Goal: Task Accomplishment & Management: Manage account settings

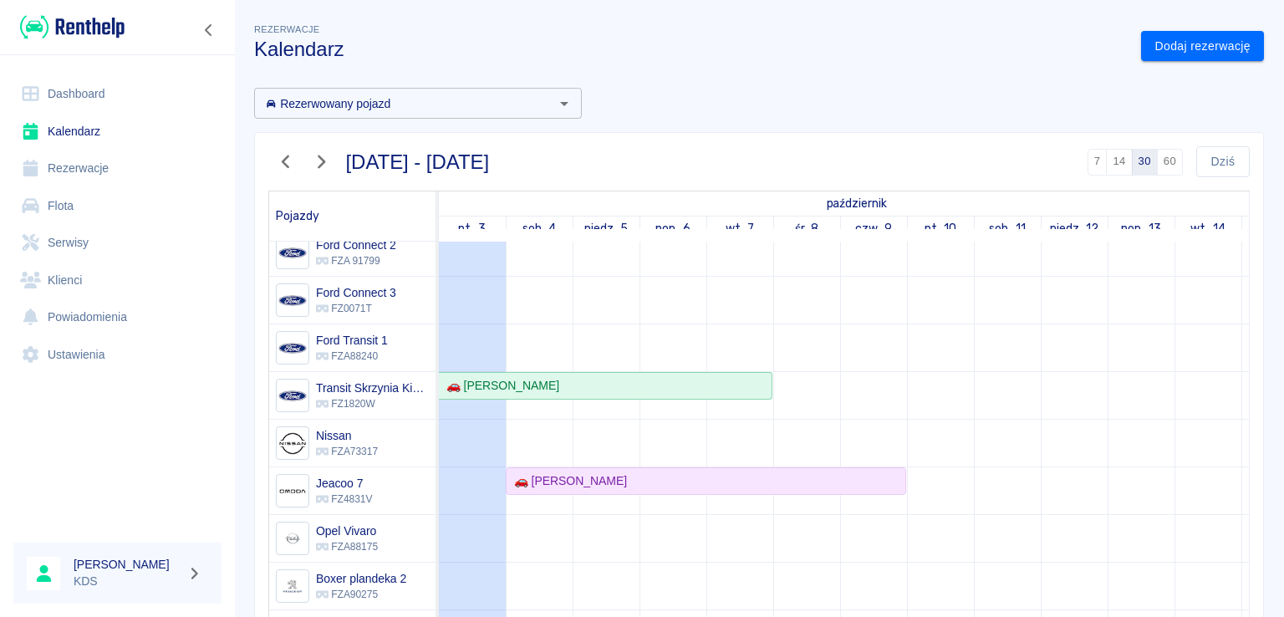
scroll to position [84, 0]
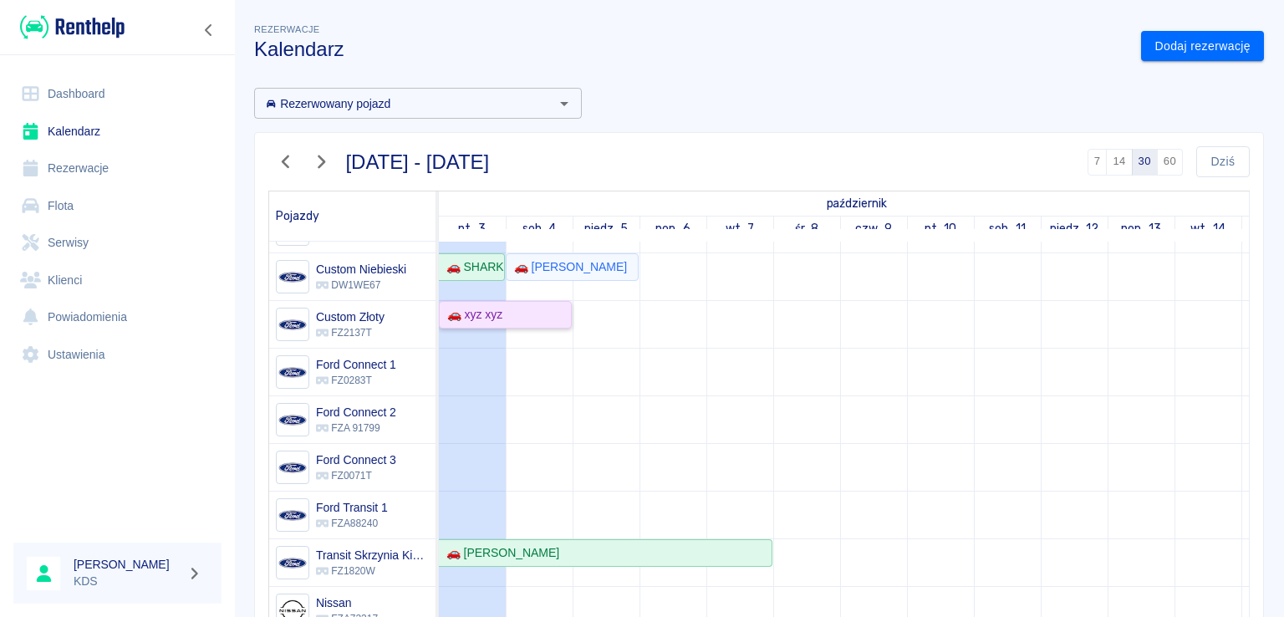
click at [522, 322] on div "🚗 xyz xyz" at bounding box center [505, 315] width 130 height 18
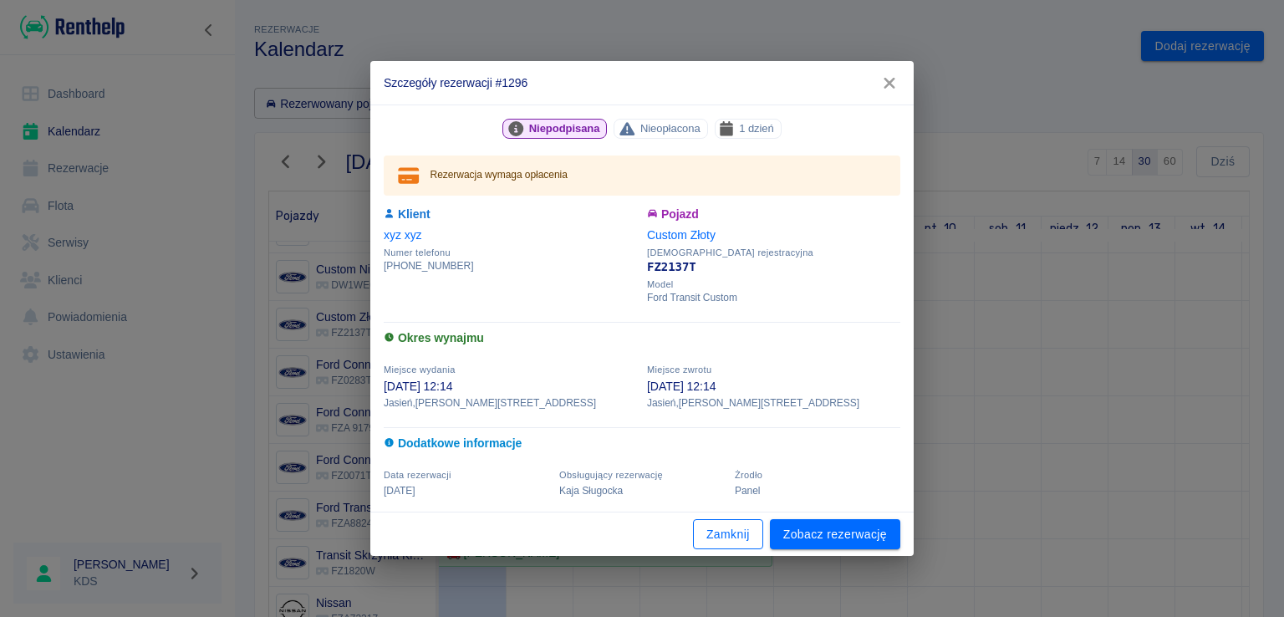
click at [708, 533] on button "Zamknij" at bounding box center [728, 534] width 70 height 31
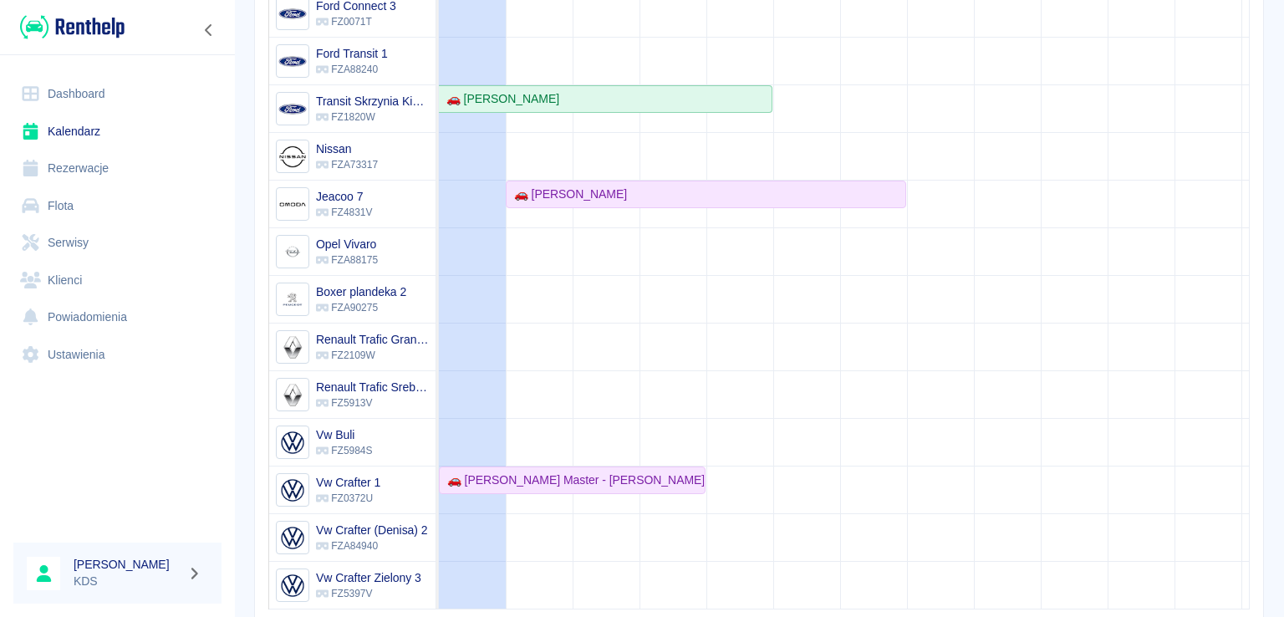
scroll to position [313, 0]
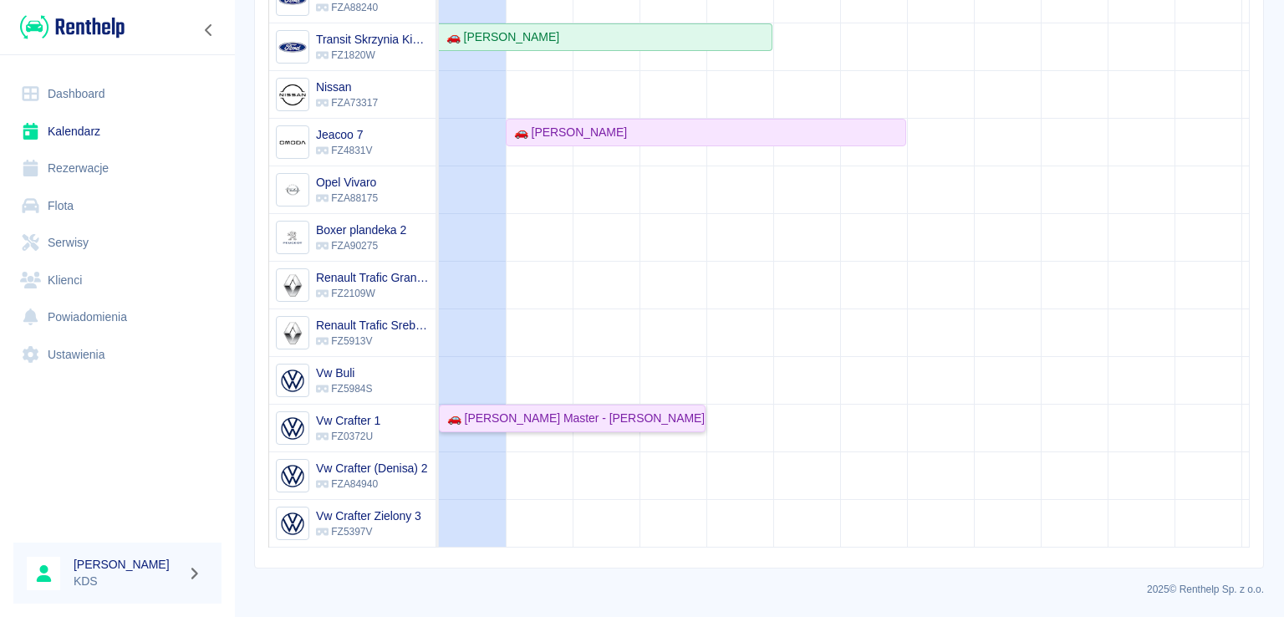
click at [535, 410] on div "🚗 [PERSON_NAME] Master - [PERSON_NAME]" at bounding box center [571, 419] width 263 height 18
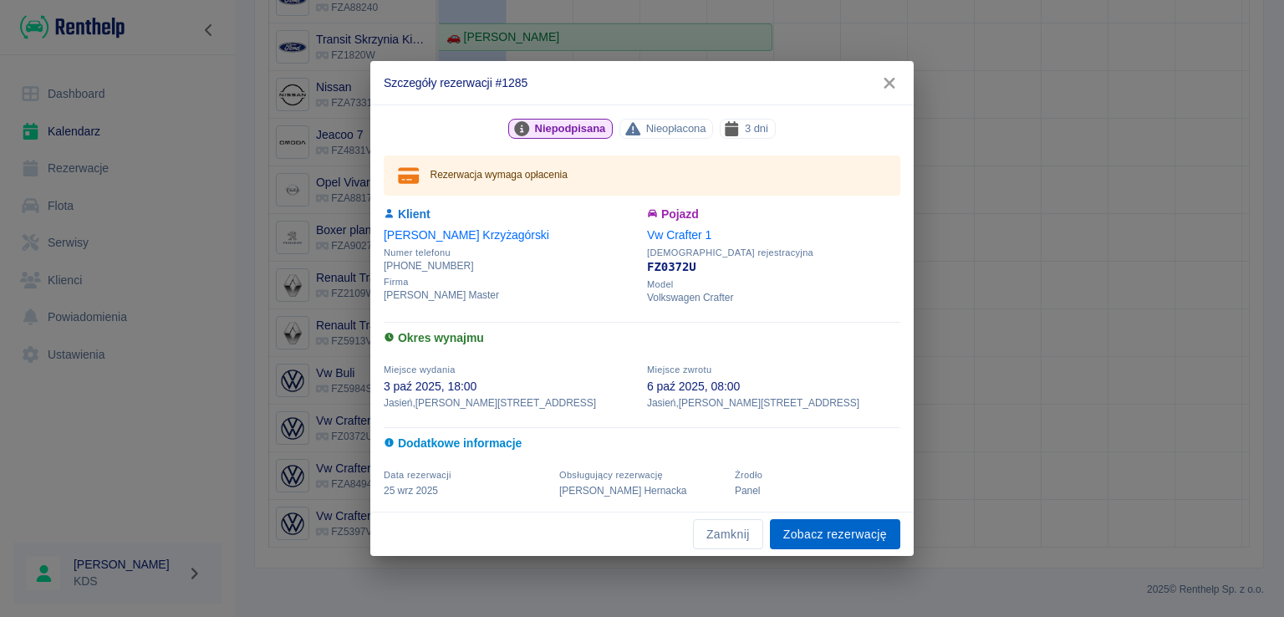
click at [796, 525] on link "Zobacz rezerwację" at bounding box center [835, 534] width 130 height 31
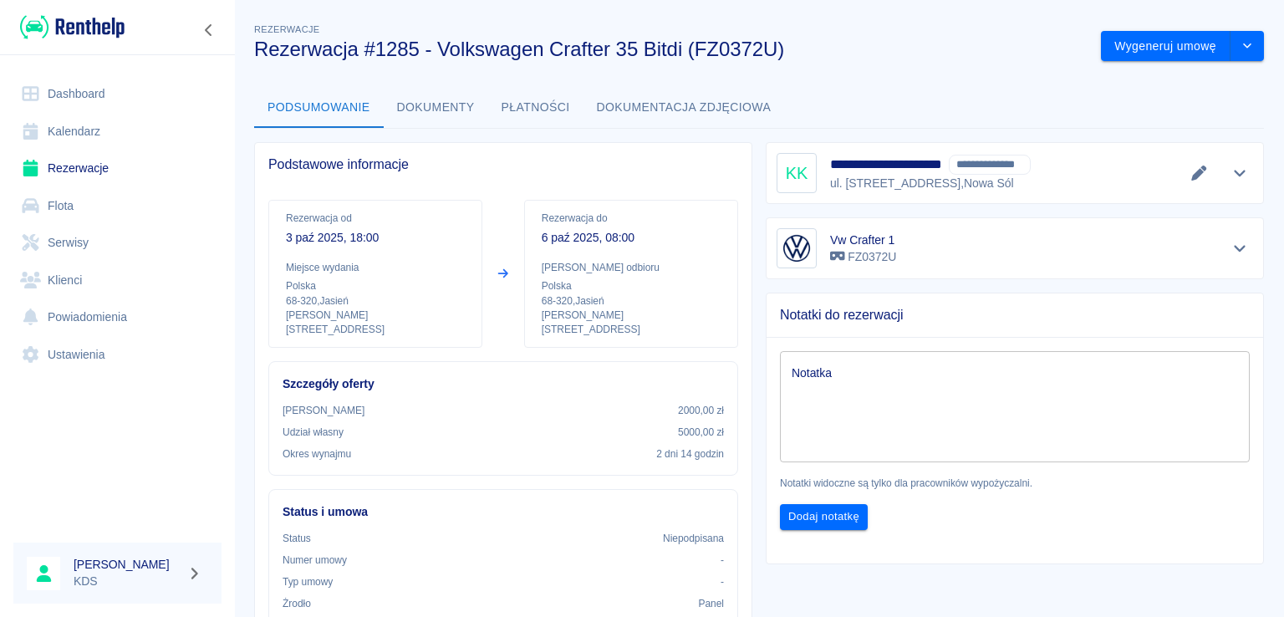
click at [114, 135] on link "Kalendarz" at bounding box center [117, 132] width 208 height 38
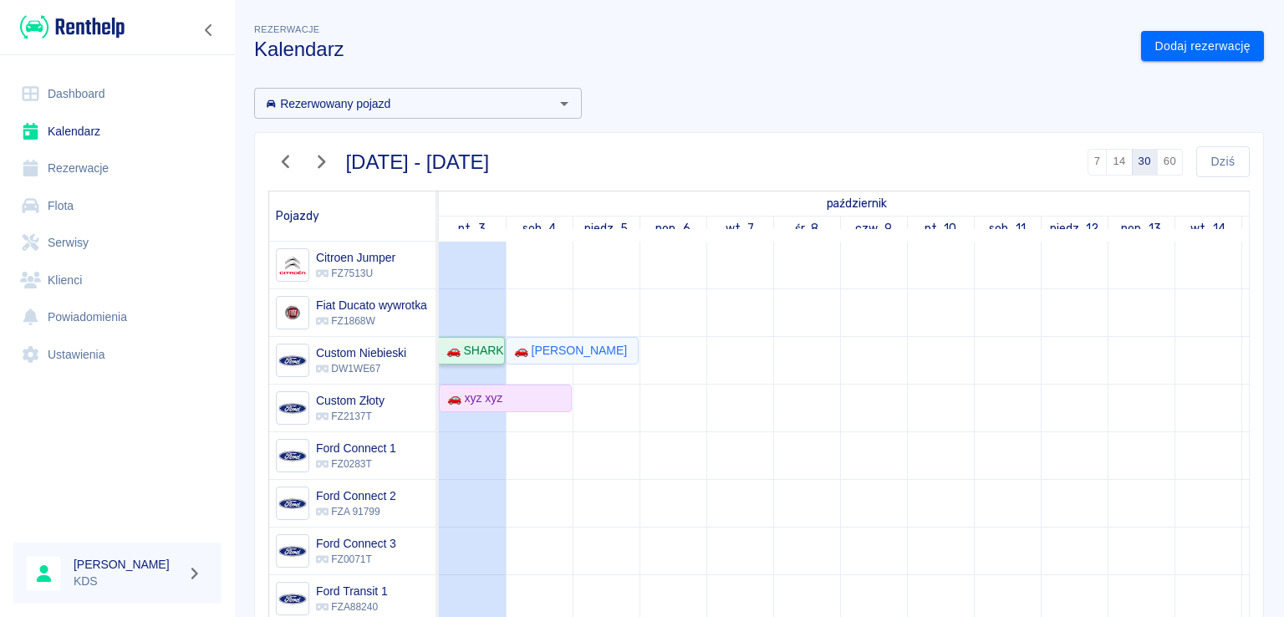
click at [495, 349] on div "🚗 SHARK [PERSON_NAME] - [PERSON_NAME]" at bounding box center [472, 351] width 64 height 18
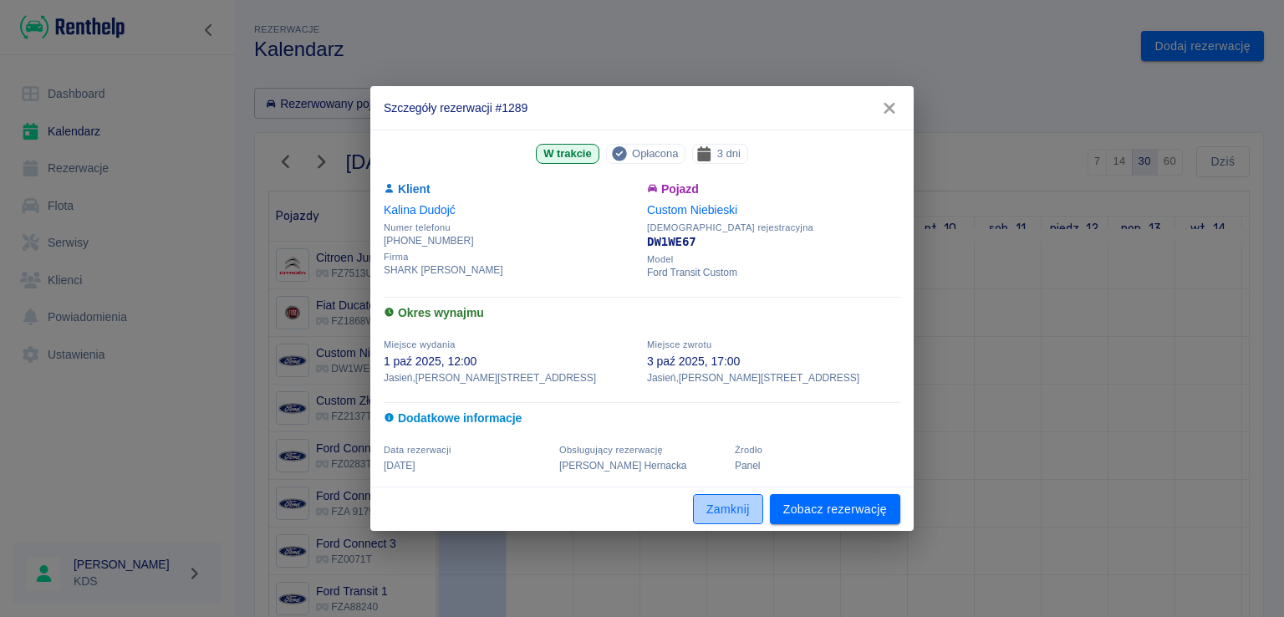
click at [725, 516] on button "Zamknij" at bounding box center [728, 509] width 70 height 31
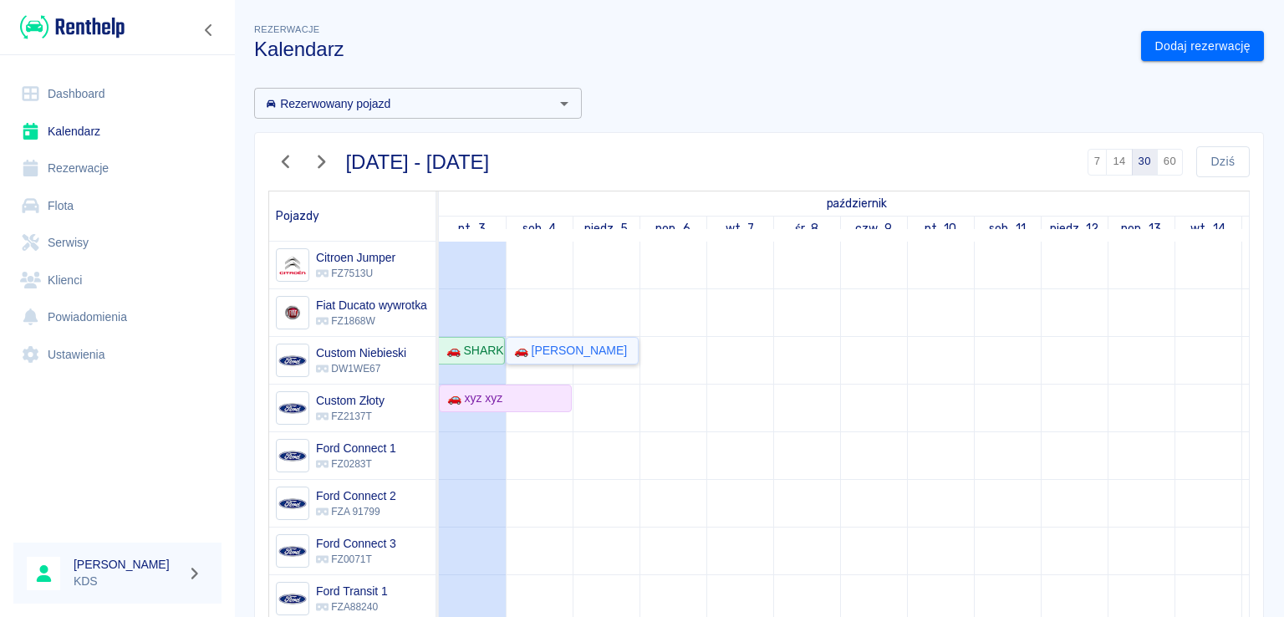
click at [572, 344] on div "🚗 [PERSON_NAME]" at bounding box center [567, 351] width 120 height 18
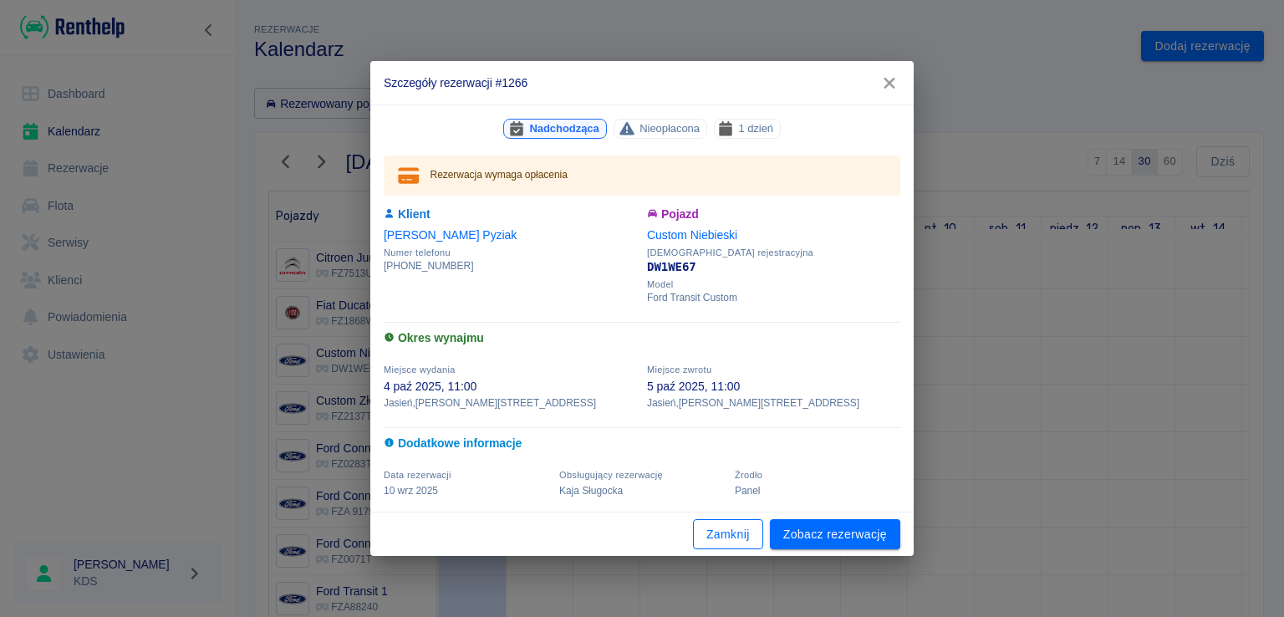
click at [712, 532] on button "Zamknij" at bounding box center [728, 534] width 70 height 31
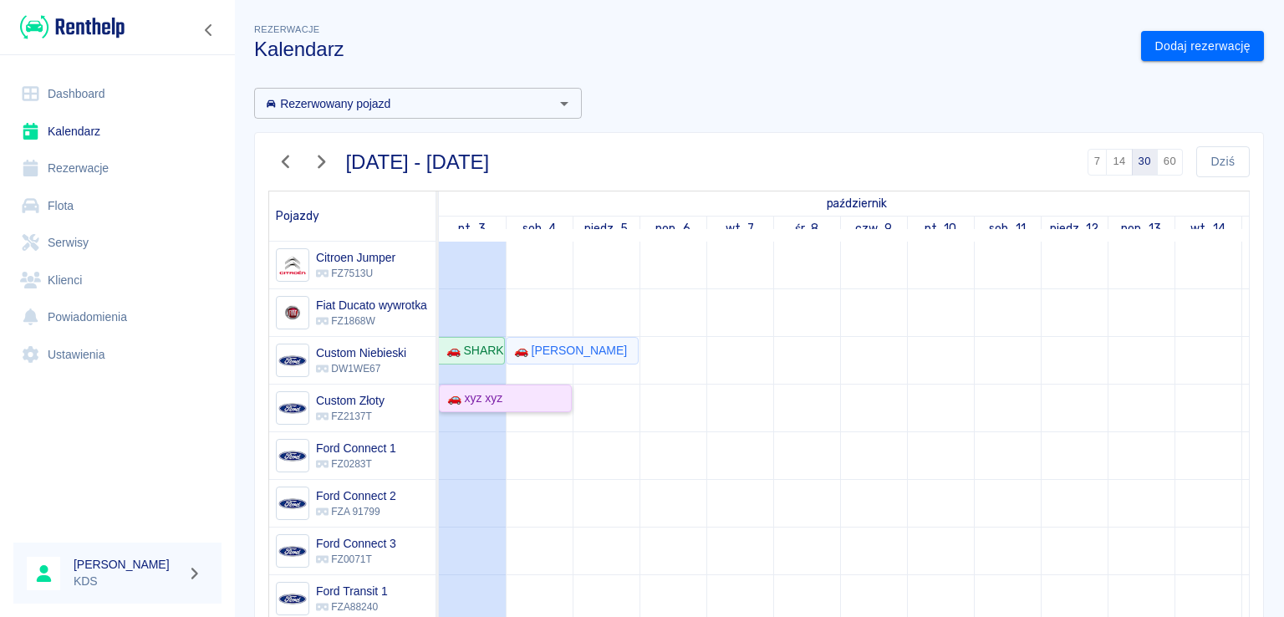
click at [551, 389] on div "🚗 xyz xyz" at bounding box center [505, 398] width 130 height 18
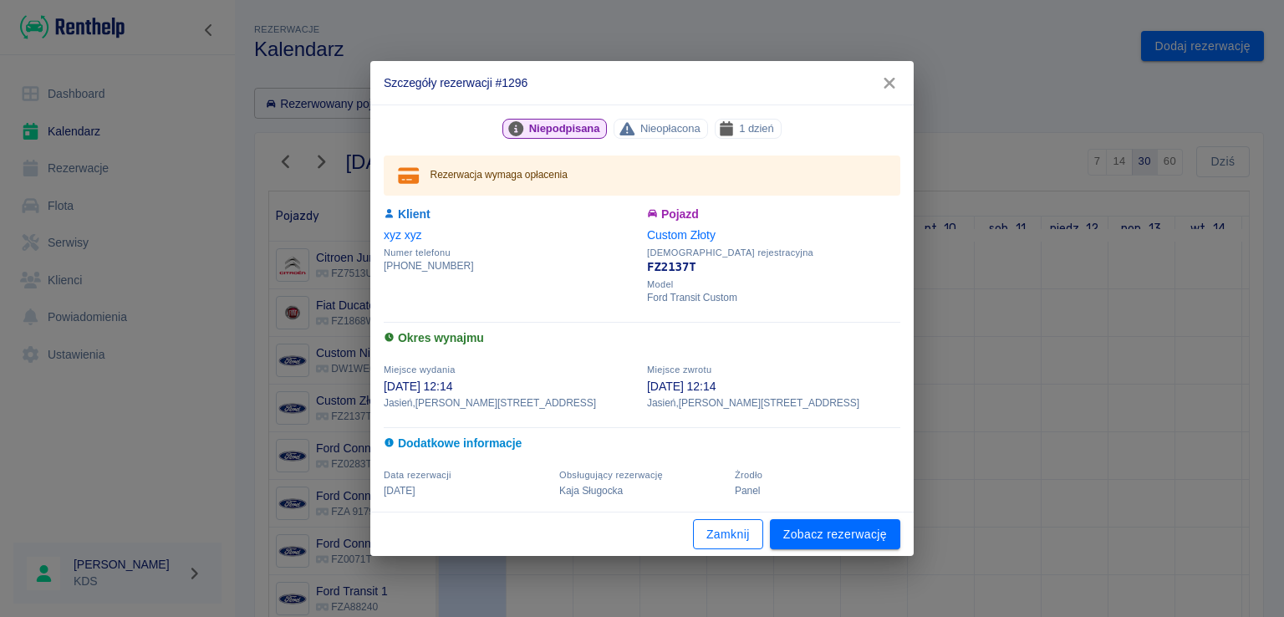
click at [729, 532] on button "Zamknij" at bounding box center [728, 534] width 70 height 31
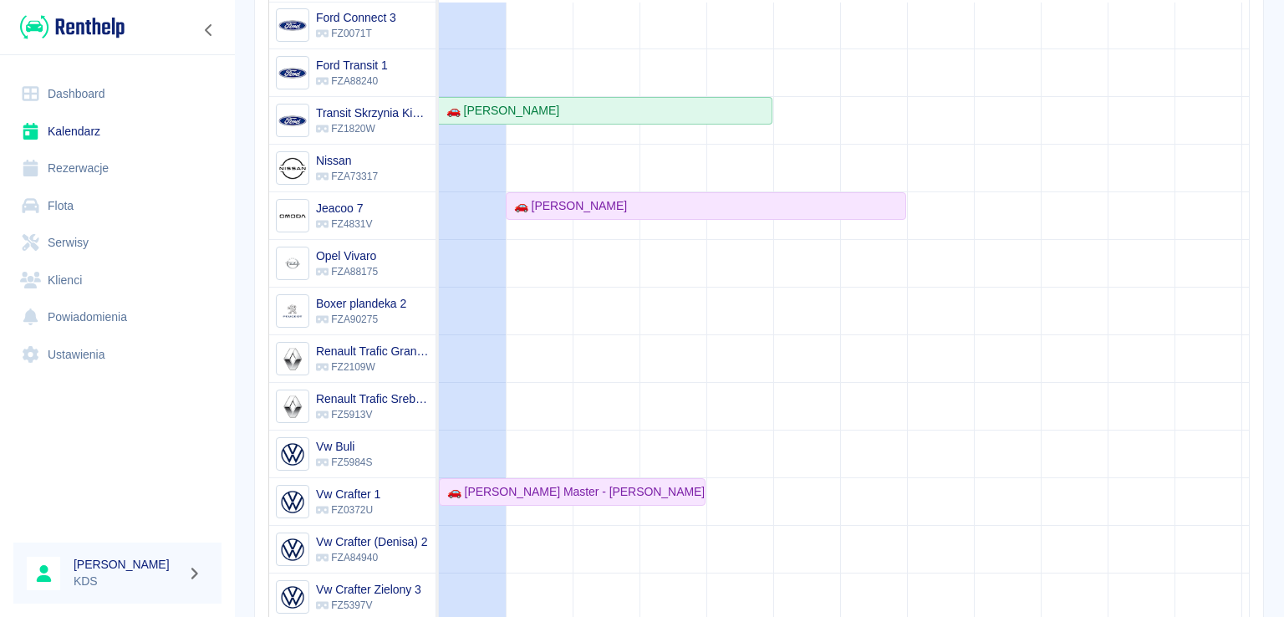
scroll to position [237, 0]
click at [107, 167] on link "Rezerwacje" at bounding box center [117, 169] width 208 height 38
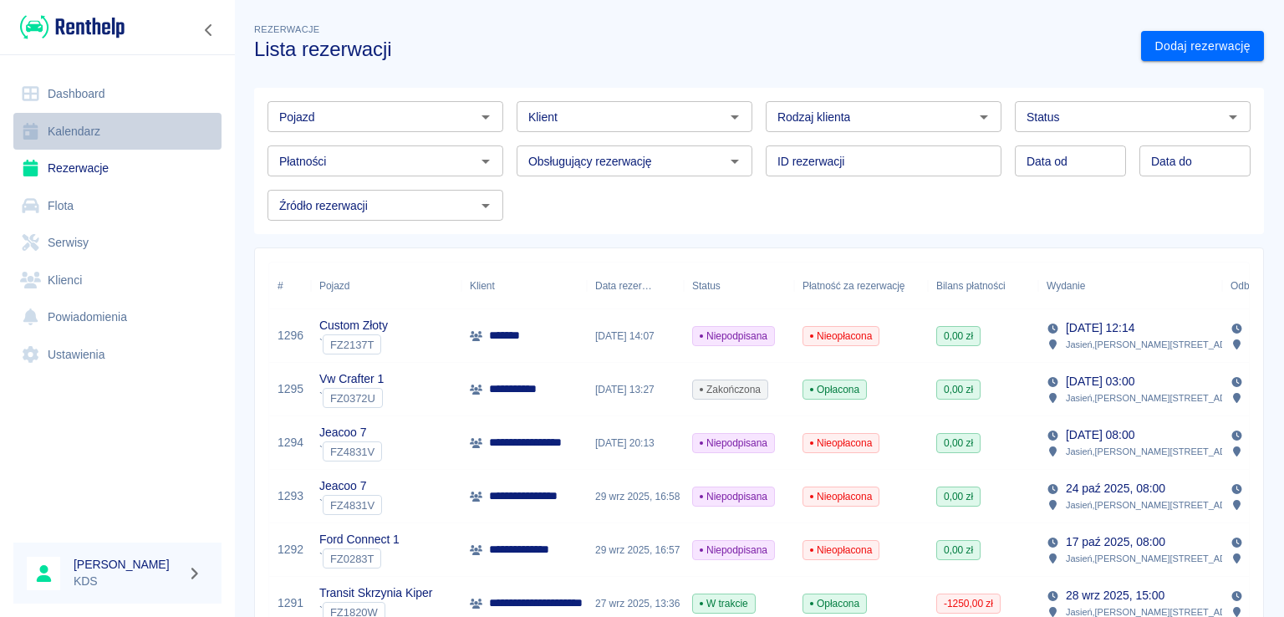
click at [35, 128] on icon at bounding box center [30, 131] width 21 height 17
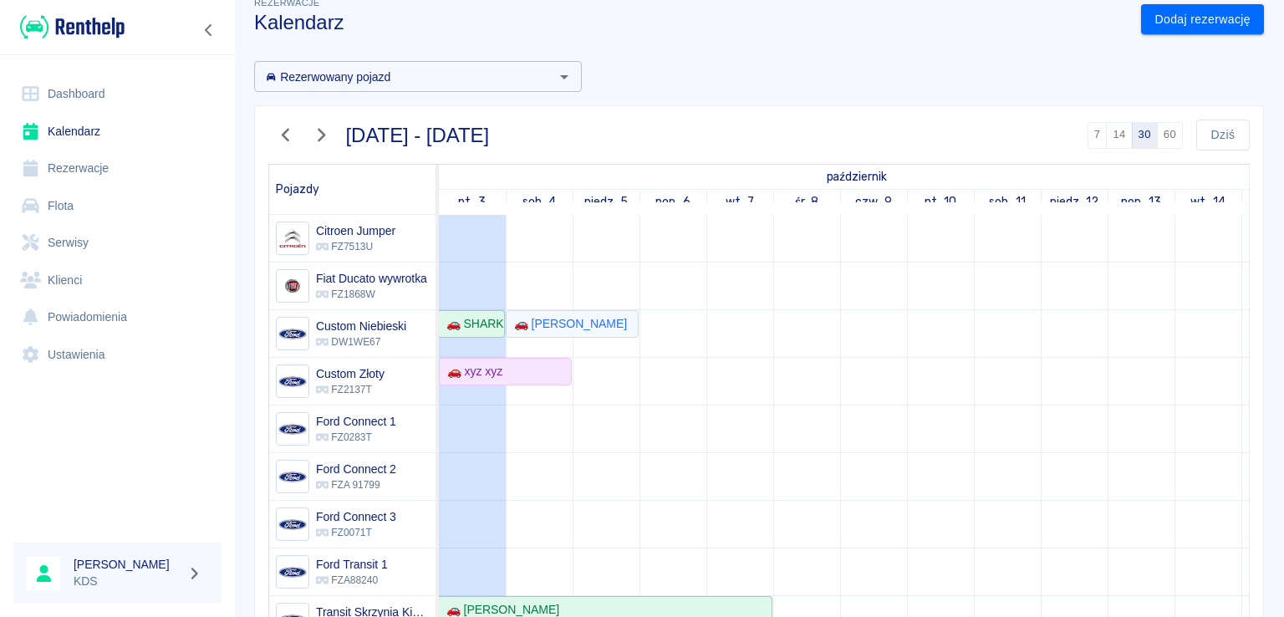
scroll to position [23, 0]
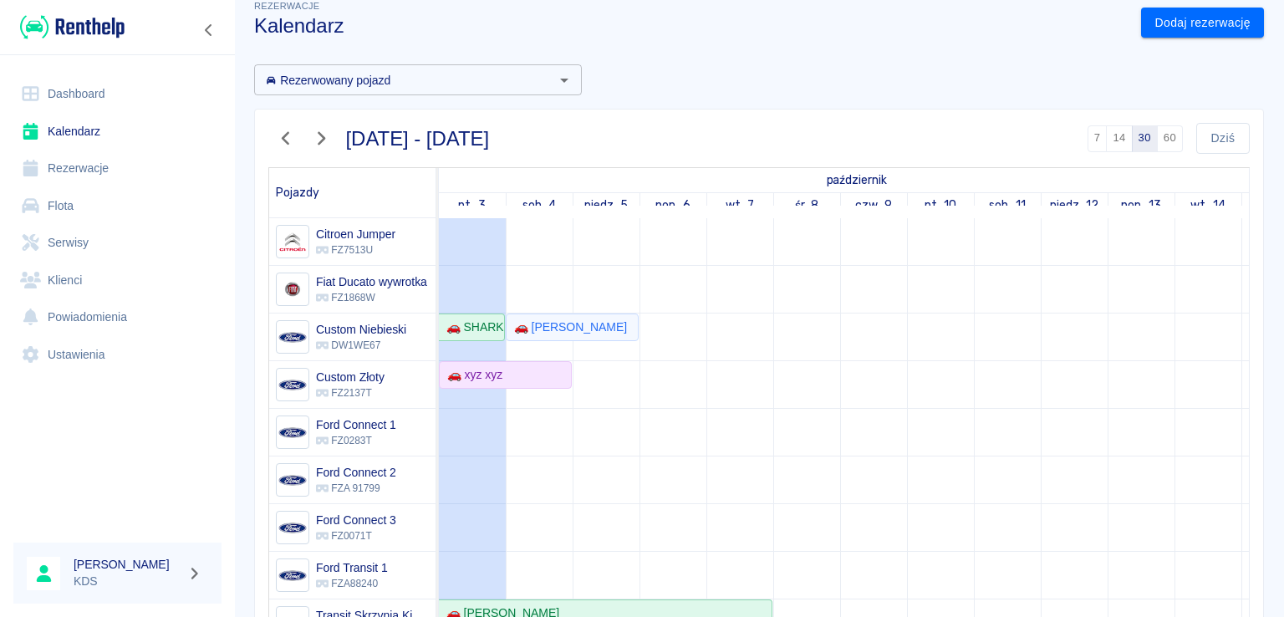
click at [368, 87] on div "Rezerwowany pojazd Rezerwowany pojazd [DATE] - [DATE] 7 14 30 60 [DATE] Pojazdy…" at bounding box center [752, 454] width 1023 height 807
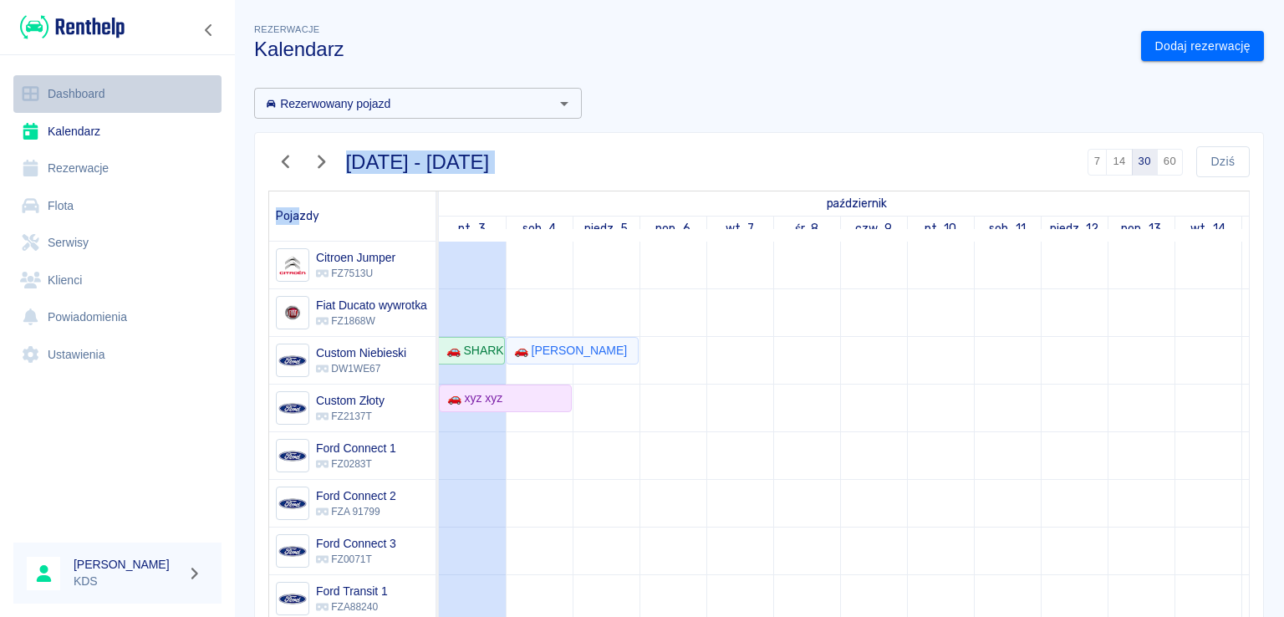
click at [99, 87] on link "Dashboard" at bounding box center [117, 94] width 208 height 38
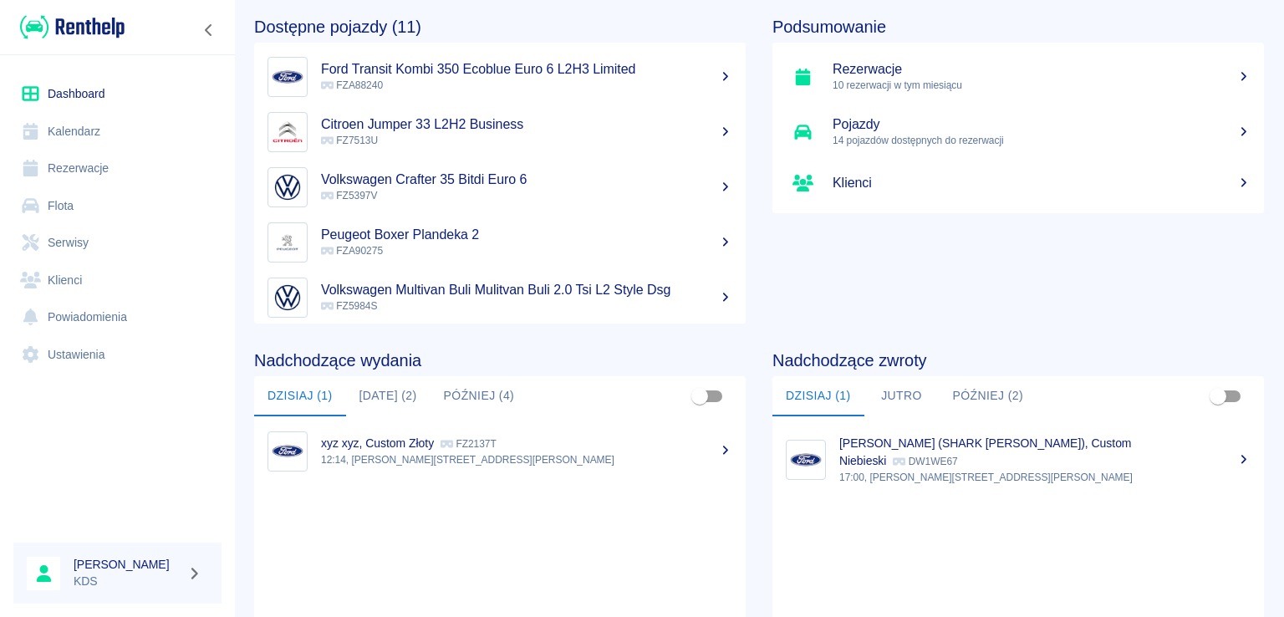
scroll to position [89, 0]
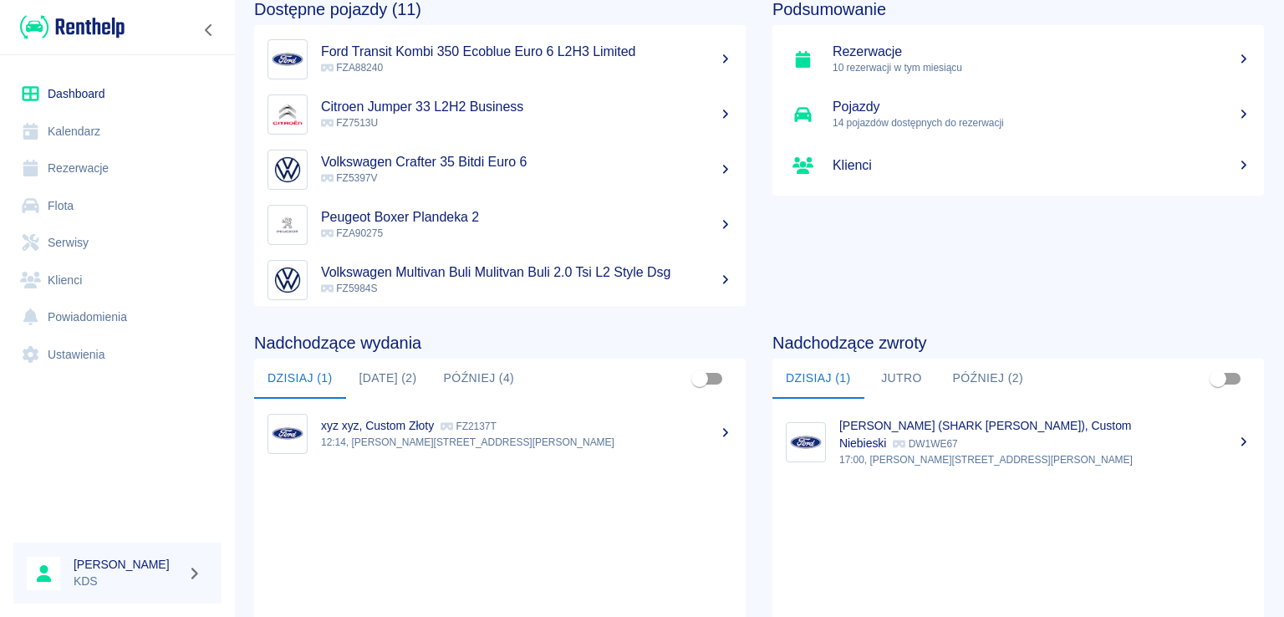
click at [893, 374] on button "Jutro" at bounding box center [901, 379] width 75 height 40
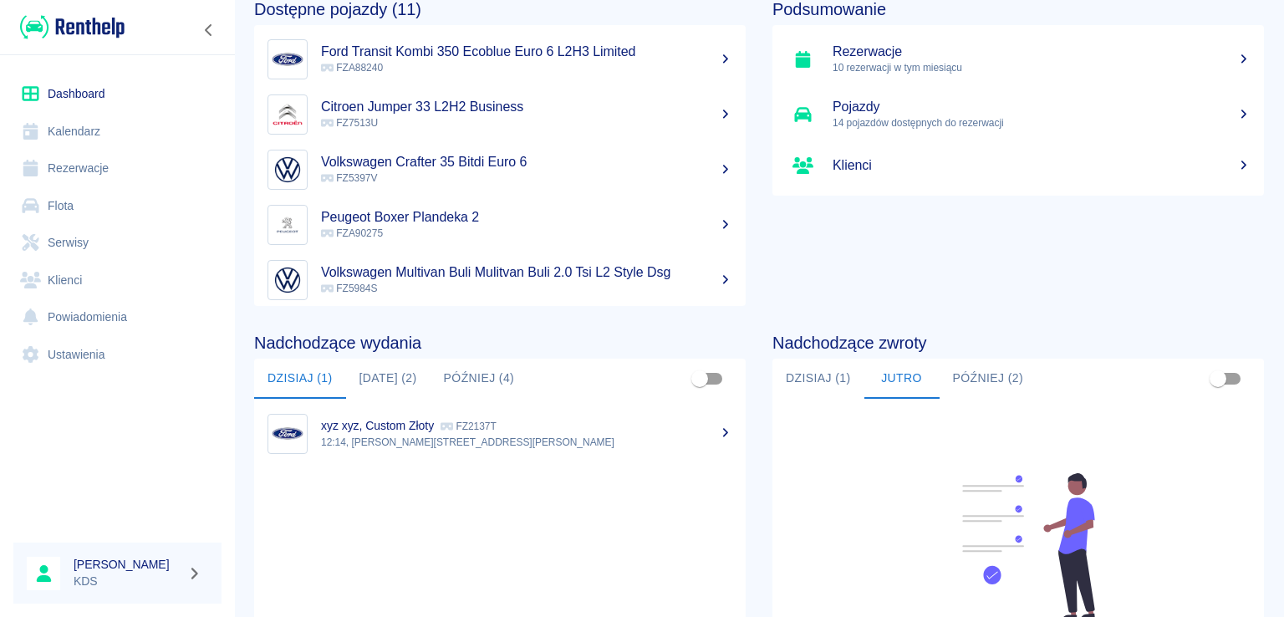
click at [846, 382] on button "Dzisiaj (1)" at bounding box center [818, 379] width 92 height 40
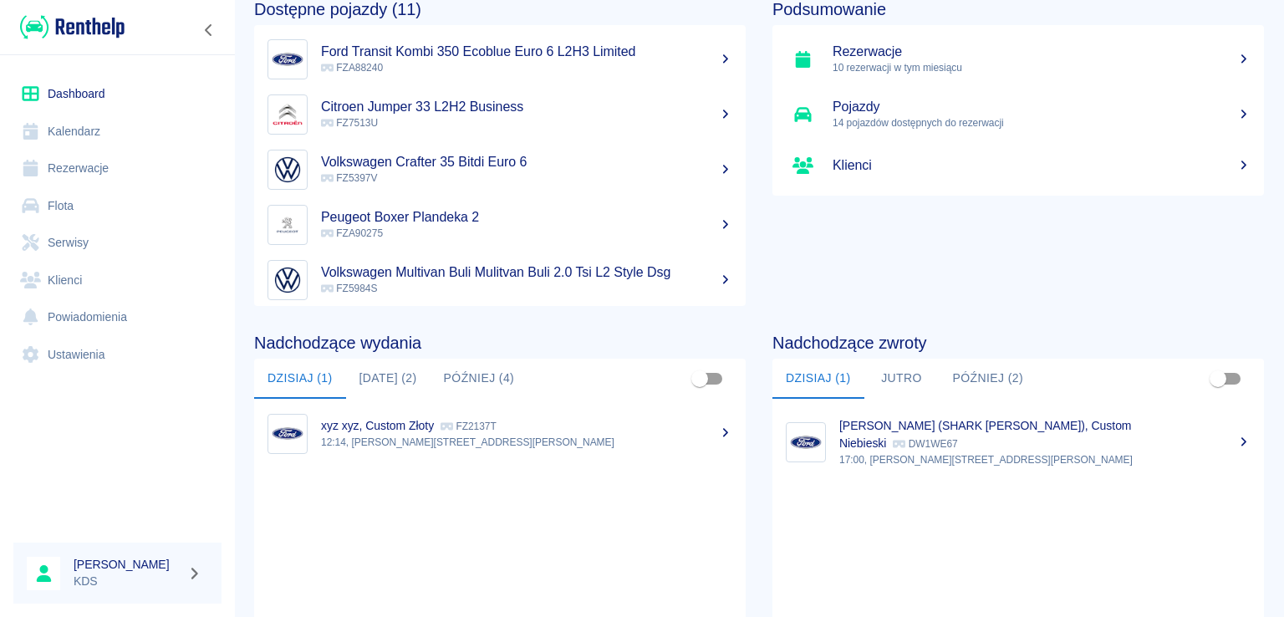
click at [102, 125] on link "Kalendarz" at bounding box center [117, 132] width 208 height 38
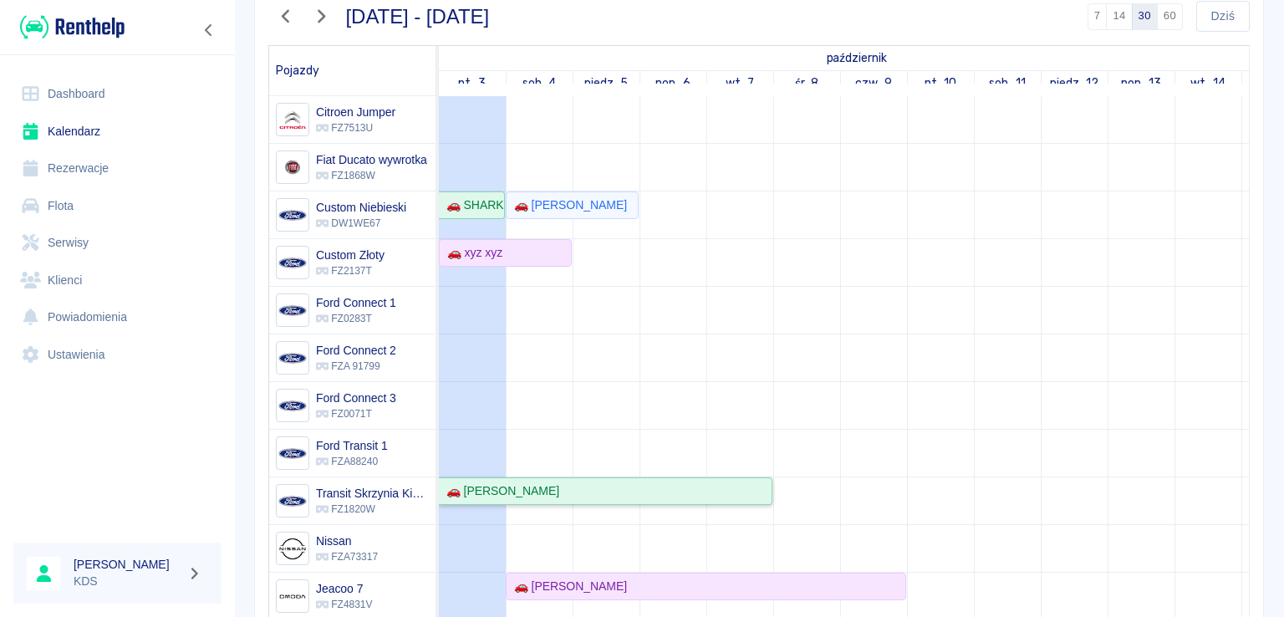
click at [630, 492] on div "🚗 [PERSON_NAME]" at bounding box center [605, 491] width 331 height 18
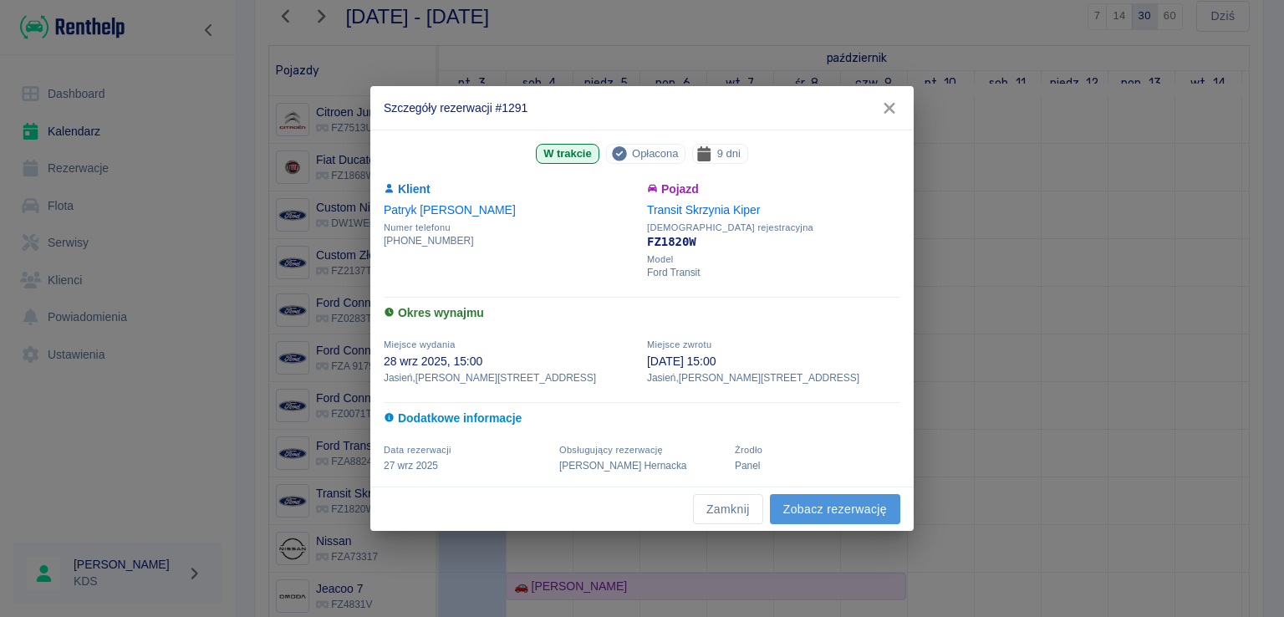
click at [819, 506] on link "Zobacz rezerwację" at bounding box center [835, 509] width 130 height 31
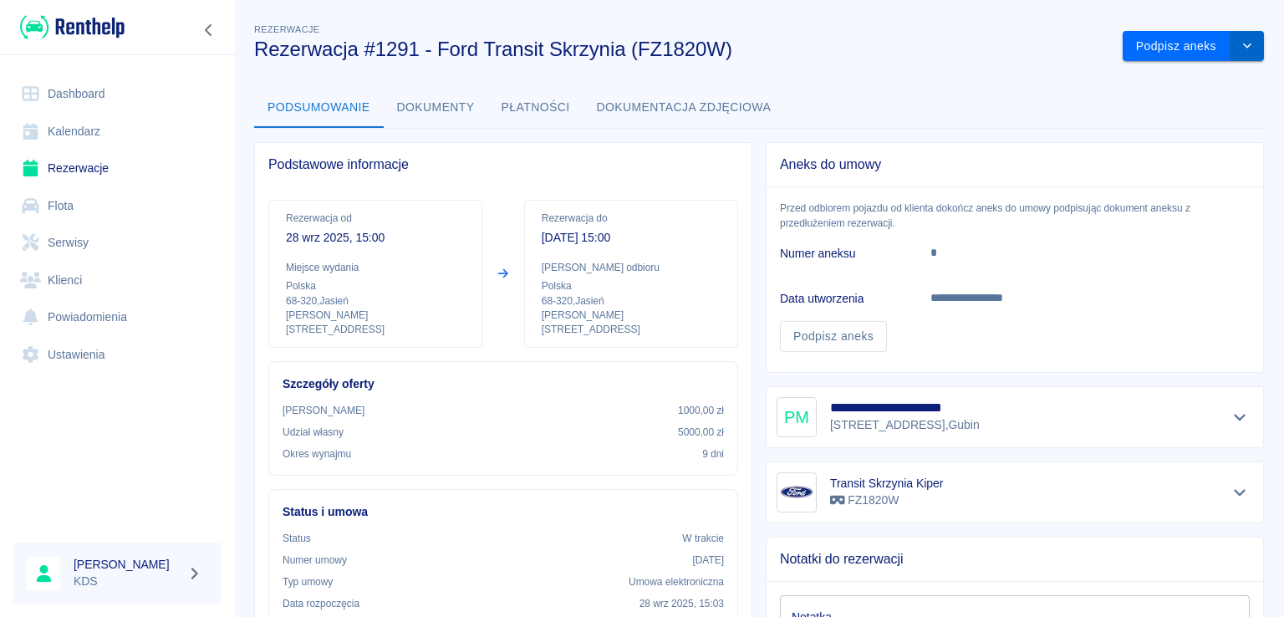
click at [1240, 48] on icon "drop-down" at bounding box center [1246, 45] width 13 height 11
click at [1171, 79] on li "Przedłuż rezerwację" at bounding box center [1180, 82] width 131 height 28
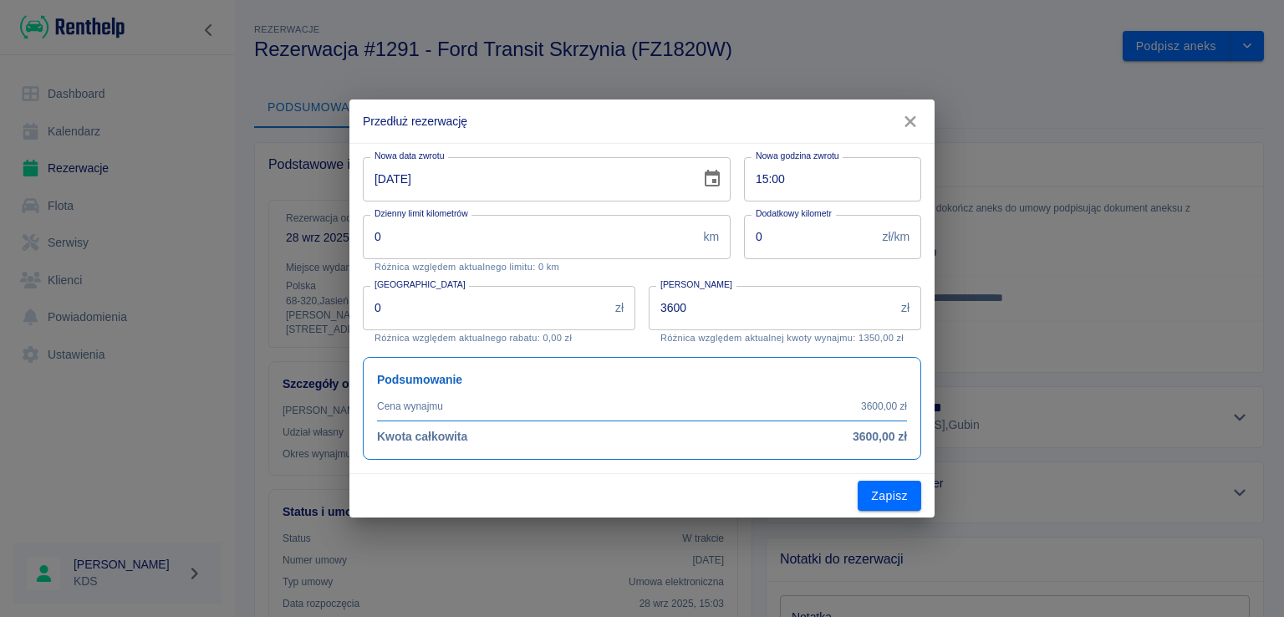
type input "3600"
click at [598, 152] on div "Nowa data zwrotu [DATE] Nowa data zwrotu" at bounding box center [539, 173] width 381 height 58
click at [579, 184] on input "[DATE]" at bounding box center [526, 179] width 326 height 44
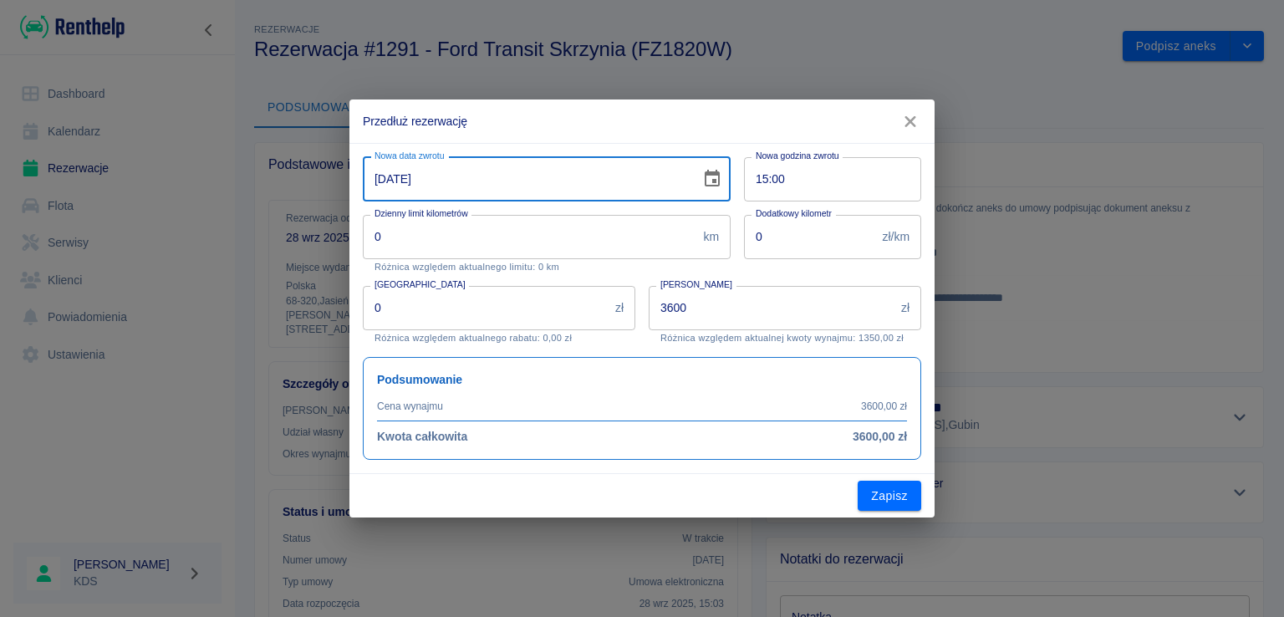
click at [504, 192] on input "[DATE]" at bounding box center [526, 179] width 326 height 44
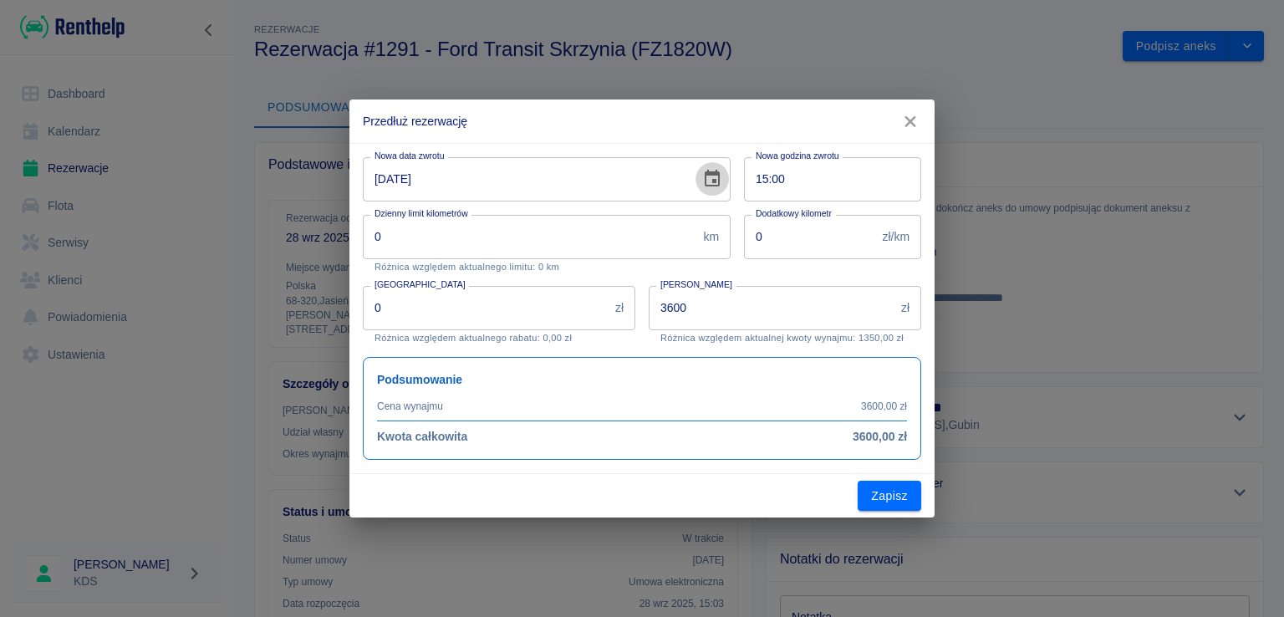
click at [718, 173] on icon "Choose date, selected date is 7 paź 2025" at bounding box center [712, 178] width 15 height 17
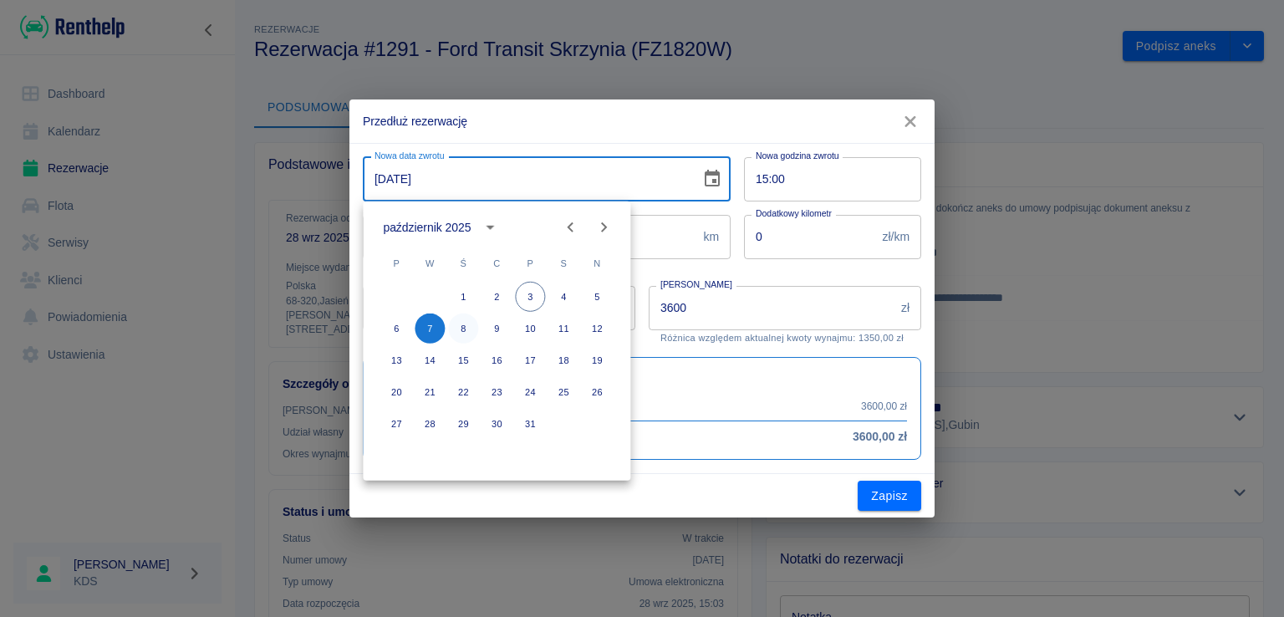
click at [468, 332] on button "8" at bounding box center [463, 328] width 30 height 30
type input "[DATE]"
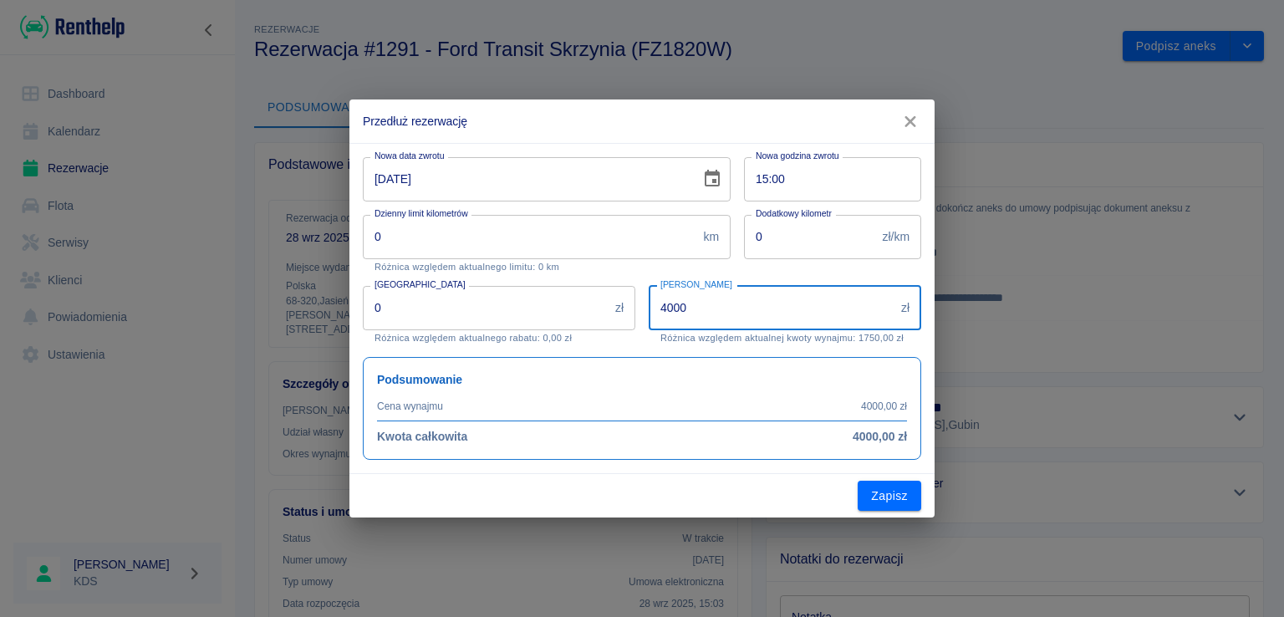
click at [722, 313] on input "4000" at bounding box center [772, 308] width 246 height 44
click at [731, 305] on input "4000" at bounding box center [772, 308] width 246 height 44
type input "4"
drag, startPoint x: 711, startPoint y: 299, endPoint x: 735, endPoint y: 270, distance: 38.0
click at [715, 292] on input "[PERSON_NAME]" at bounding box center [772, 308] width 246 height 44
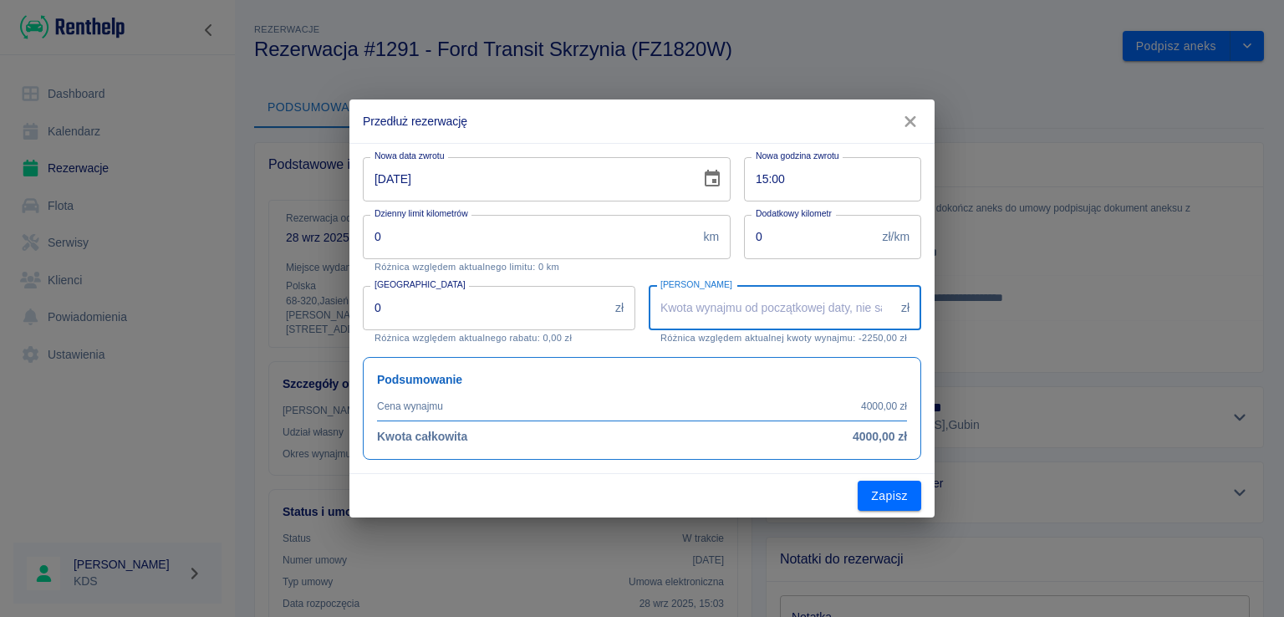
click at [709, 295] on input "[PERSON_NAME]" at bounding box center [772, 308] width 246 height 44
click at [713, 311] on input "[PERSON_NAME]" at bounding box center [772, 308] width 246 height 44
click at [760, 297] on input "[PERSON_NAME]" at bounding box center [772, 308] width 246 height 44
type input "500"
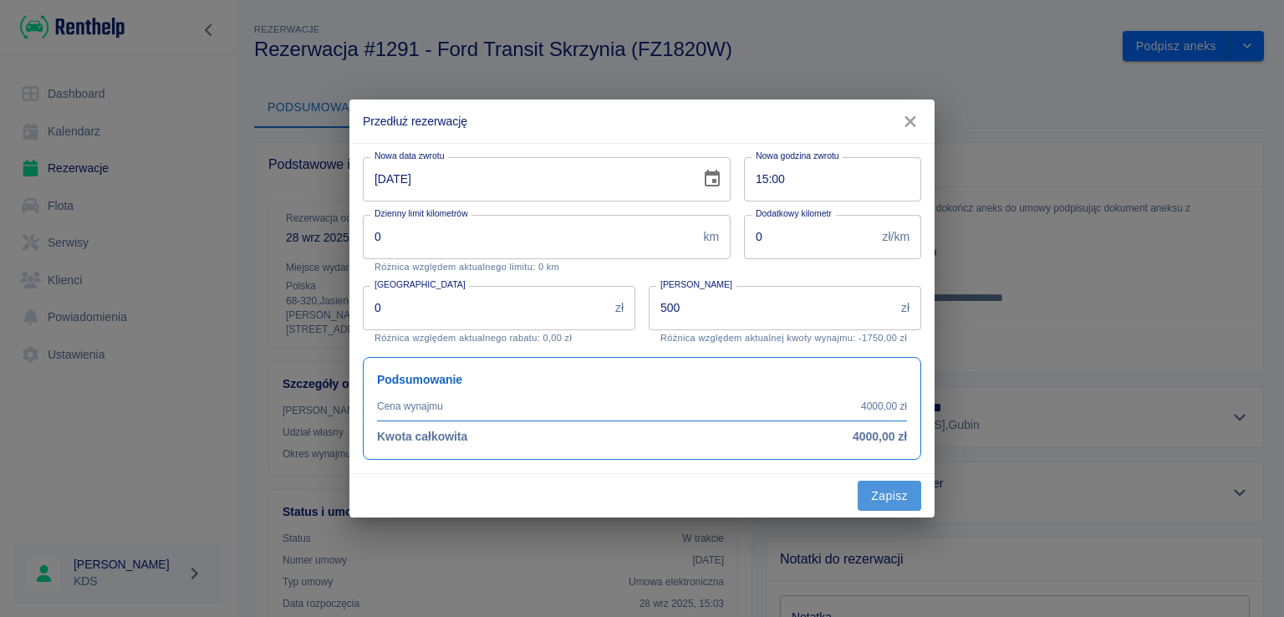
click at [875, 487] on button "Zapisz" at bounding box center [890, 496] width 64 height 31
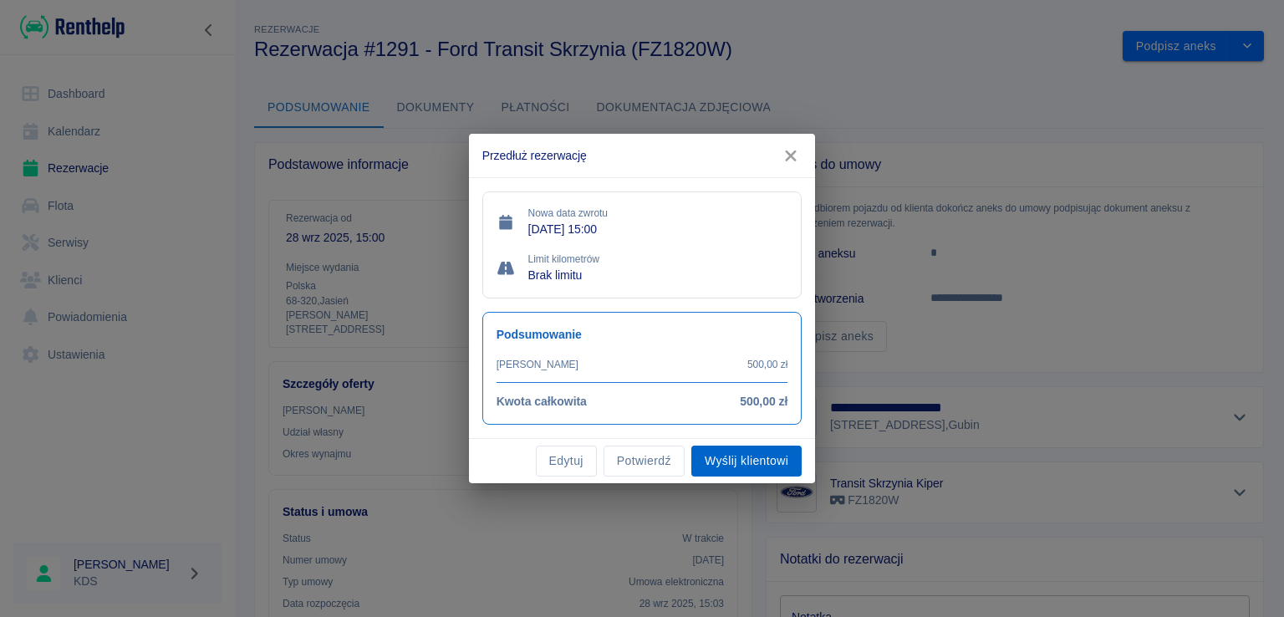
click at [739, 457] on button "Wyślij klientowi" at bounding box center [746, 460] width 110 height 31
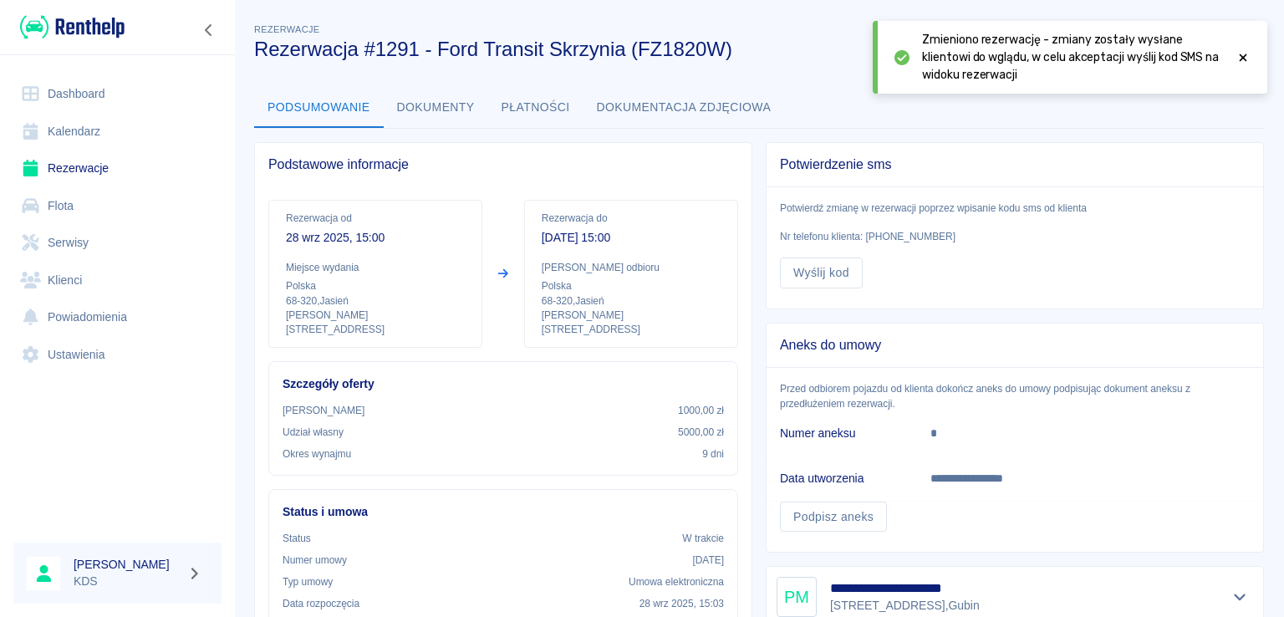
click at [147, 132] on link "Kalendarz" at bounding box center [117, 132] width 208 height 38
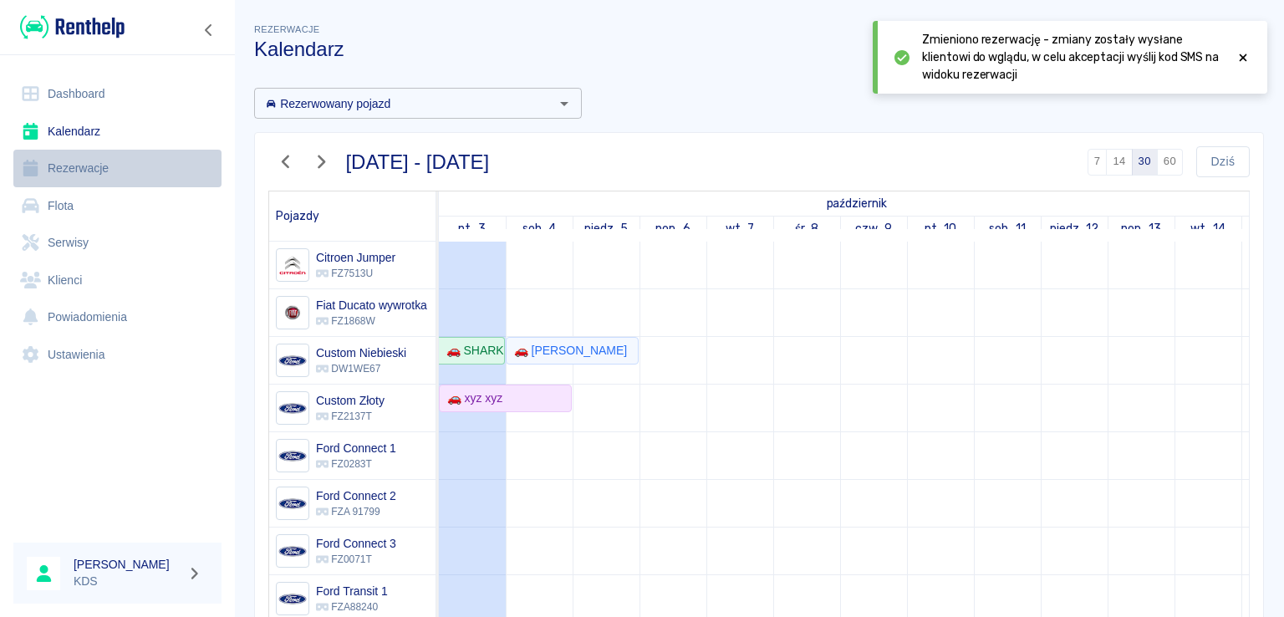
click at [115, 153] on link "Rezerwacje" at bounding box center [117, 169] width 208 height 38
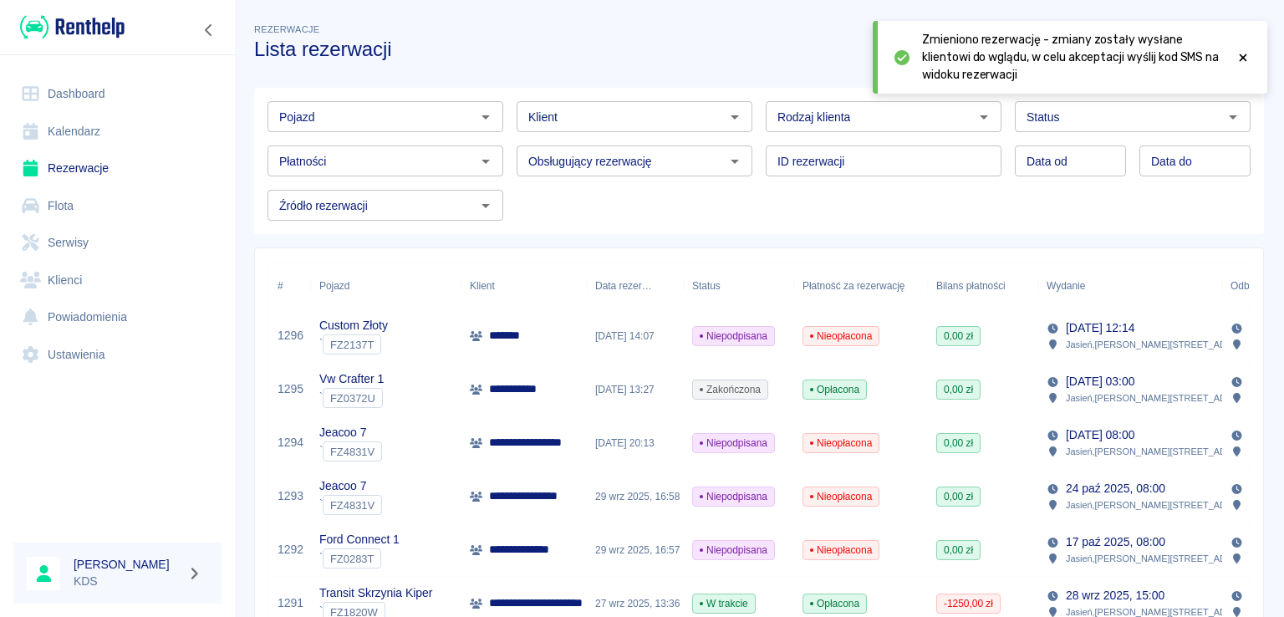
click at [70, 138] on link "Kalendarz" at bounding box center [117, 132] width 208 height 38
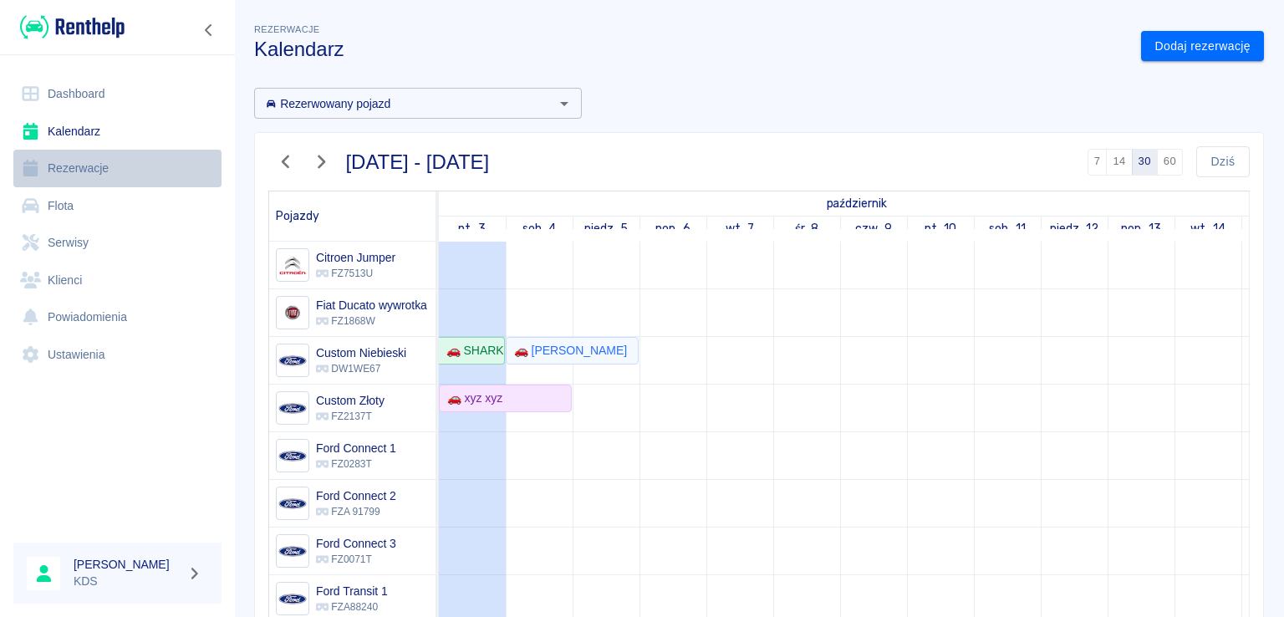
click at [108, 160] on link "Rezerwacje" at bounding box center [117, 169] width 208 height 38
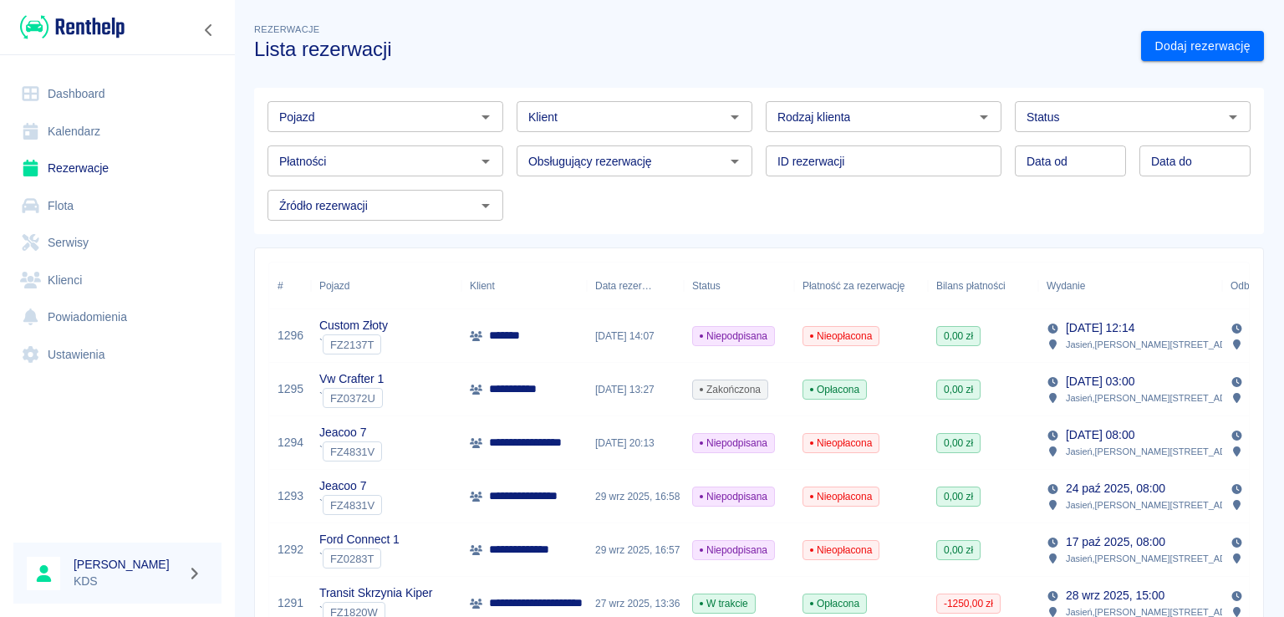
click at [95, 115] on link "Kalendarz" at bounding box center [117, 132] width 208 height 38
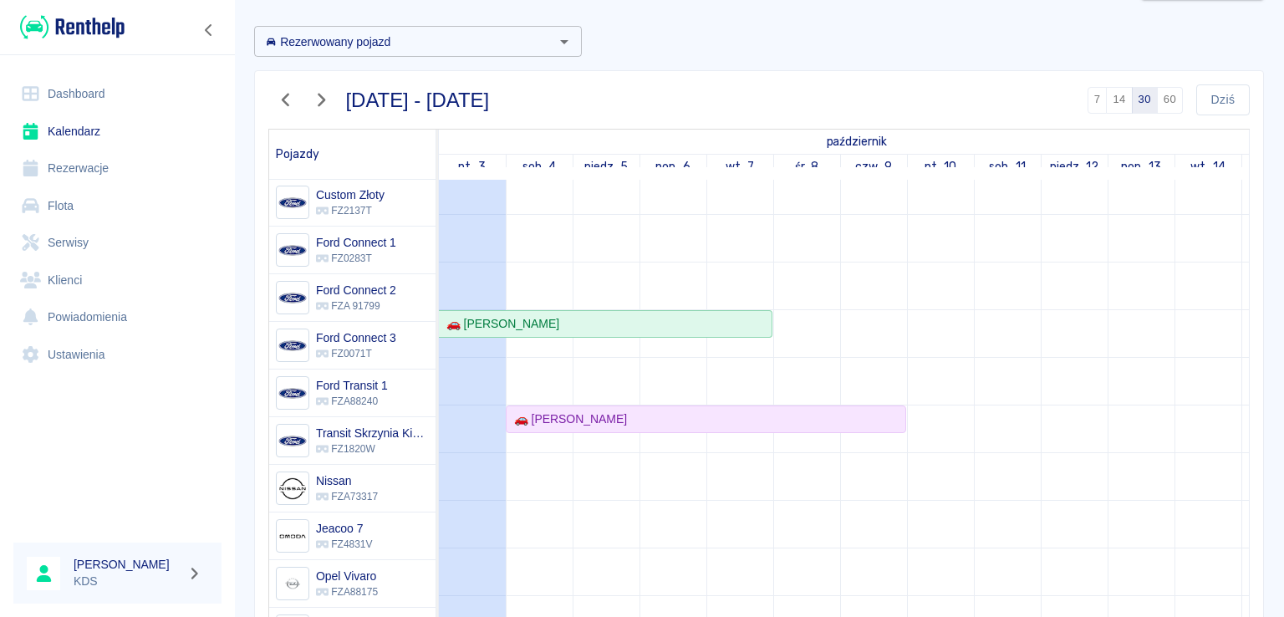
scroll to position [251, 0]
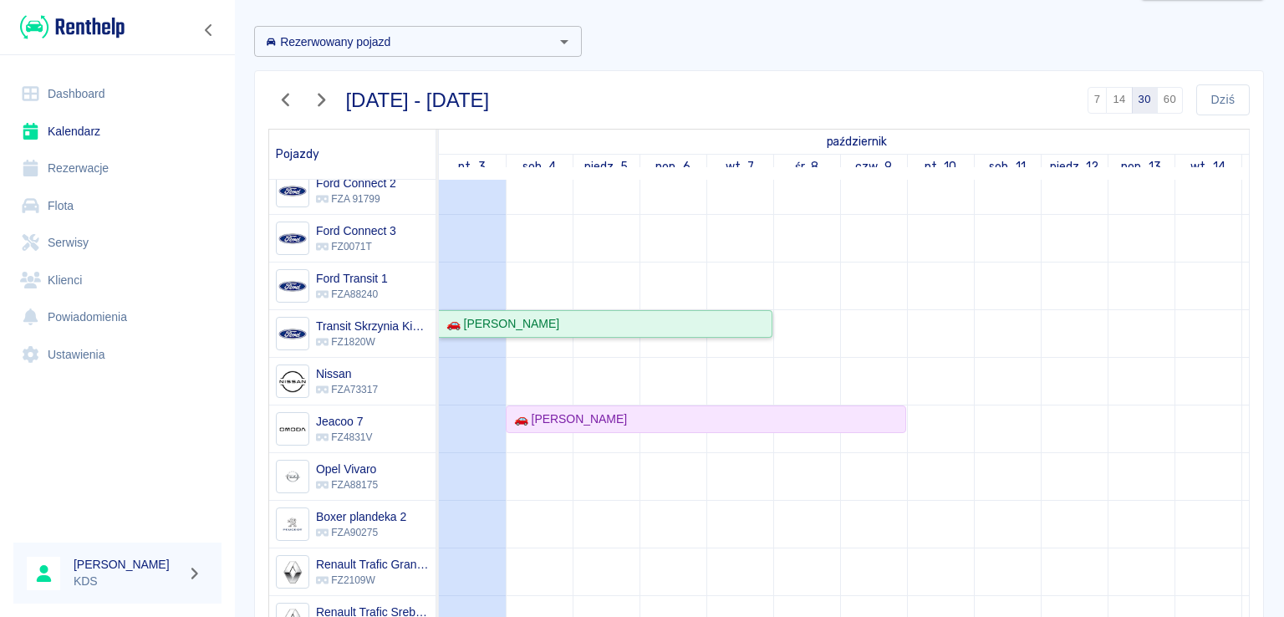
click at [761, 323] on div "🚗 [PERSON_NAME]" at bounding box center [605, 324] width 331 height 18
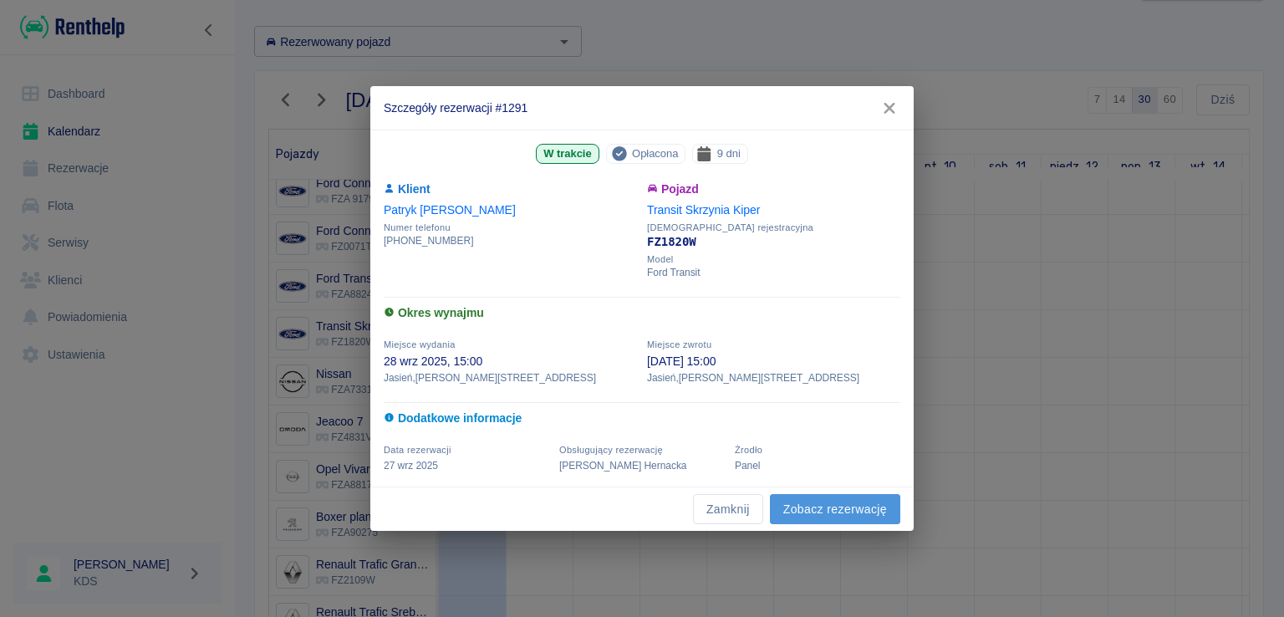
click at [804, 505] on link "Zobacz rezerwację" at bounding box center [835, 509] width 130 height 31
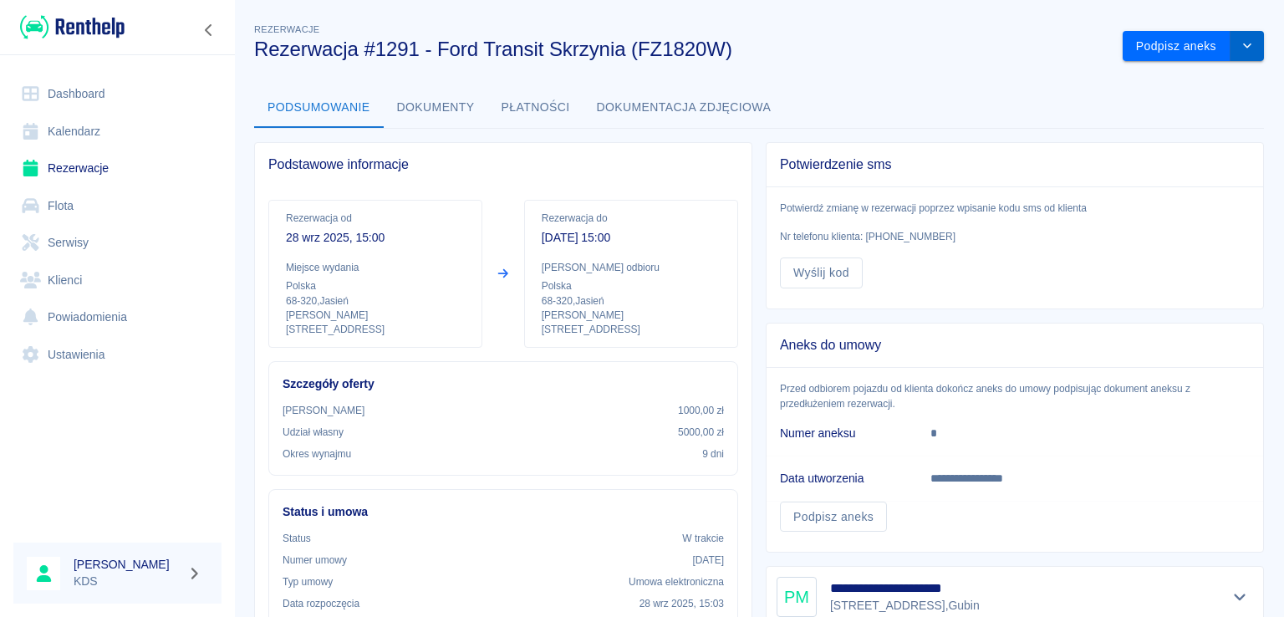
click at [1240, 41] on icon "drop-down" at bounding box center [1246, 45] width 13 height 11
click at [1172, 84] on li "Przedłuż rezerwację" at bounding box center [1180, 82] width 131 height 28
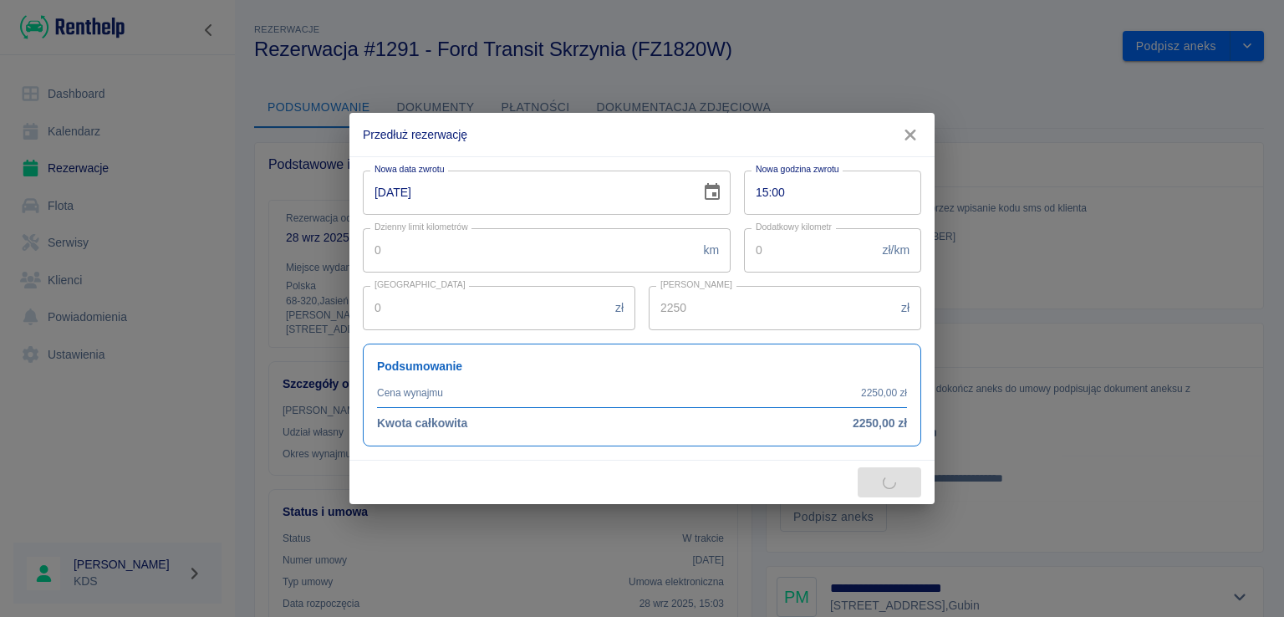
type input "3600"
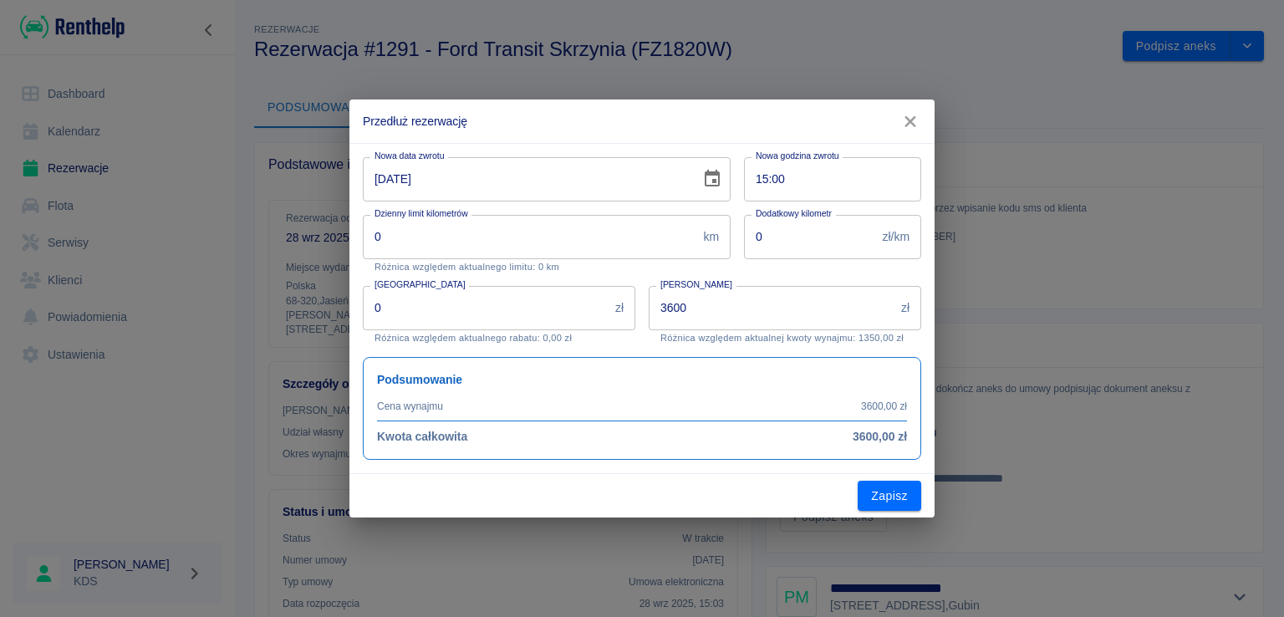
click at [552, 188] on input "[DATE]" at bounding box center [526, 179] width 326 height 44
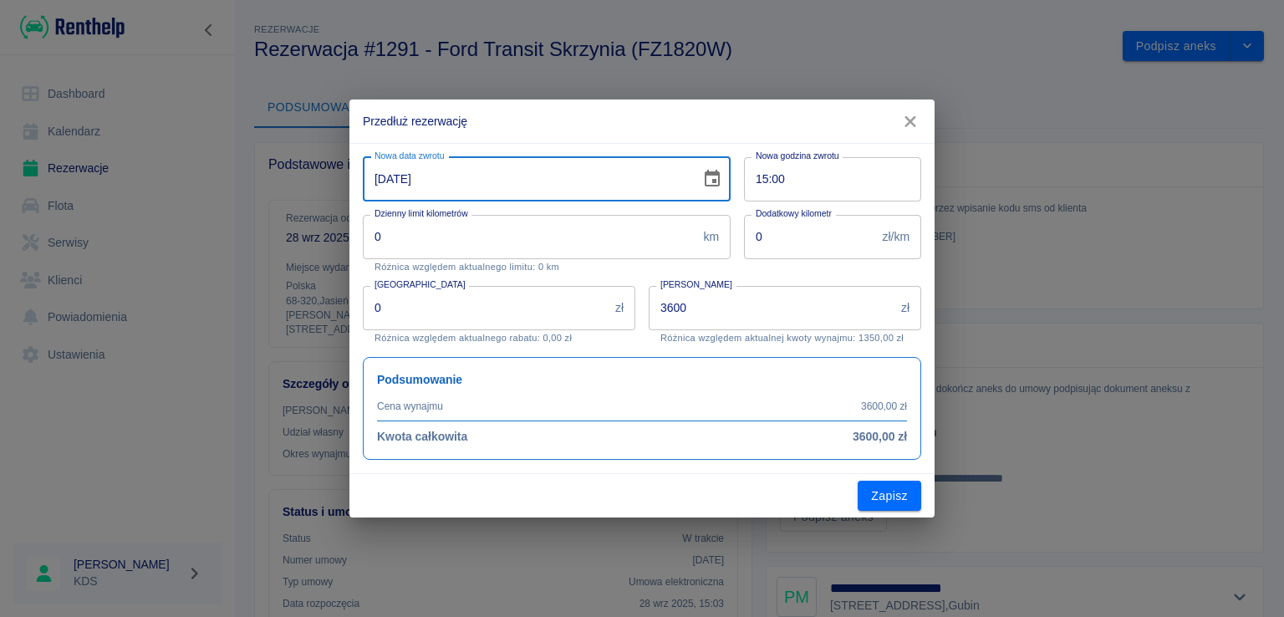
click at [700, 181] on button "Choose date, selected date is 7 paź 2025" at bounding box center [711, 178] width 33 height 33
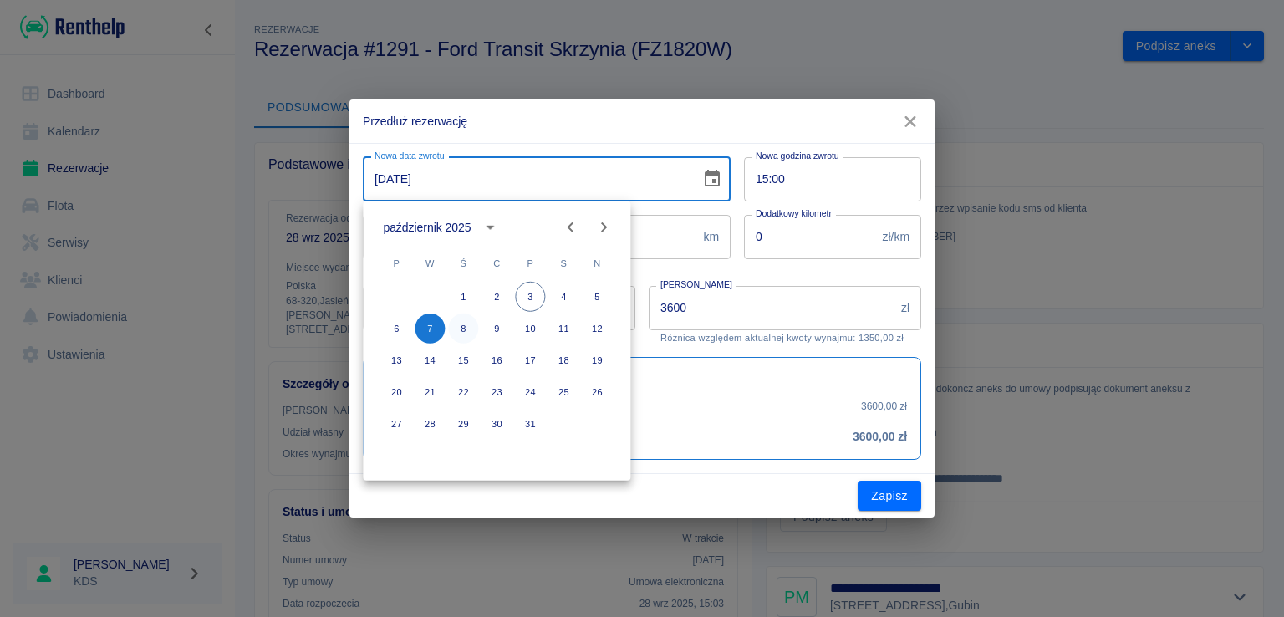
click at [461, 328] on button "8" at bounding box center [463, 328] width 30 height 30
type input "[DATE]"
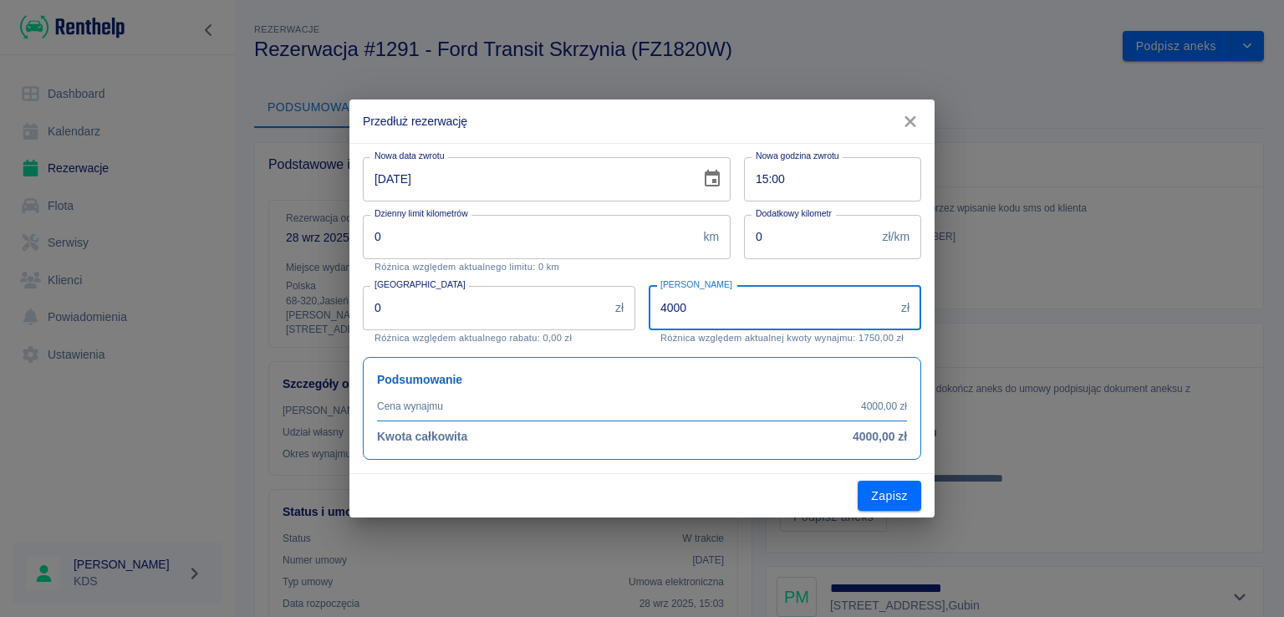
click at [827, 303] on input "4000" at bounding box center [772, 308] width 246 height 44
type input "1500"
click at [896, 490] on button "Zapisz" at bounding box center [890, 496] width 64 height 31
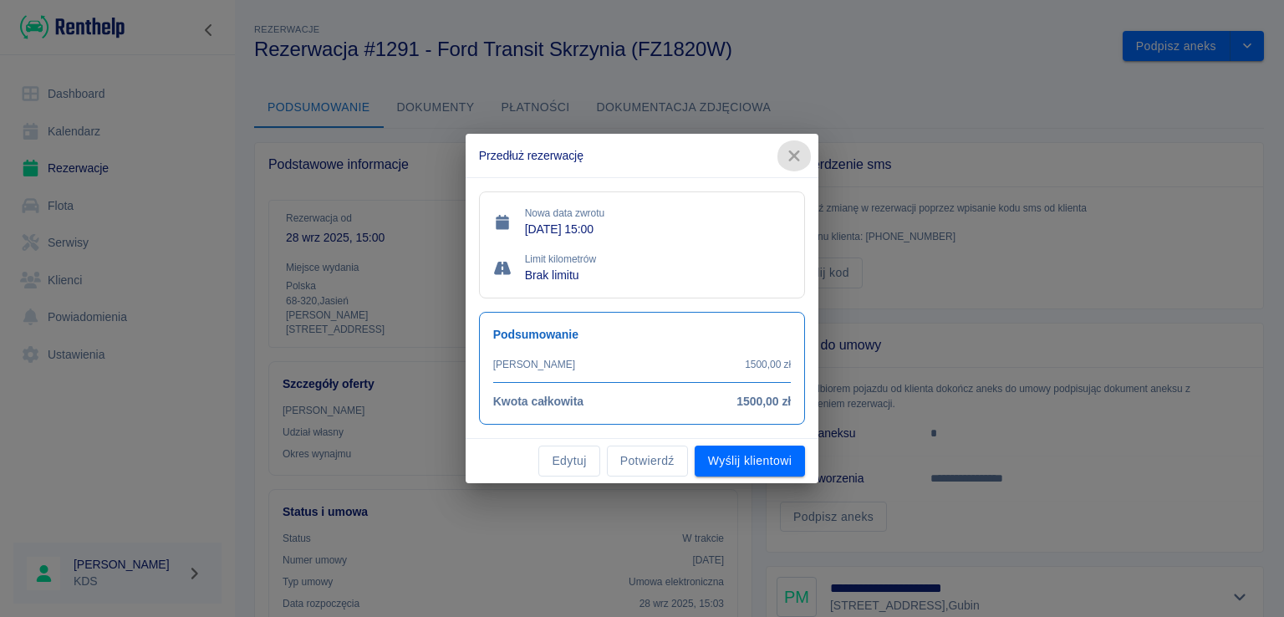
click at [800, 160] on icon "button" at bounding box center [794, 156] width 22 height 18
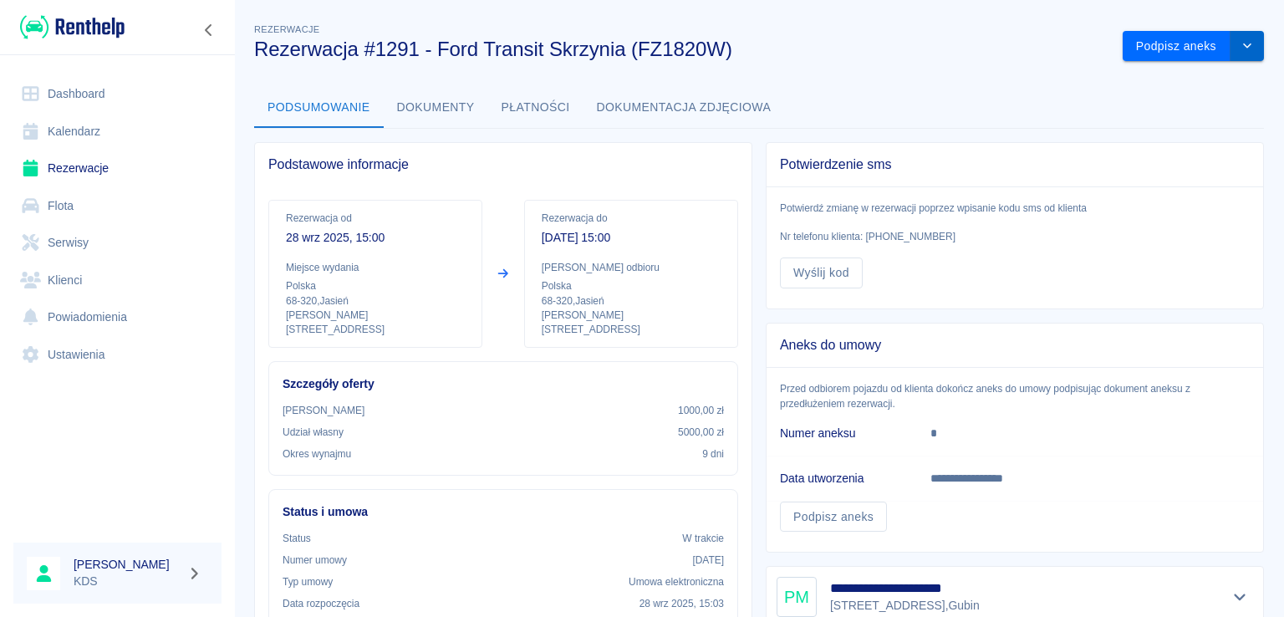
click at [1249, 48] on button "drop-down" at bounding box center [1246, 46] width 33 height 31
click at [1148, 78] on li "Przedłuż rezerwację" at bounding box center [1180, 82] width 131 height 28
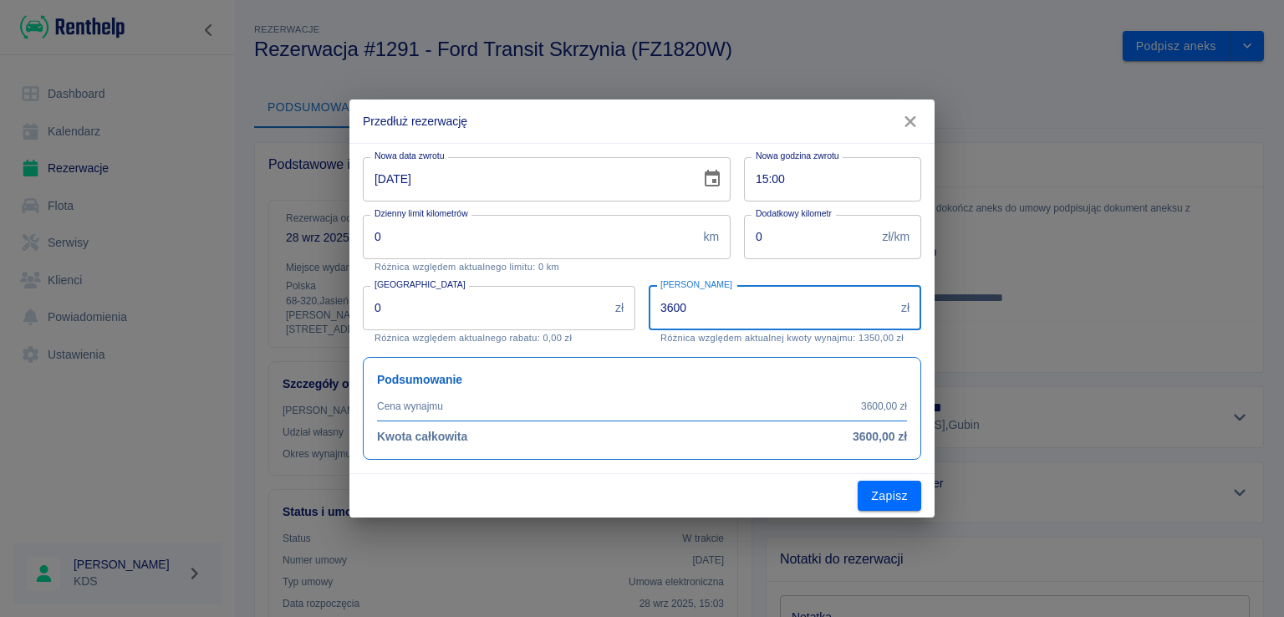
click at [782, 308] on input "3600" at bounding box center [772, 308] width 246 height 44
type input "2500"
click at [883, 490] on button "Zapisz" at bounding box center [890, 496] width 64 height 31
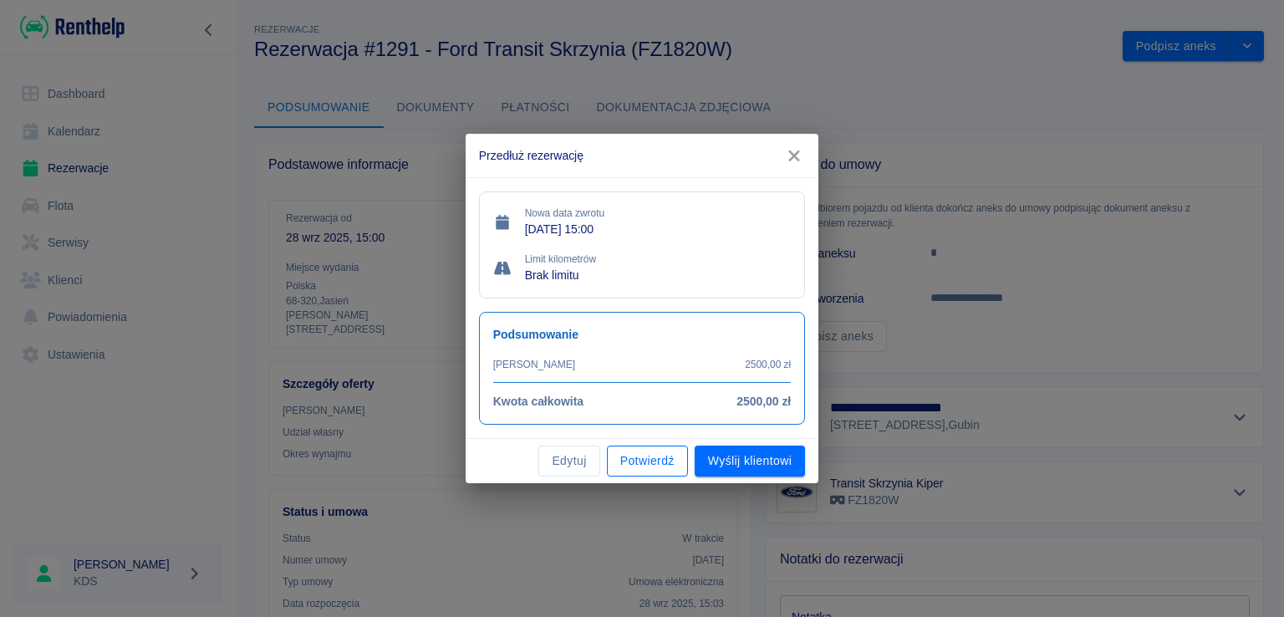
click at [664, 469] on button "Potwierdź" at bounding box center [647, 460] width 81 height 31
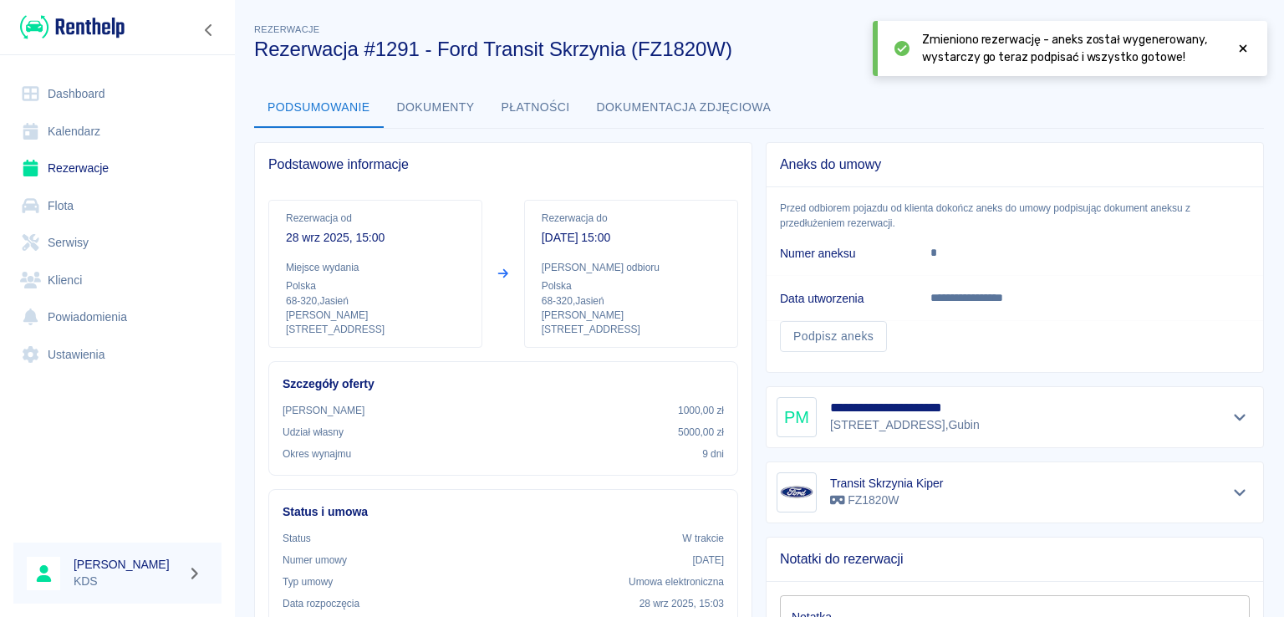
click at [1249, 51] on icon at bounding box center [1242, 49] width 15 height 12
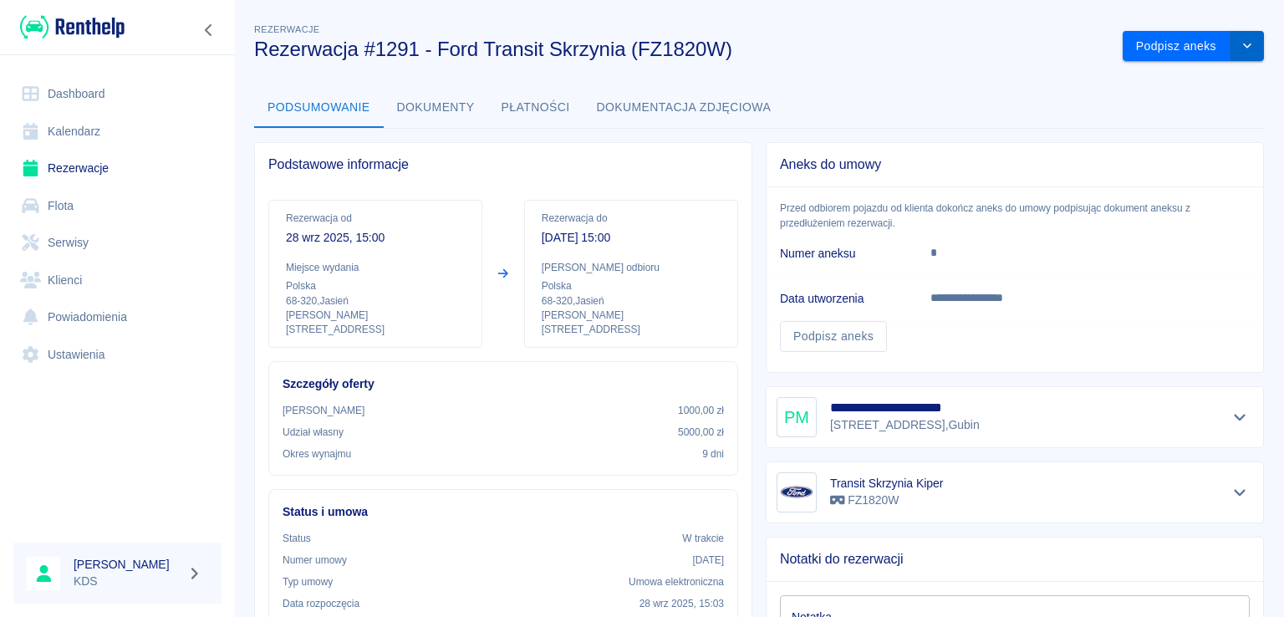
click at [1240, 49] on icon "drop-down" at bounding box center [1246, 45] width 13 height 11
click at [1147, 81] on li "Przedłuż rezerwację" at bounding box center [1180, 82] width 131 height 28
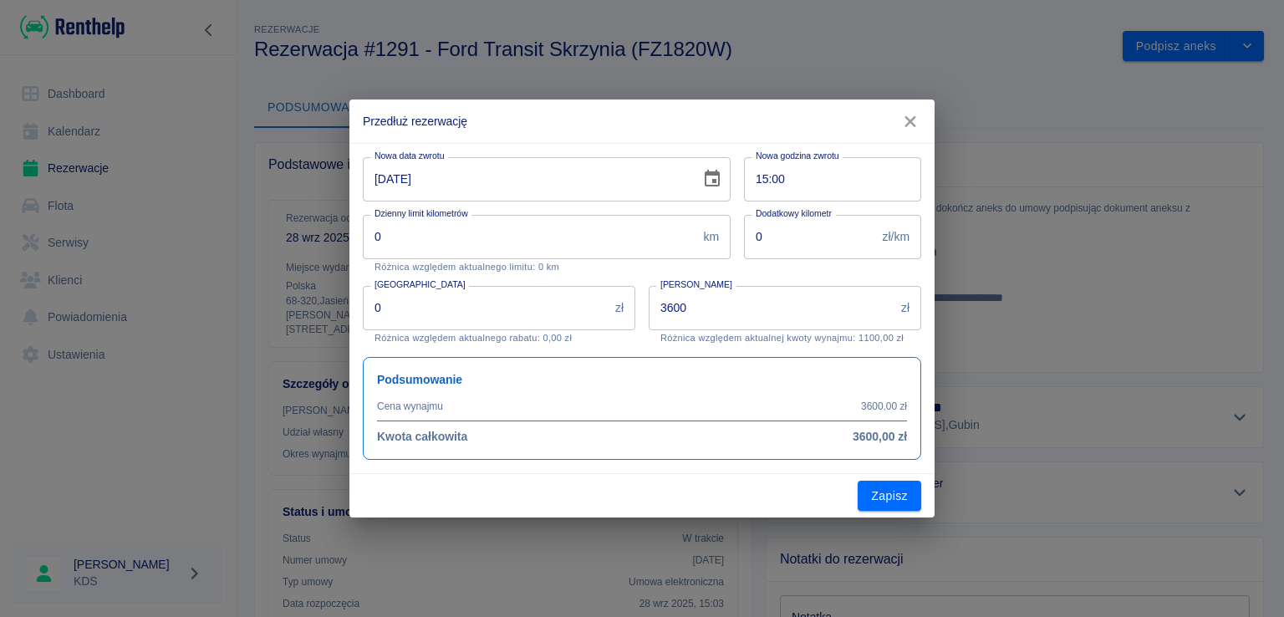
click at [591, 154] on div "Nowa data zwrotu [DATE] Nowa data zwrotu" at bounding box center [539, 173] width 381 height 58
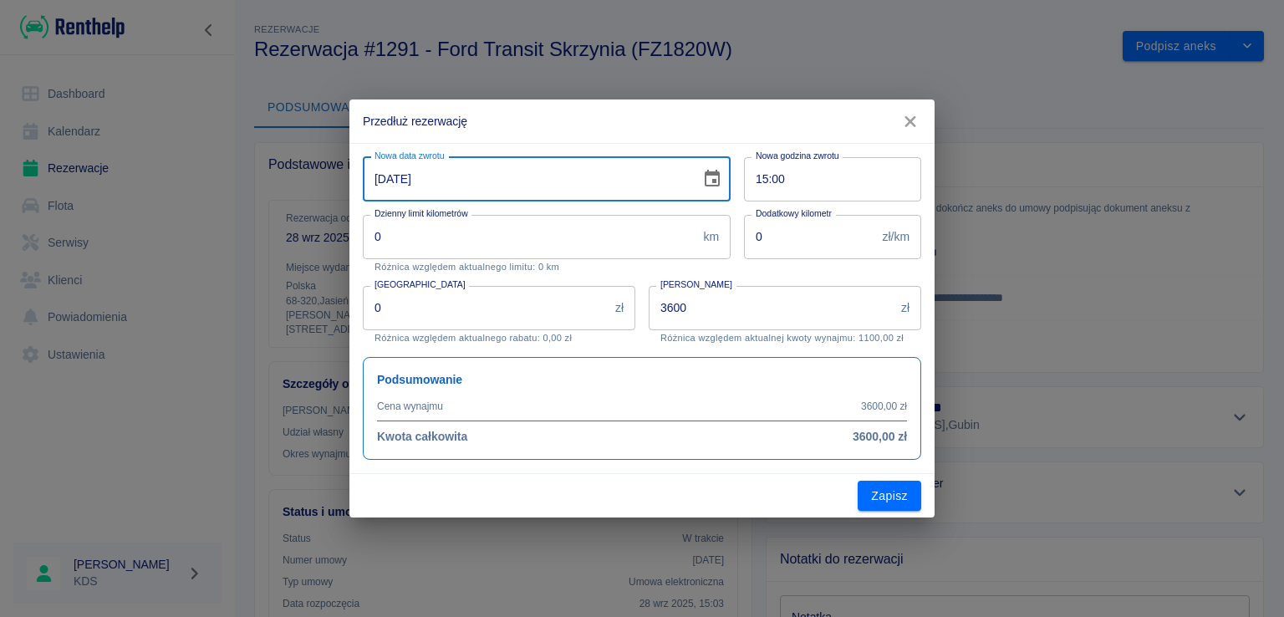
click at [586, 183] on input "[DATE]" at bounding box center [526, 179] width 326 height 44
click at [705, 165] on div "[DATE] Nowa data zwrotu" at bounding box center [547, 179] width 368 height 44
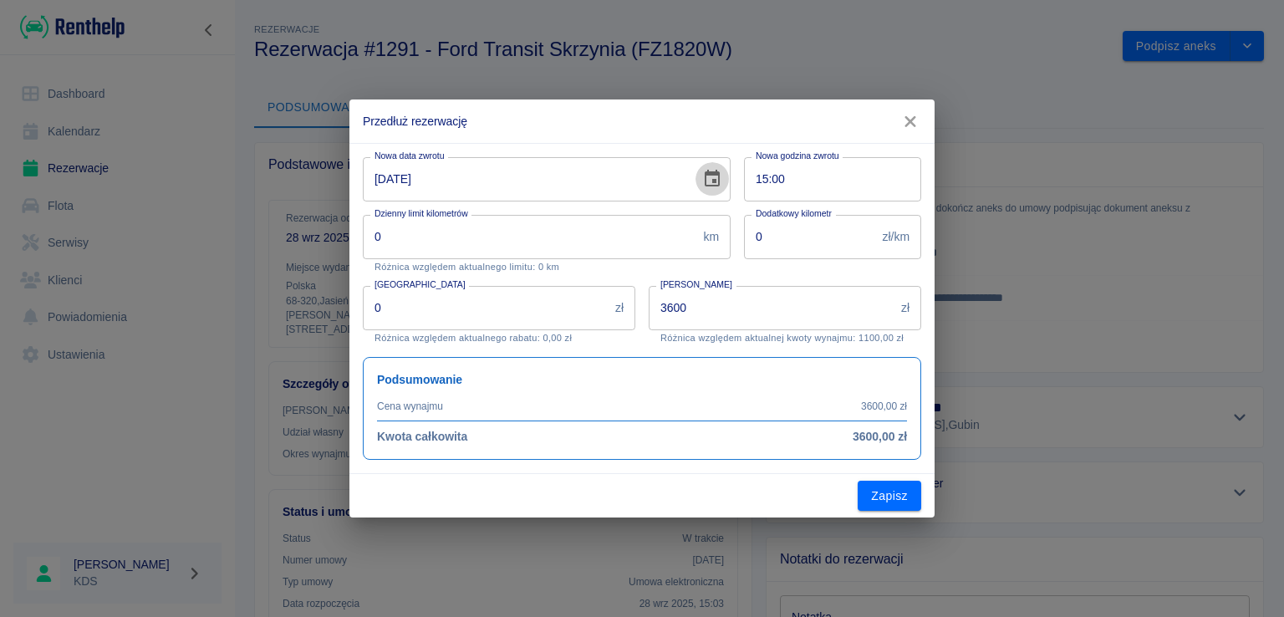
click at [710, 173] on icon "Choose date, selected date is 7 paź 2025" at bounding box center [712, 178] width 15 height 17
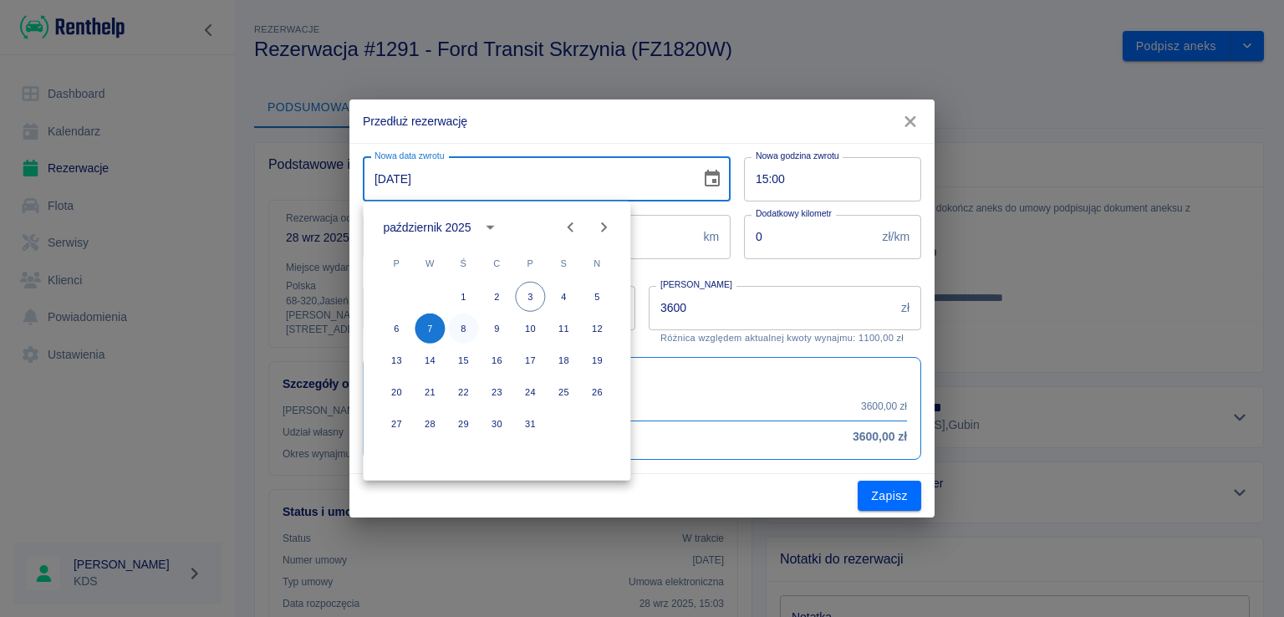
click at [464, 322] on button "8" at bounding box center [463, 328] width 30 height 30
type input "[DATE]"
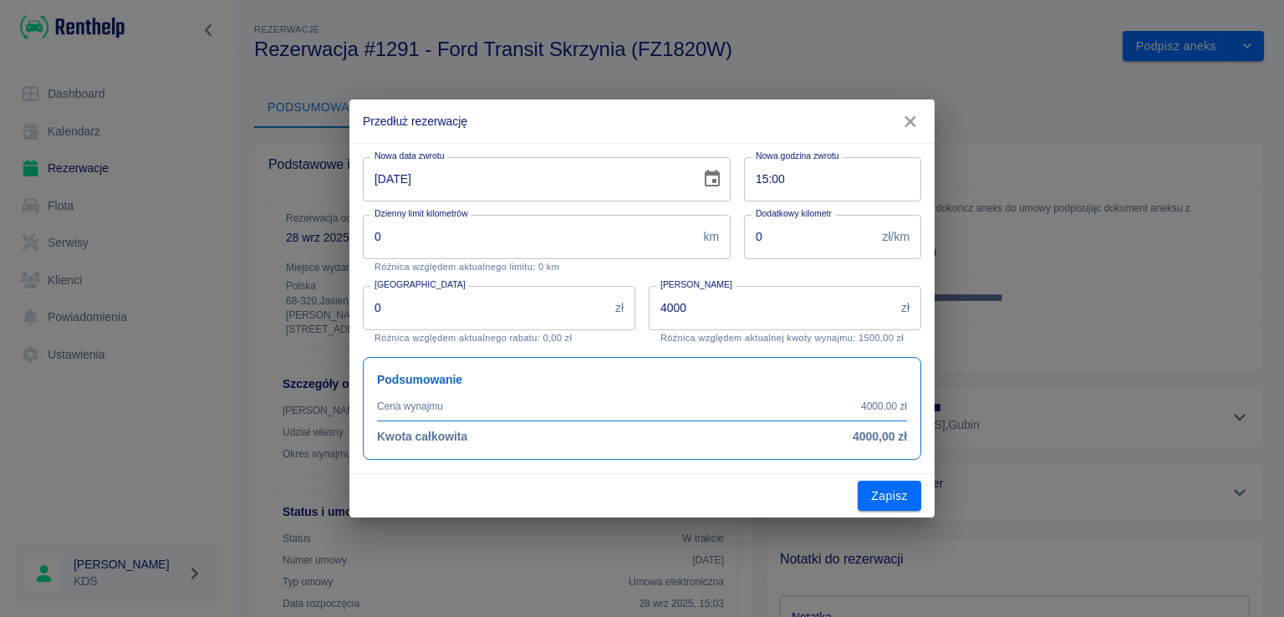
click at [746, 315] on input "4000" at bounding box center [772, 308] width 246 height 44
click at [745, 315] on input "4000" at bounding box center [772, 308] width 246 height 44
type input "4"
type input "2500"
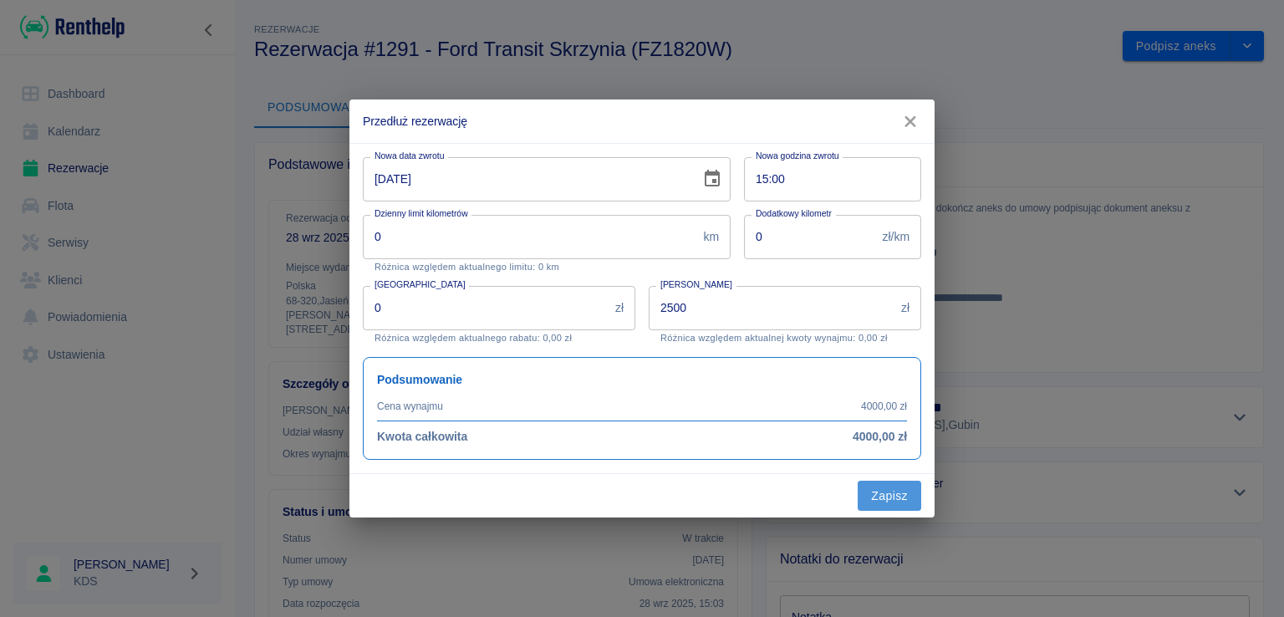
click at [889, 488] on button "Zapisz" at bounding box center [890, 496] width 64 height 31
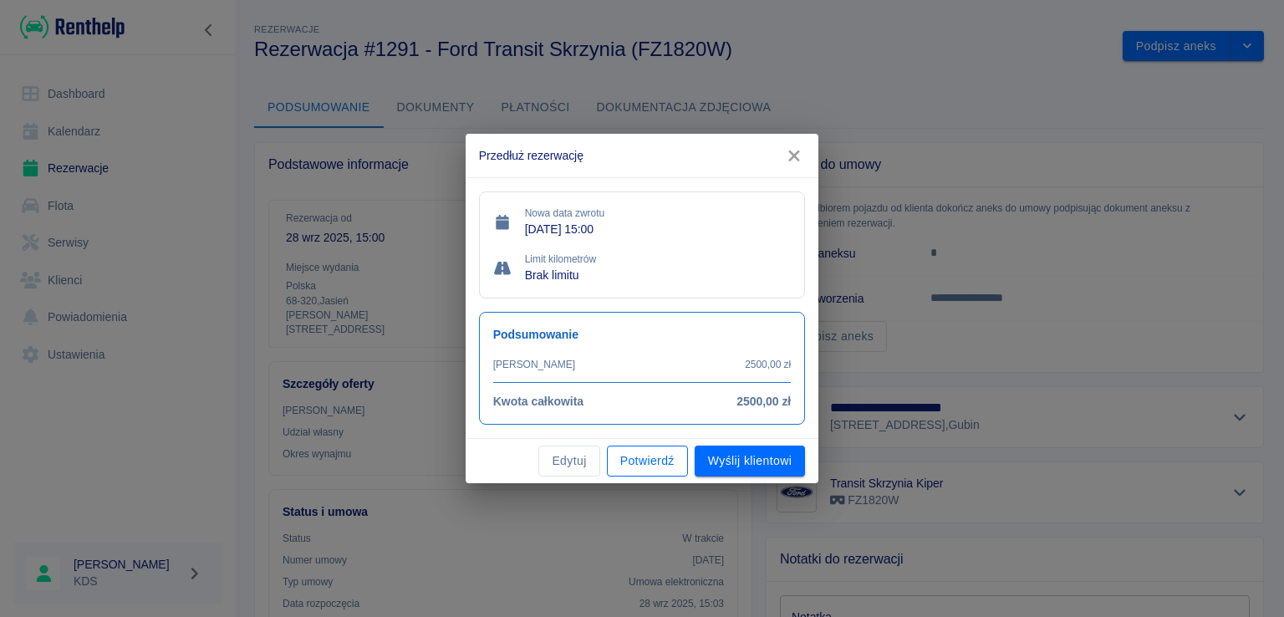
click at [663, 462] on button "Potwierdź" at bounding box center [647, 460] width 81 height 31
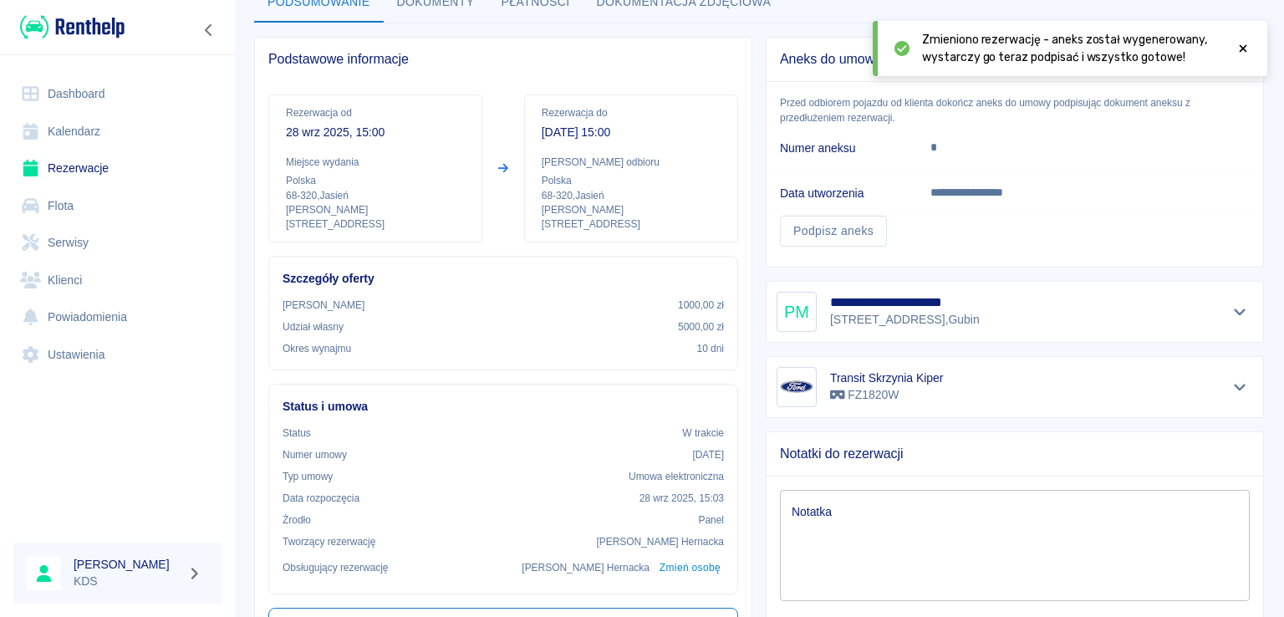
scroll to position [251, 0]
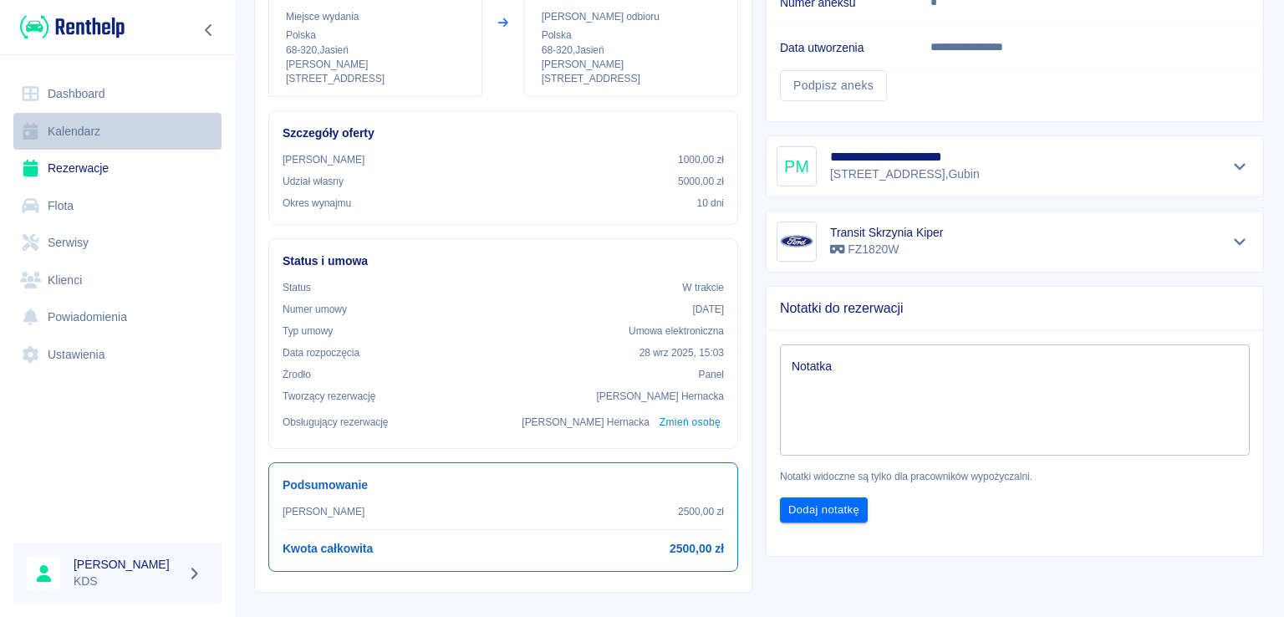
click at [97, 123] on link "Kalendarz" at bounding box center [117, 132] width 208 height 38
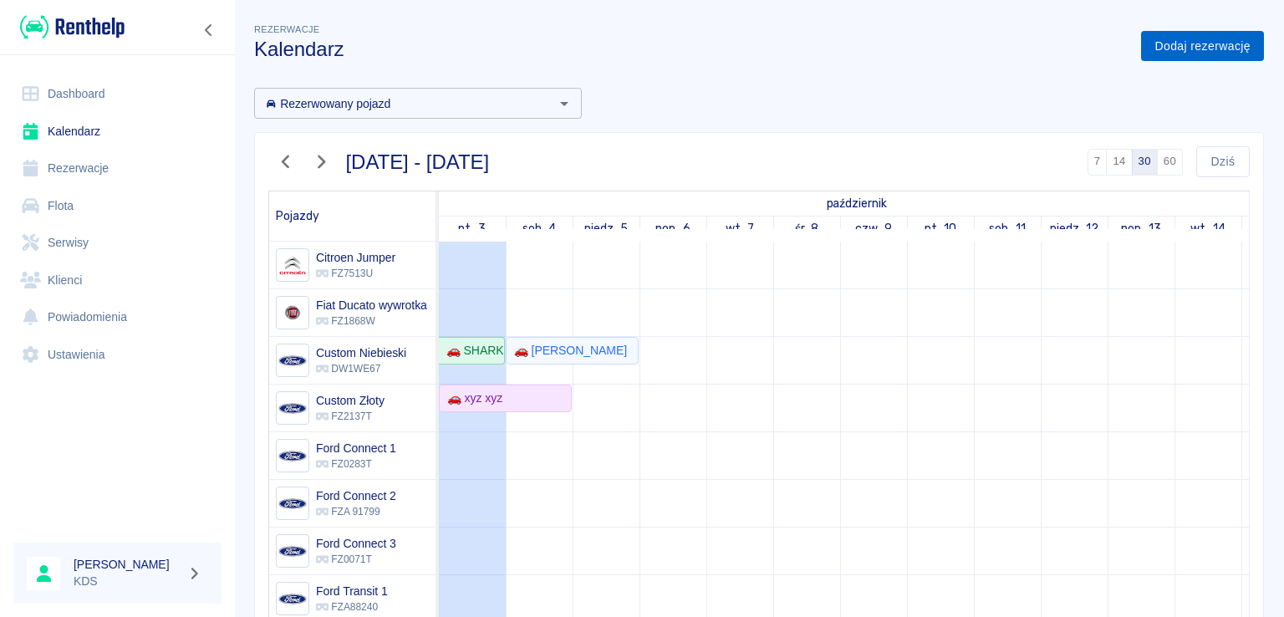
click at [1224, 34] on link "Dodaj rezerwację" at bounding box center [1202, 46] width 123 height 31
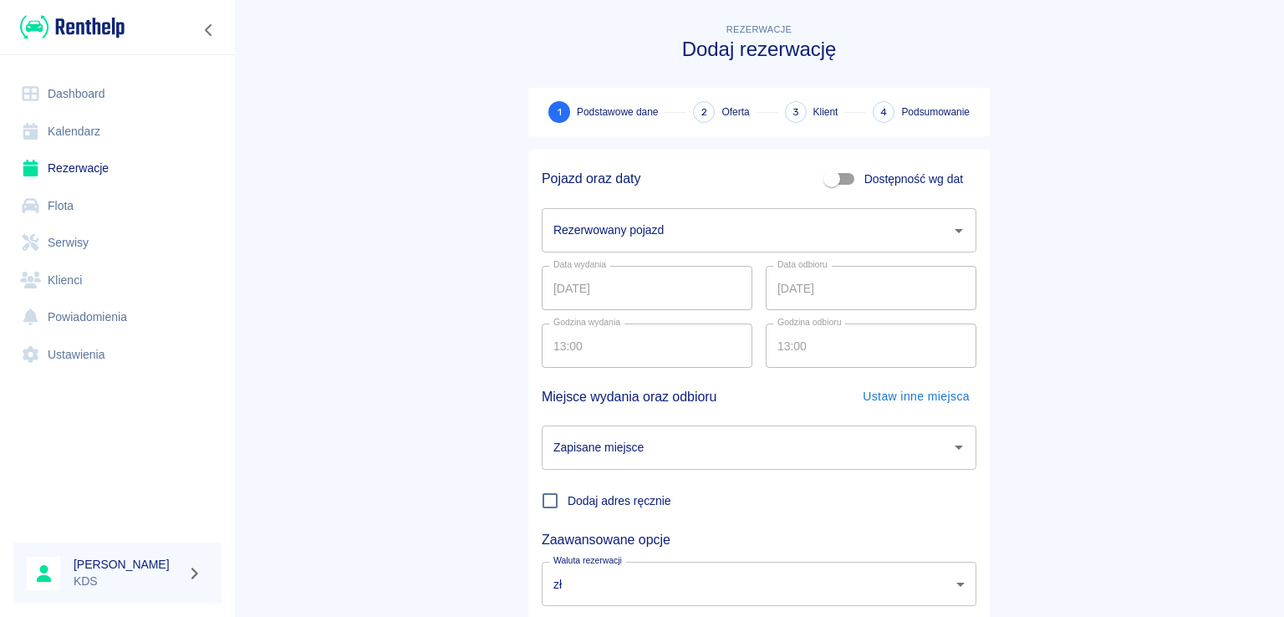
click at [640, 236] on input "Rezerwowany pojazd" at bounding box center [746, 230] width 394 height 29
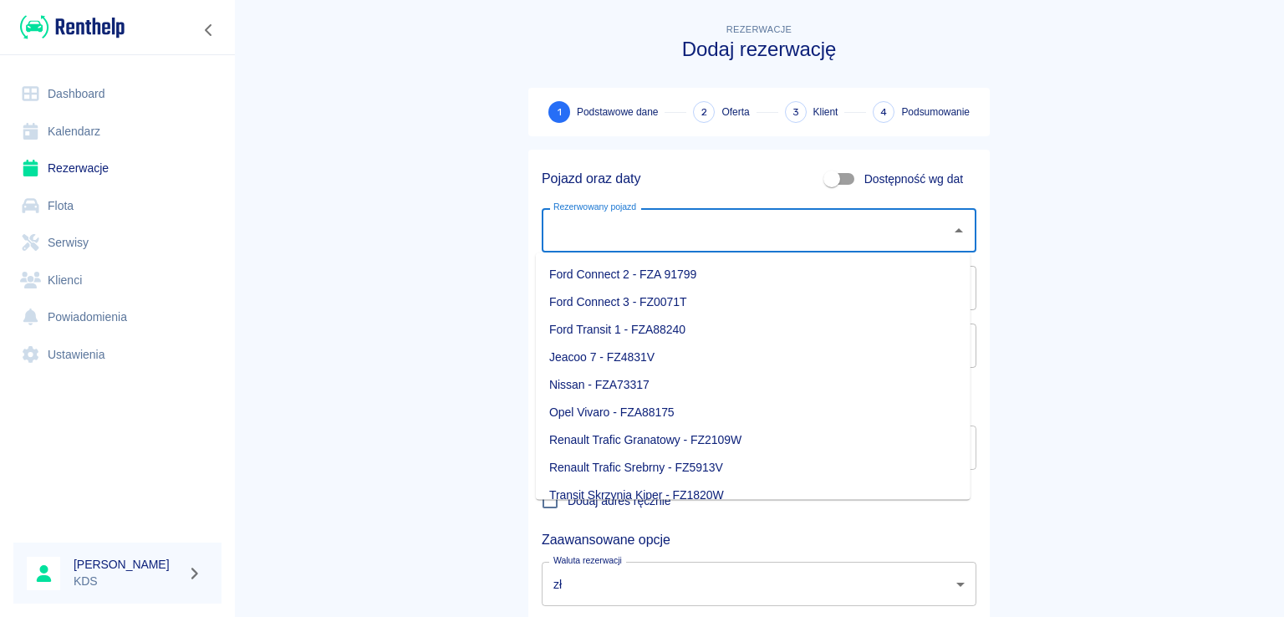
scroll to position [167, 0]
click at [645, 432] on li "Renault Trafic Granatowy - FZ2109W" at bounding box center [753, 437] width 435 height 28
type input "Renault Trafic Granatowy - FZ2109W"
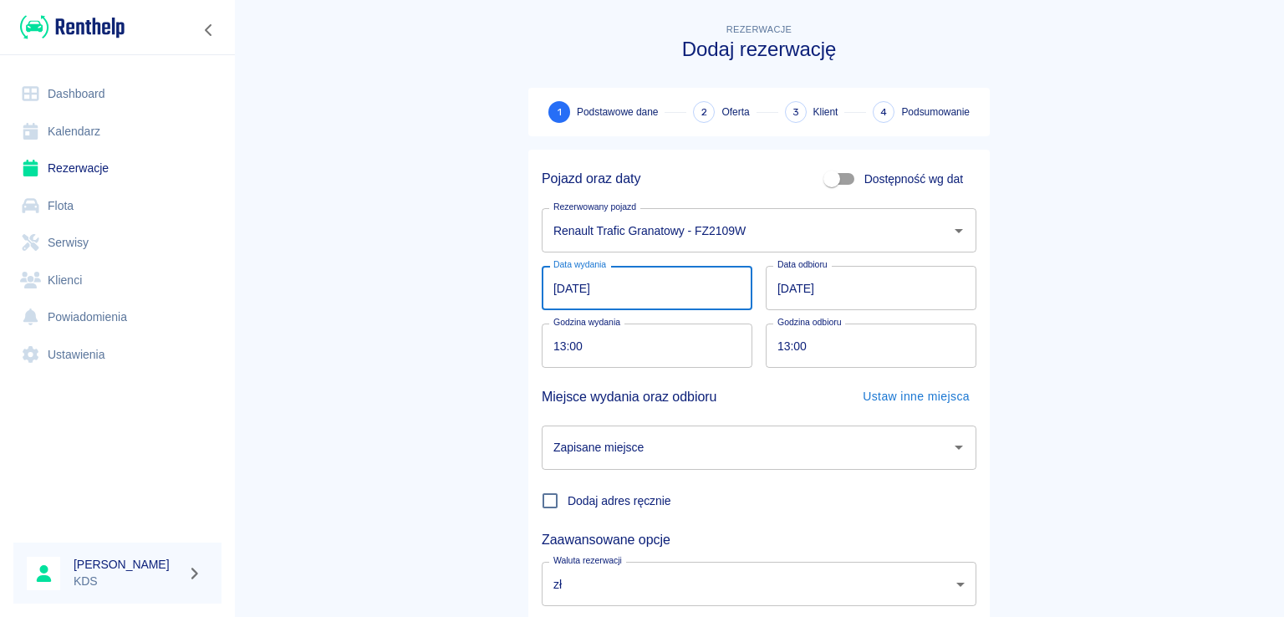
click at [705, 288] on input "[DATE]" at bounding box center [647, 288] width 211 height 44
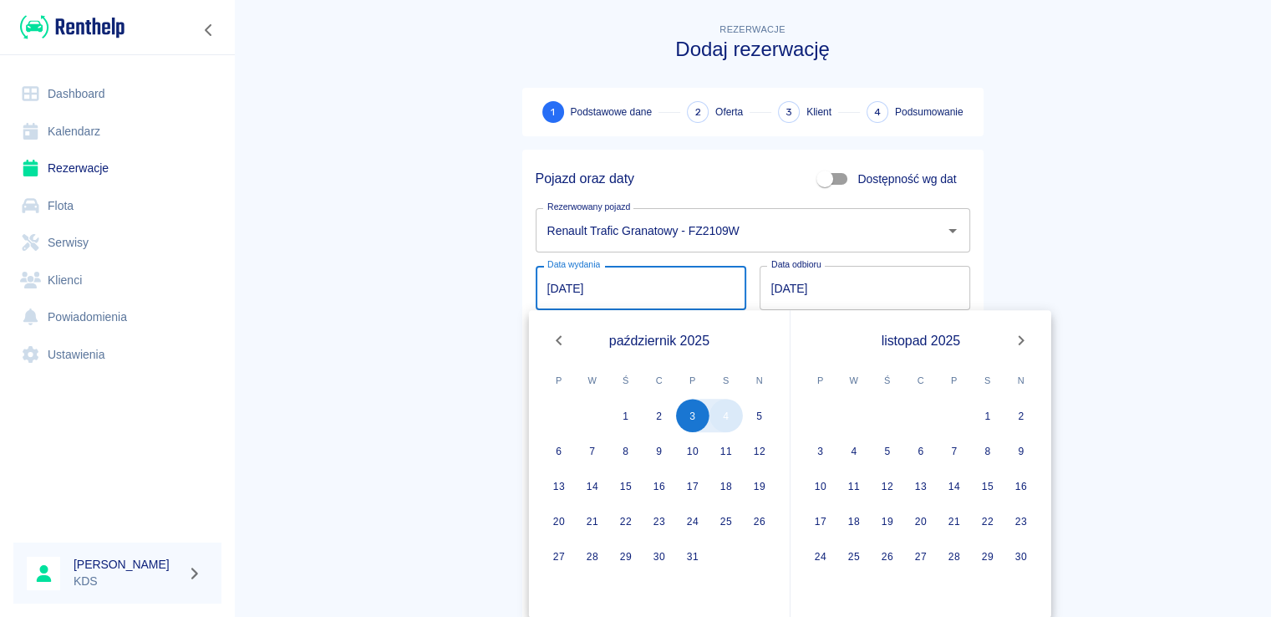
click at [730, 423] on button "4" at bounding box center [726, 415] width 33 height 33
type input "[DATE]"
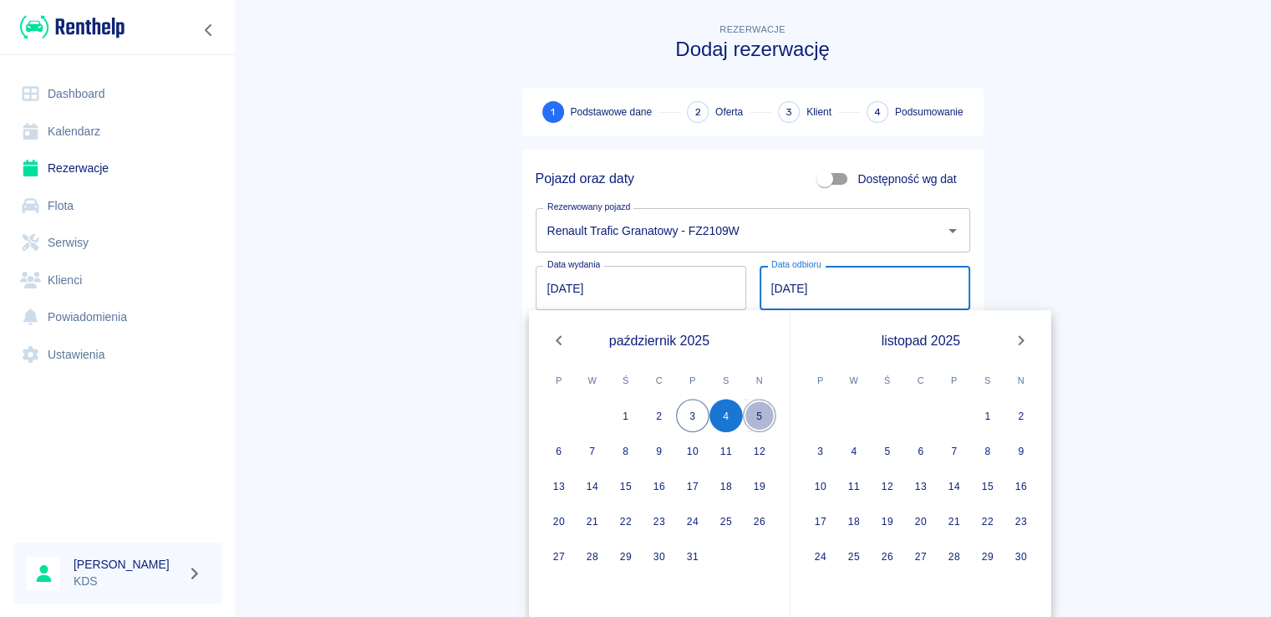
click at [751, 425] on button "5" at bounding box center [759, 415] width 33 height 33
type input "[DATE]"
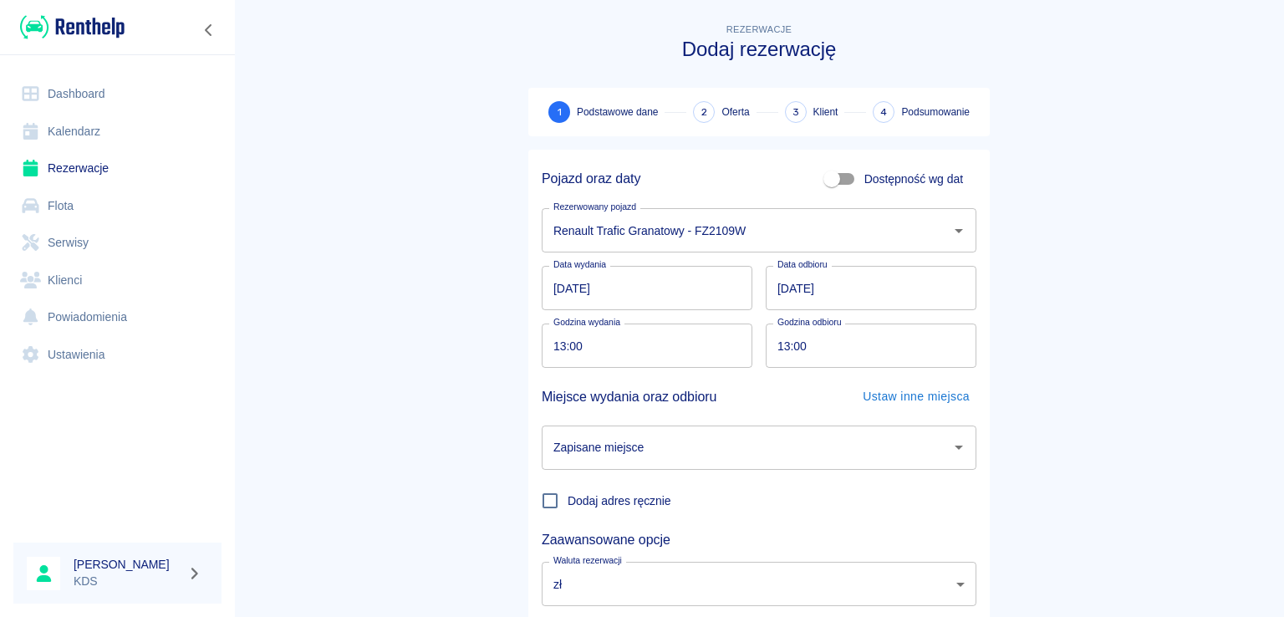
click at [640, 345] on input "13:00" at bounding box center [641, 345] width 199 height 44
click at [640, 344] on input "13:00" at bounding box center [641, 345] width 199 height 44
click at [641, 344] on input "13:00" at bounding box center [641, 345] width 199 height 44
click at [89, 134] on link "Kalendarz" at bounding box center [117, 132] width 208 height 38
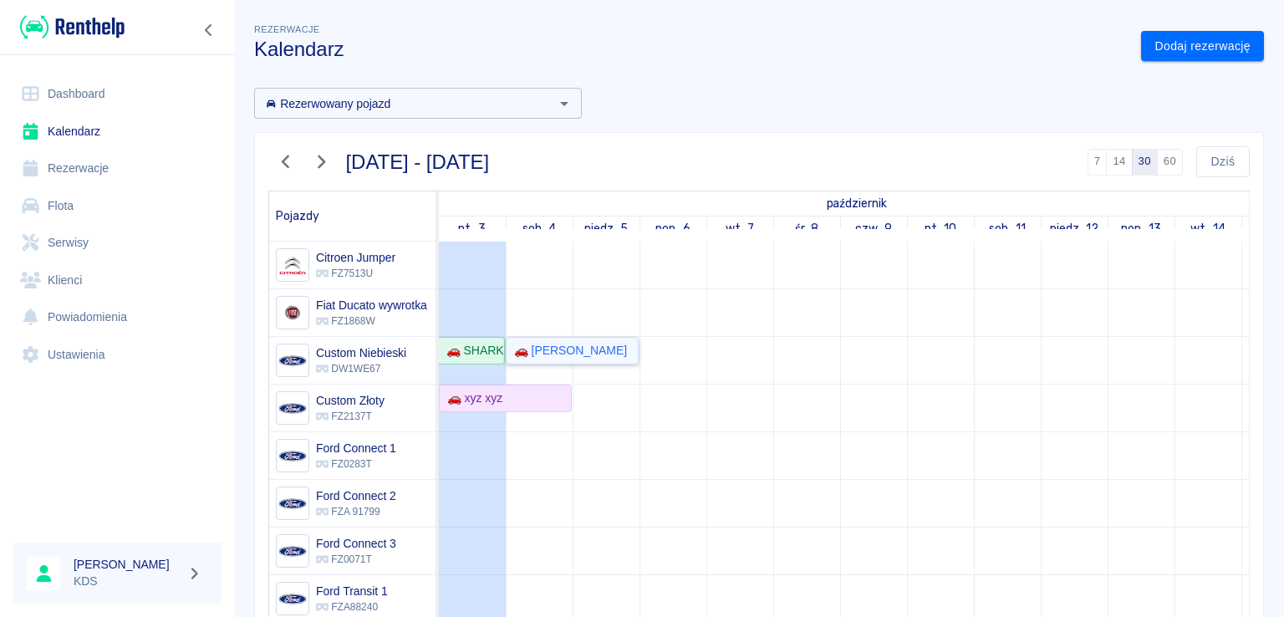
click at [545, 352] on div "🚗 [PERSON_NAME]" at bounding box center [567, 351] width 120 height 18
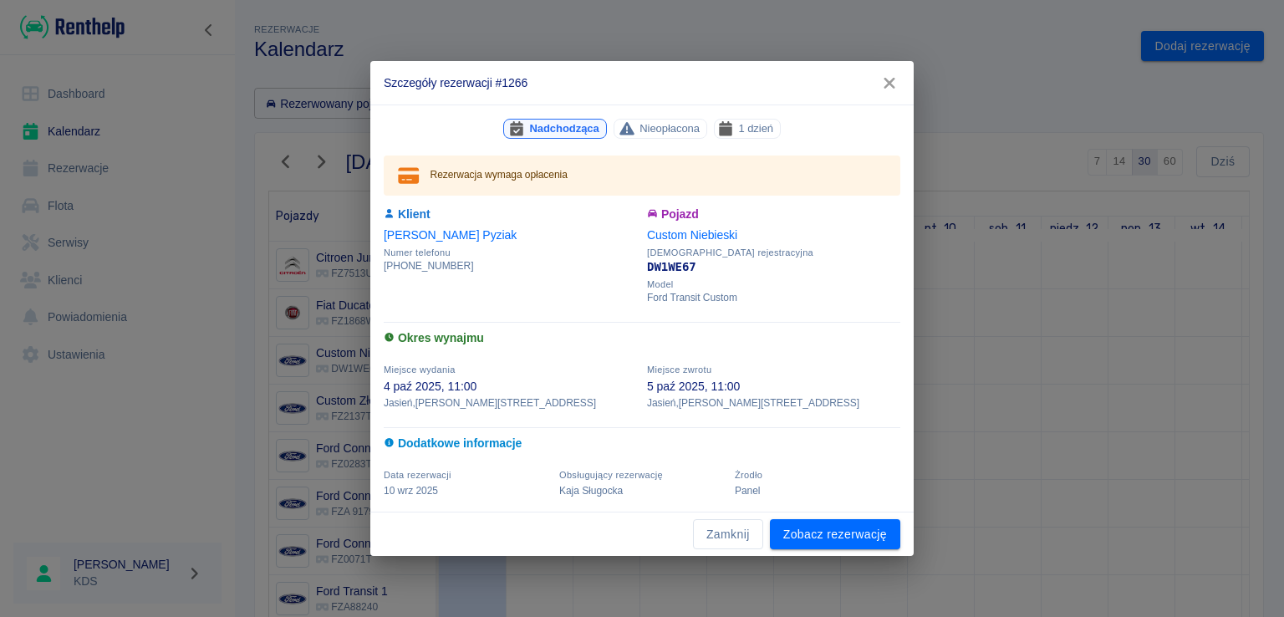
click at [888, 84] on icon "button" at bounding box center [888, 83] width 11 height 11
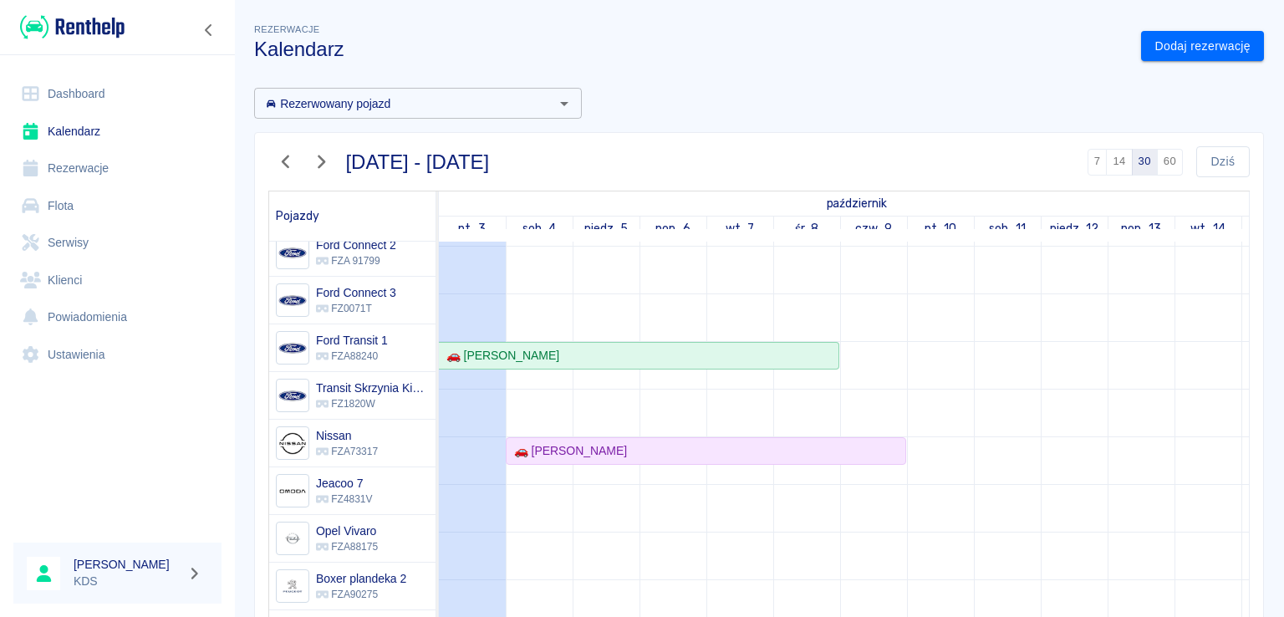
scroll to position [281, 0]
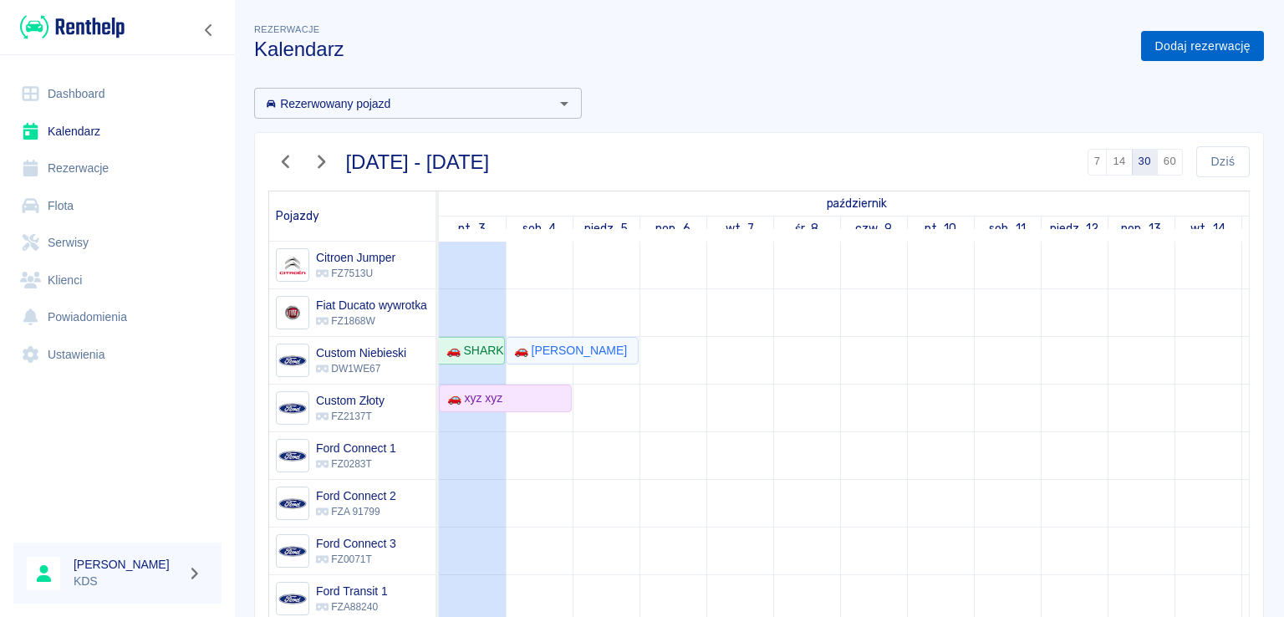
click at [1191, 48] on link "Dodaj rezerwację" at bounding box center [1202, 46] width 123 height 31
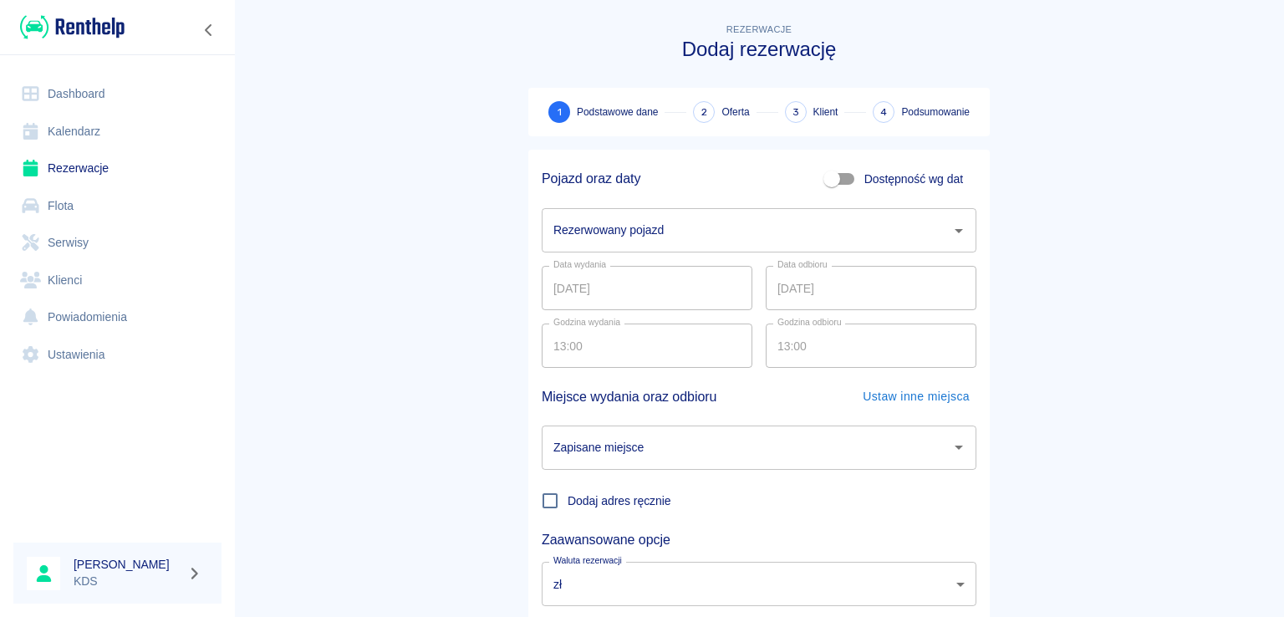
click at [720, 228] on input "Rezerwowany pojazd" at bounding box center [746, 230] width 394 height 29
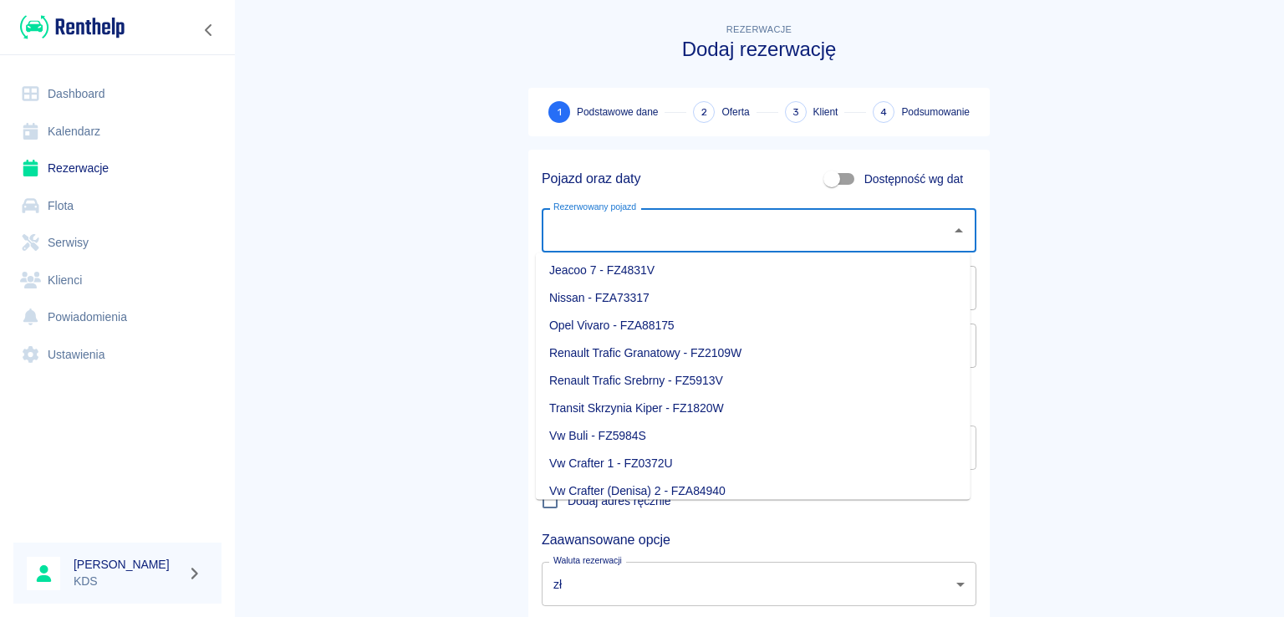
click at [653, 357] on li "Renault Trafic Granatowy - FZ2109W" at bounding box center [753, 353] width 435 height 28
type input "Renault Trafic Granatowy - FZ2109W"
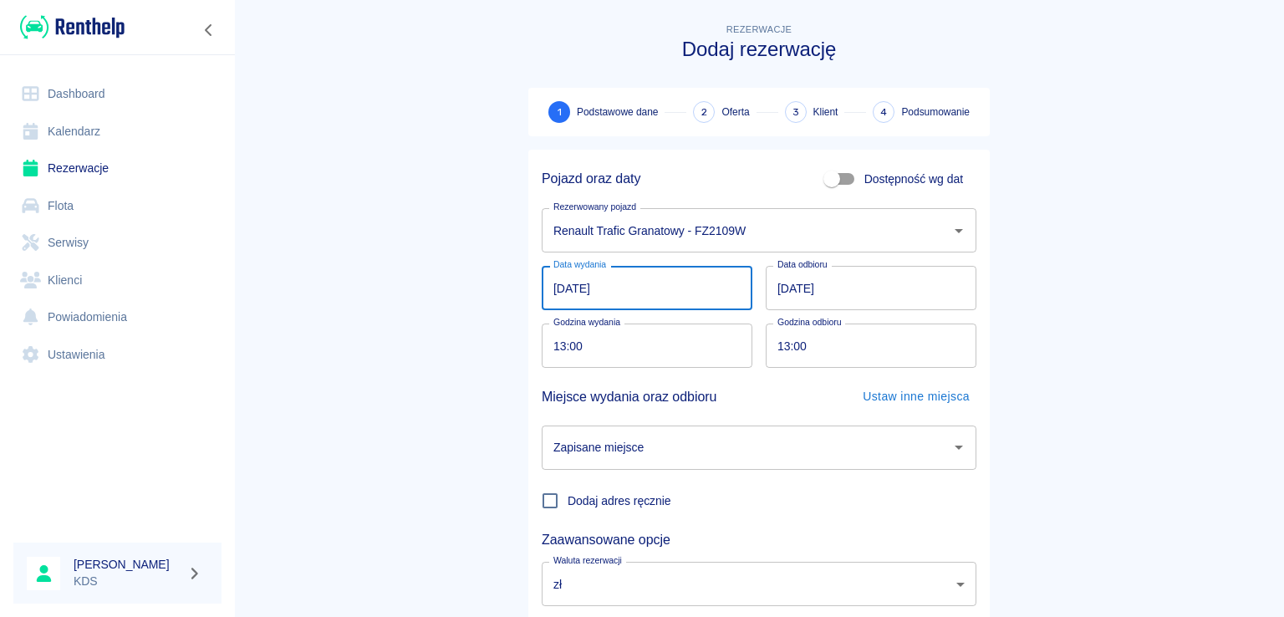
click at [660, 295] on input "[DATE]" at bounding box center [647, 288] width 211 height 44
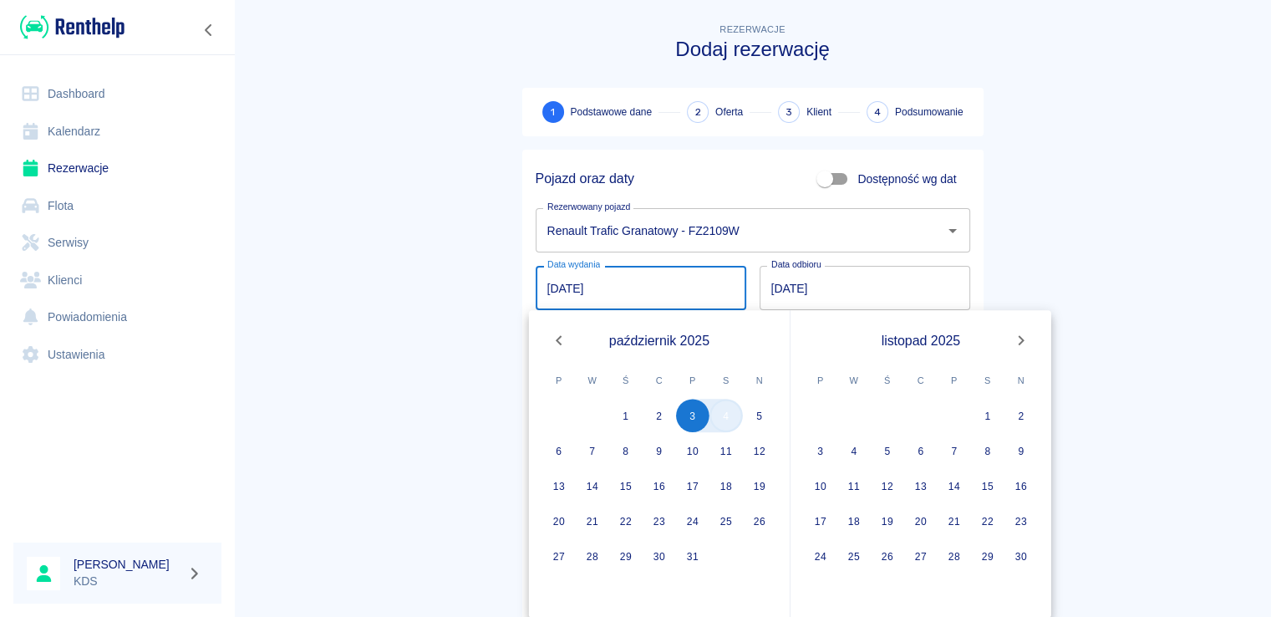
click at [729, 419] on button "4" at bounding box center [726, 415] width 33 height 33
type input "[DATE]"
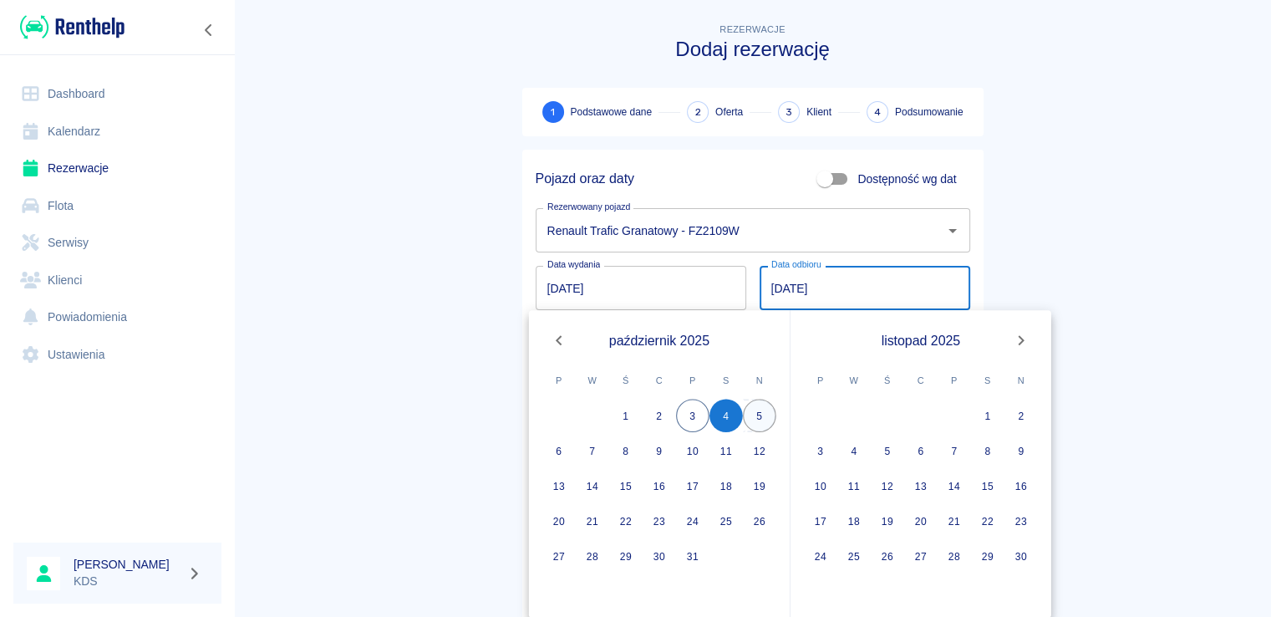
click at [751, 420] on button "5" at bounding box center [759, 415] width 33 height 33
type input "[DATE]"
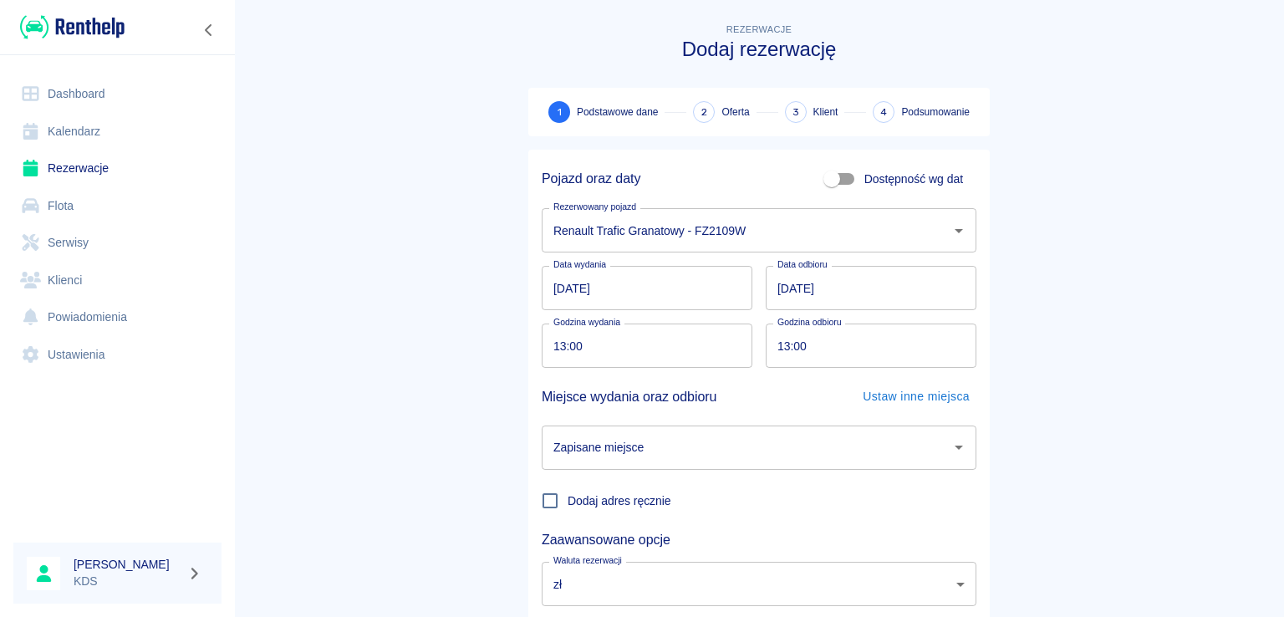
click at [658, 350] on input "13:00" at bounding box center [641, 345] width 199 height 44
type input "10:00"
click at [839, 352] on input "13:00" at bounding box center [865, 345] width 199 height 44
type input "10:00"
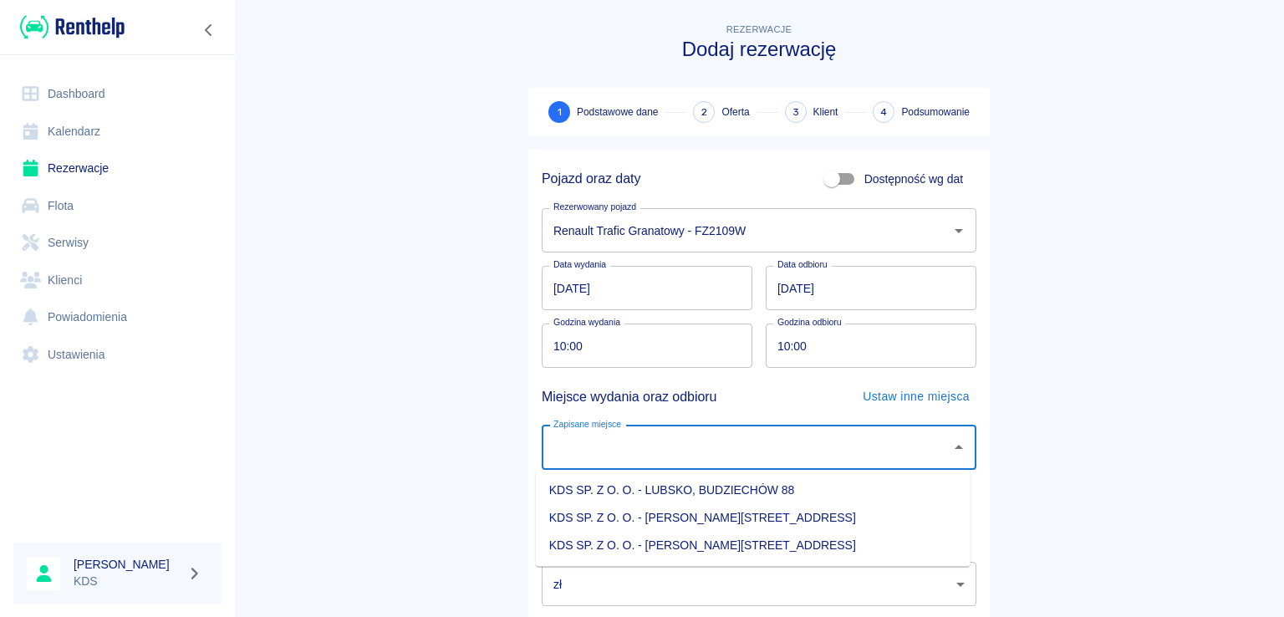
click at [692, 435] on input "Zapisane miejsce" at bounding box center [746, 447] width 394 height 29
click at [723, 542] on li "KDS SP. Z O. O. - [PERSON_NAME][STREET_ADDRESS]" at bounding box center [753, 546] width 435 height 28
type input "KDS SP. Z O. O. - [PERSON_NAME][STREET_ADDRESS]"
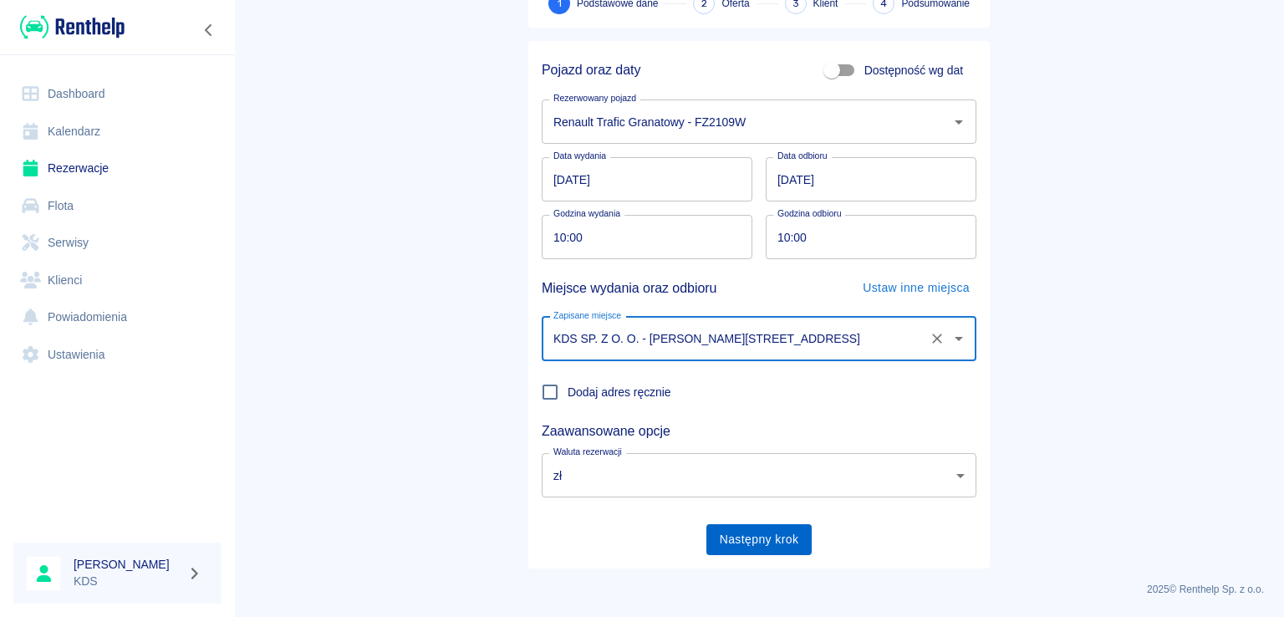
click at [756, 538] on button "Następny krok" at bounding box center [759, 539] width 106 height 31
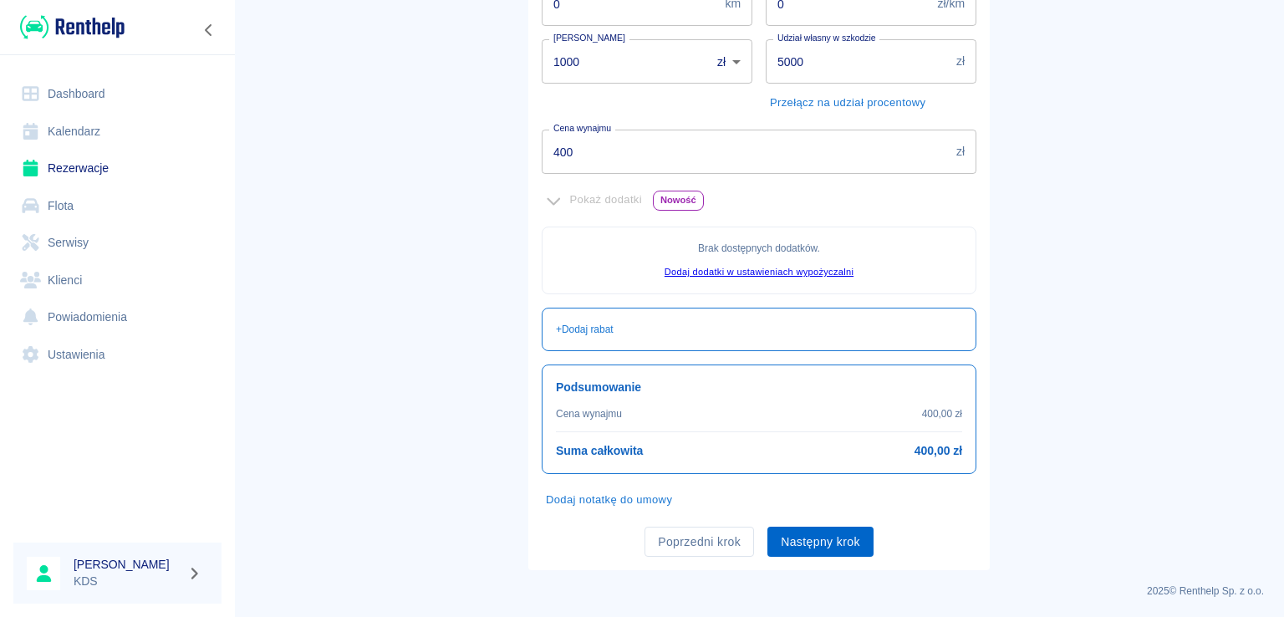
click at [816, 541] on button "Następny krok" at bounding box center [820, 542] width 106 height 31
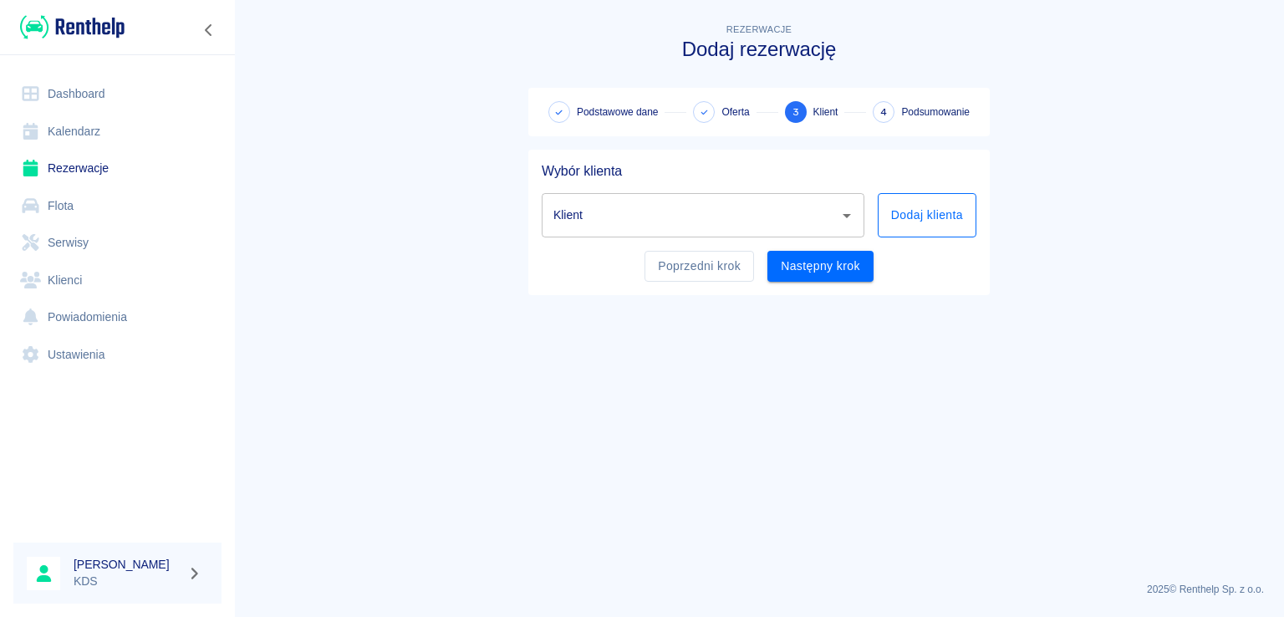
click at [905, 228] on button "Dodaj klienta" at bounding box center [927, 215] width 99 height 44
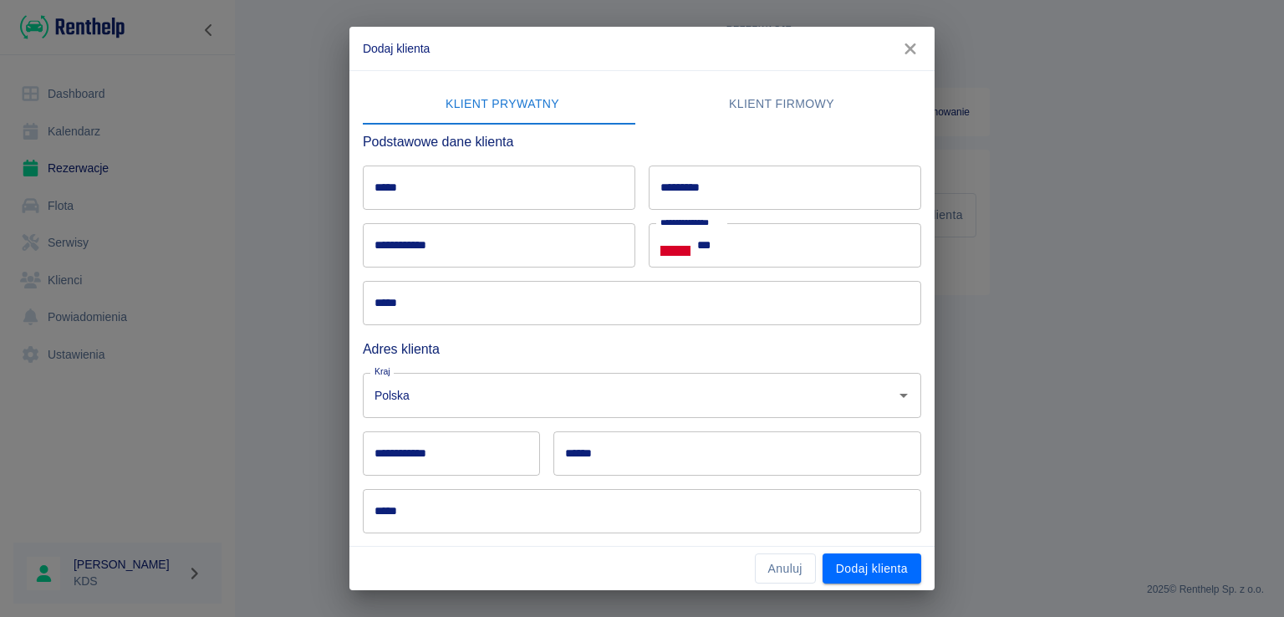
click at [591, 201] on input "*****" at bounding box center [499, 187] width 272 height 44
type input "******"
drag, startPoint x: 739, startPoint y: 165, endPoint x: 739, endPoint y: 186, distance: 20.1
click at [739, 166] on input "*********" at bounding box center [785, 187] width 272 height 44
type input "*******"
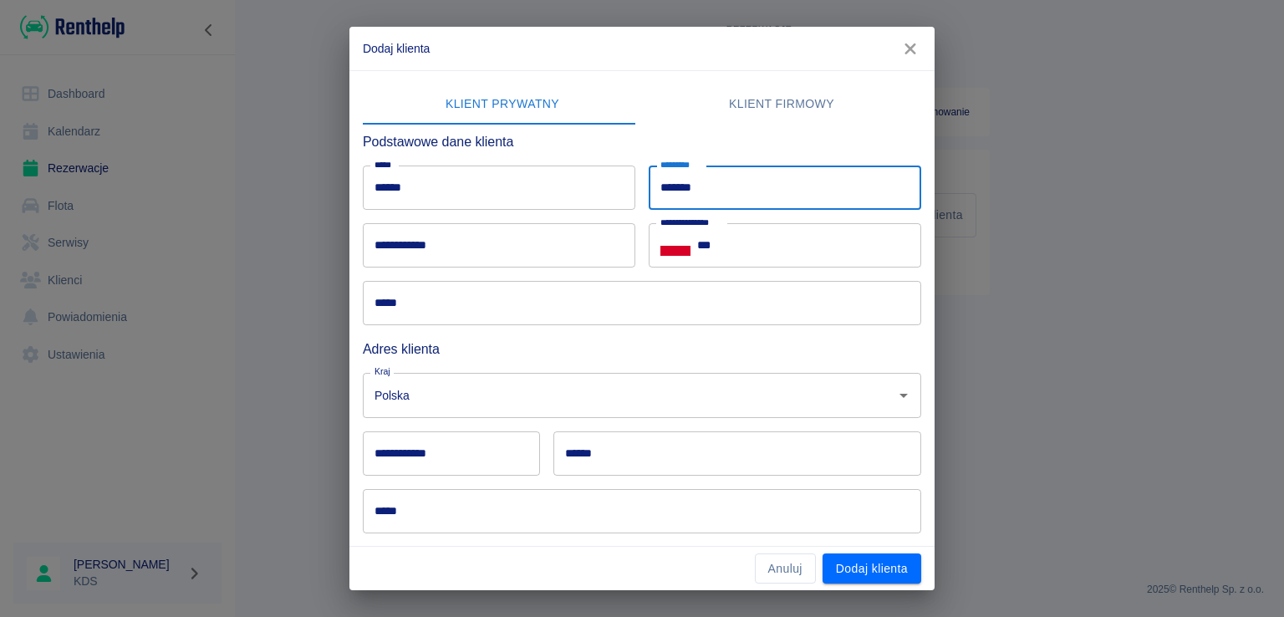
click at [562, 242] on input "**********" at bounding box center [499, 245] width 272 height 44
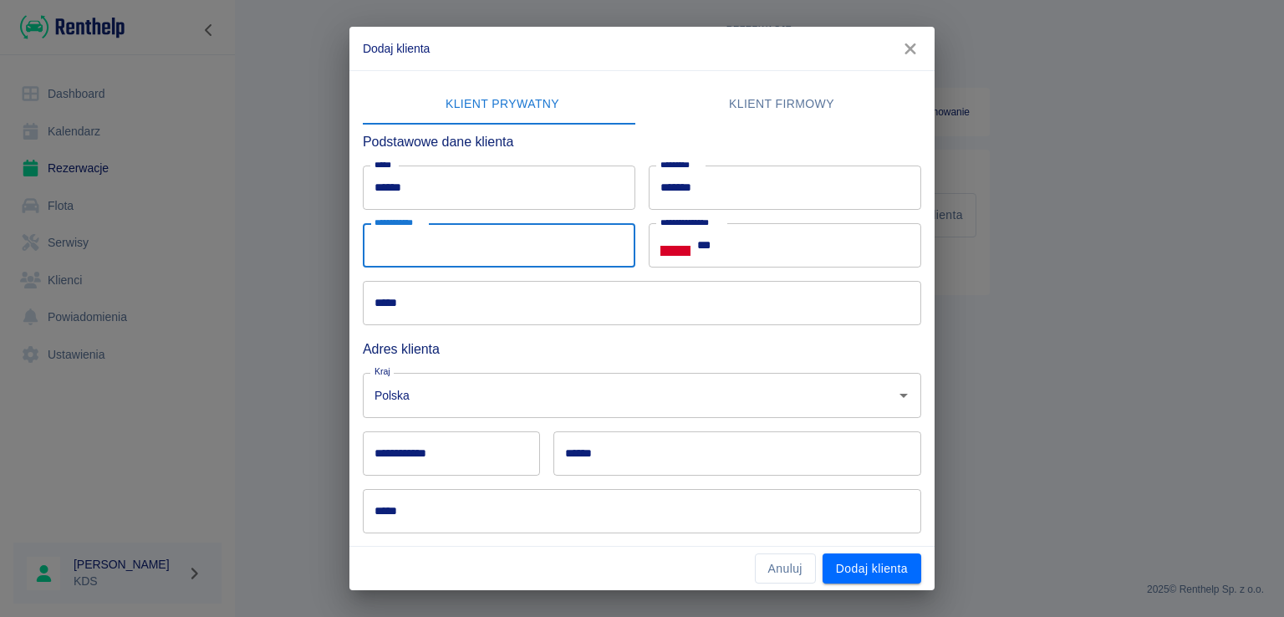
click at [852, 245] on input "***" at bounding box center [809, 245] width 224 height 44
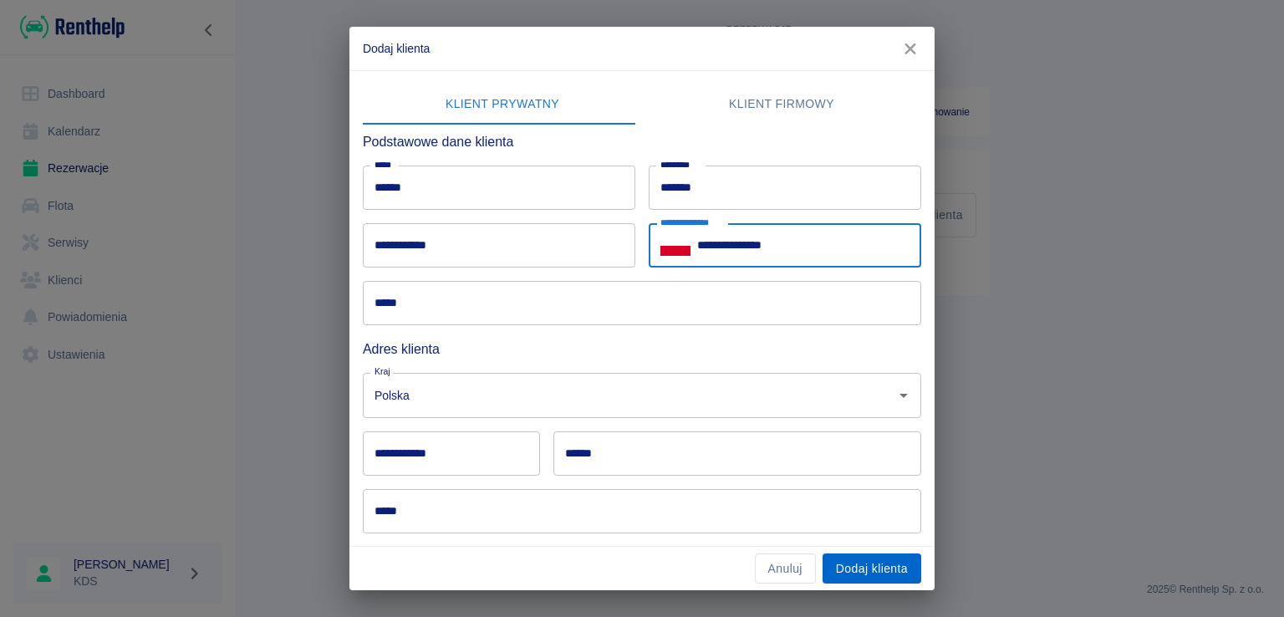
type input "**********"
click at [841, 562] on button "Dodaj klienta" at bounding box center [871, 568] width 99 height 31
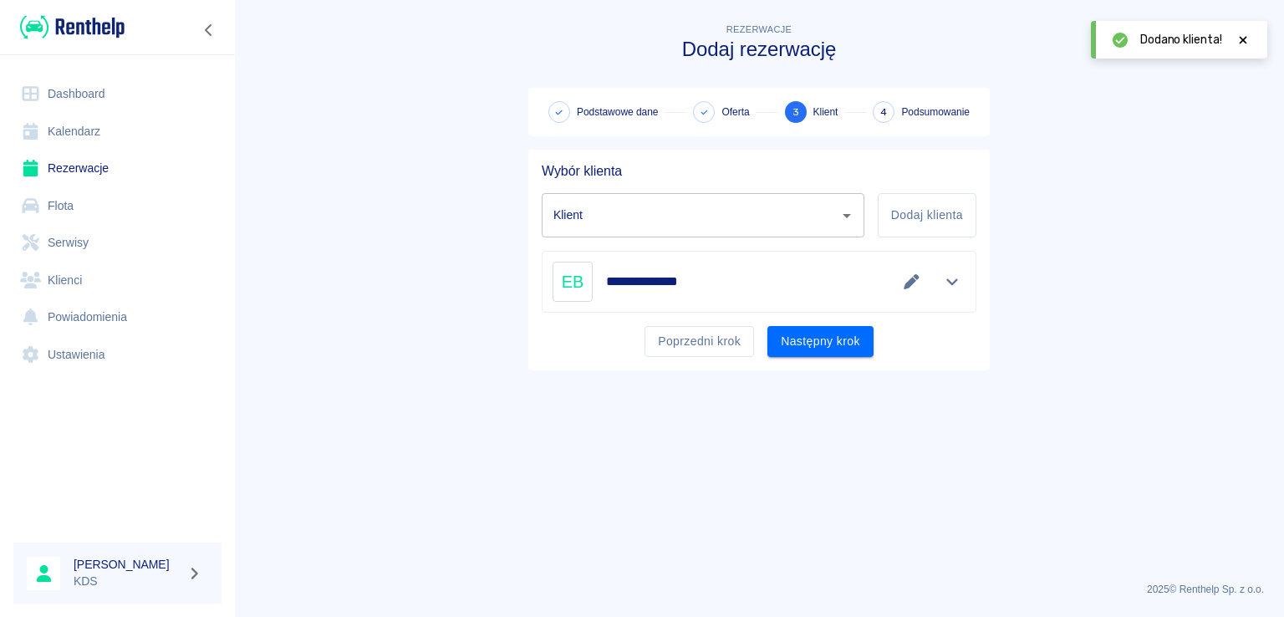
type input "[PERSON_NAME] ([PHONE_NUMBER])"
click at [796, 338] on button "Następny krok" at bounding box center [820, 341] width 106 height 31
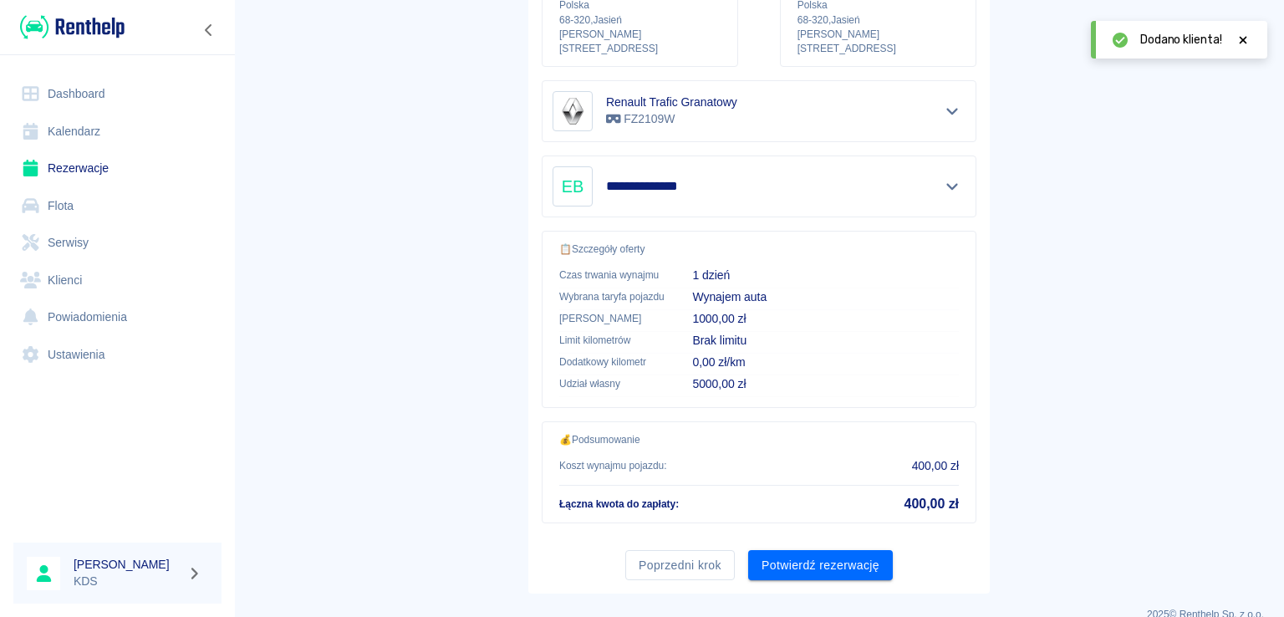
scroll to position [282, 0]
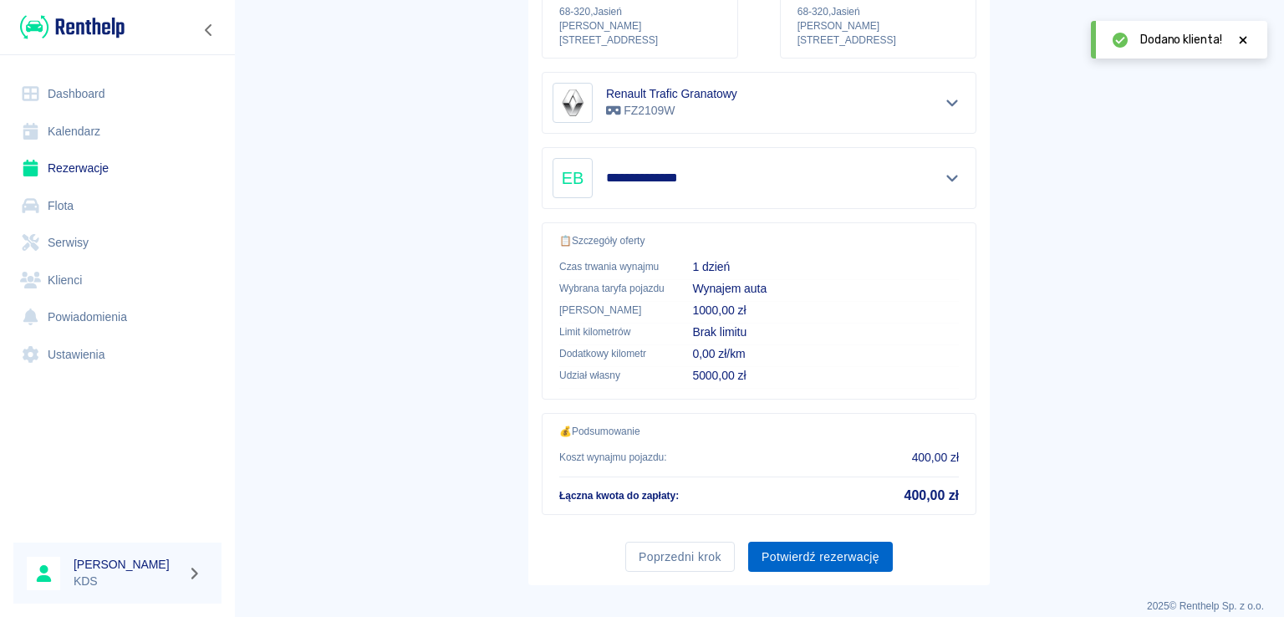
click at [798, 542] on button "Potwierdź rezerwację" at bounding box center [820, 557] width 145 height 31
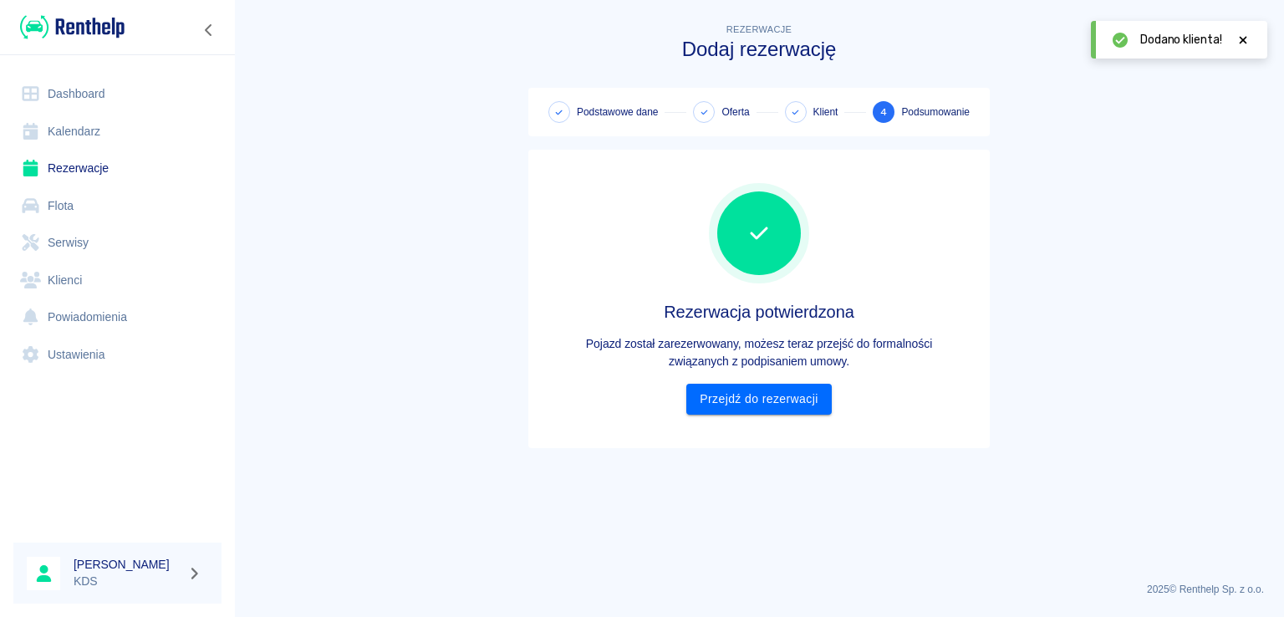
scroll to position [0, 0]
click at [776, 413] on div "Rezerwacja potwierdzona Pojazd został zarezerwowany, możesz teraz przejść do fo…" at bounding box center [759, 299] width 435 height 272
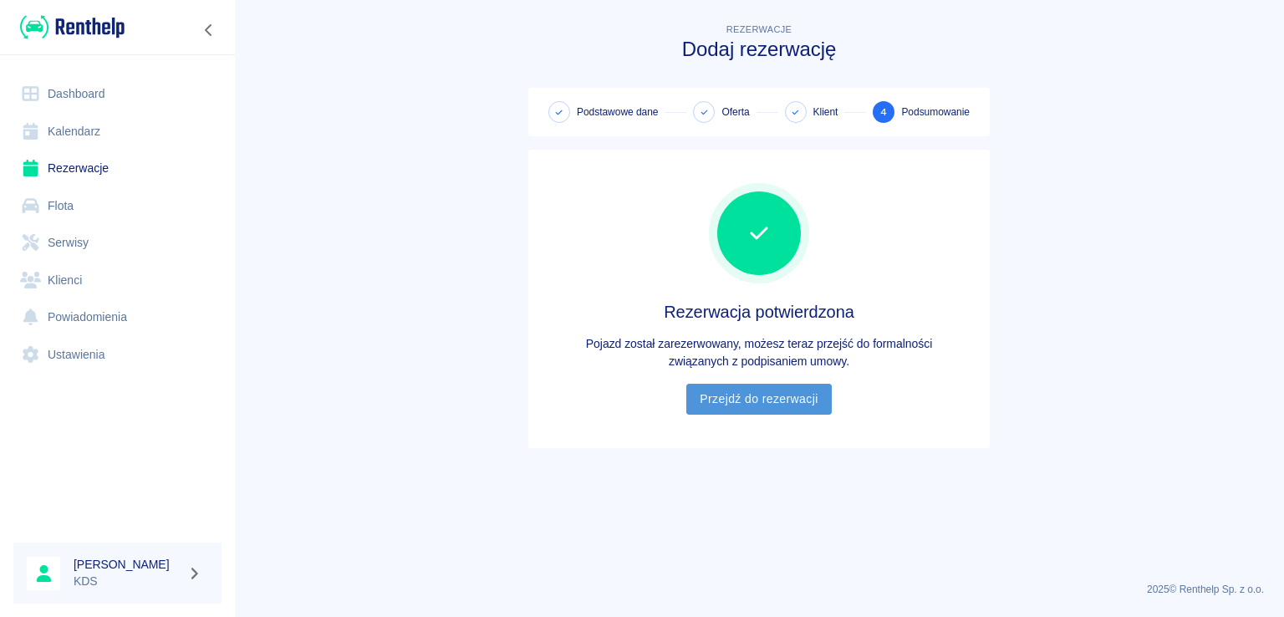
click at [776, 411] on link "Przejdź do rezerwacji" at bounding box center [758, 399] width 145 height 31
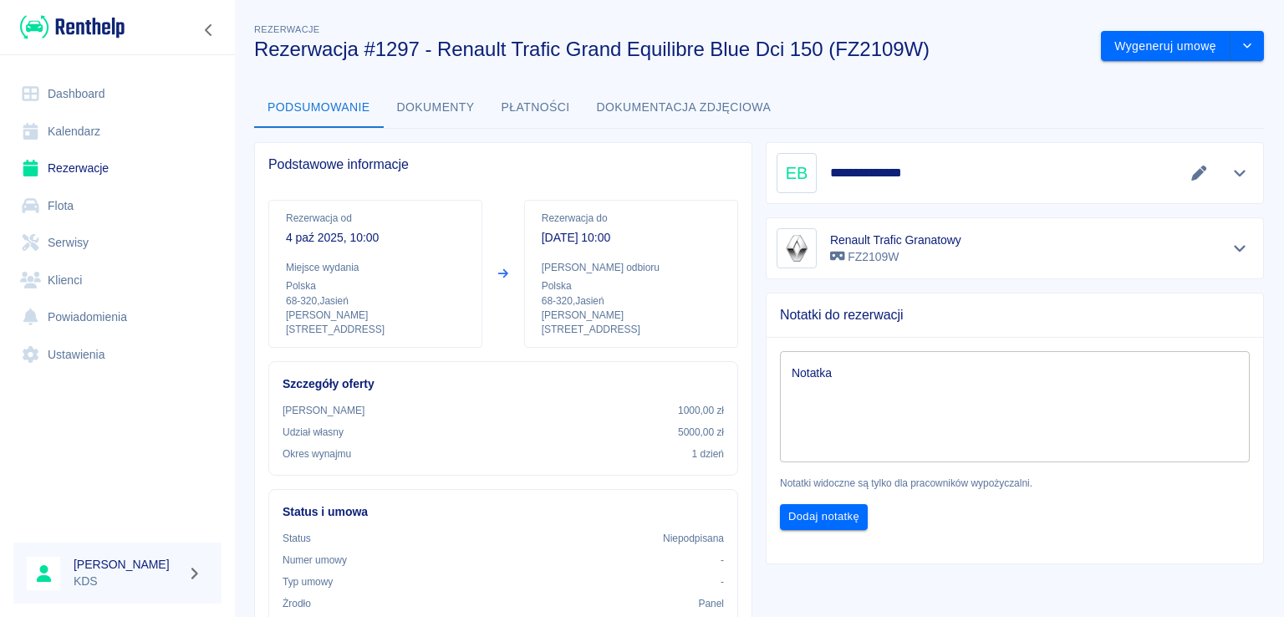
click at [92, 135] on link "Kalendarz" at bounding box center [117, 132] width 208 height 38
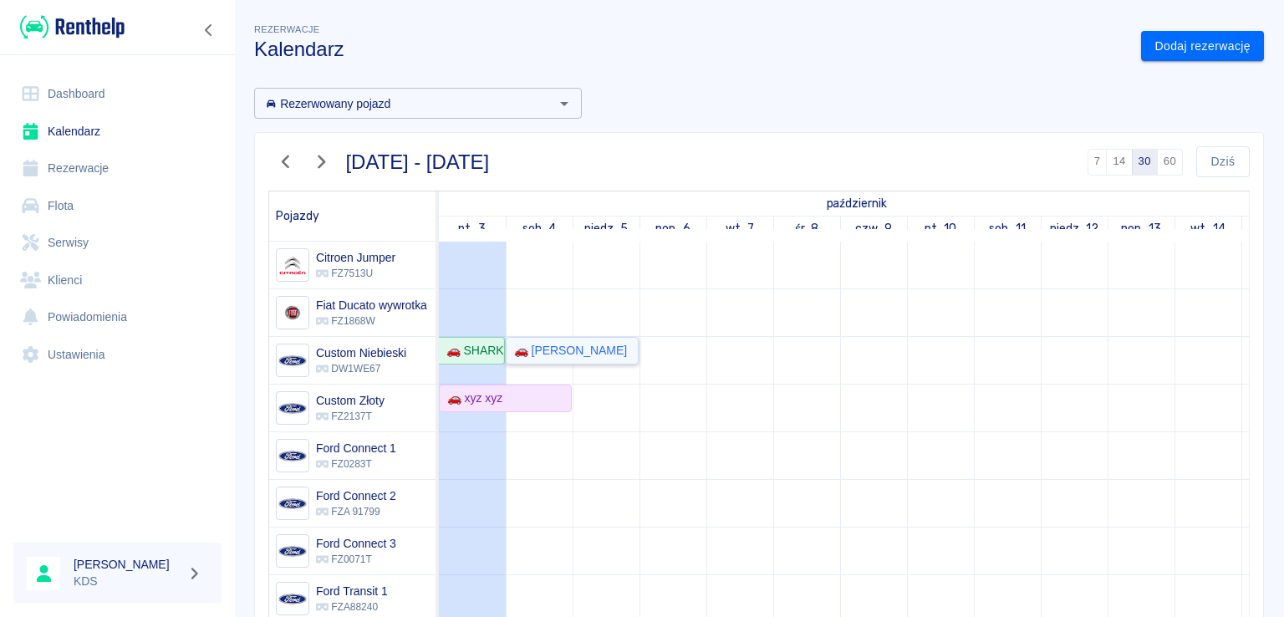
click at [588, 345] on div "🚗 [PERSON_NAME]" at bounding box center [567, 351] width 120 height 18
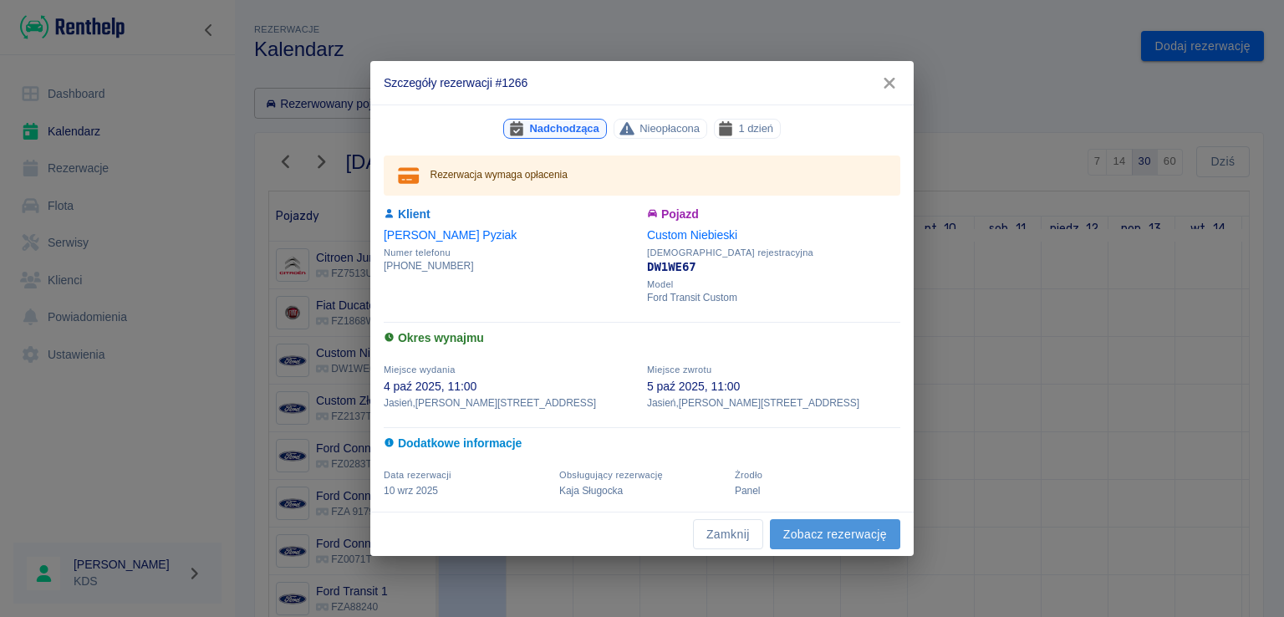
click at [836, 536] on link "Zobacz rezerwację" at bounding box center [835, 534] width 130 height 31
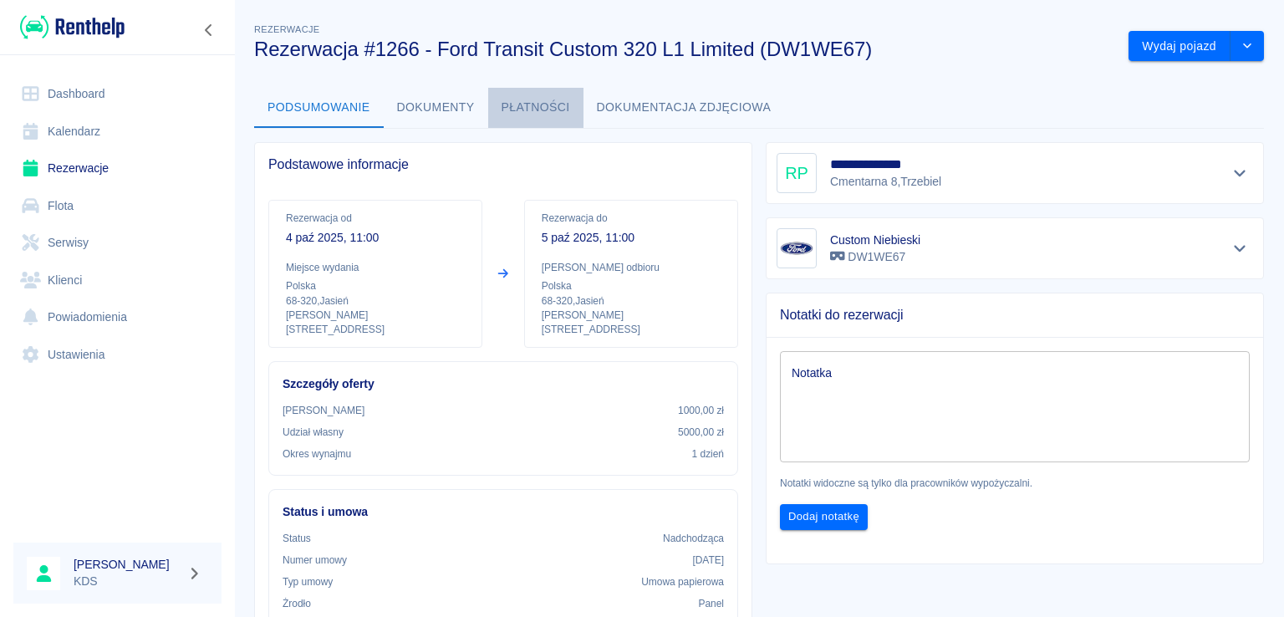
click at [533, 99] on button "Płatności" at bounding box center [535, 108] width 95 height 40
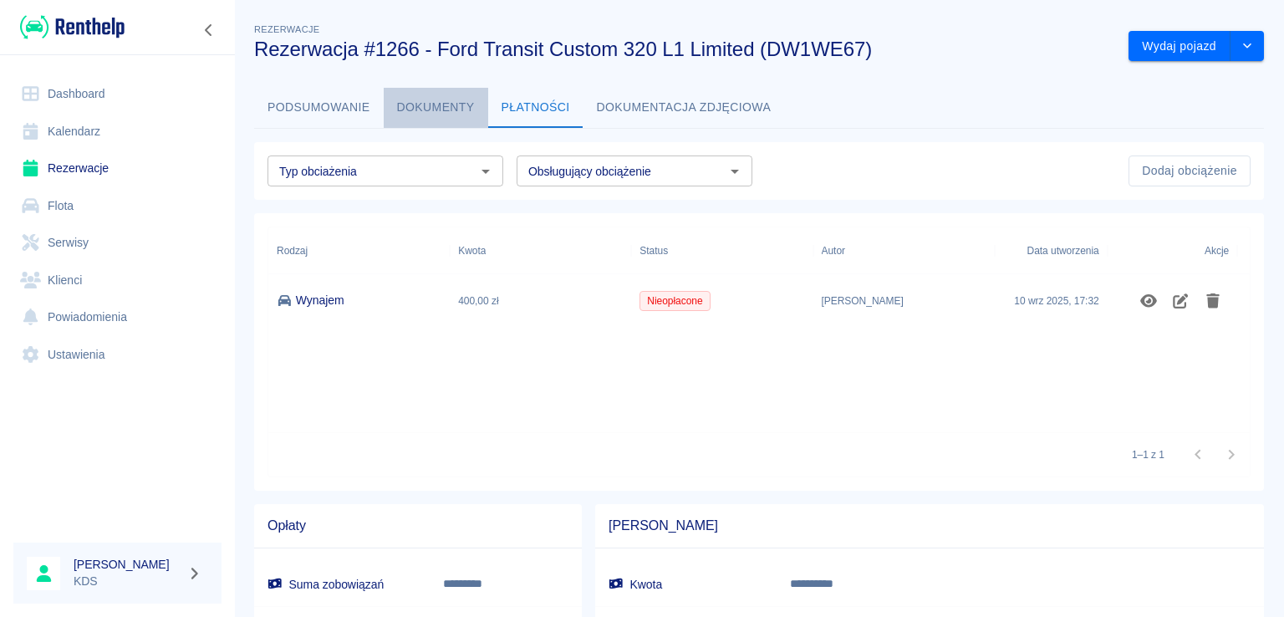
click at [451, 104] on button "Dokumenty" at bounding box center [436, 108] width 104 height 40
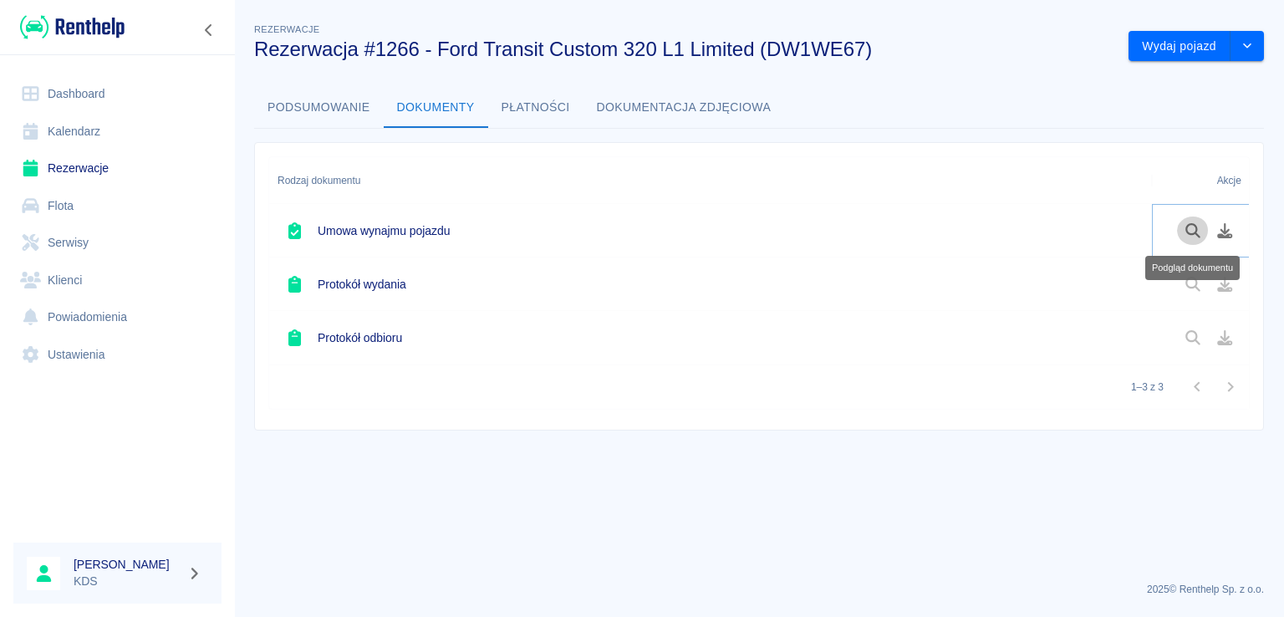
click at [1199, 233] on icon "Podgląd dokumentu" at bounding box center [1192, 230] width 19 height 15
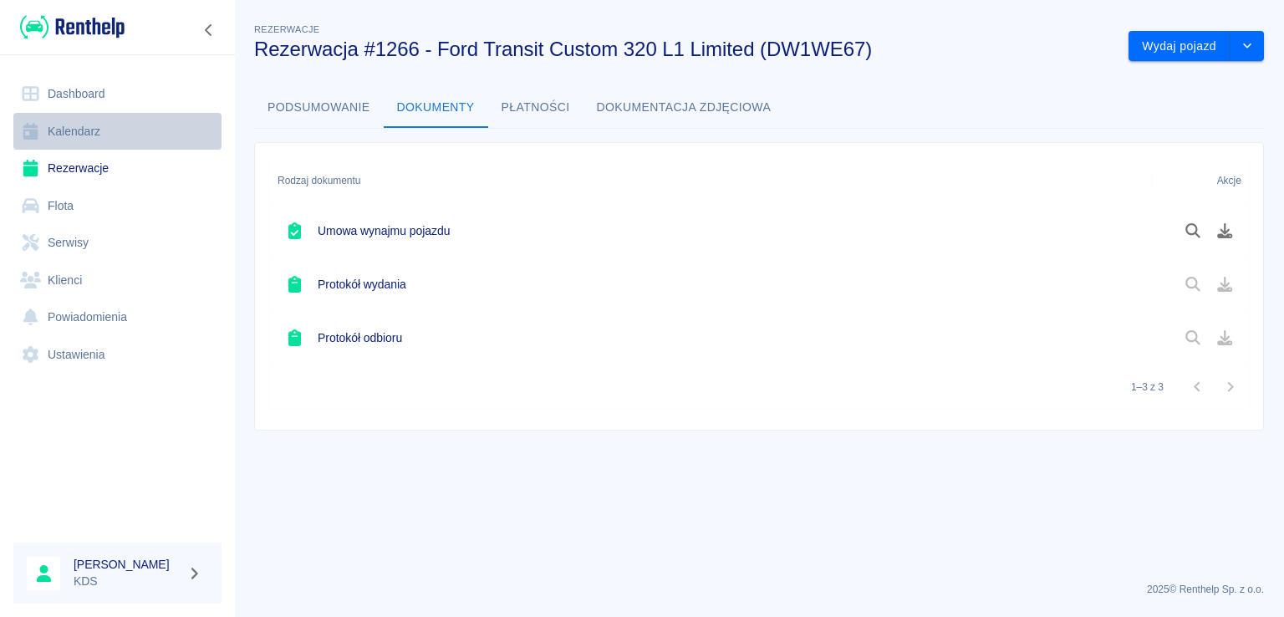
click at [110, 132] on link "Kalendarz" at bounding box center [117, 132] width 208 height 38
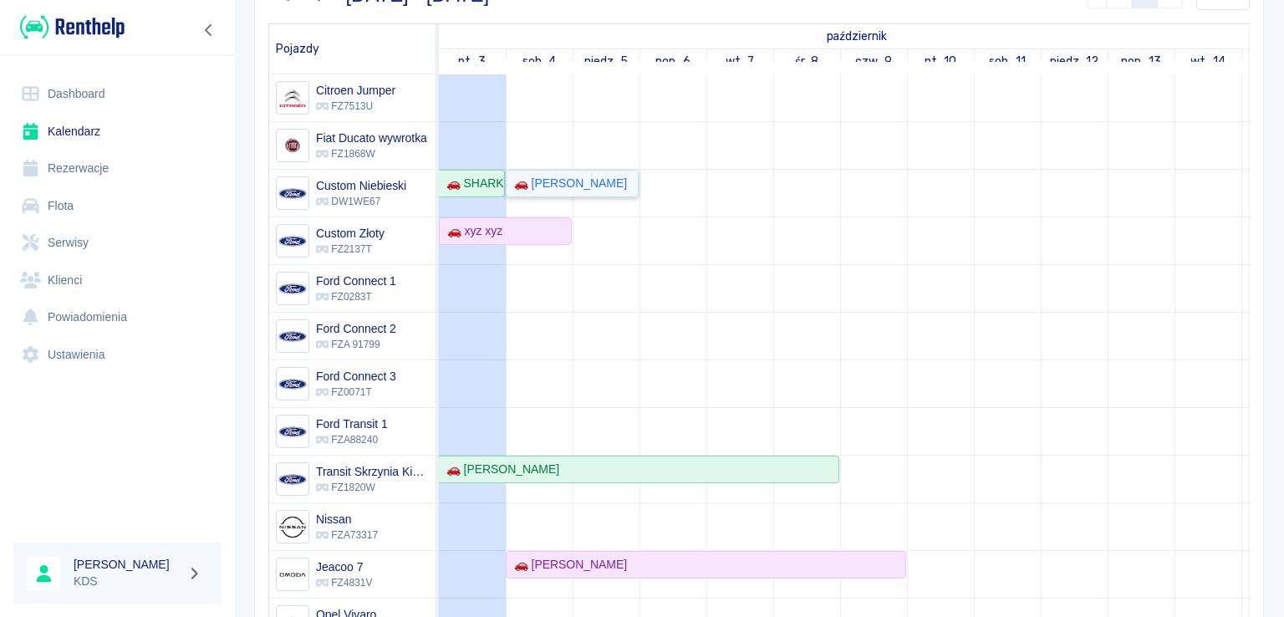
click at [608, 188] on div "🚗 [PERSON_NAME]" at bounding box center [567, 184] width 120 height 18
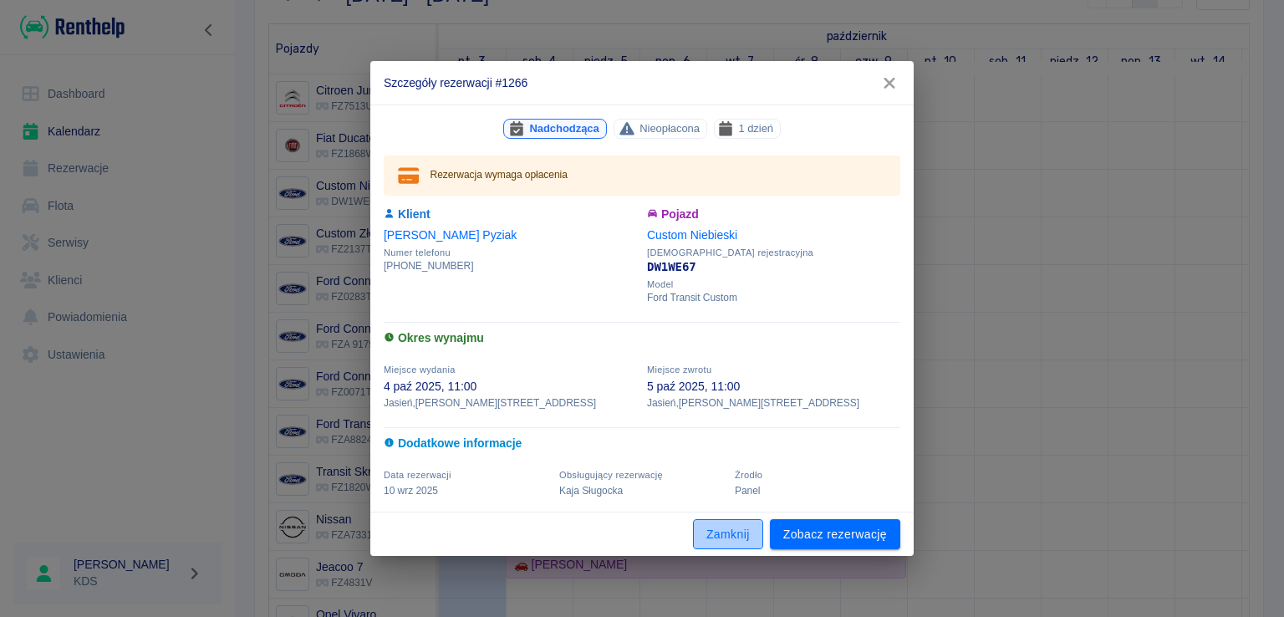
click at [735, 536] on button "Zamknij" at bounding box center [728, 534] width 70 height 31
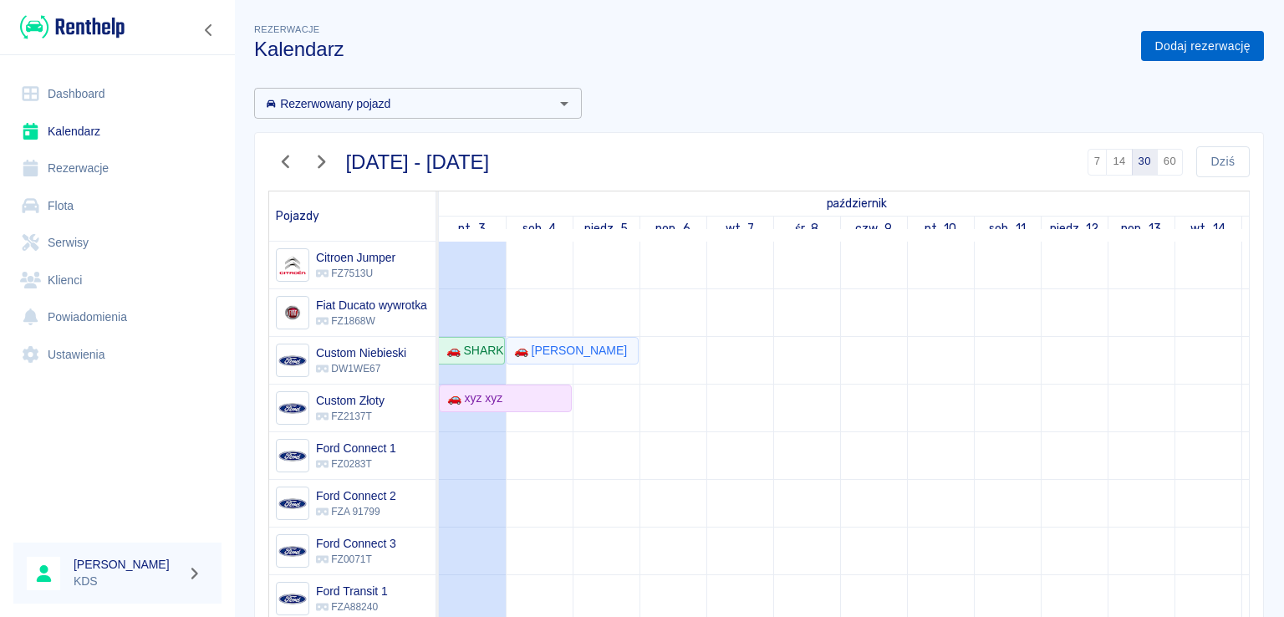
click at [1216, 55] on link "Dodaj rezerwację" at bounding box center [1202, 46] width 123 height 31
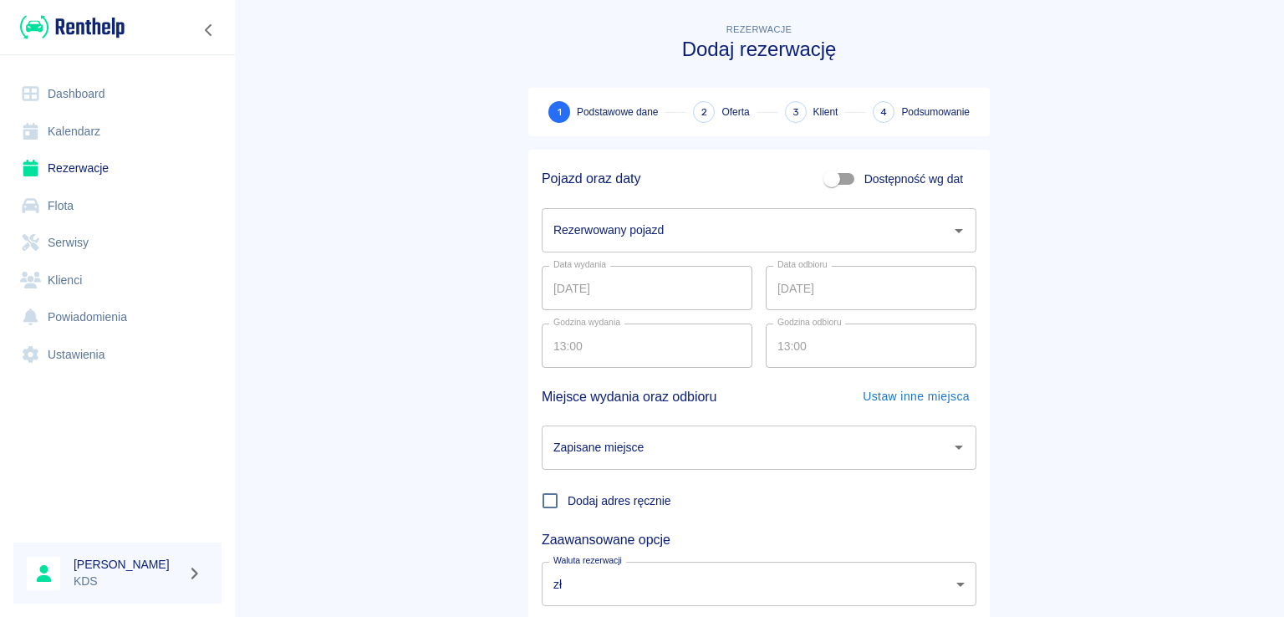
click at [799, 212] on div "Rezerwowany pojazd" at bounding box center [759, 230] width 435 height 44
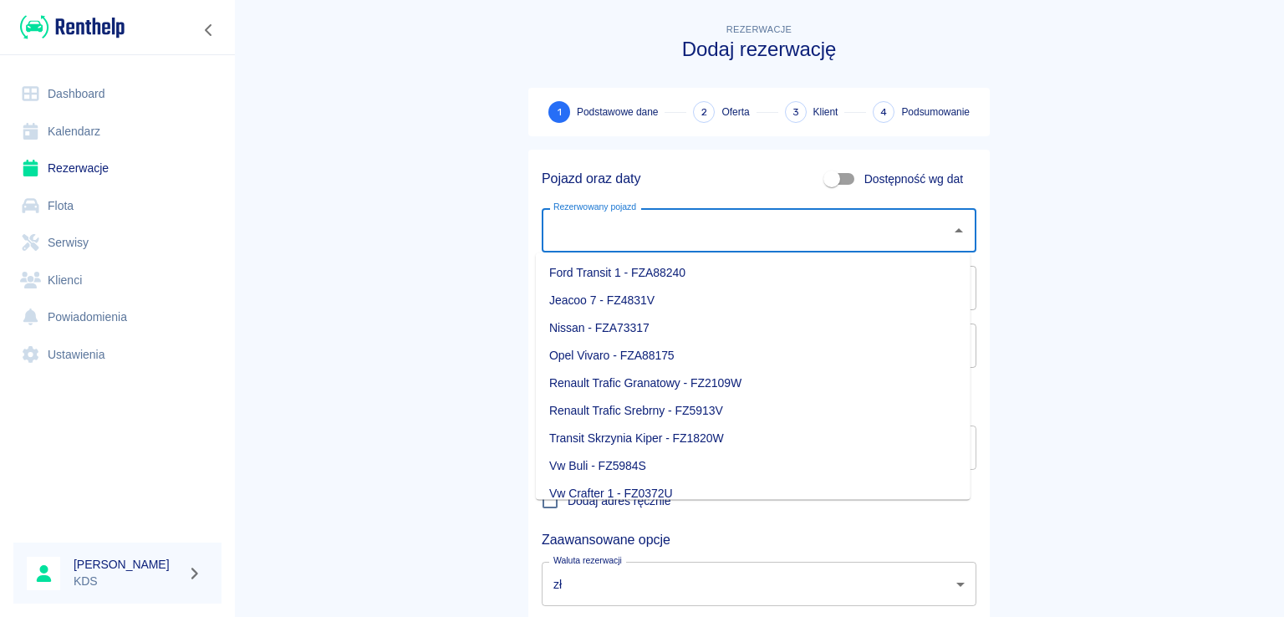
scroll to position [251, 0]
click at [644, 386] on li "Renault Trafic Srebrny - FZ5913V" at bounding box center [753, 381] width 435 height 28
type input "Renault Trafic Srebrny - FZ5913V"
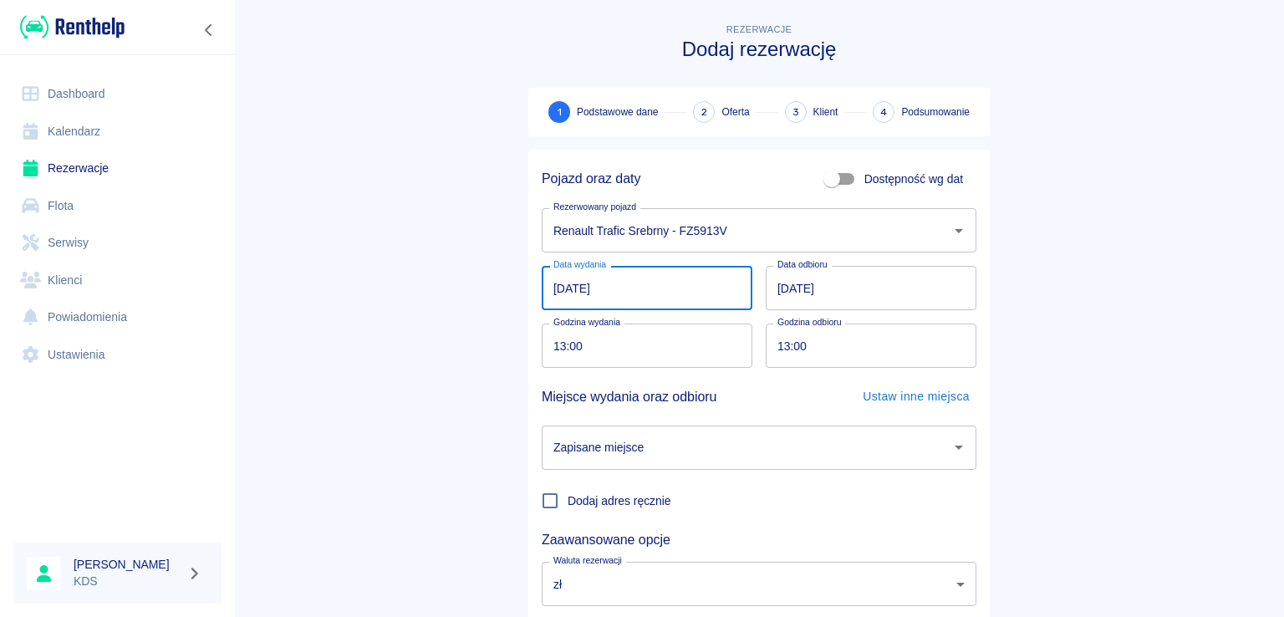
click at [669, 287] on input "[DATE]" at bounding box center [647, 288] width 211 height 44
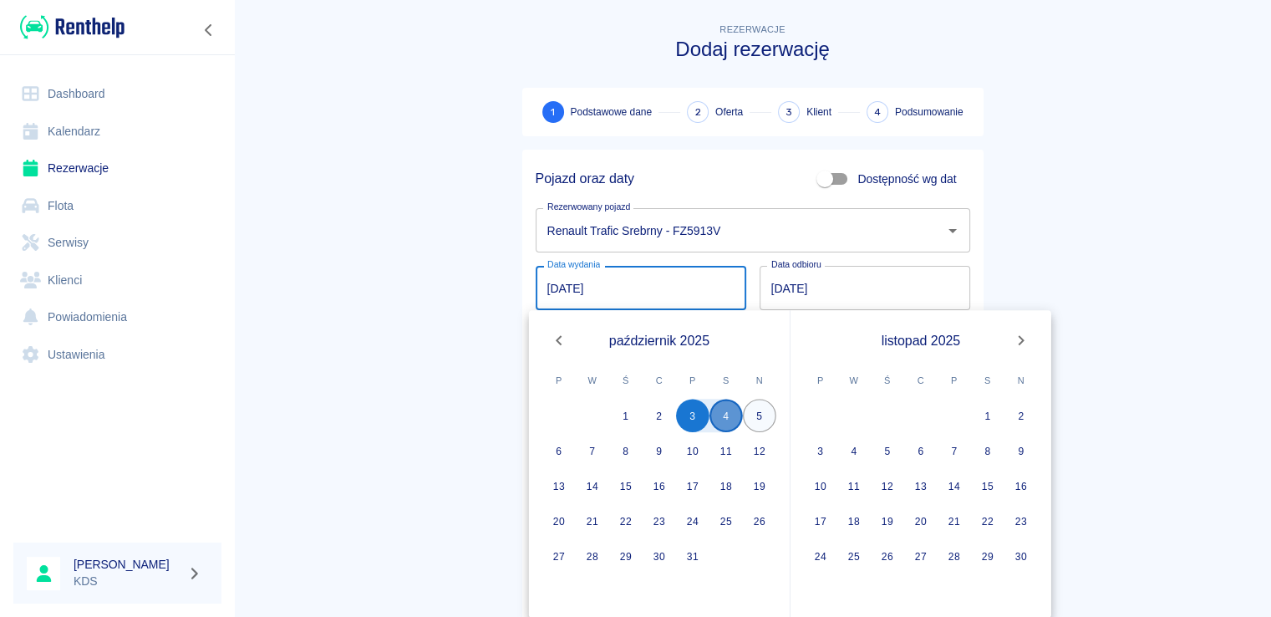
drag, startPoint x: 725, startPoint y: 420, endPoint x: 764, endPoint y: 415, distance: 38.8
click at [726, 420] on button "4" at bounding box center [726, 415] width 33 height 33
click at [764, 415] on button "5" at bounding box center [759, 415] width 33 height 33
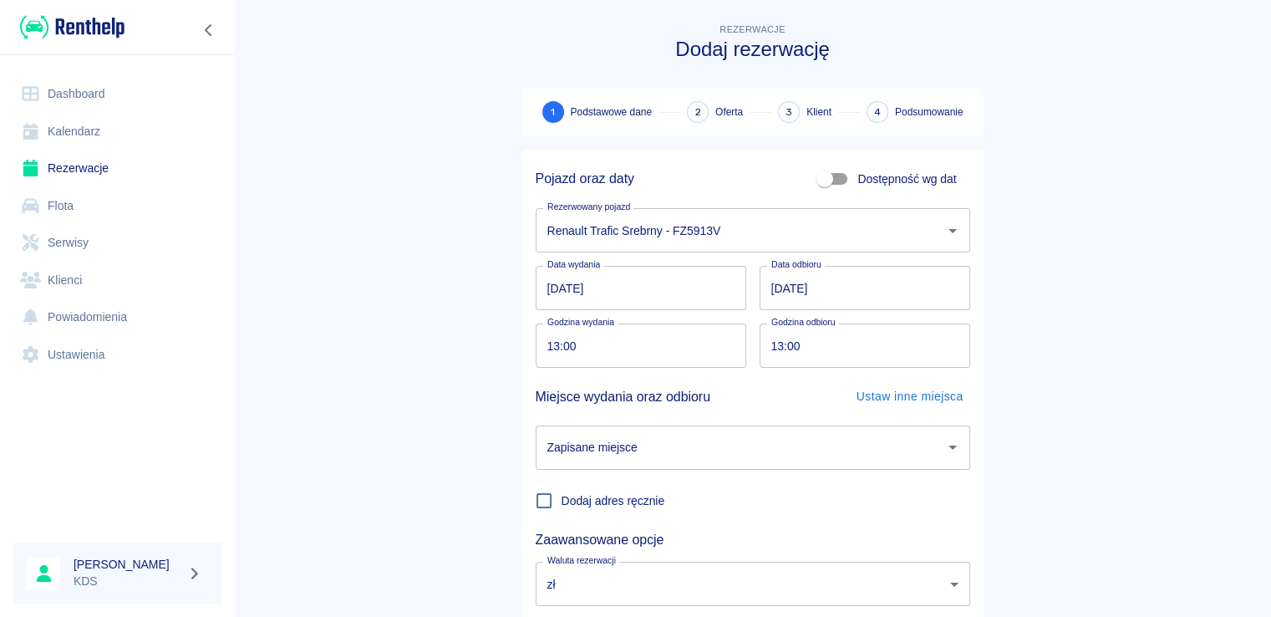
type input "[DATE]"
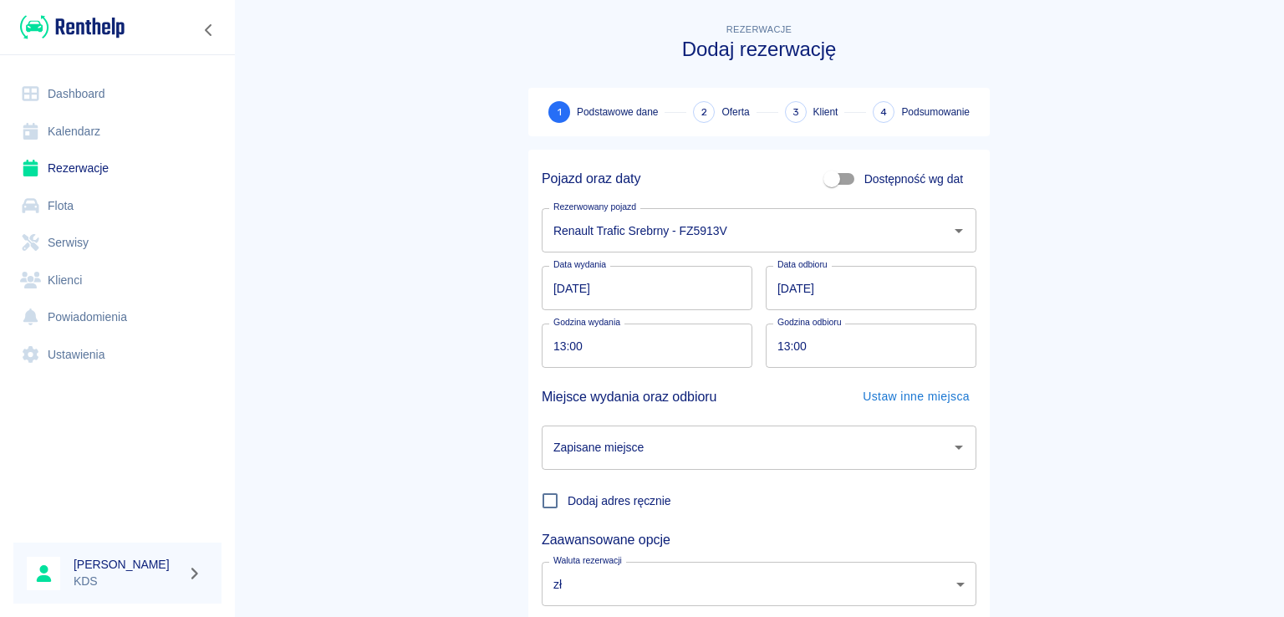
click at [692, 345] on input "13:00" at bounding box center [641, 345] width 199 height 44
type input "11:00"
click at [858, 338] on input "13:00" at bounding box center [865, 345] width 199 height 44
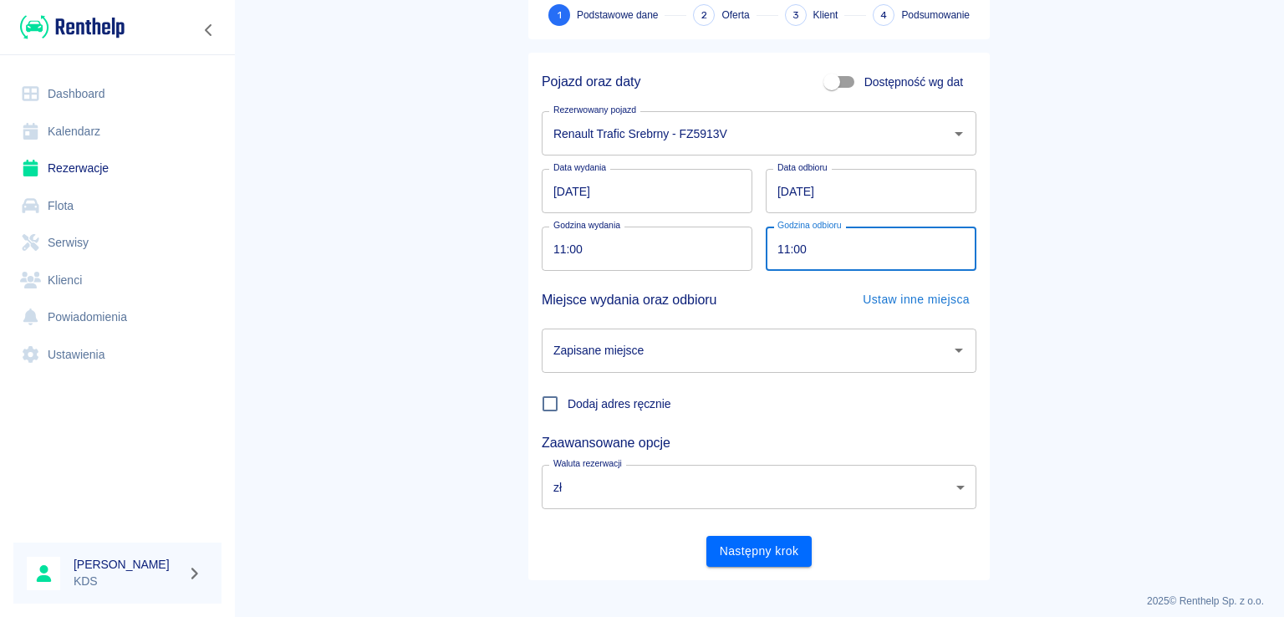
scroll to position [109, 0]
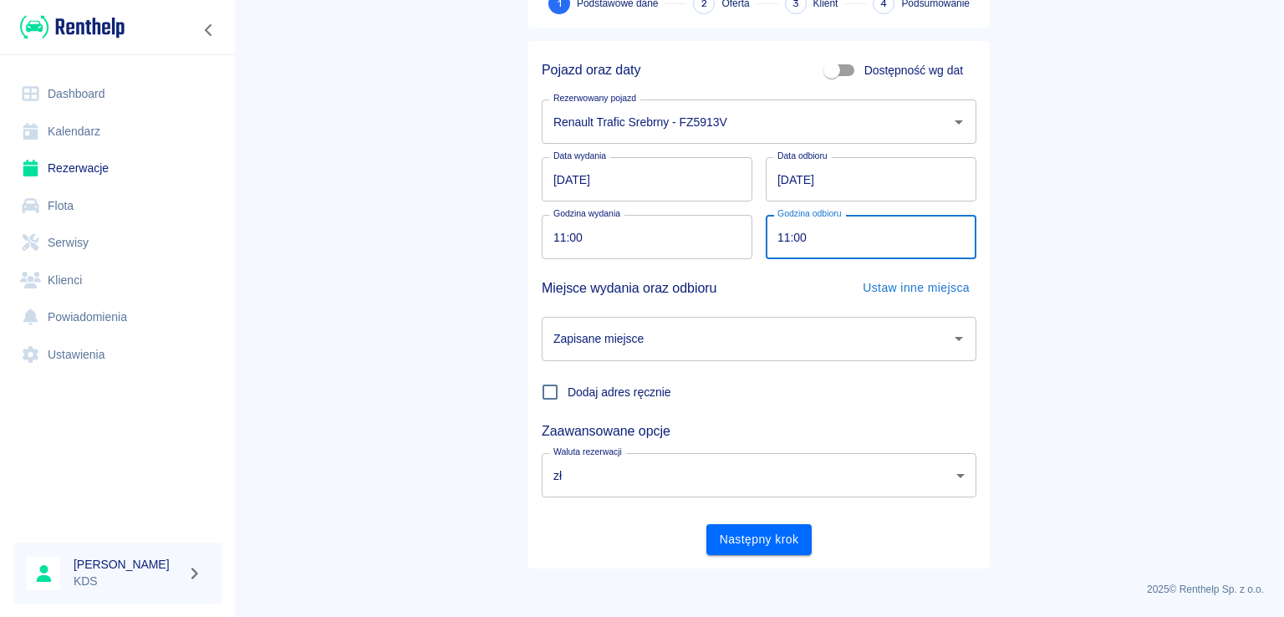
type input "11:00"
click at [744, 348] on input "Zapisane miejsce" at bounding box center [746, 338] width 394 height 29
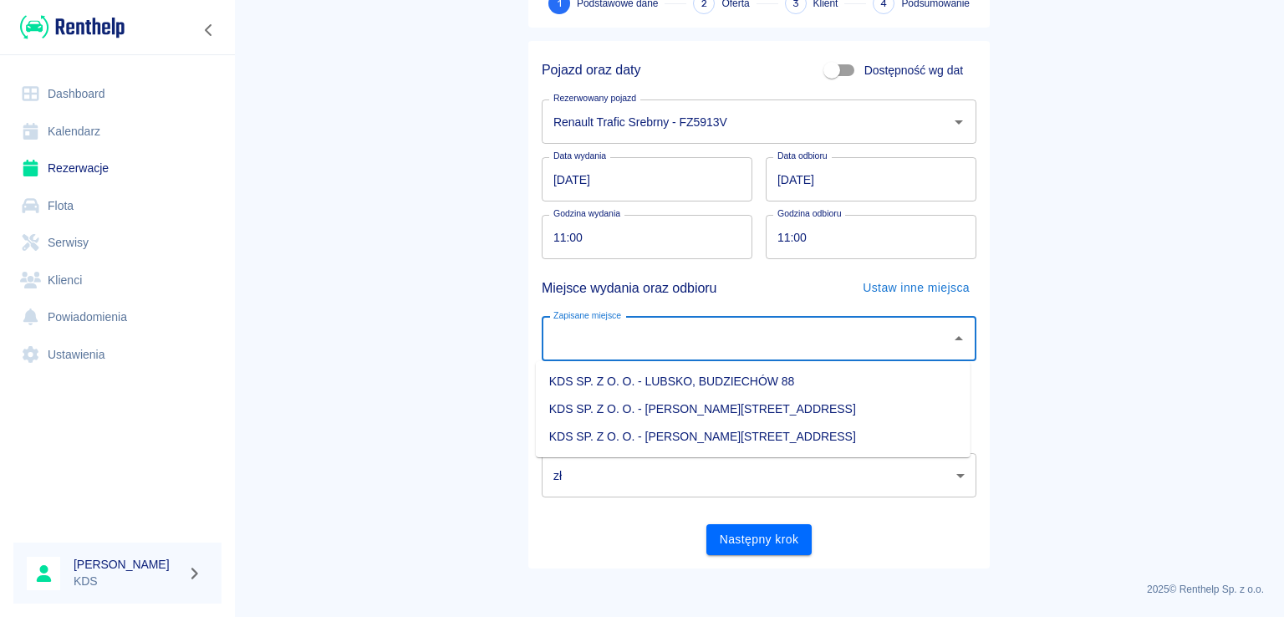
drag, startPoint x: 725, startPoint y: 425, endPoint x: 742, endPoint y: 500, distance: 77.1
click at [725, 425] on li "KDS SP. Z O. O. - [PERSON_NAME][STREET_ADDRESS]" at bounding box center [753, 437] width 435 height 28
type input "KDS SP. Z O. O. - [PERSON_NAME][STREET_ADDRESS]"
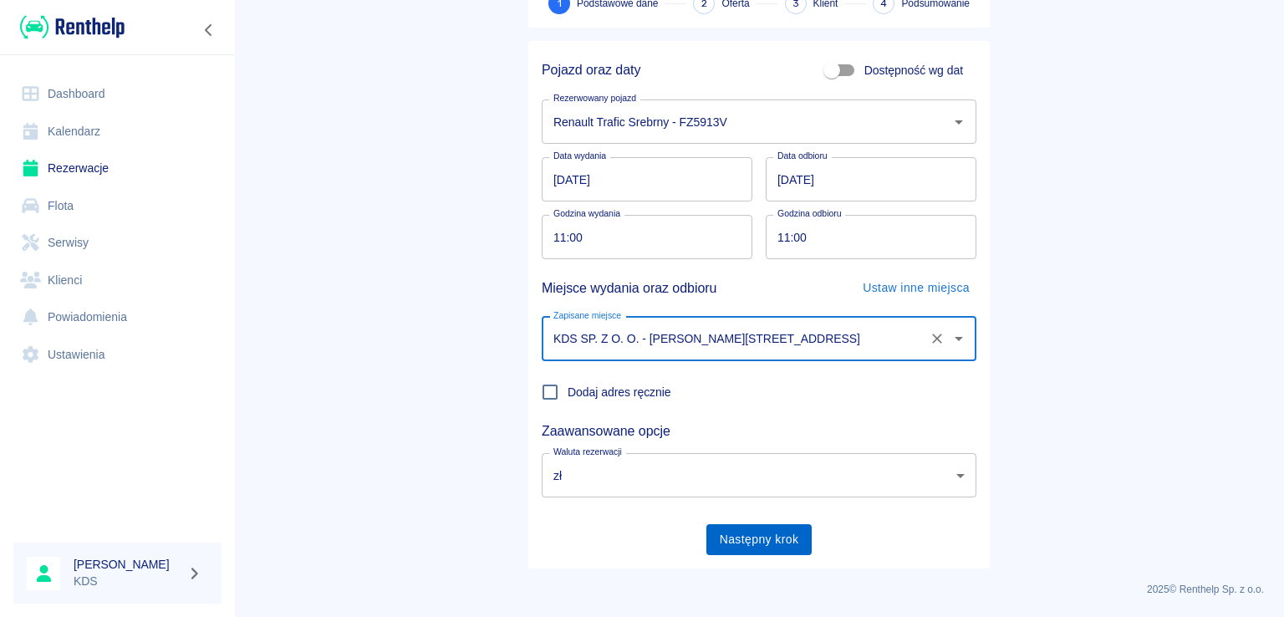
click at [756, 535] on button "Następny krok" at bounding box center [759, 539] width 106 height 31
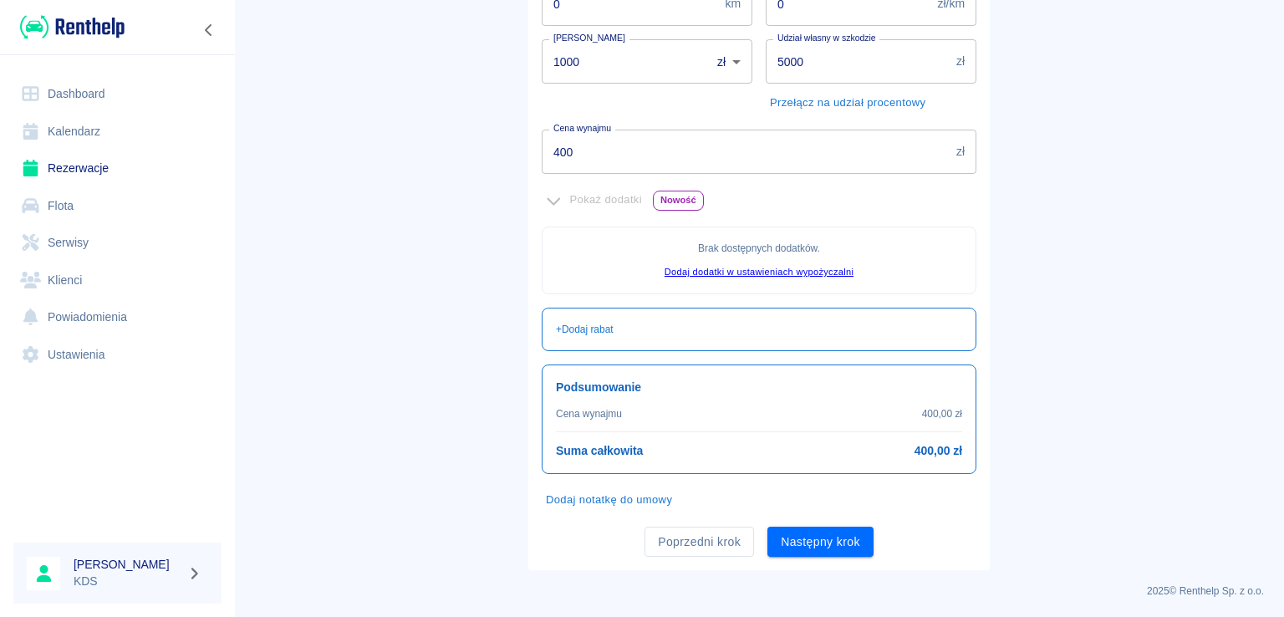
scroll to position [201, 0]
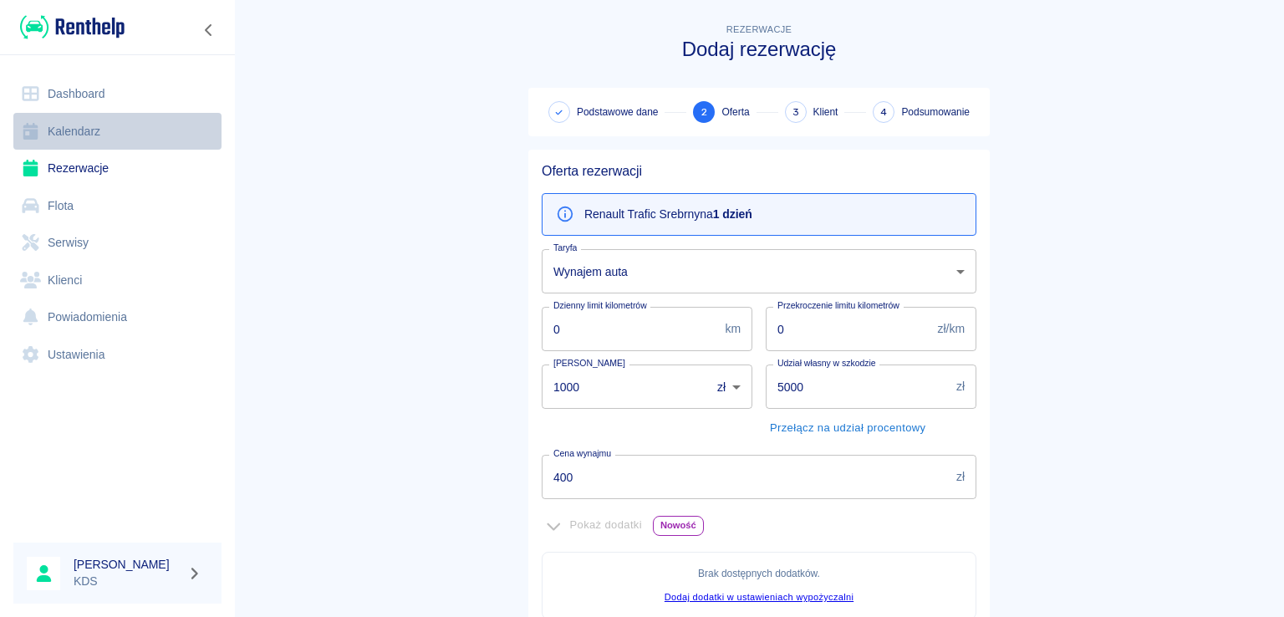
click at [105, 127] on link "Kalendarz" at bounding box center [117, 132] width 208 height 38
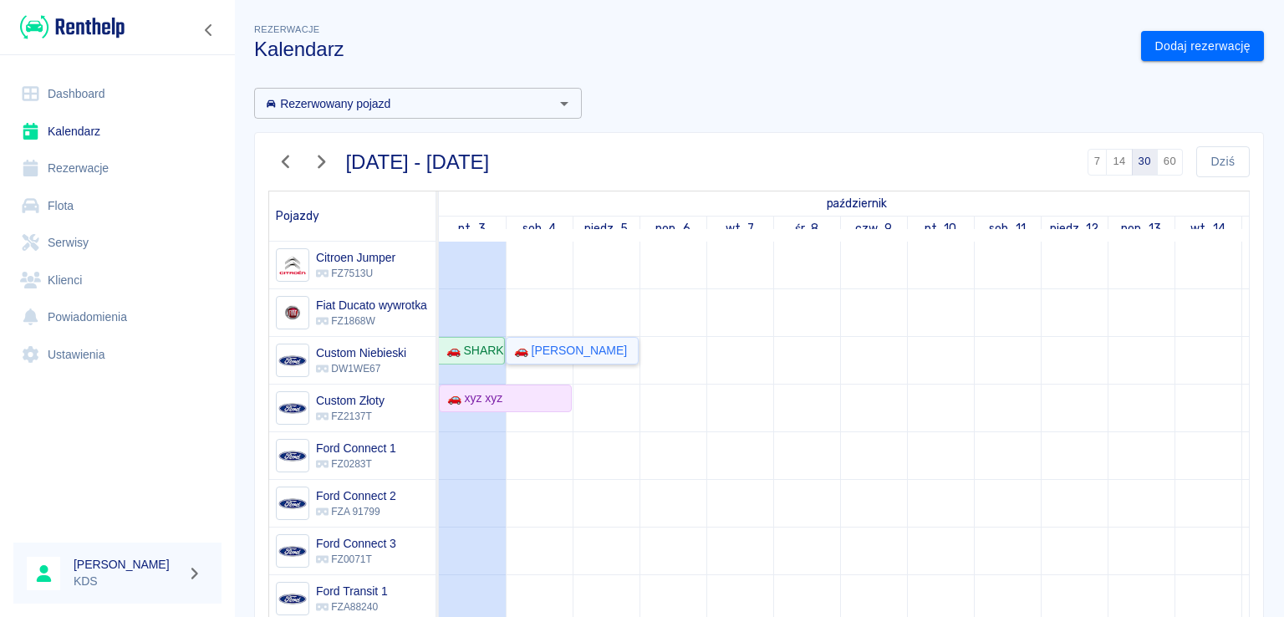
click at [614, 342] on div "🚗 [PERSON_NAME]" at bounding box center [572, 351] width 130 height 18
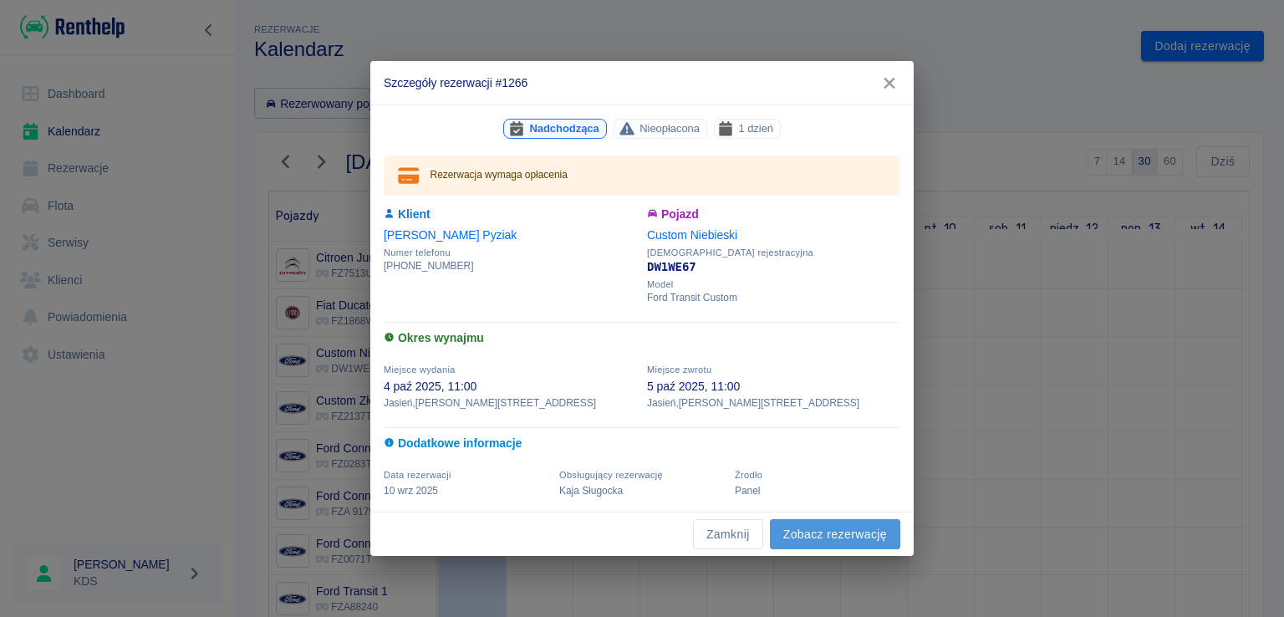
click at [814, 526] on link "Zobacz rezerwację" at bounding box center [835, 534] width 130 height 31
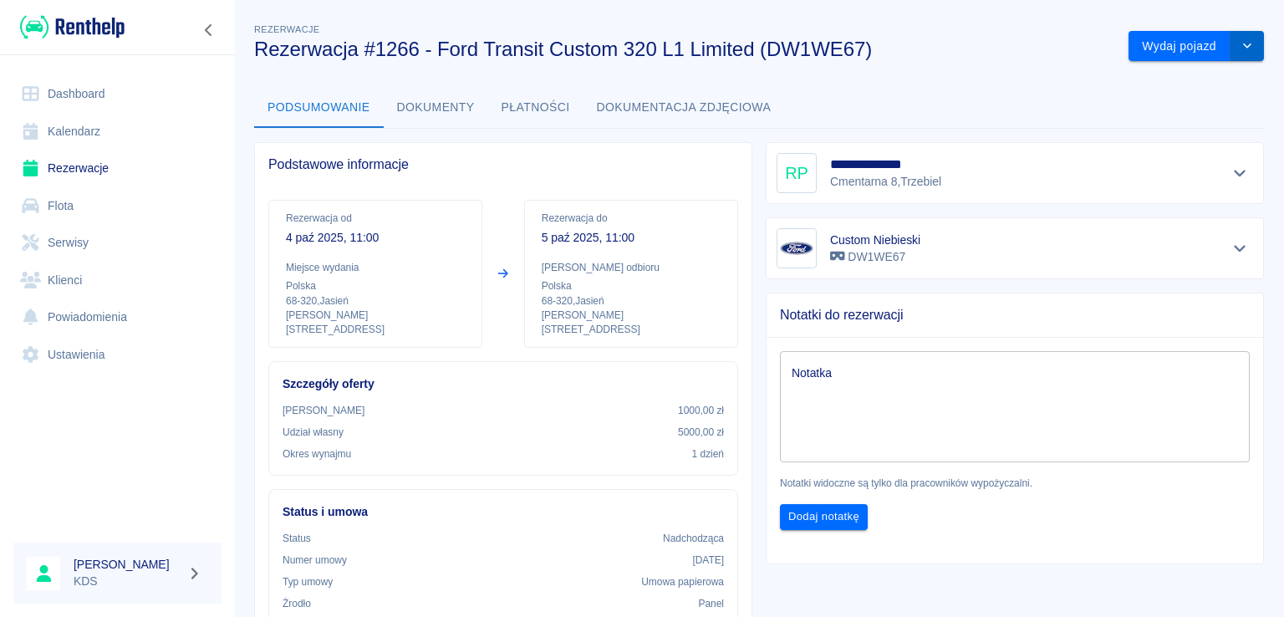
click at [1240, 50] on icon "drop-down" at bounding box center [1246, 45] width 13 height 11
click at [959, 131] on div "**********" at bounding box center [1008, 166] width 512 height 75
click at [1226, 161] on button "Pokaż szczegóły" at bounding box center [1240, 172] width 28 height 23
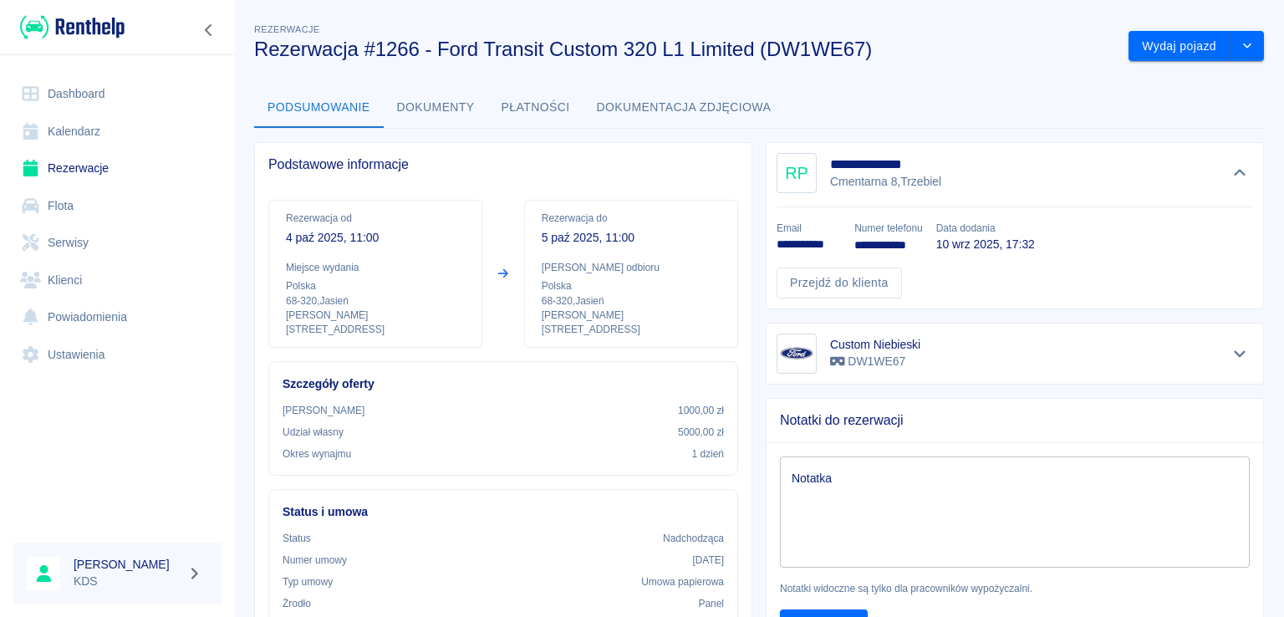
click at [927, 107] on div "Podsumowanie Dokumenty Płatności Dokumentacja zdjęciowa" at bounding box center [759, 108] width 1010 height 40
click at [107, 133] on link "Kalendarz" at bounding box center [117, 132] width 208 height 38
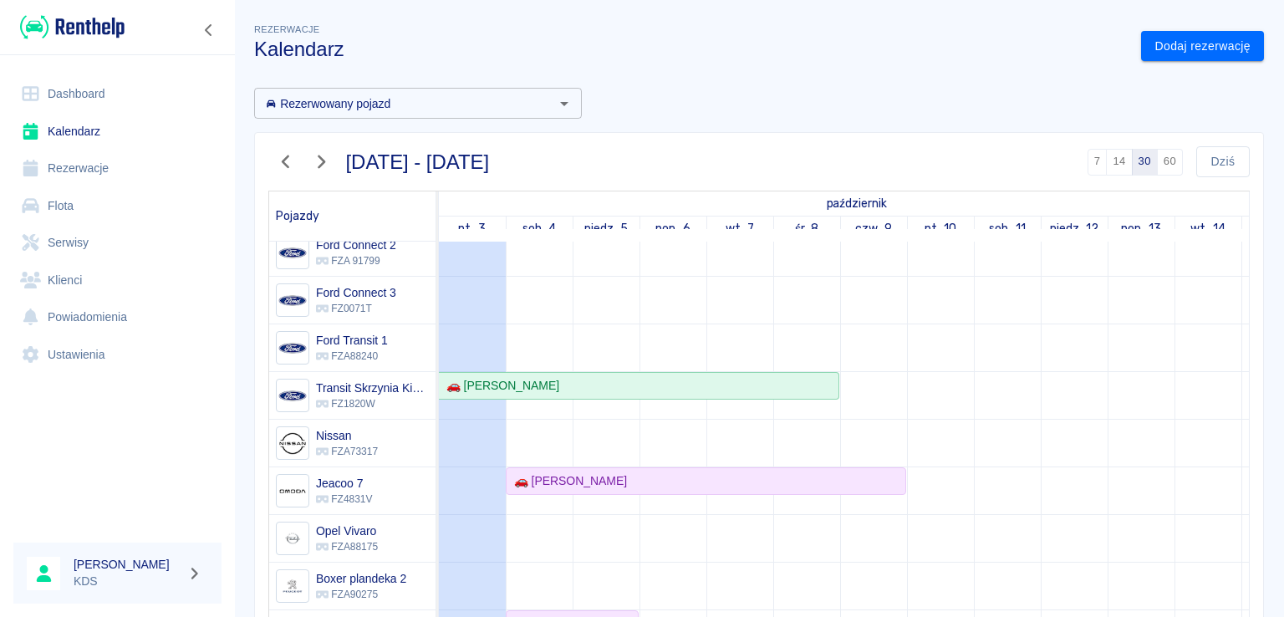
scroll to position [282, 0]
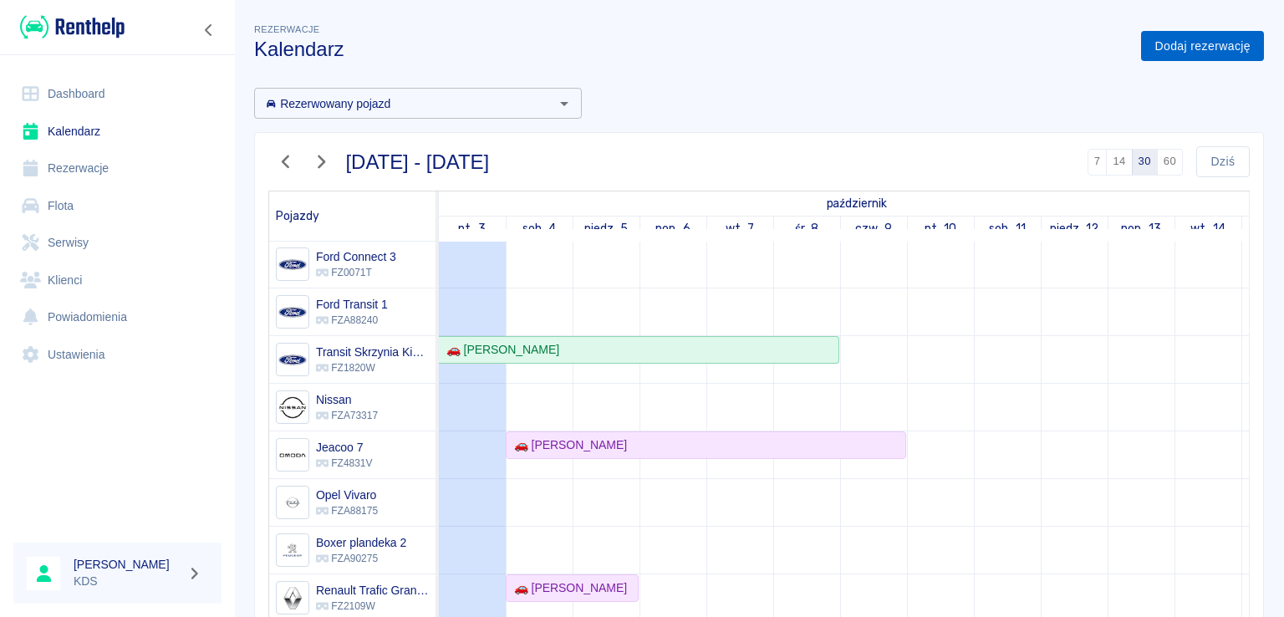
click at [1219, 51] on link "Dodaj rezerwację" at bounding box center [1202, 46] width 123 height 31
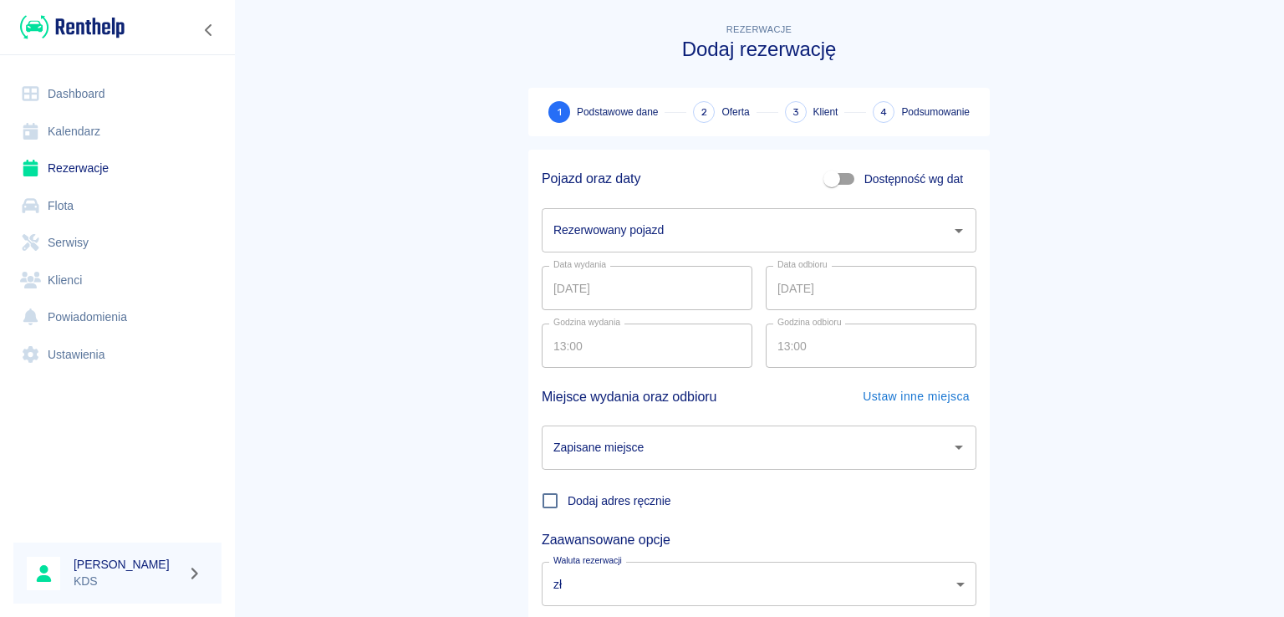
click at [685, 221] on input "Rezerwowany pojazd" at bounding box center [746, 230] width 394 height 29
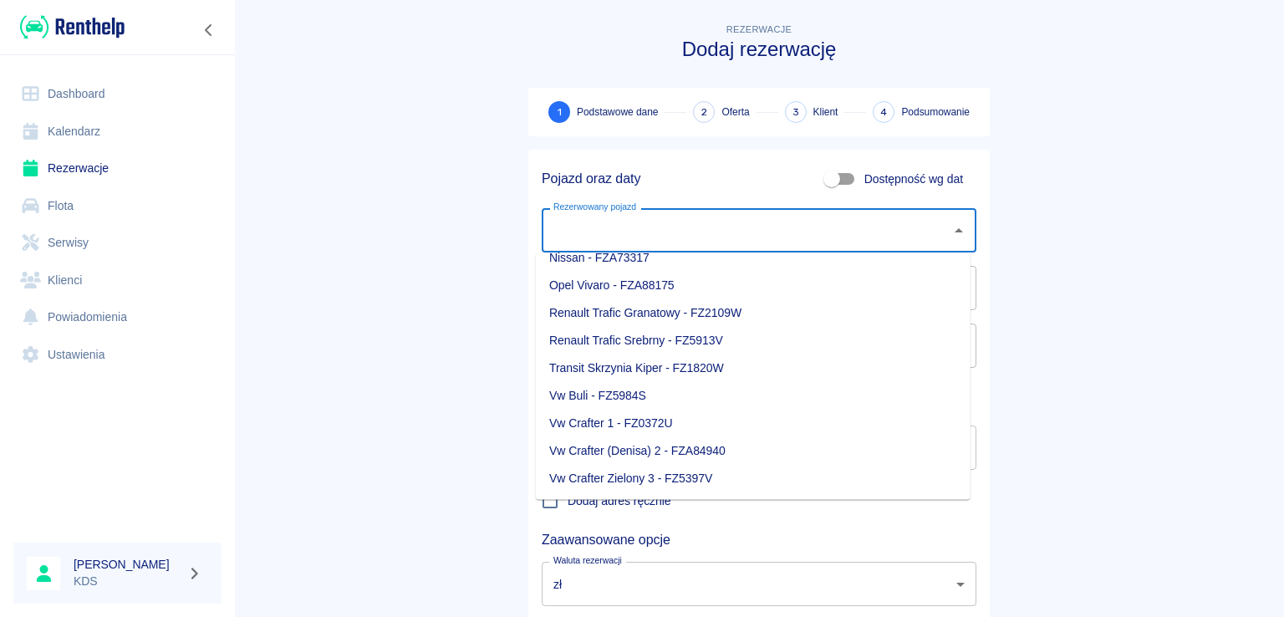
click at [639, 349] on li "Renault Trafic Srebrny - FZ5913V" at bounding box center [753, 341] width 435 height 28
type input "Renault Trafic Srebrny - FZ5913V"
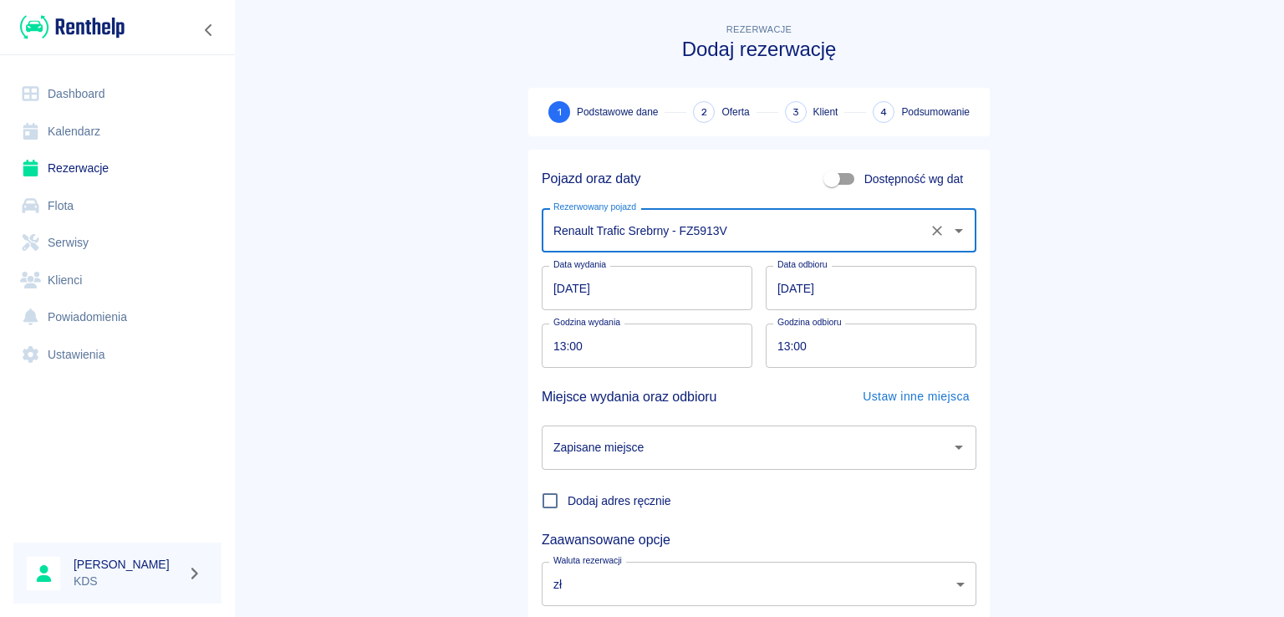
click at [646, 365] on input "13:00" at bounding box center [641, 345] width 199 height 44
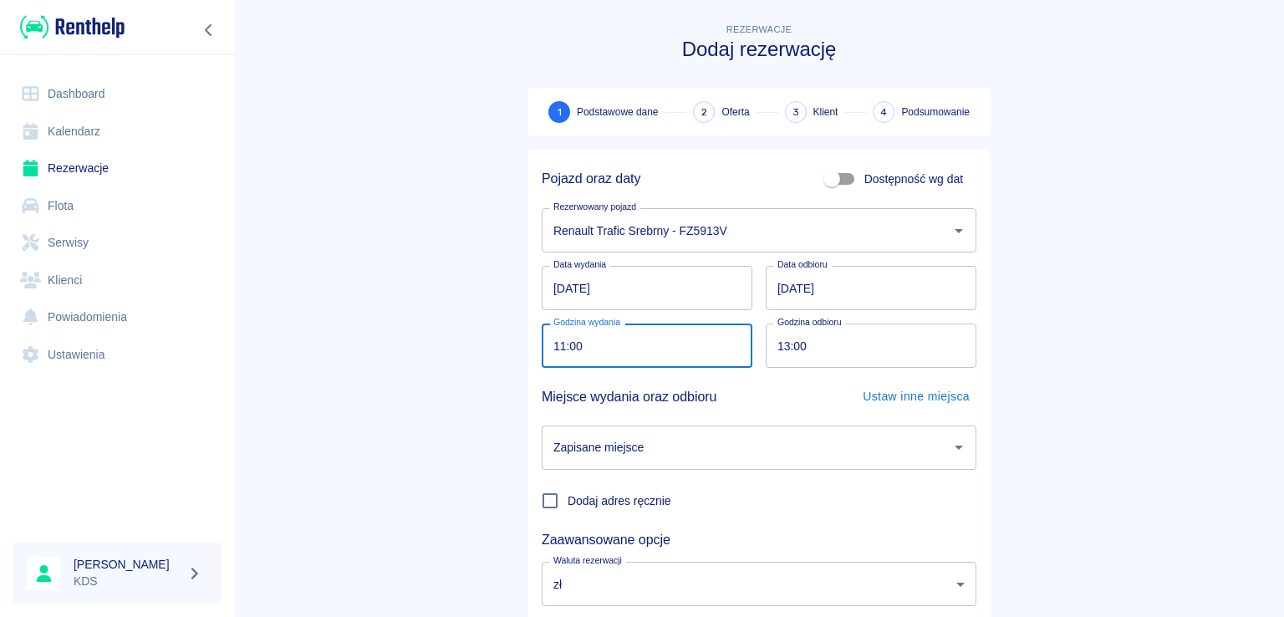
type input "11:00"
click at [830, 338] on input "13:00" at bounding box center [865, 345] width 199 height 44
click at [725, 426] on div "Zapisane miejsce" at bounding box center [759, 447] width 435 height 44
type input "11:00"
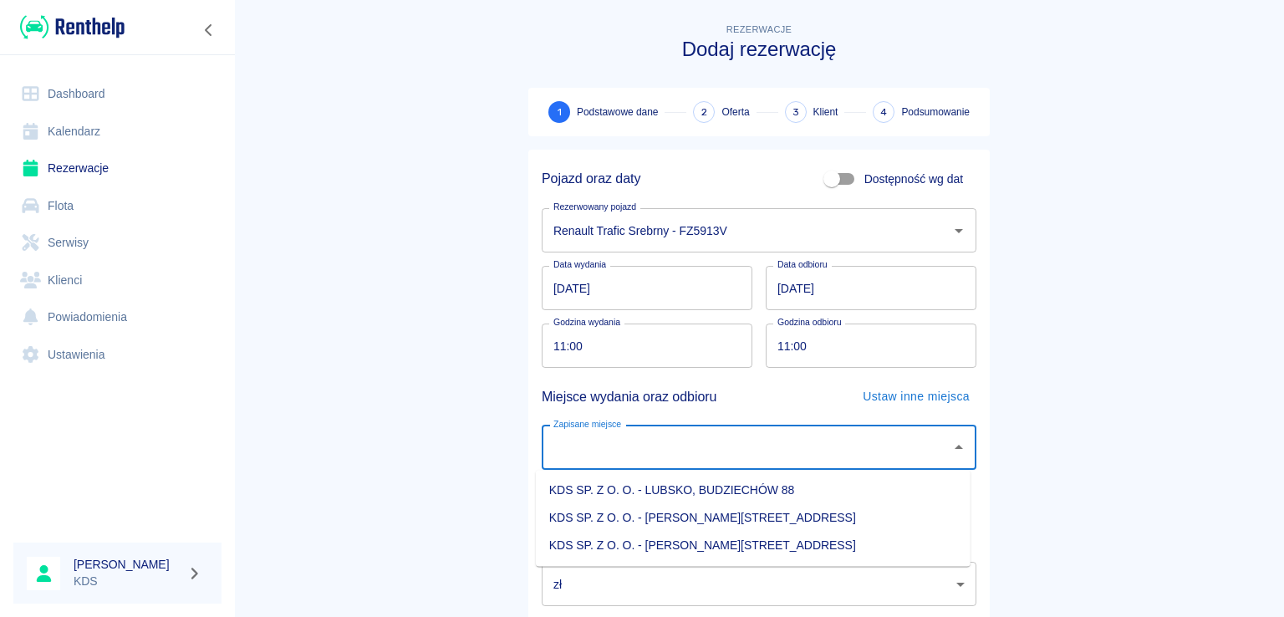
click at [752, 541] on li "KDS SP. Z O. O. - [PERSON_NAME][STREET_ADDRESS]" at bounding box center [753, 546] width 435 height 28
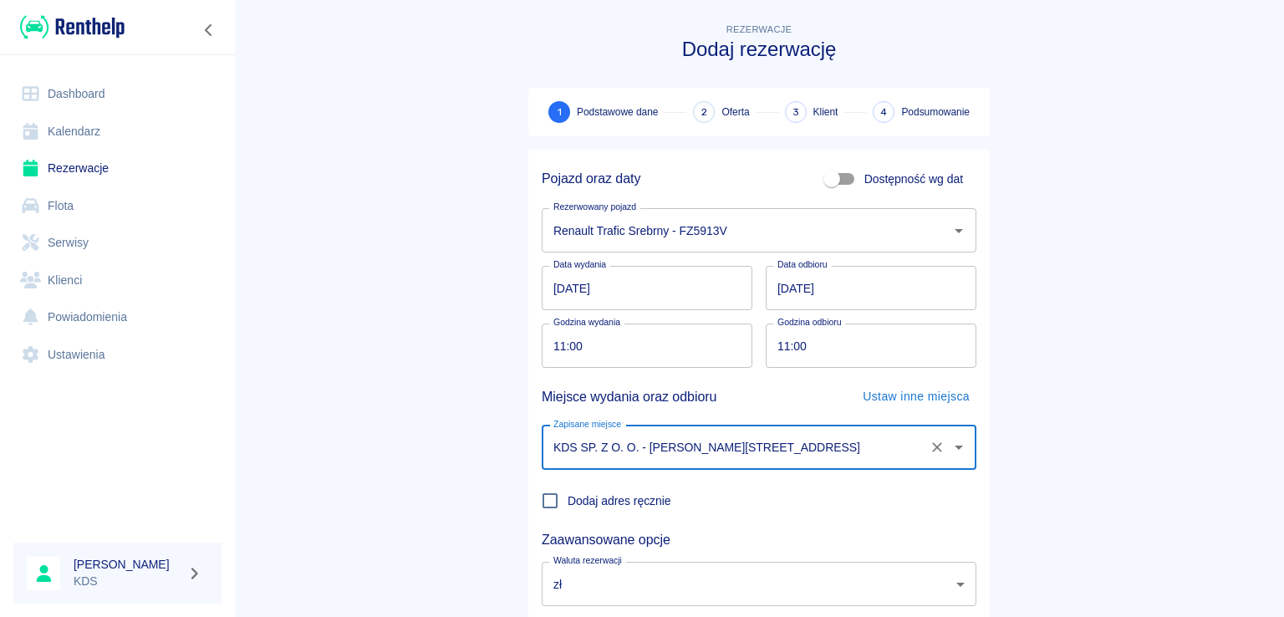
type input "KDS SP. Z O. O. - [PERSON_NAME][STREET_ADDRESS]"
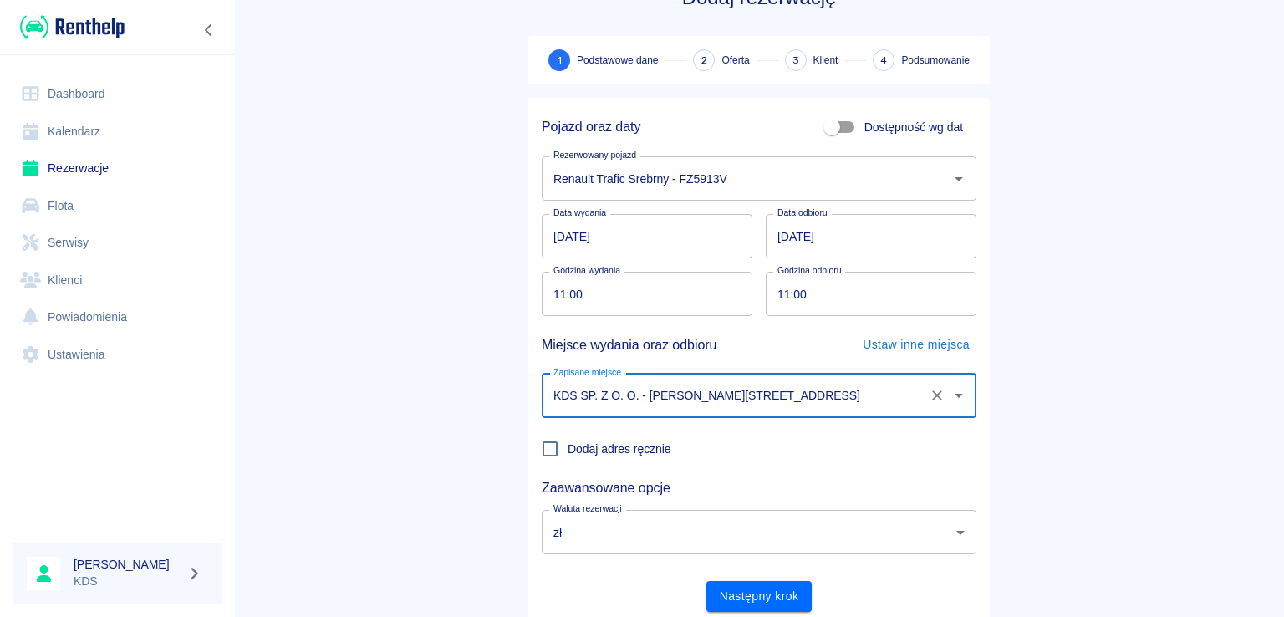
scroll to position [109, 0]
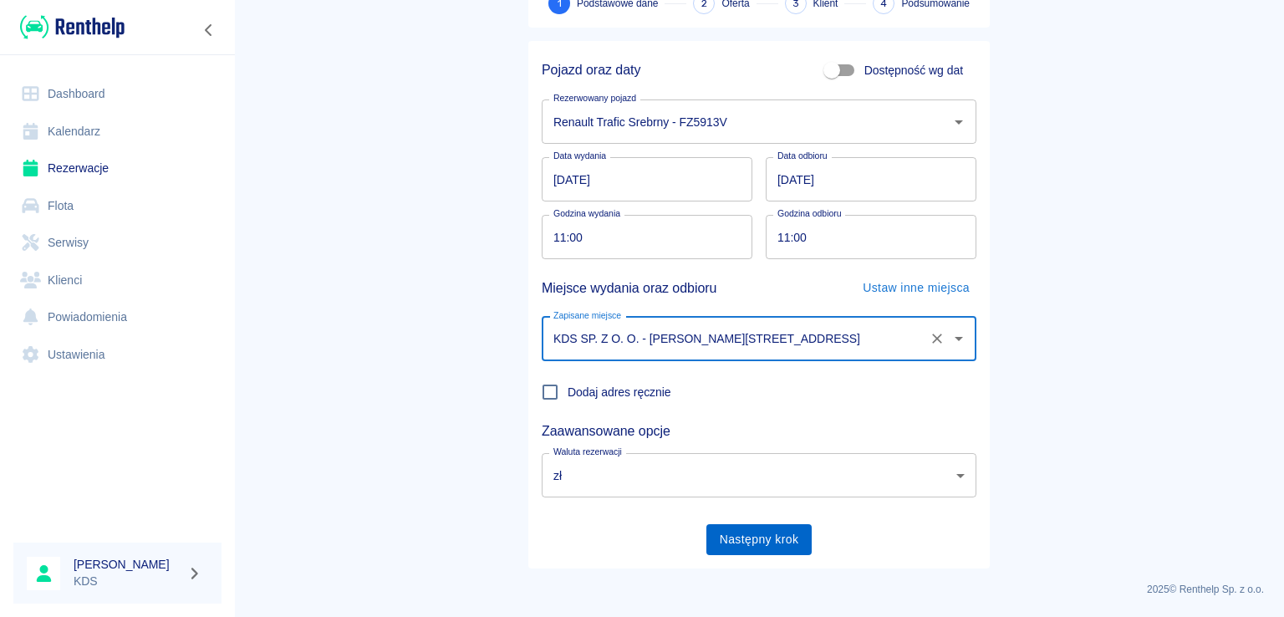
click at [768, 547] on button "Następny krok" at bounding box center [759, 539] width 106 height 31
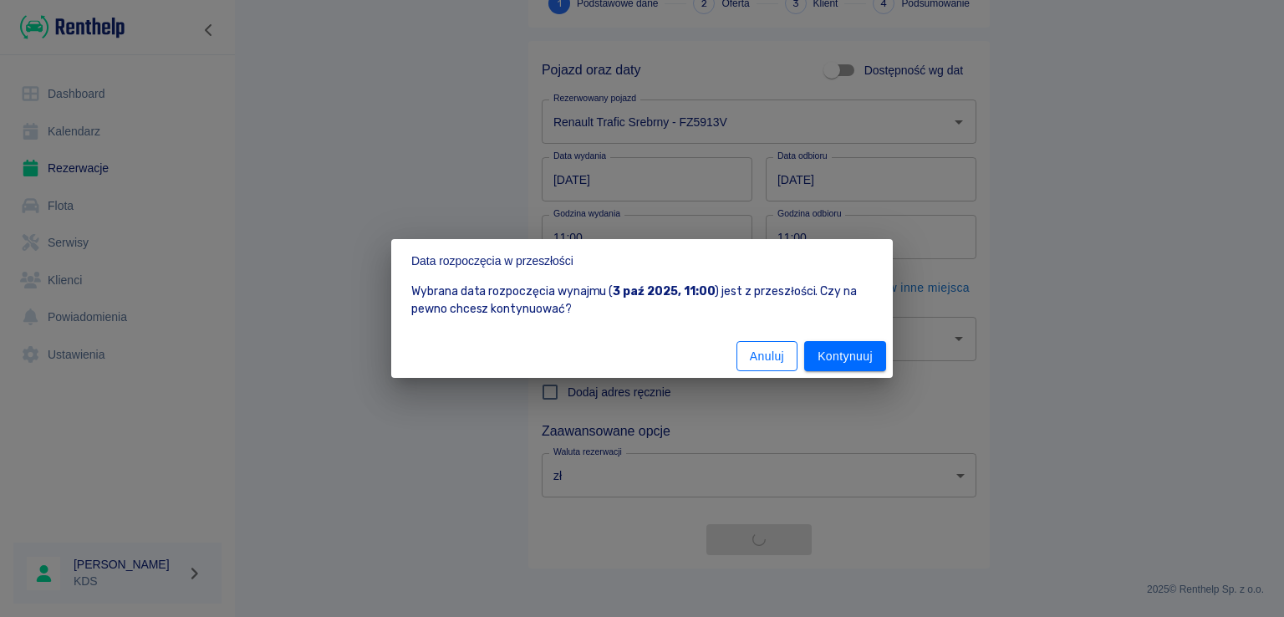
drag, startPoint x: 781, startPoint y: 353, endPoint x: 725, endPoint y: 275, distance: 95.8
click at [780, 353] on button "Anuluj" at bounding box center [766, 356] width 61 height 31
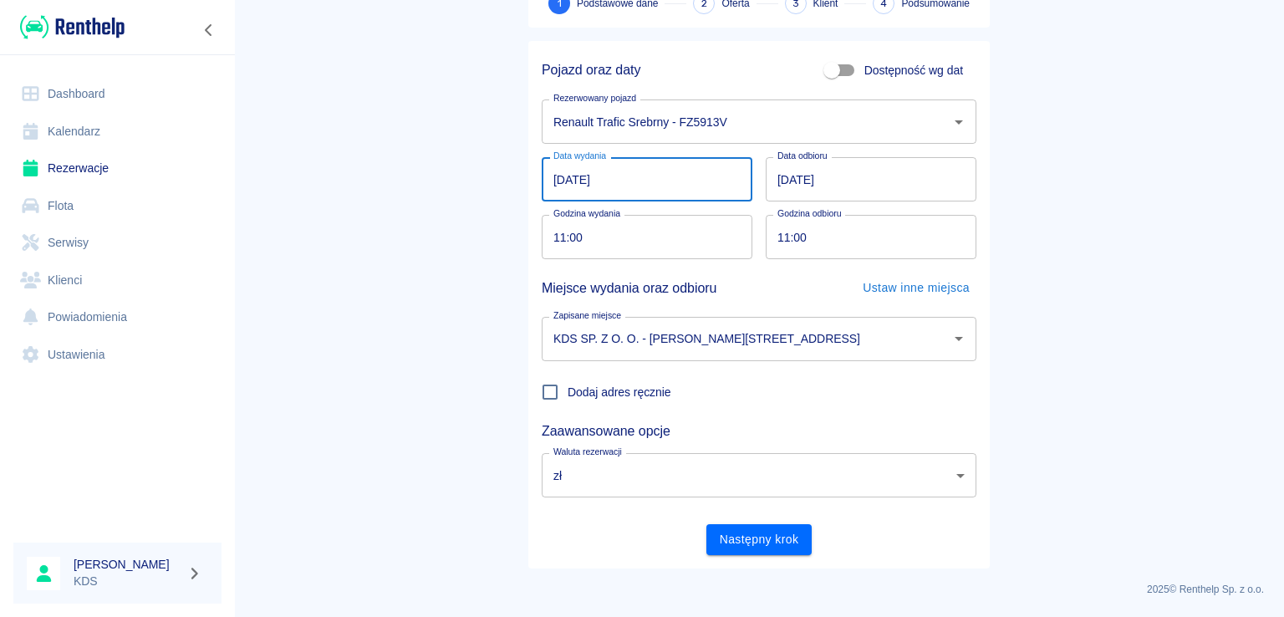
click at [664, 168] on input "[DATE]" at bounding box center [647, 179] width 211 height 44
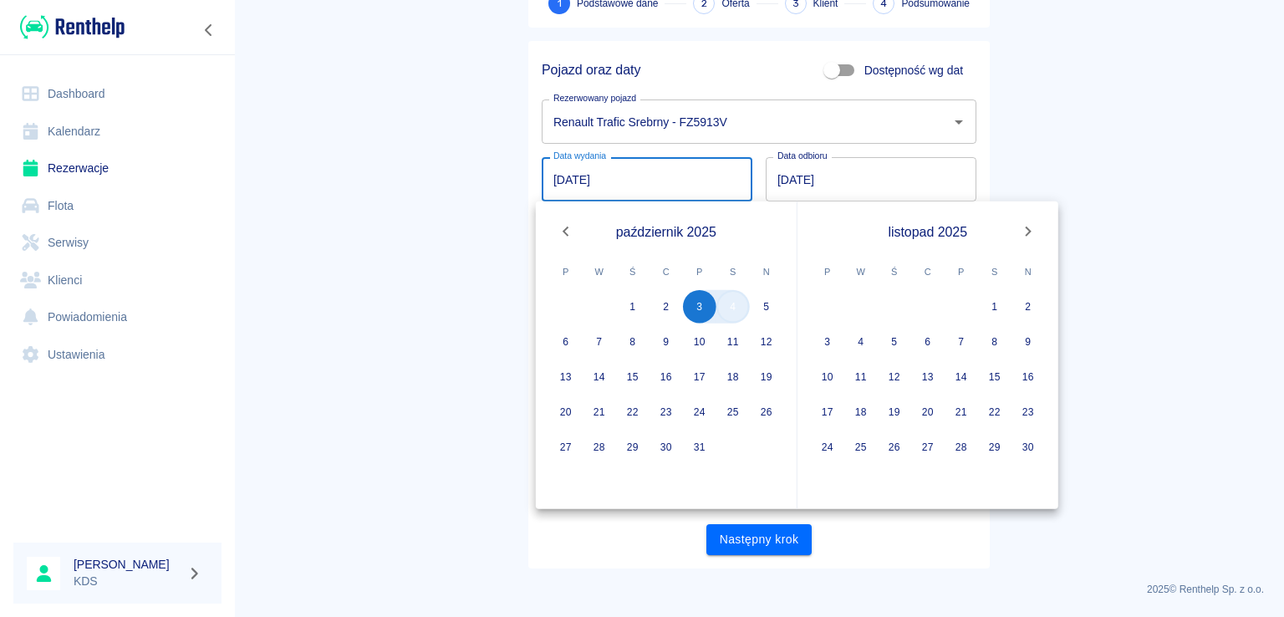
click at [729, 306] on button "4" at bounding box center [732, 306] width 33 height 33
type input "[DATE]"
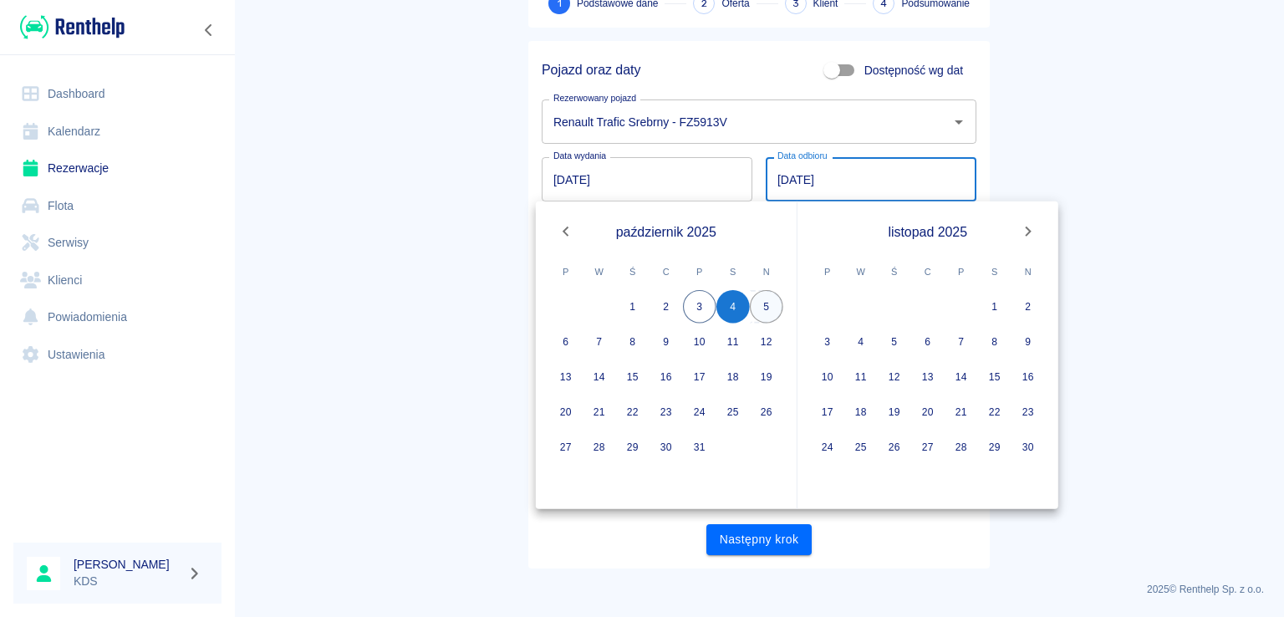
click at [765, 312] on button "5" at bounding box center [766, 306] width 33 height 33
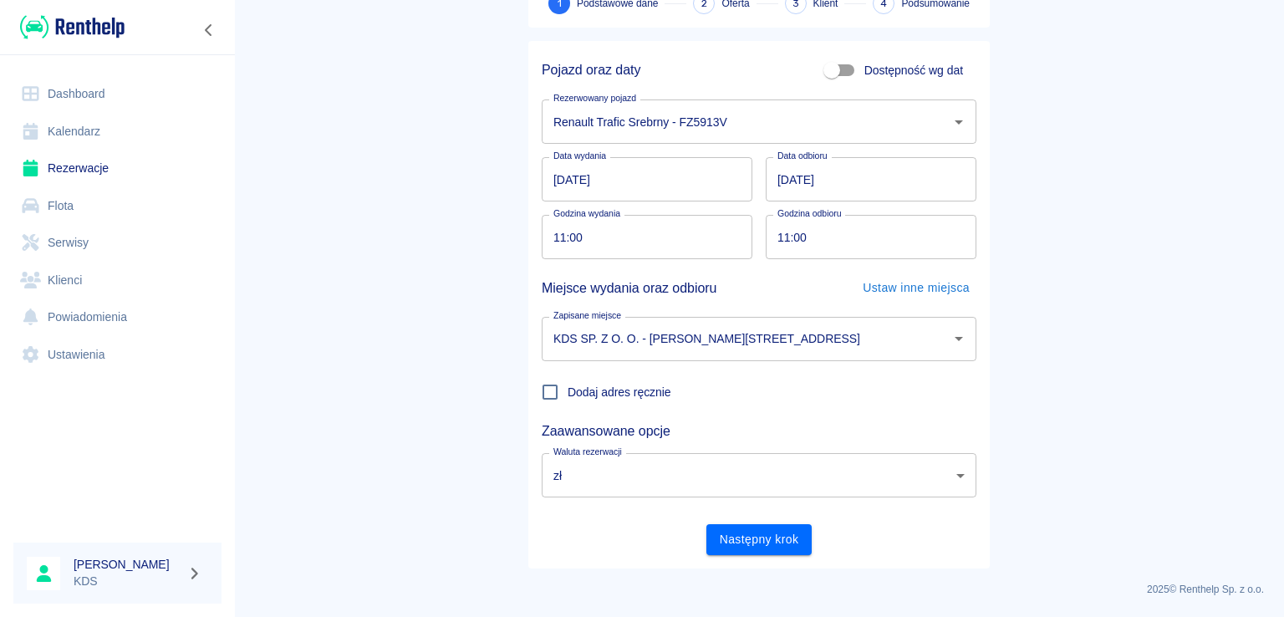
type input "[DATE]"
click at [738, 538] on button "Następny krok" at bounding box center [759, 539] width 106 height 31
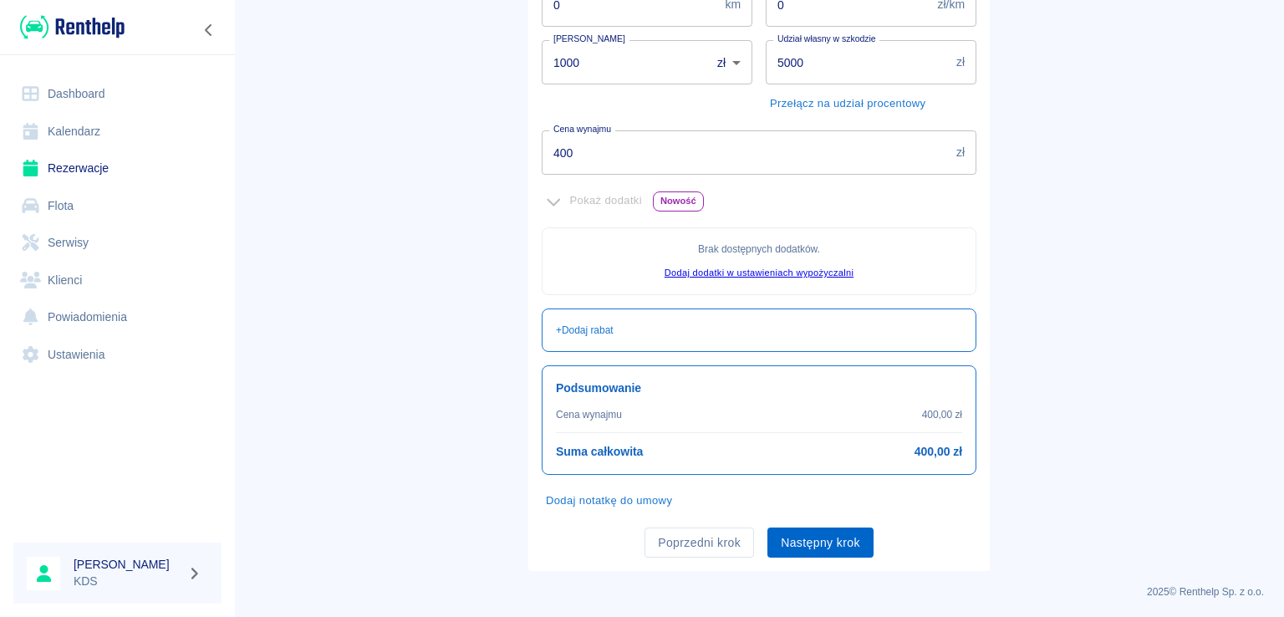
scroll to position [325, 0]
click at [808, 541] on button "Następny krok" at bounding box center [820, 542] width 106 height 31
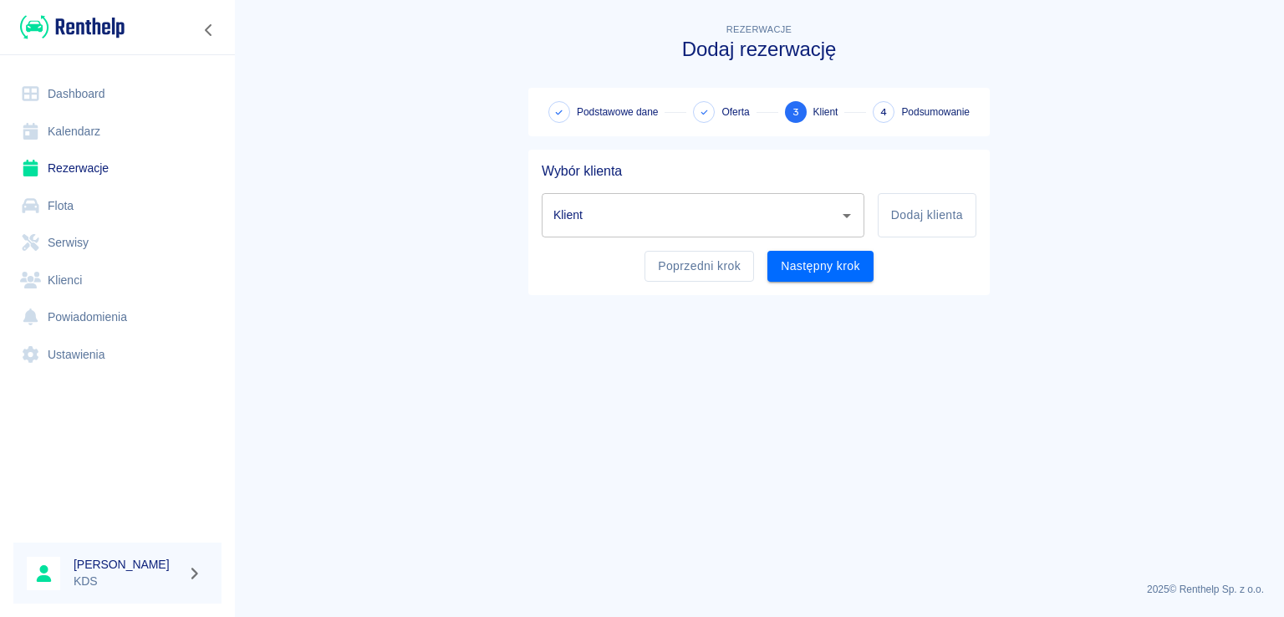
scroll to position [0, 0]
click at [833, 211] on div "Klient" at bounding box center [703, 215] width 323 height 44
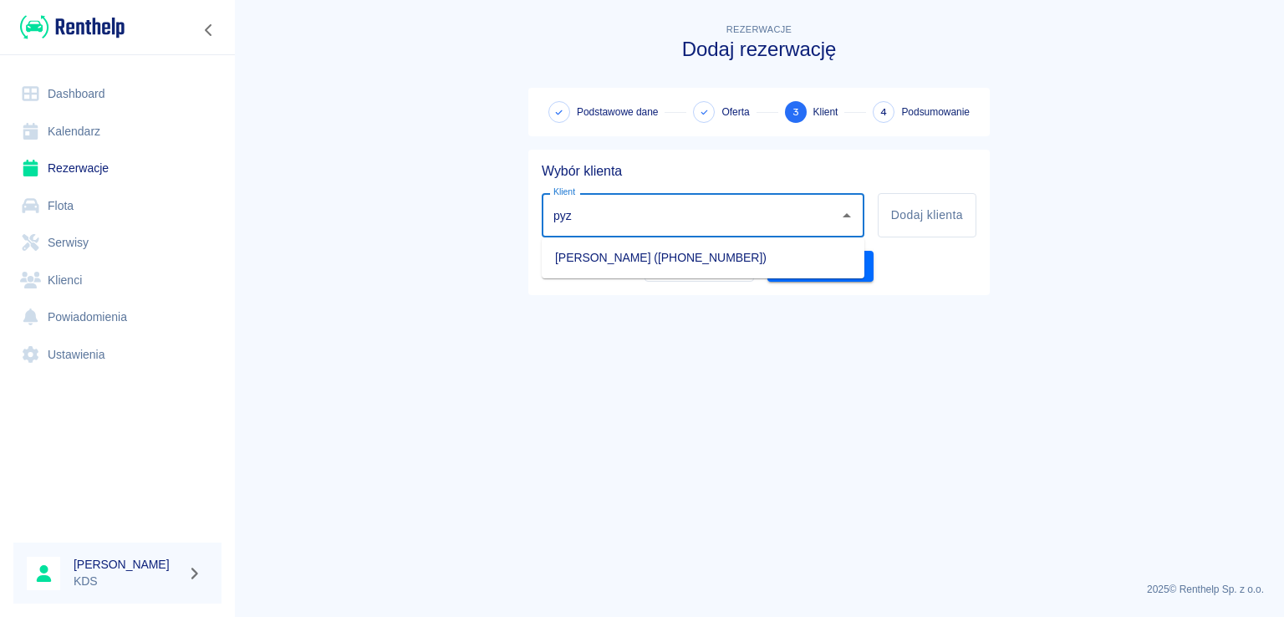
click at [689, 267] on li "[PERSON_NAME] ([PHONE_NUMBER])" at bounding box center [703, 258] width 323 height 28
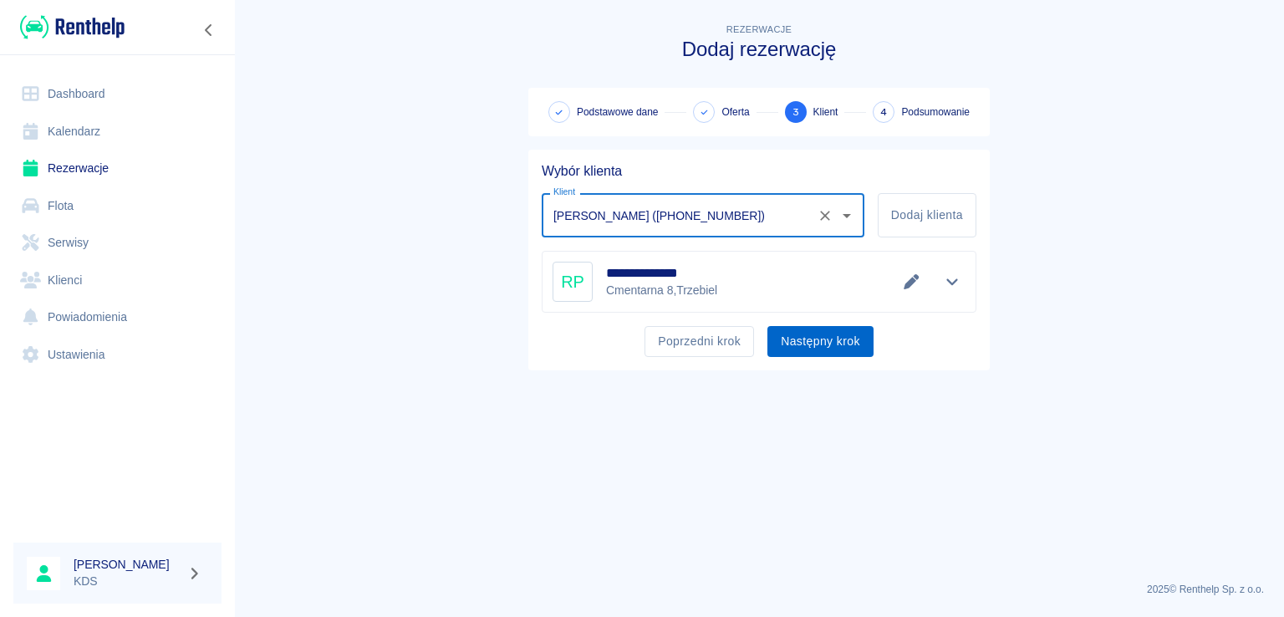
type input "[PERSON_NAME] ([PHONE_NUMBER])"
click at [812, 345] on button "Następny krok" at bounding box center [820, 341] width 106 height 31
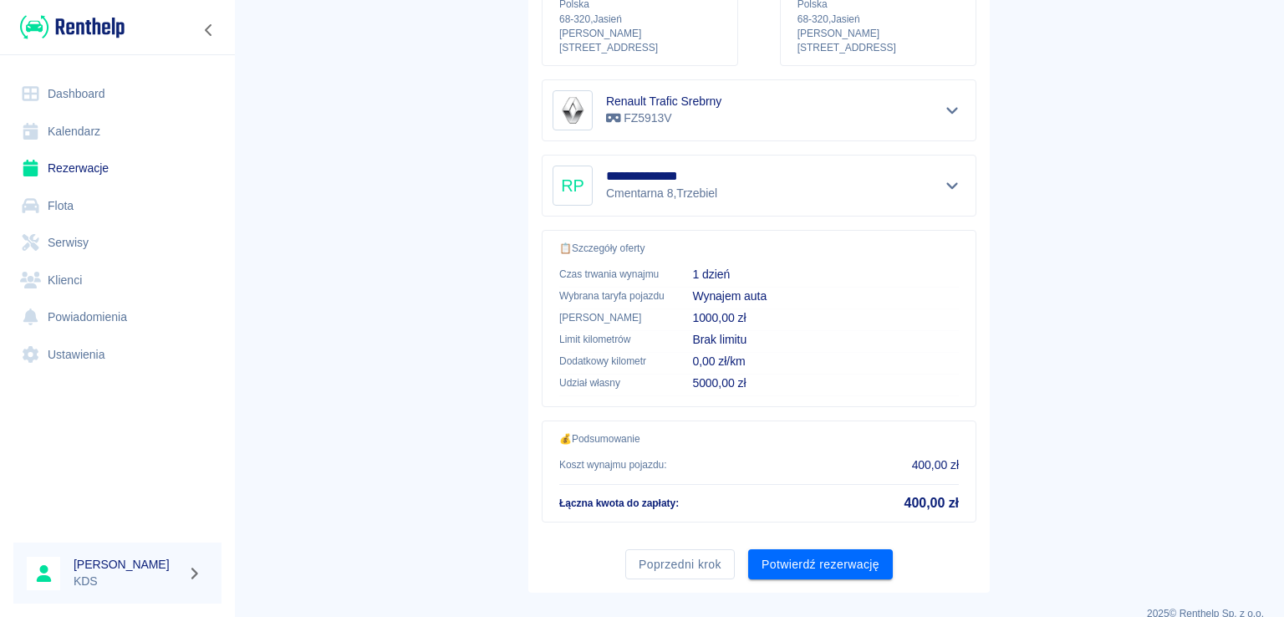
scroll to position [282, 0]
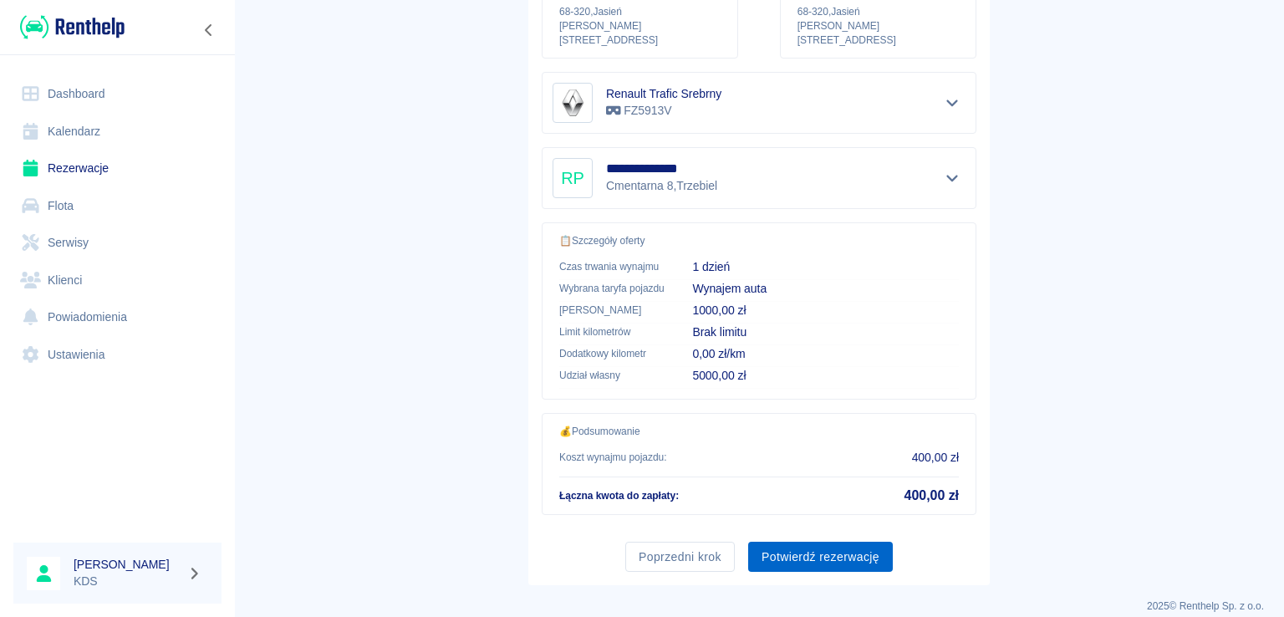
click at [836, 545] on button "Potwierdź rezerwację" at bounding box center [820, 557] width 145 height 31
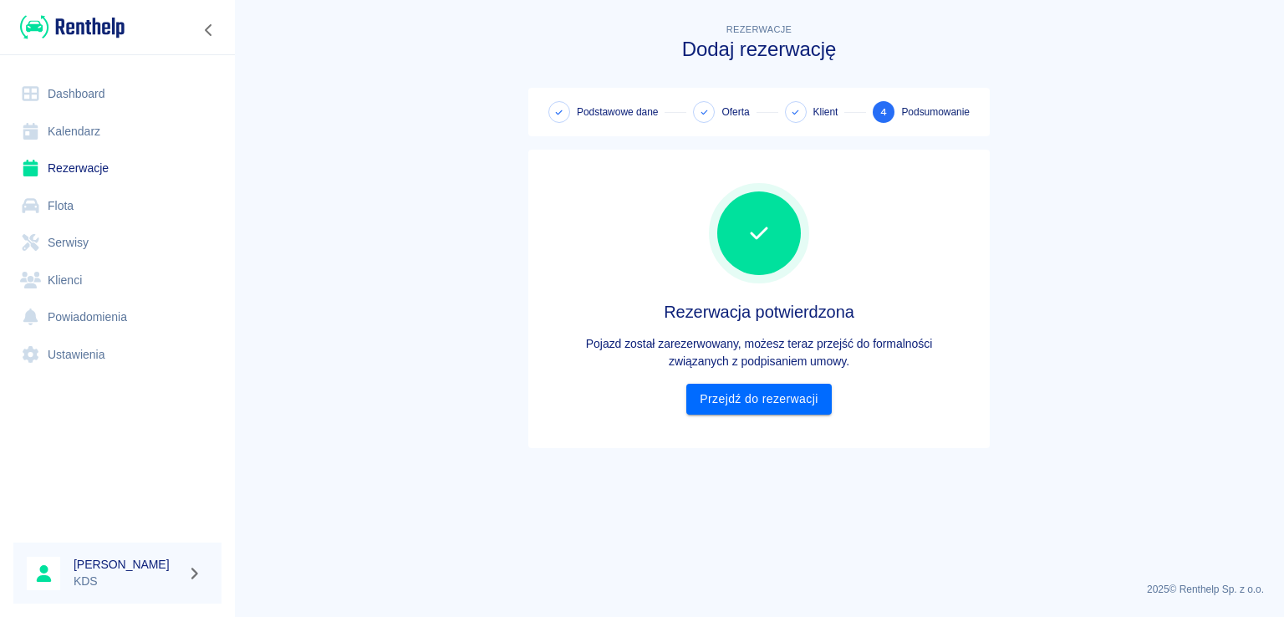
scroll to position [0, 0]
click at [747, 399] on link "Przejdź do rezerwacji" at bounding box center [758, 399] width 145 height 31
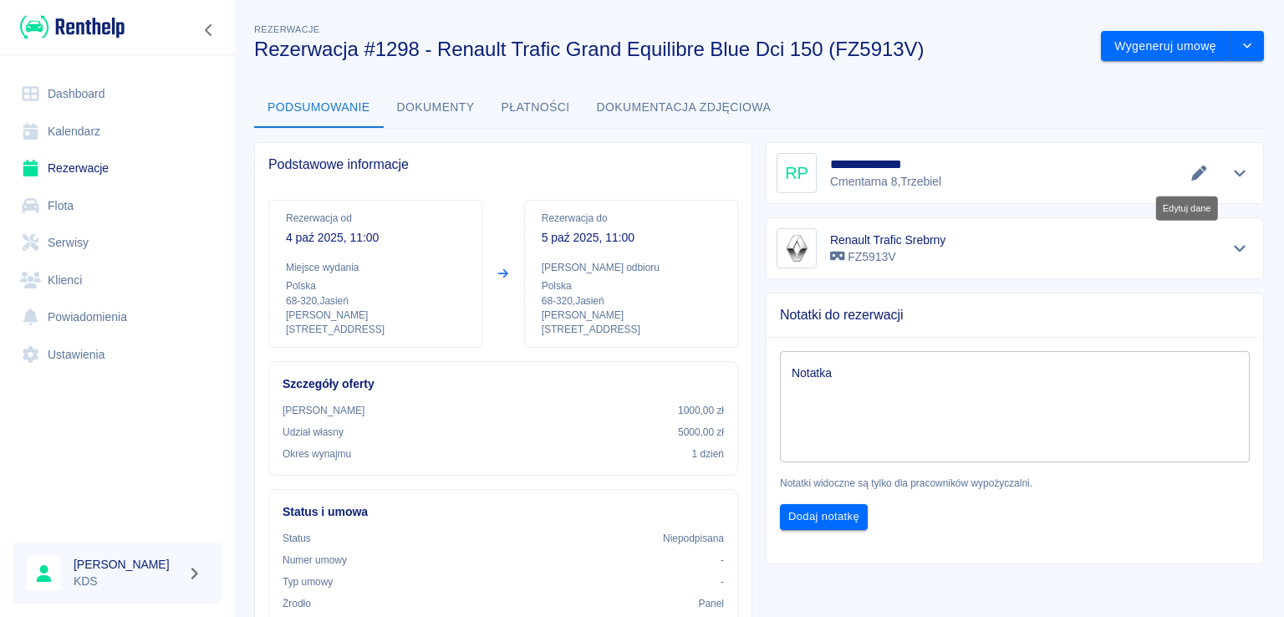
click at [1189, 165] on icon "Edytuj dane" at bounding box center [1198, 172] width 19 height 15
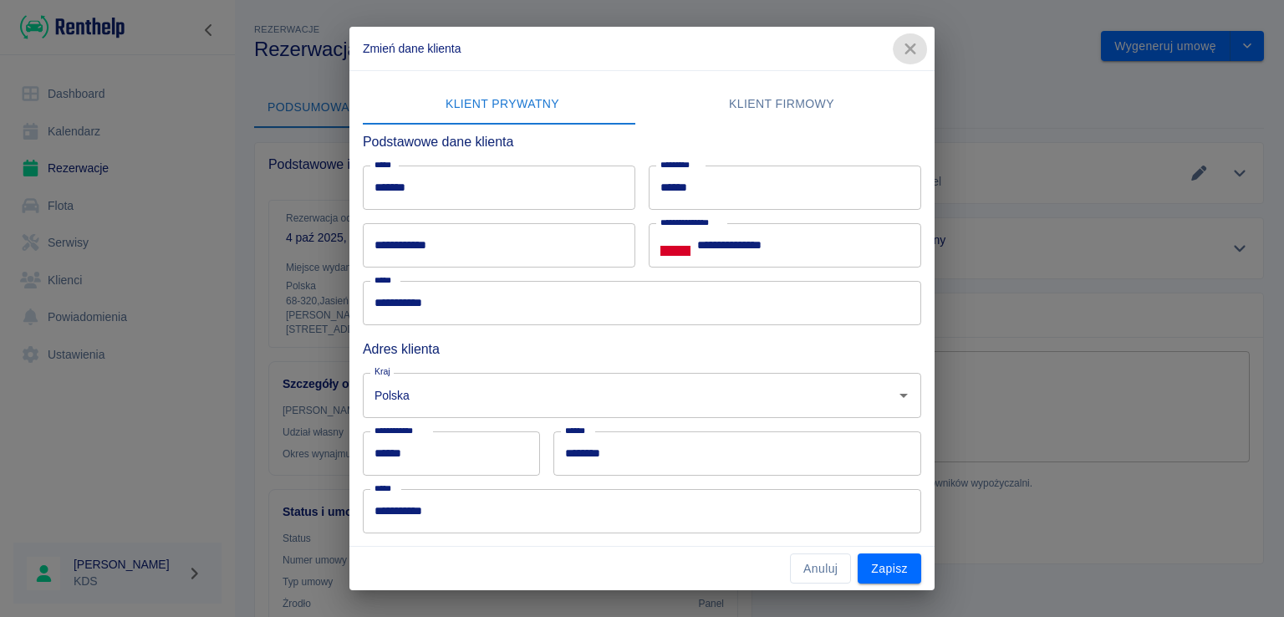
click at [909, 53] on icon "button" at bounding box center [910, 49] width 22 height 18
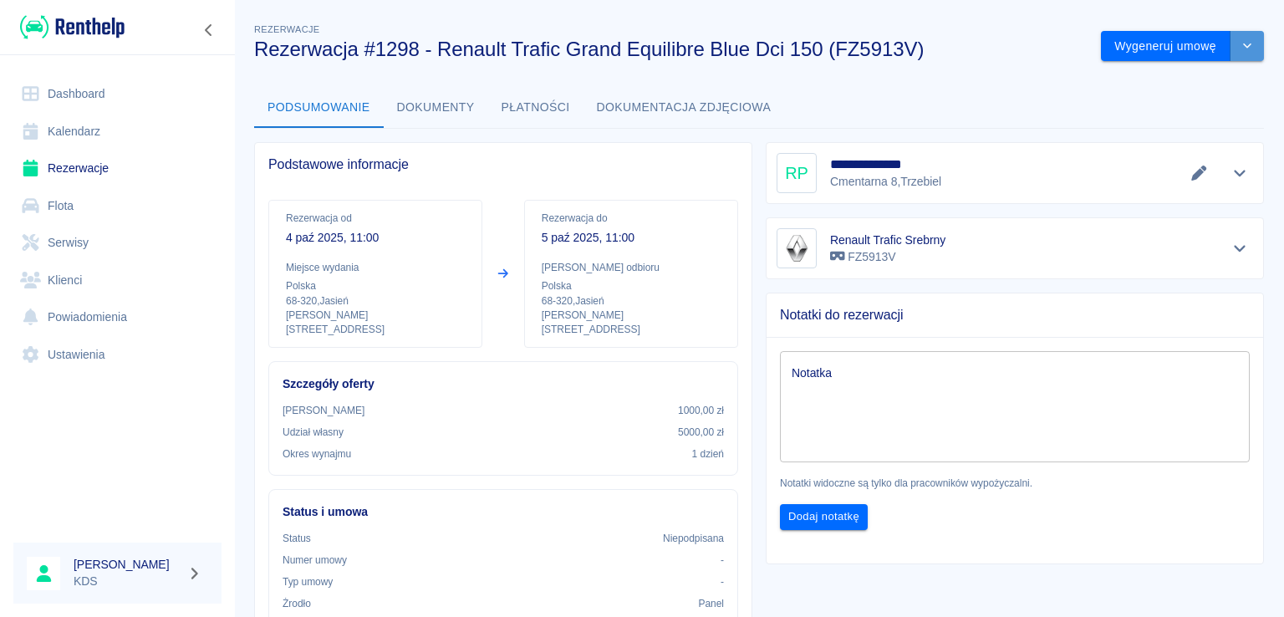
click at [1240, 45] on icon "drop-down" at bounding box center [1246, 45] width 13 height 11
click at [1010, 79] on div "**********" at bounding box center [759, 513] width 1050 height 1013
click at [109, 126] on link "Kalendarz" at bounding box center [117, 132] width 208 height 38
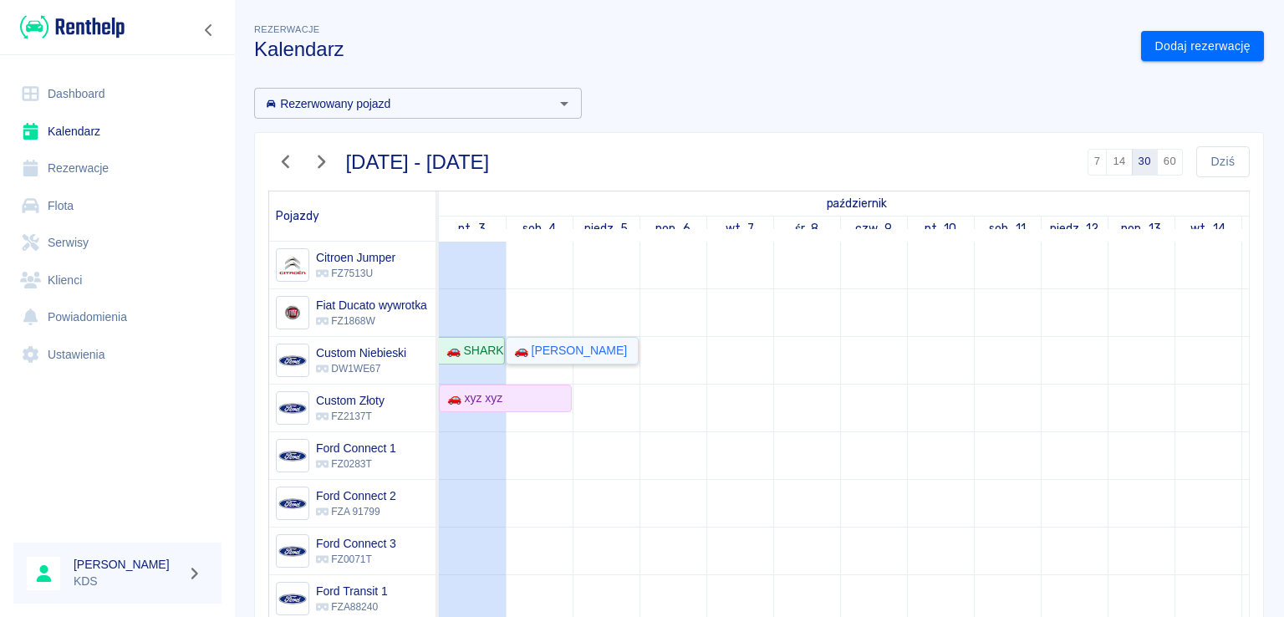
click at [573, 355] on div "🚗 [PERSON_NAME]" at bounding box center [567, 351] width 120 height 18
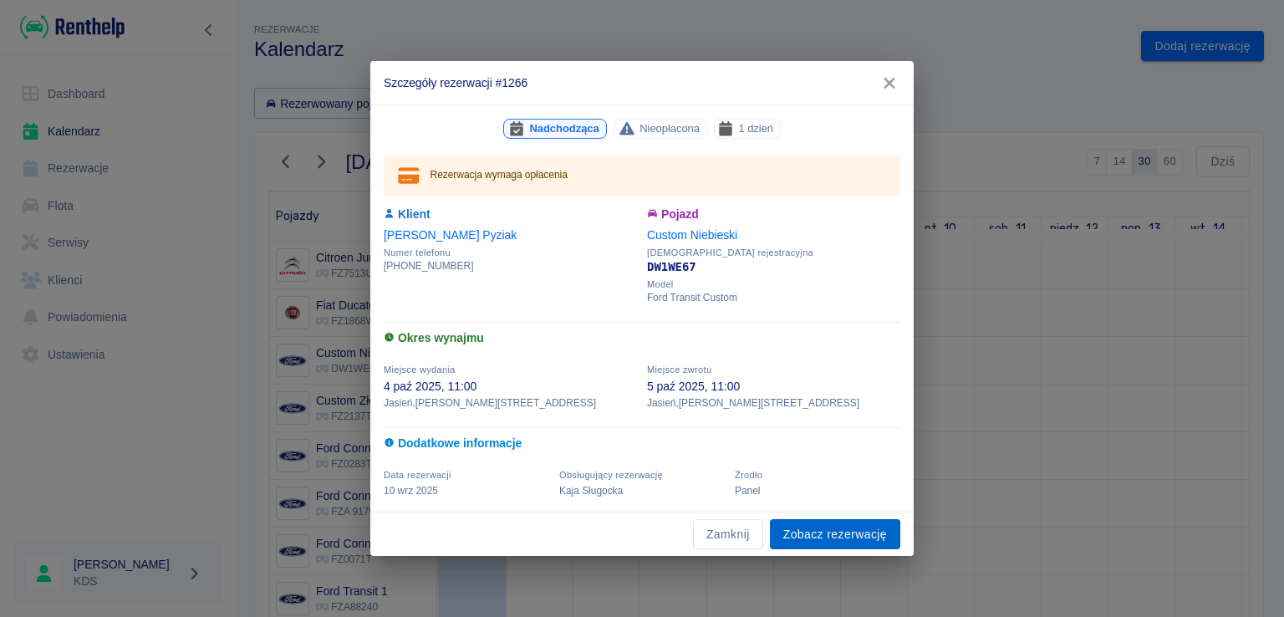
click at [807, 529] on link "Zobacz rezerwację" at bounding box center [835, 534] width 130 height 31
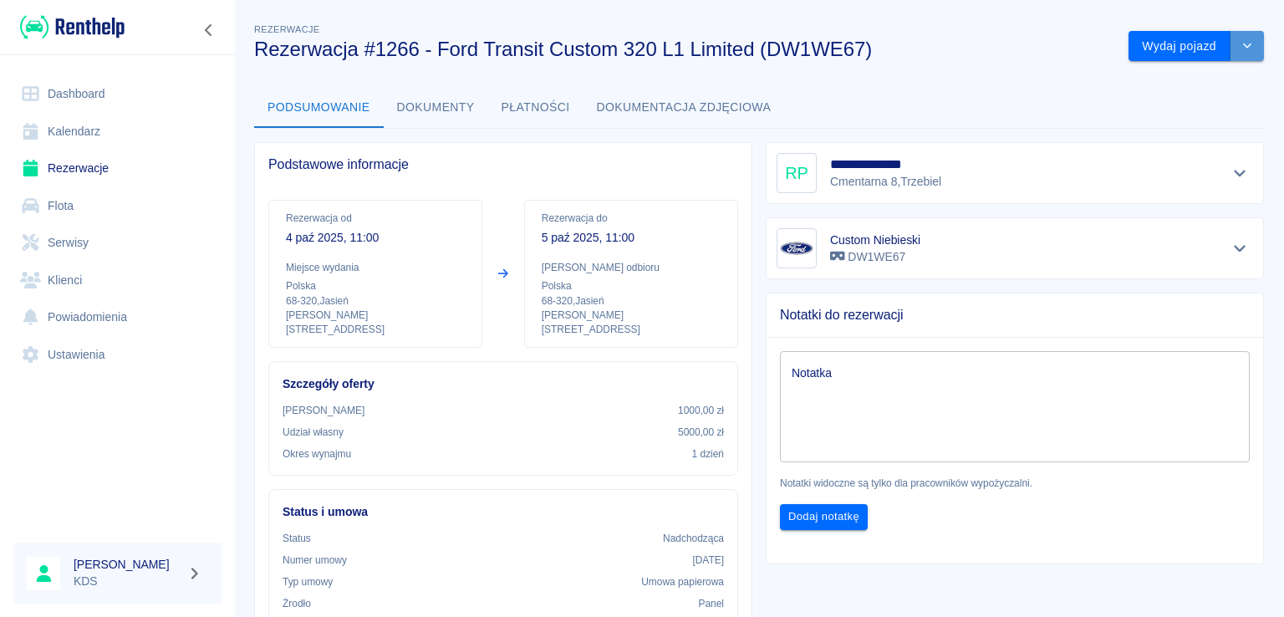
click at [1240, 49] on icon "drop-down" at bounding box center [1246, 45] width 13 height 11
click at [1171, 104] on li "Anuluj rezerwację" at bounding box center [1183, 109] width 141 height 28
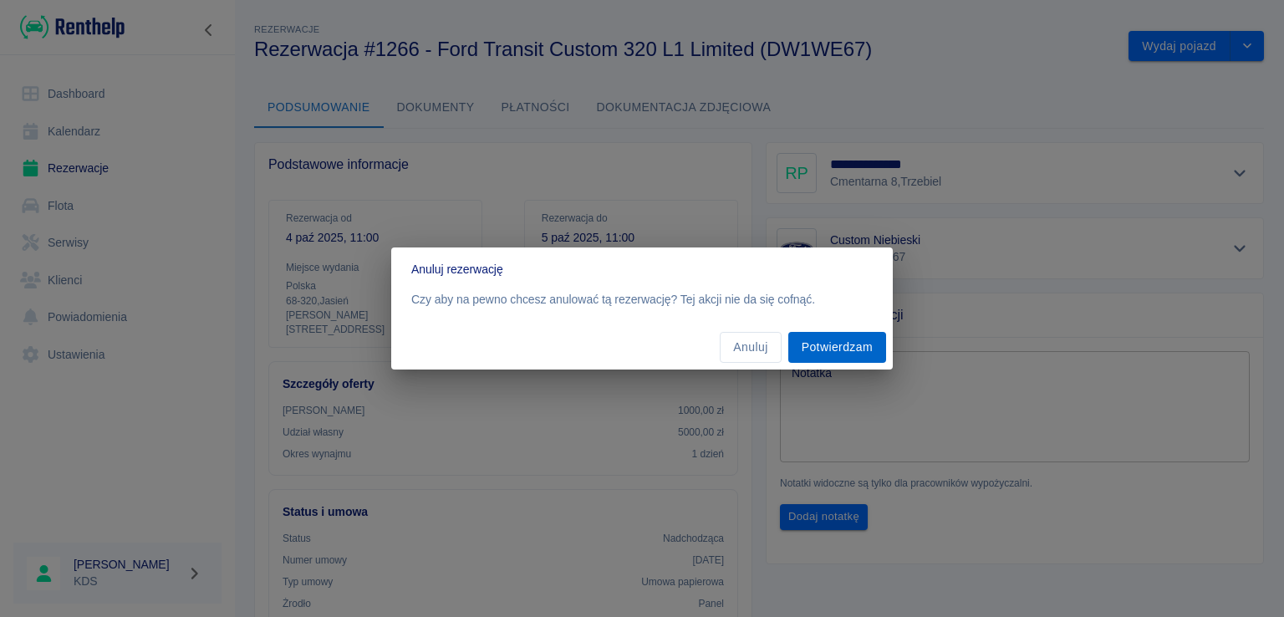
click at [843, 340] on button "Potwierdzam" at bounding box center [837, 347] width 98 height 31
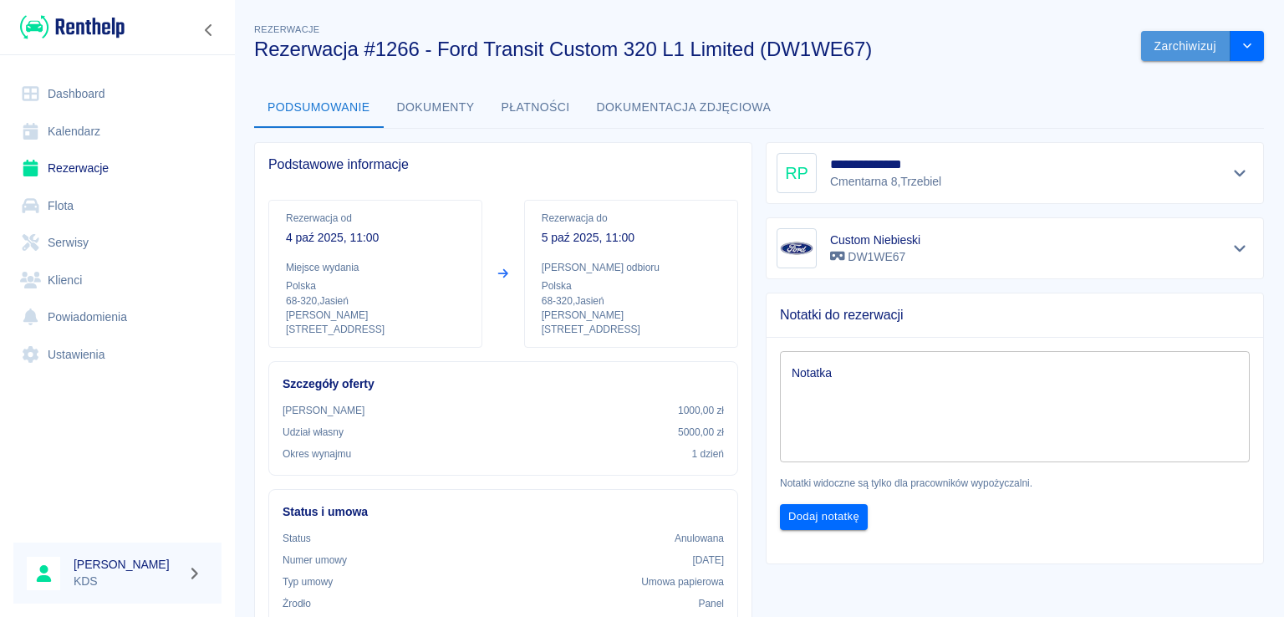
click at [1204, 48] on button "Zarchiwizuj" at bounding box center [1185, 46] width 89 height 31
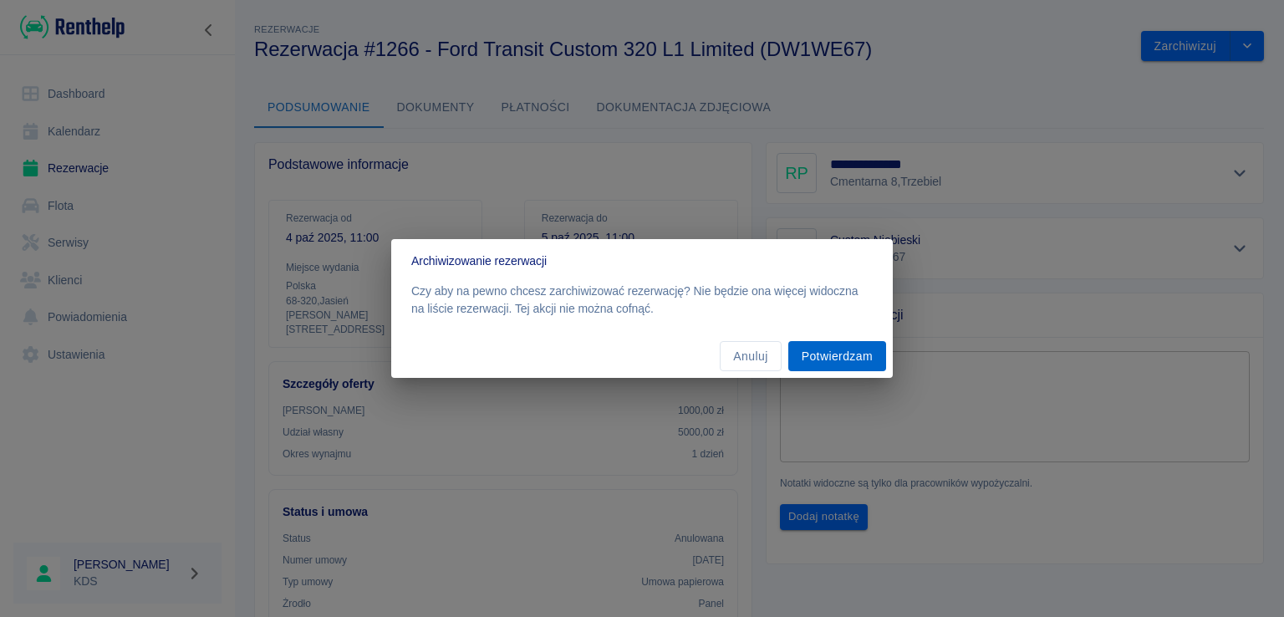
click at [863, 357] on button "Potwierdzam" at bounding box center [837, 356] width 98 height 31
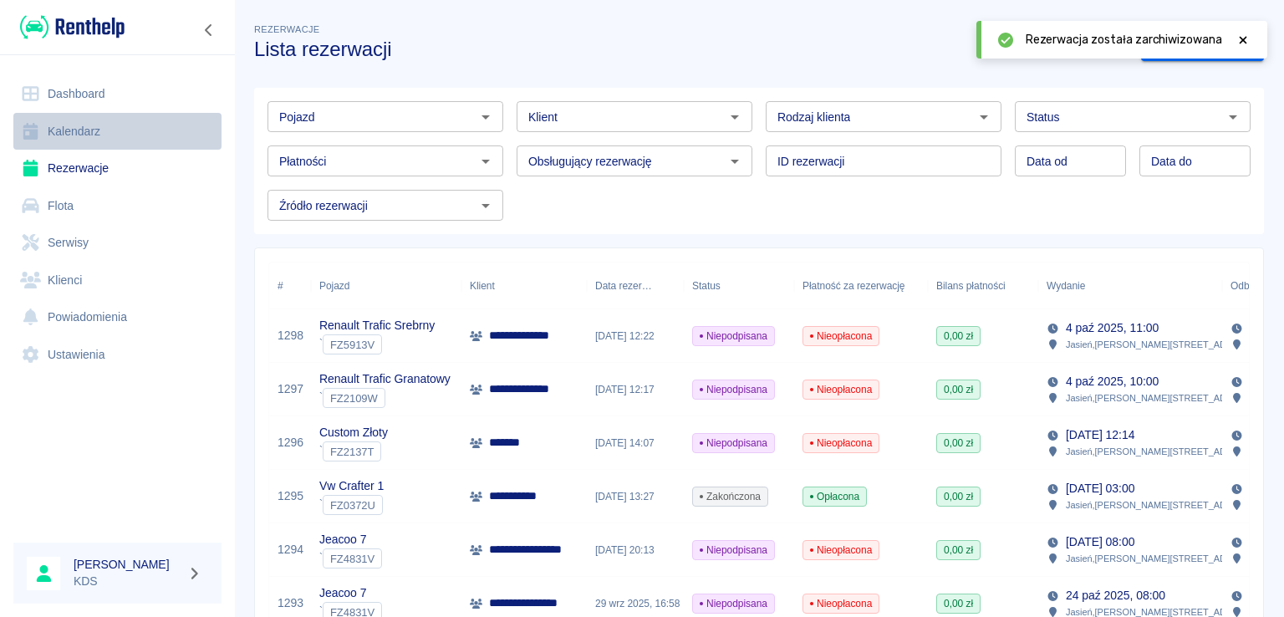
click at [91, 135] on link "Kalendarz" at bounding box center [117, 132] width 208 height 38
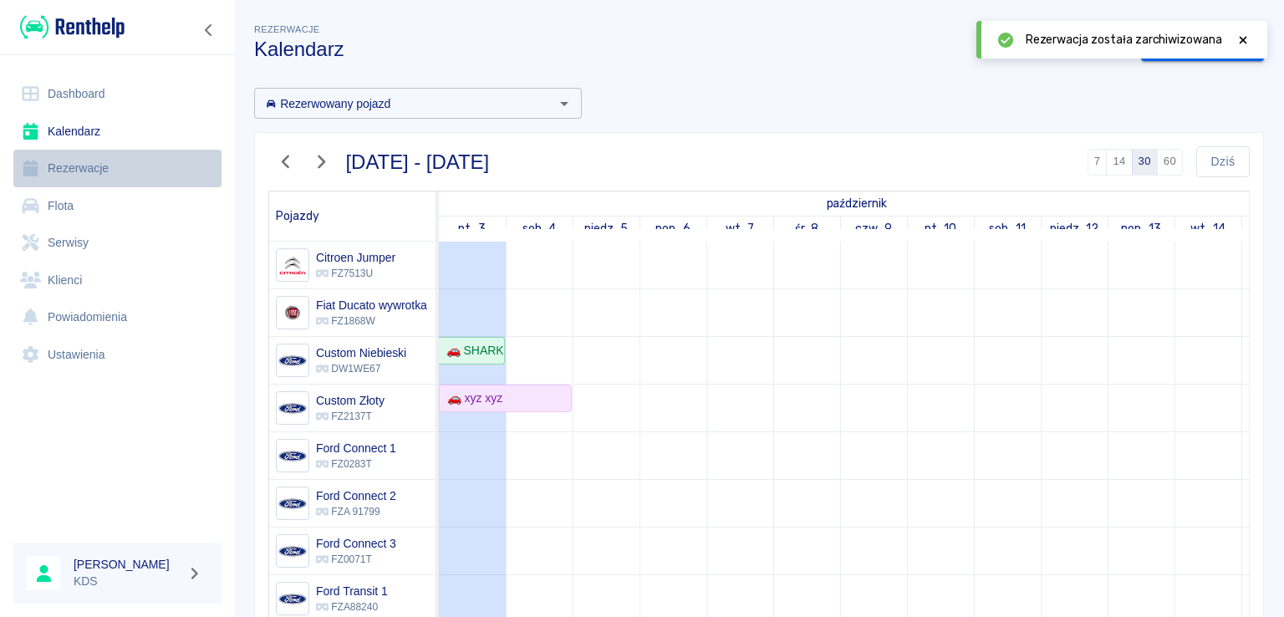
click at [75, 160] on link "Rezerwacje" at bounding box center [117, 169] width 208 height 38
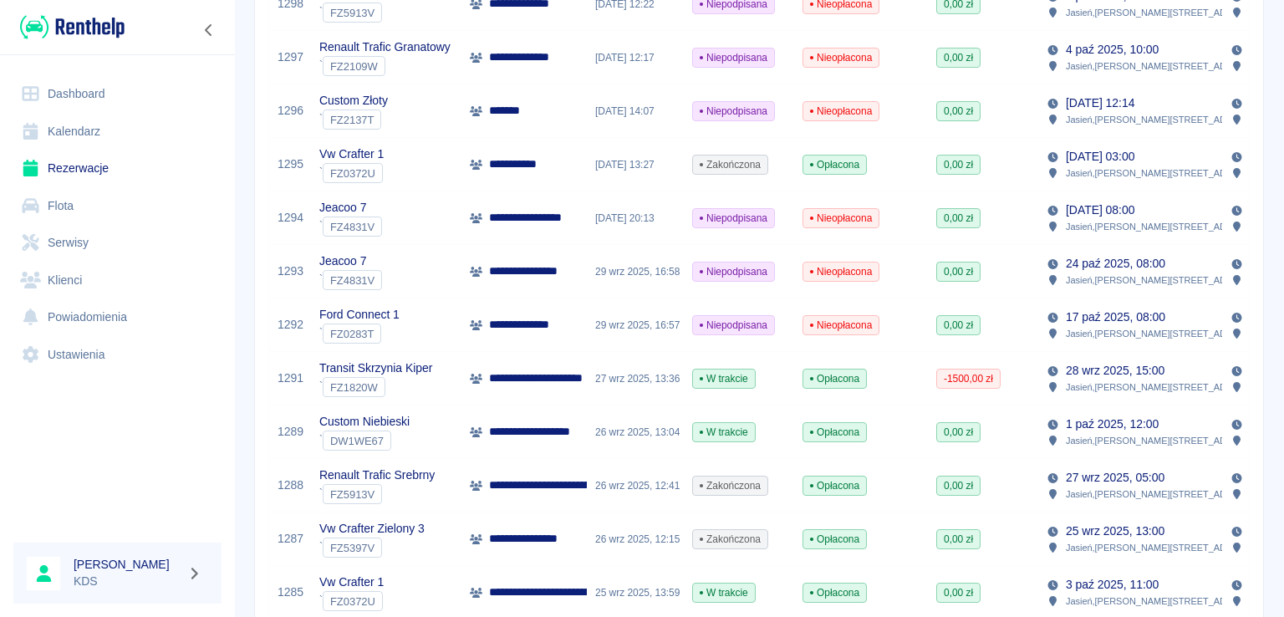
scroll to position [334, 0]
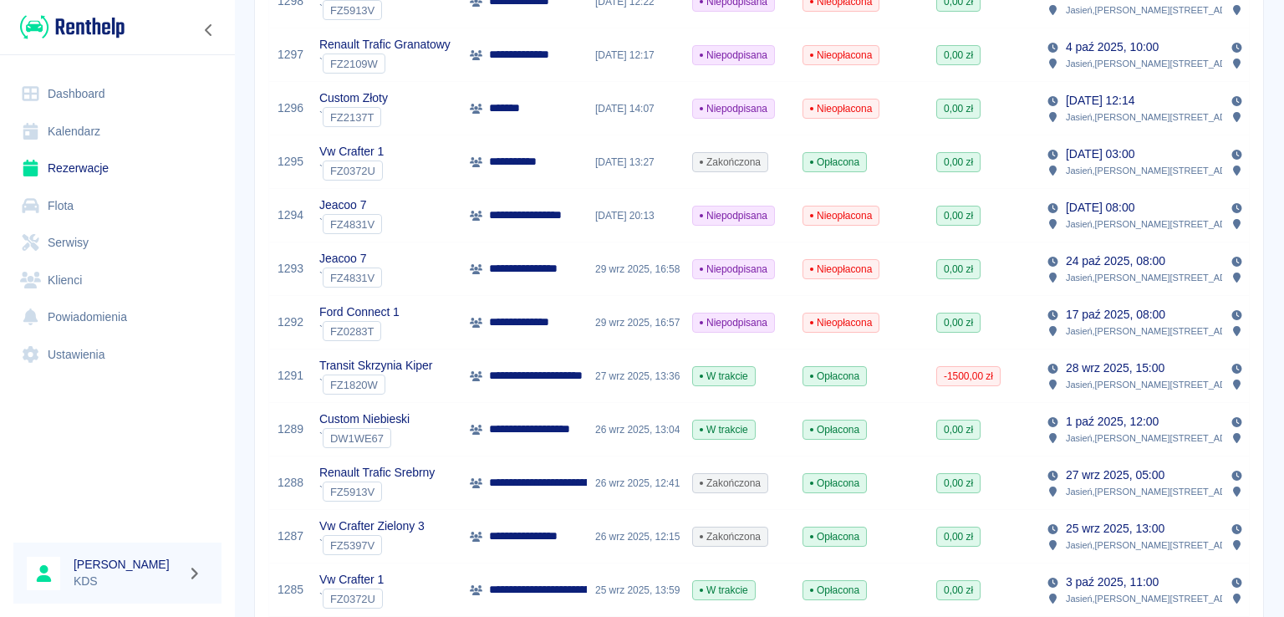
click at [970, 381] on span "-1500,00 zł" at bounding box center [968, 376] width 63 height 15
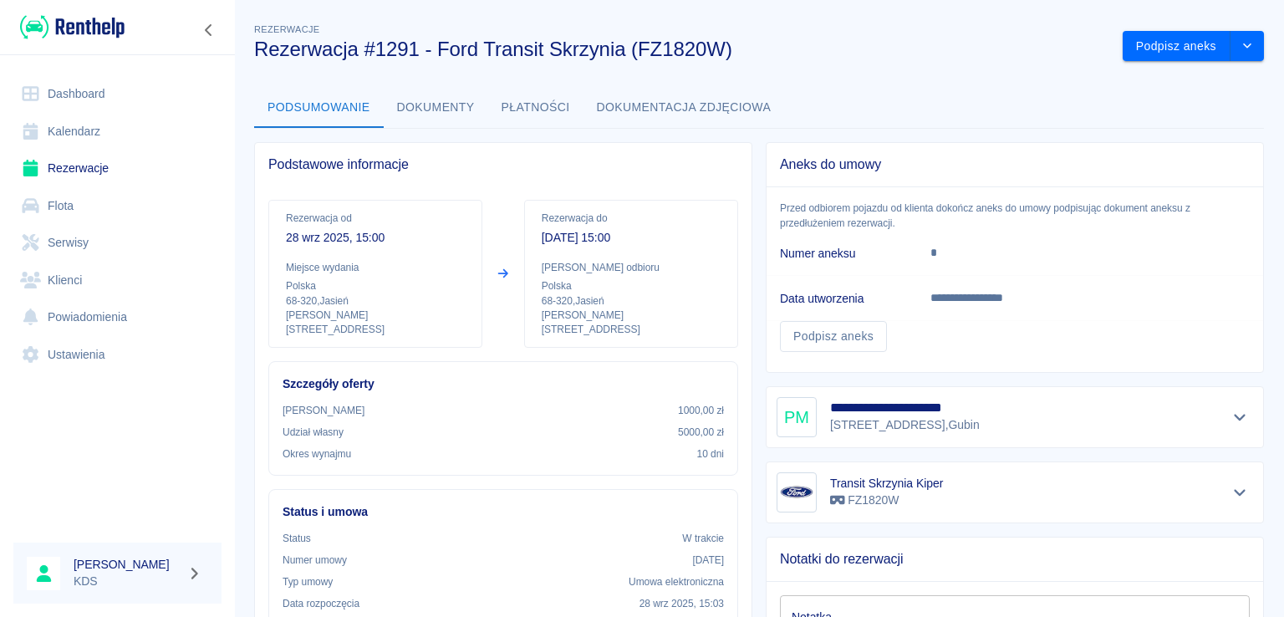
click at [508, 109] on button "Płatności" at bounding box center [535, 108] width 95 height 40
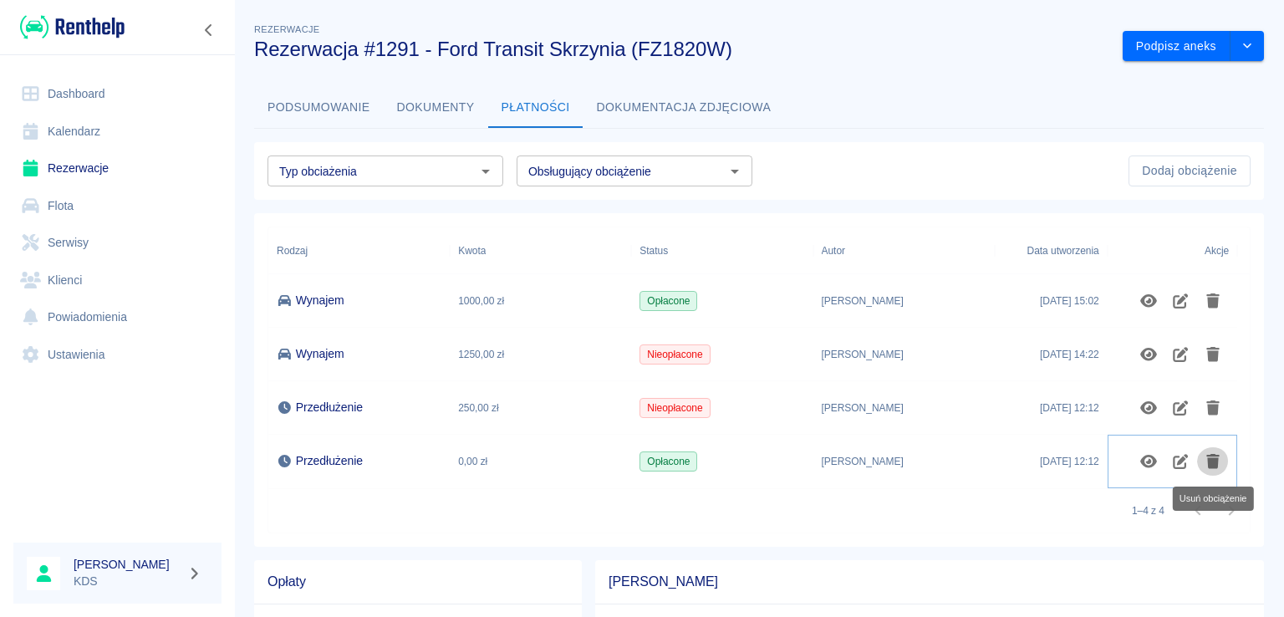
click at [1212, 454] on icon "Usuń obciążenie" at bounding box center [1212, 461] width 13 height 15
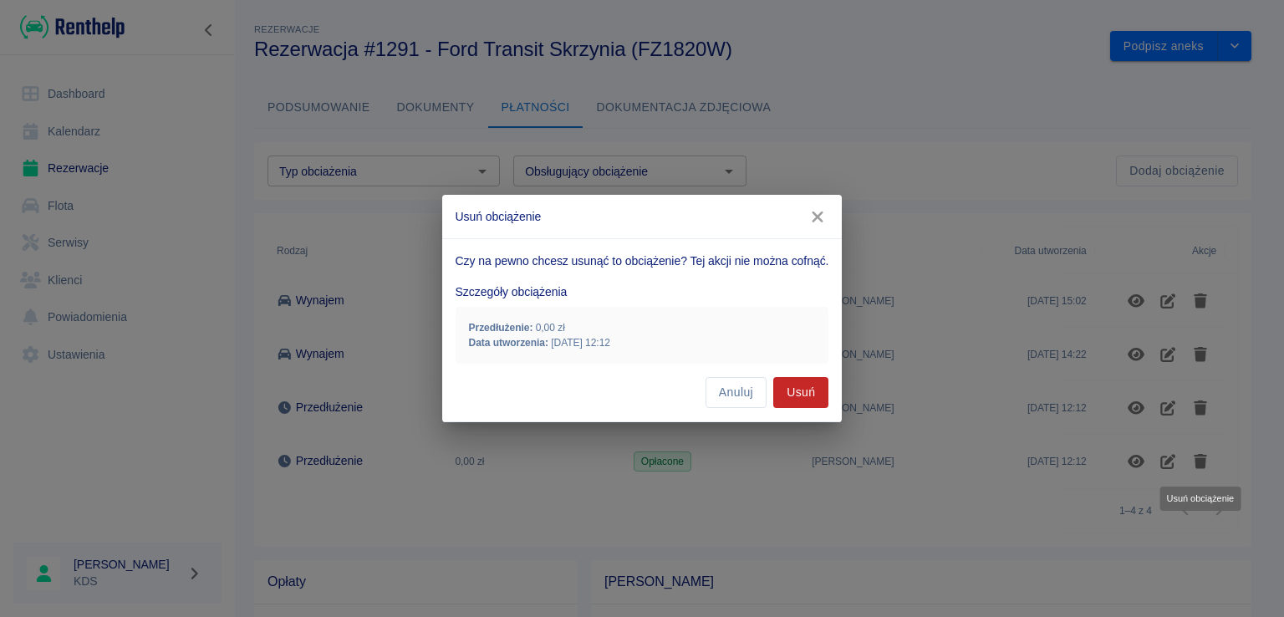
click at [796, 396] on button "Usuń" at bounding box center [800, 392] width 55 height 31
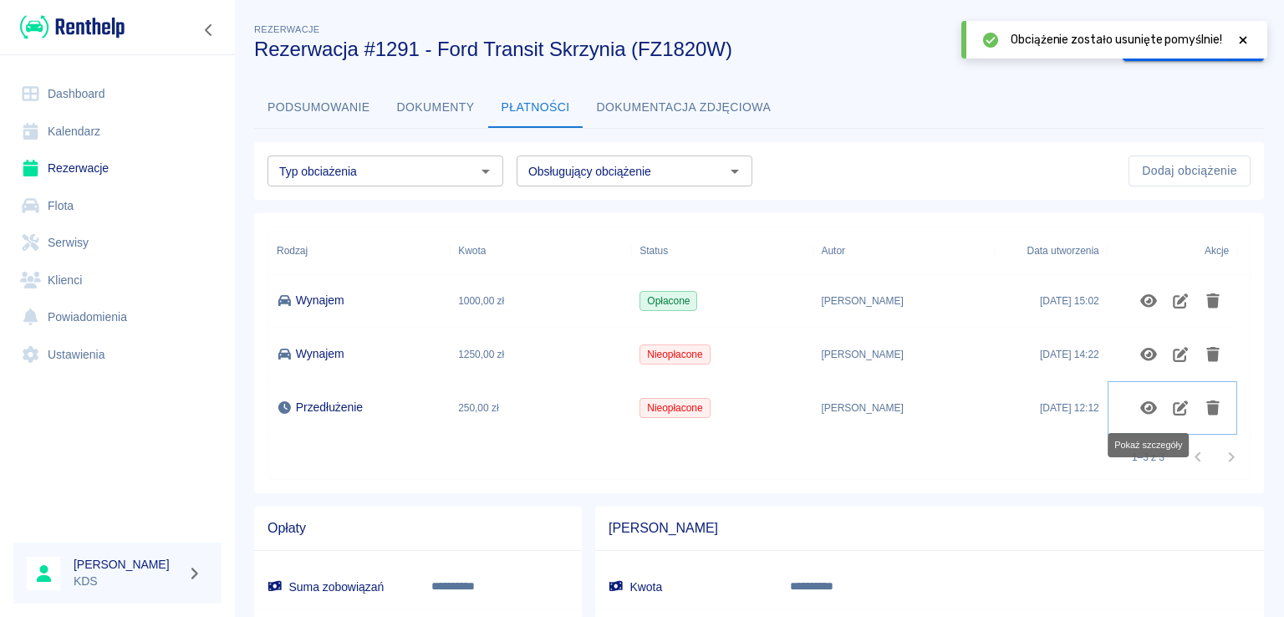
click at [1139, 406] on icon "Pokaż szczegóły" at bounding box center [1148, 407] width 19 height 15
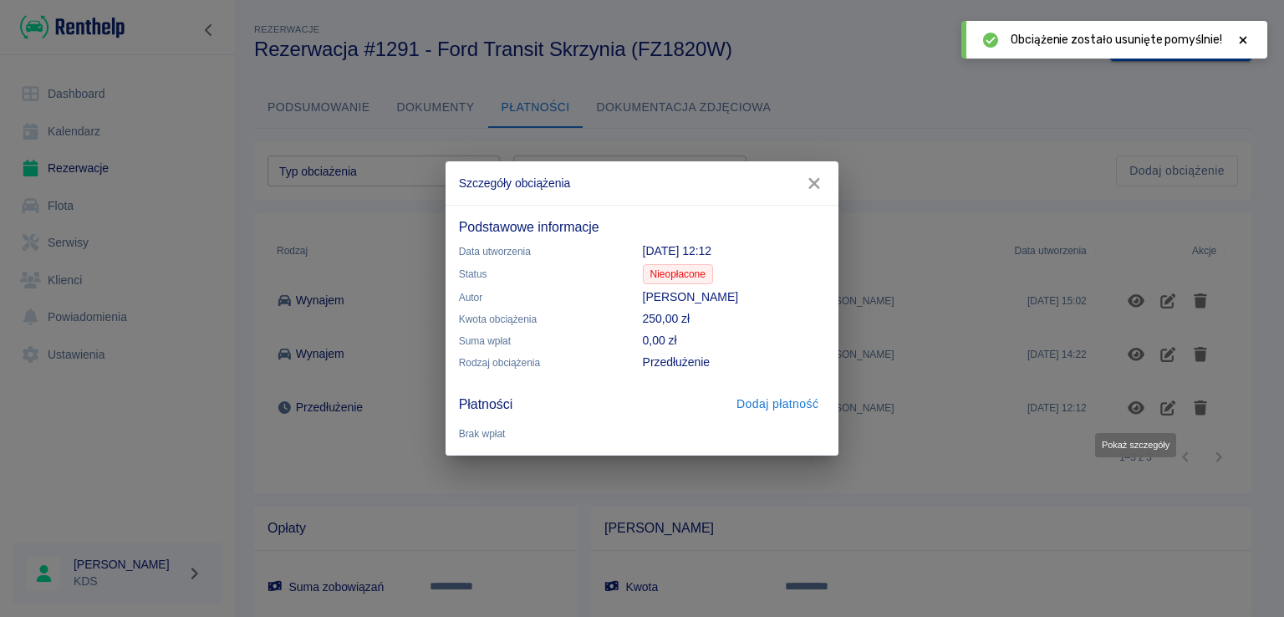
click at [769, 405] on button "Dodaj płatność" at bounding box center [777, 404] width 95 height 31
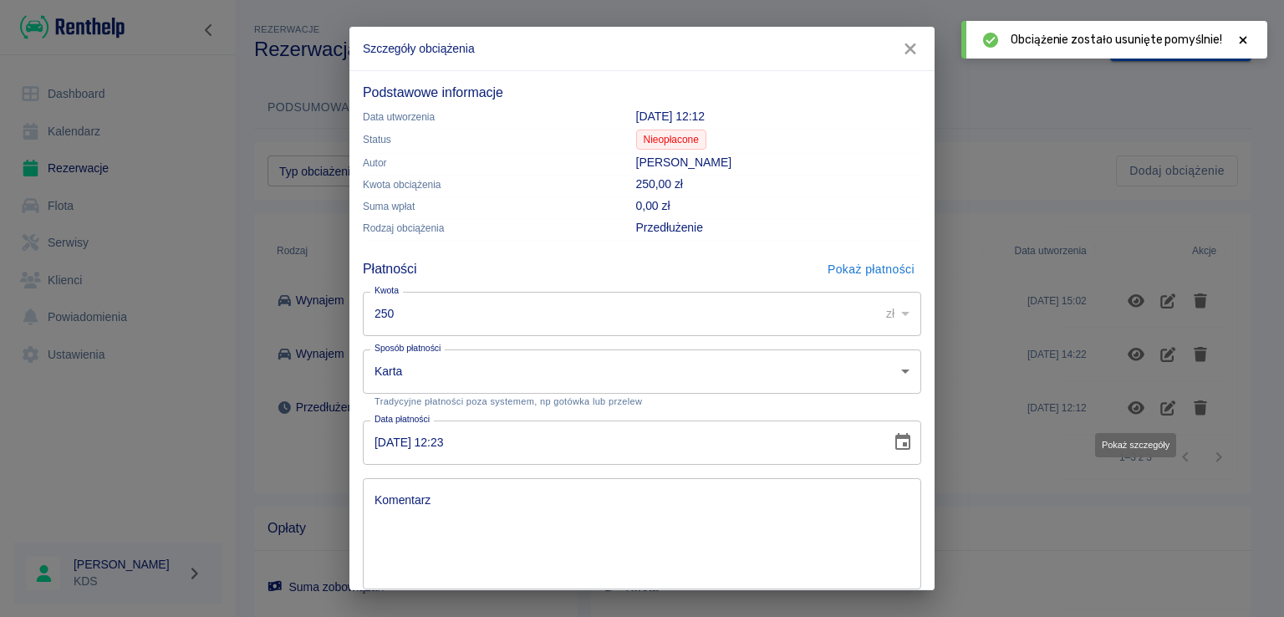
click at [546, 359] on body "**********" at bounding box center [642, 308] width 1284 height 617
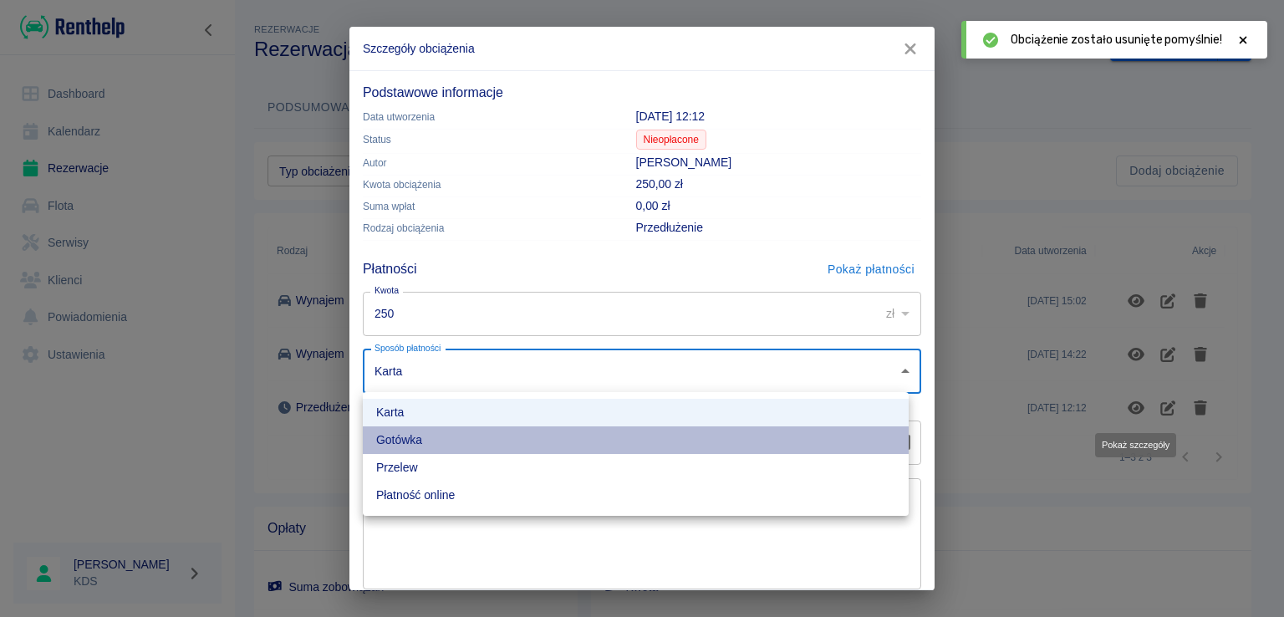
click at [419, 435] on li "Gotówka" at bounding box center [636, 440] width 546 height 28
type input "cash"
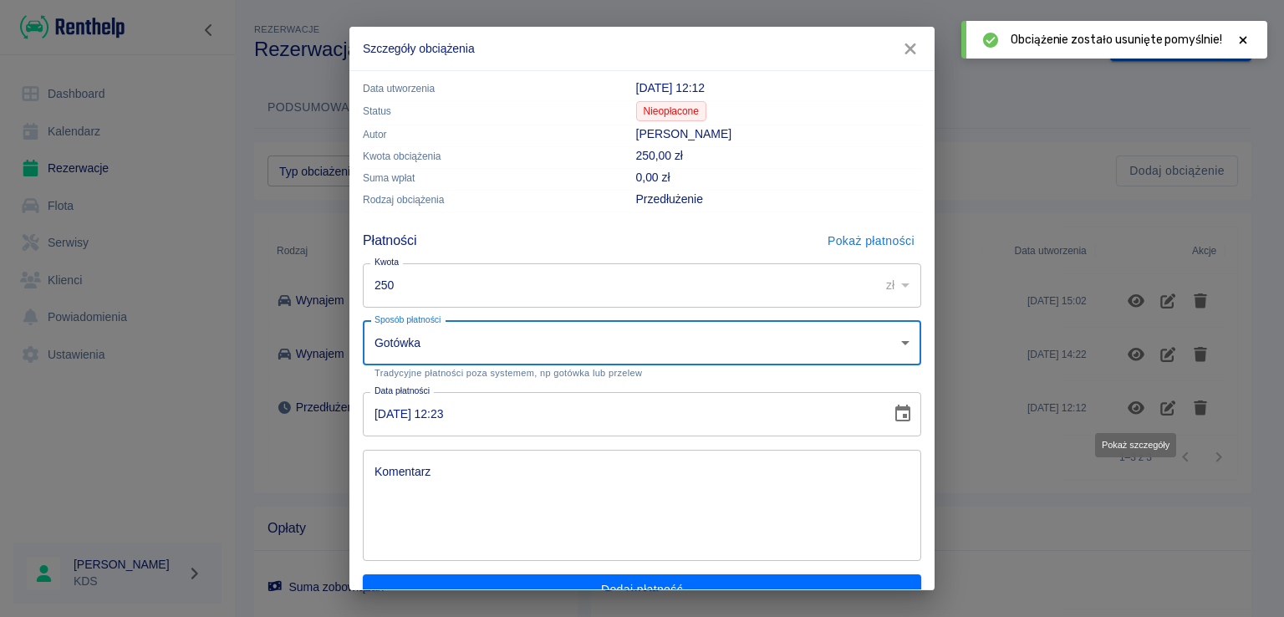
scroll to position [56, 0]
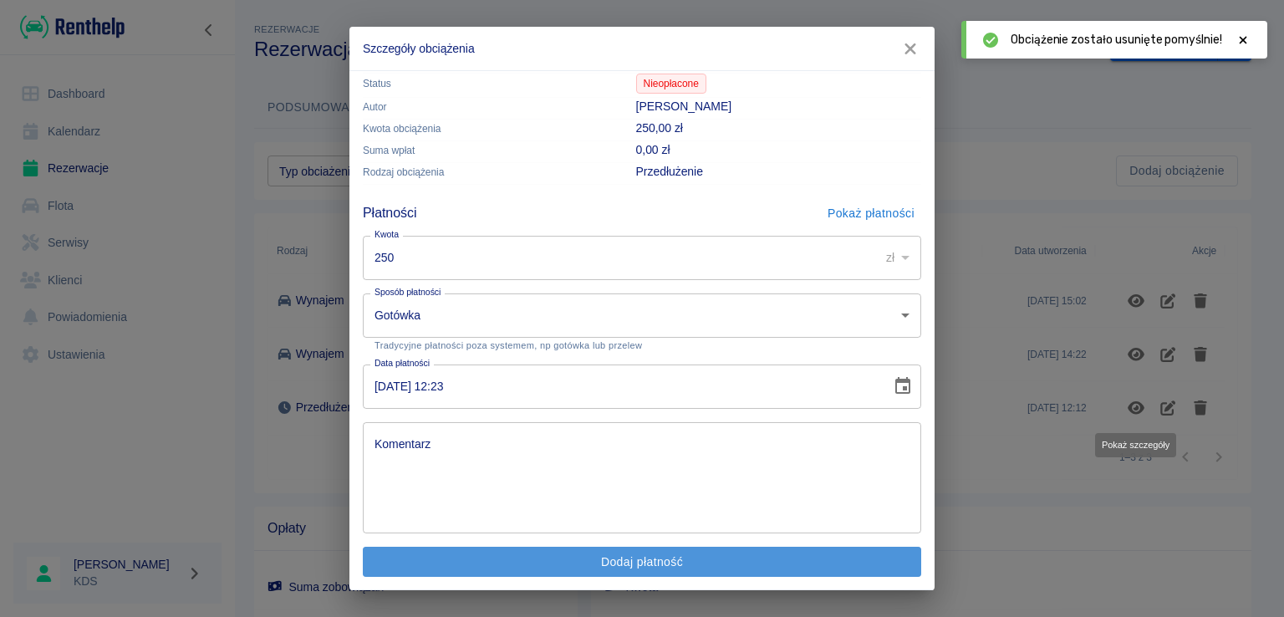
click at [668, 560] on button "Dodaj płatność" at bounding box center [642, 562] width 558 height 31
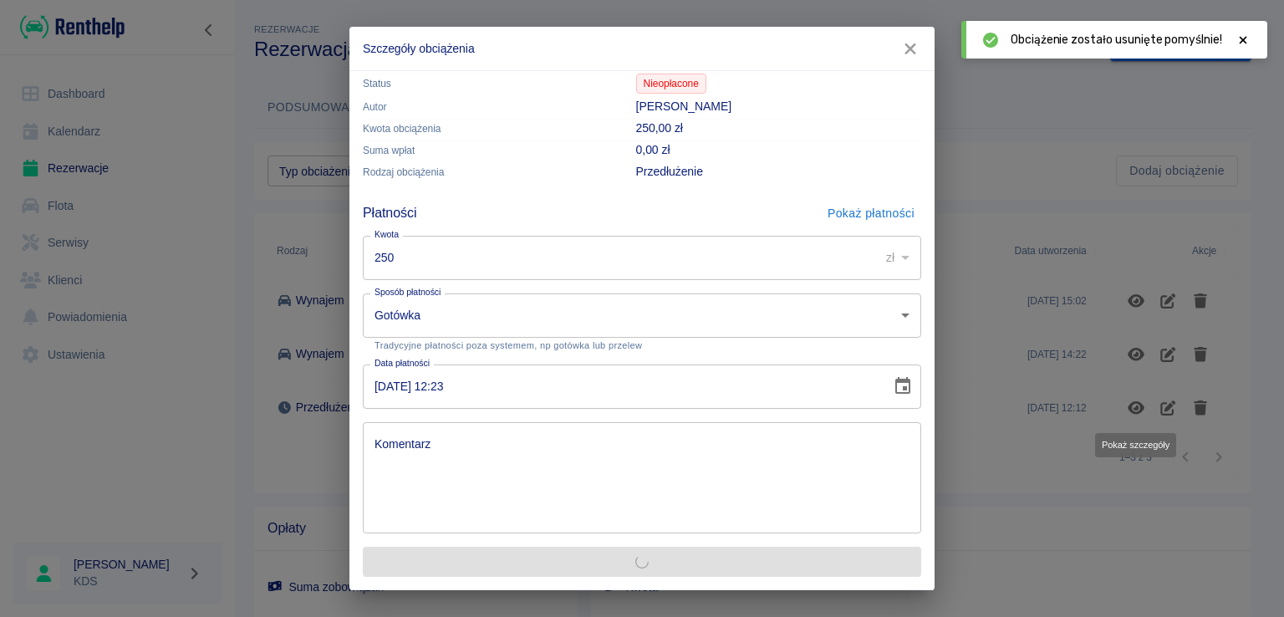
scroll to position [0, 0]
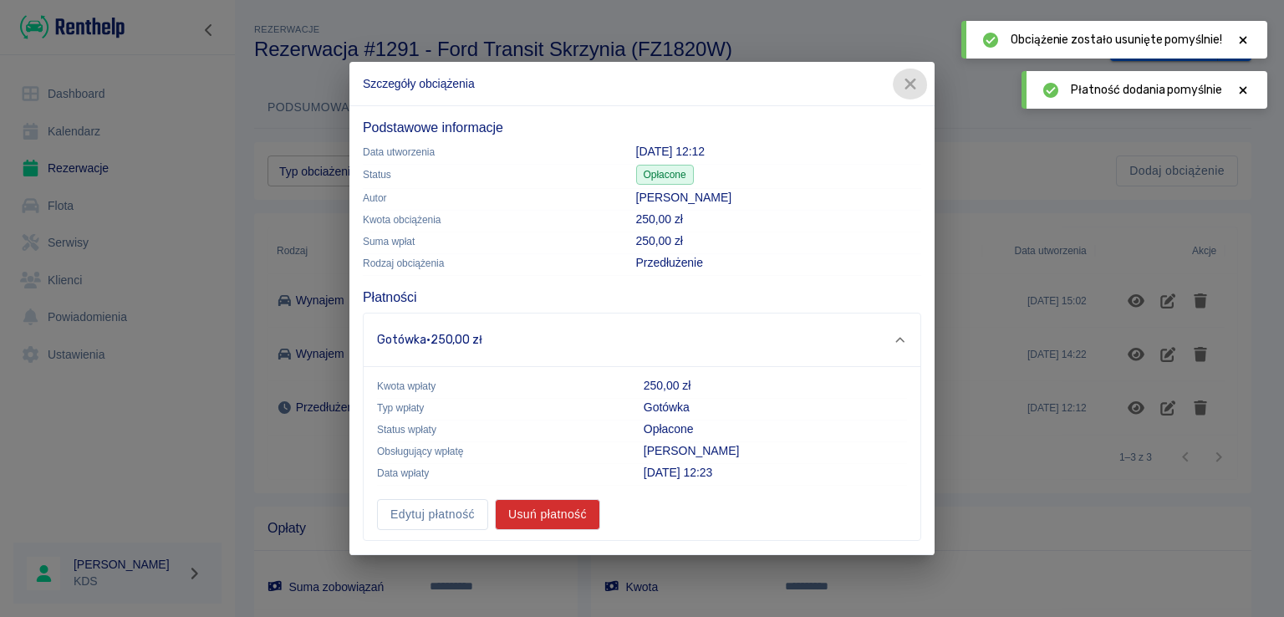
drag, startPoint x: 913, startPoint y: 84, endPoint x: 930, endPoint y: 103, distance: 25.4
click at [915, 84] on icon "button" at bounding box center [910, 84] width 22 height 18
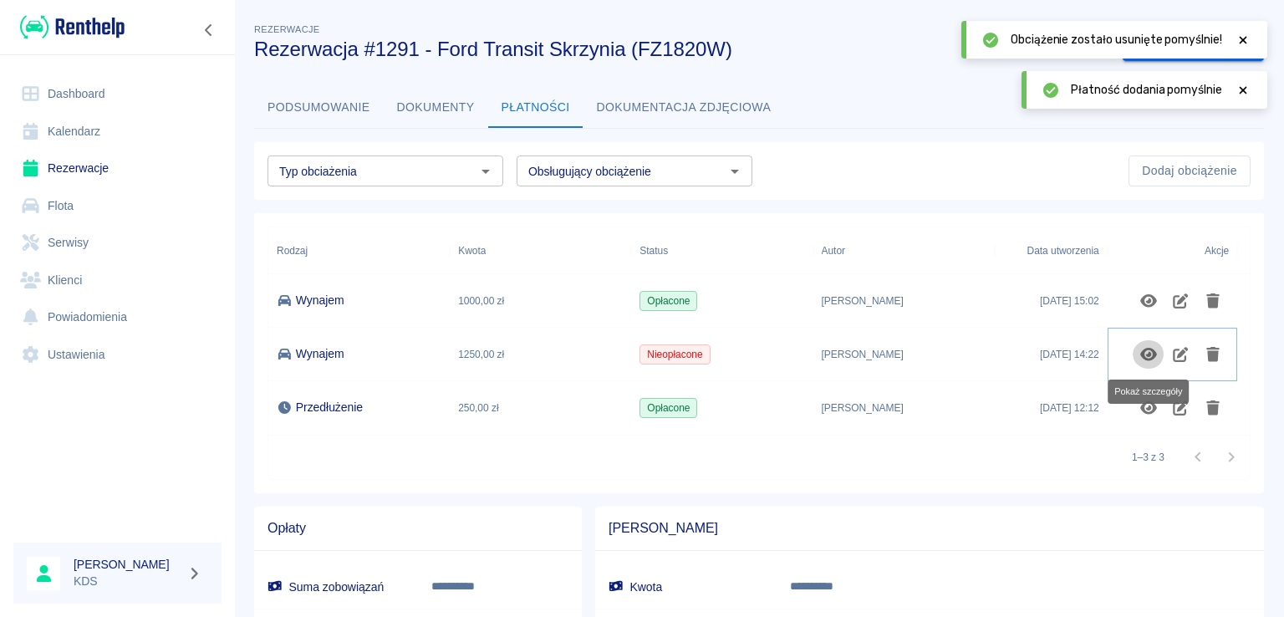
click at [1146, 352] on icon "Pokaż szczegóły" at bounding box center [1148, 354] width 19 height 15
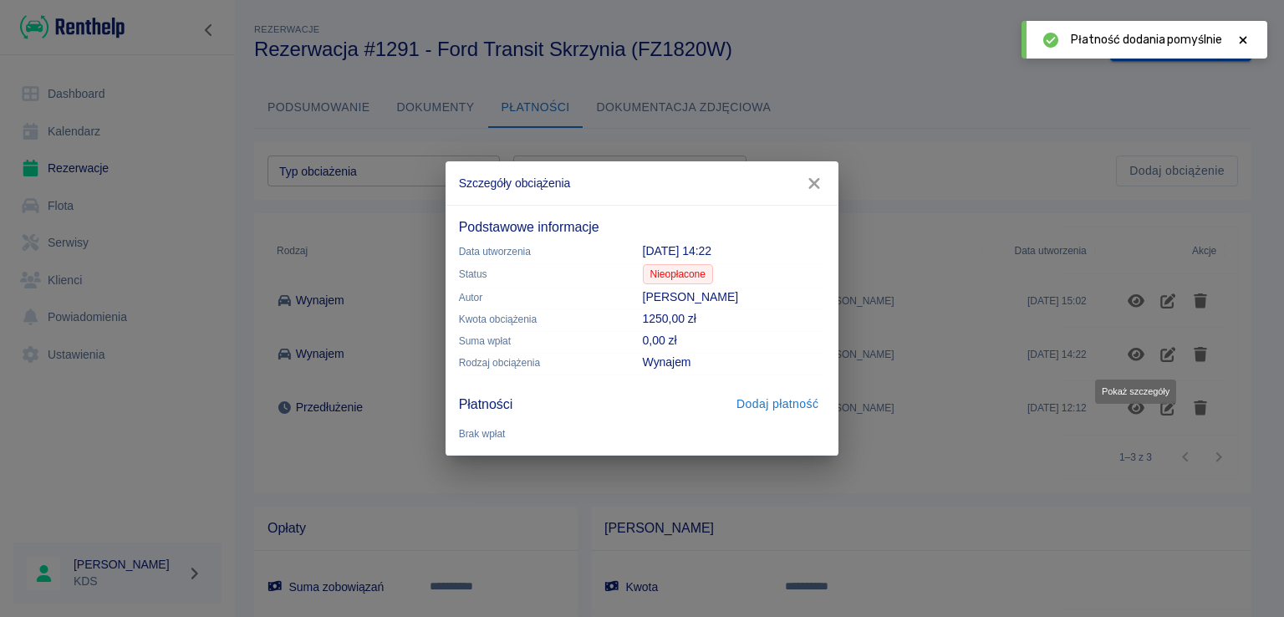
click at [745, 409] on button "Dodaj płatność" at bounding box center [777, 404] width 95 height 31
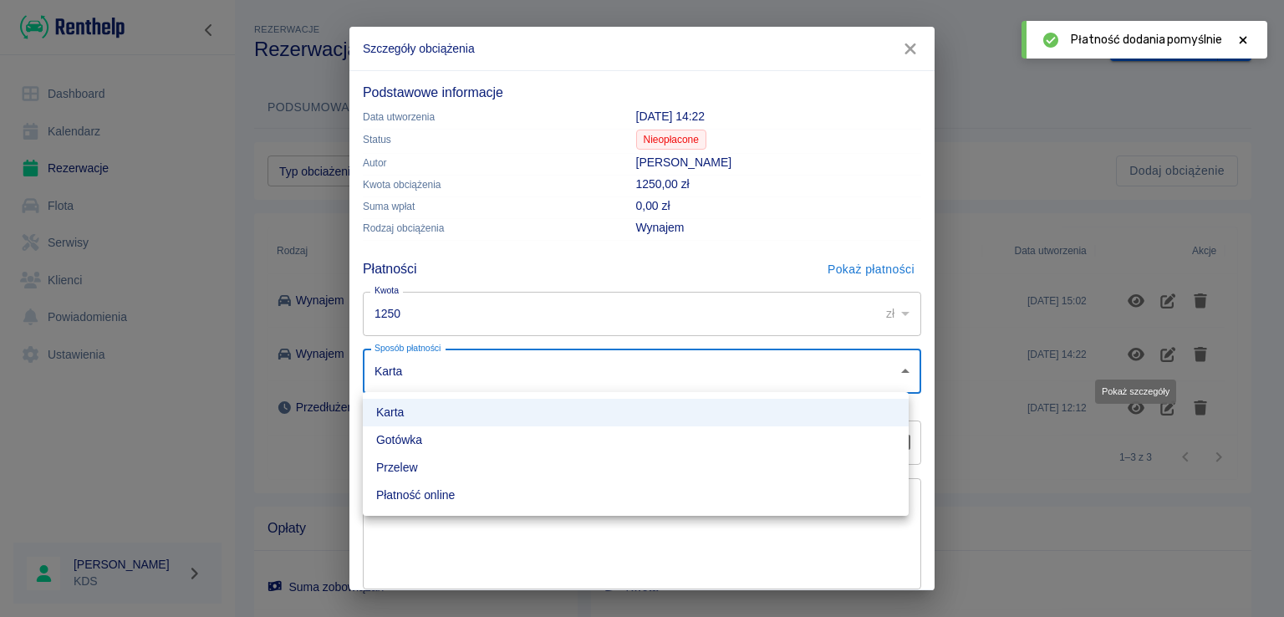
click at [443, 368] on body "**********" at bounding box center [642, 308] width 1284 height 617
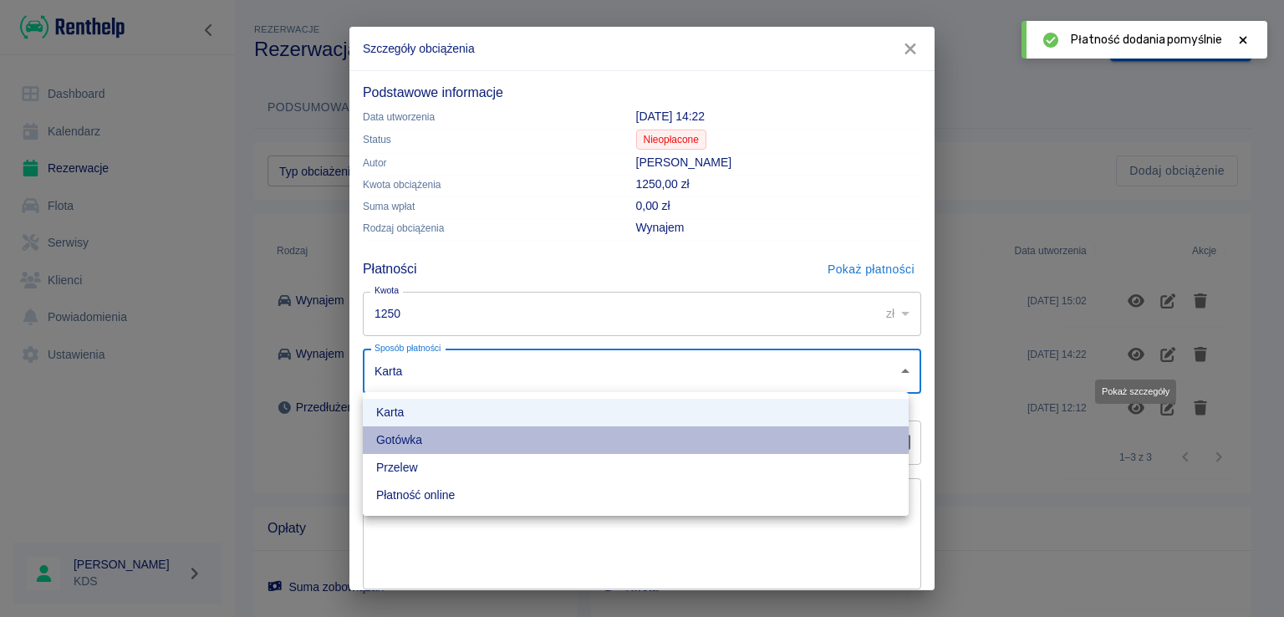
click at [419, 433] on li "Gotówka" at bounding box center [636, 440] width 546 height 28
type input "cash"
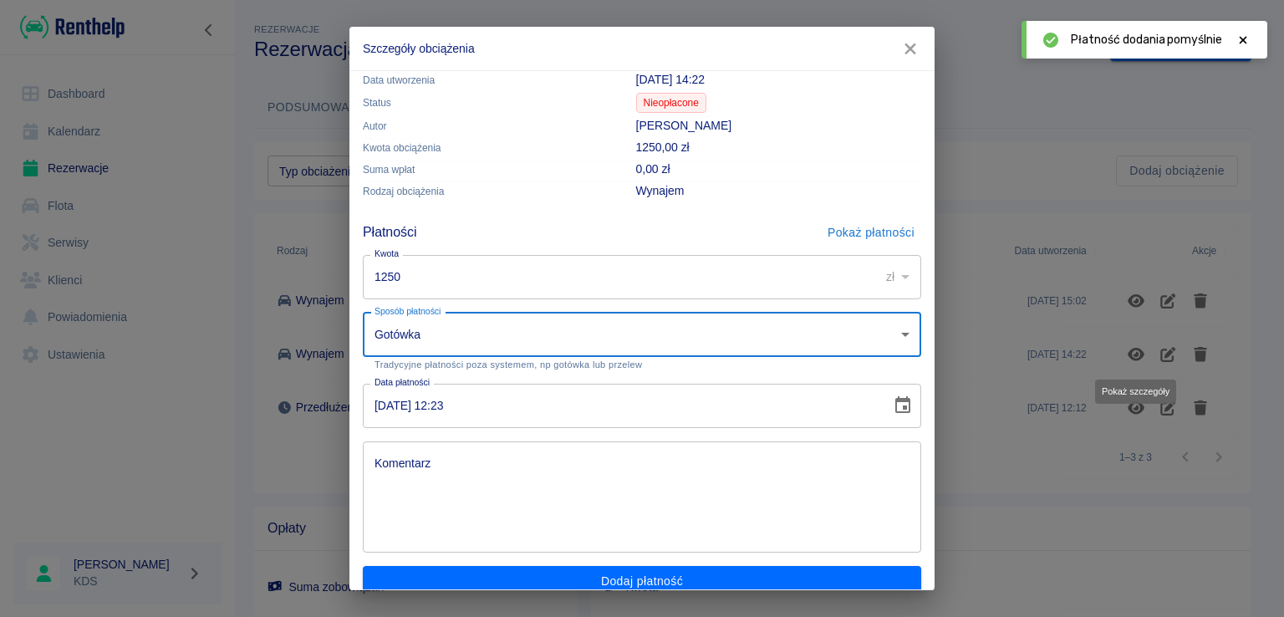
scroll to position [56, 0]
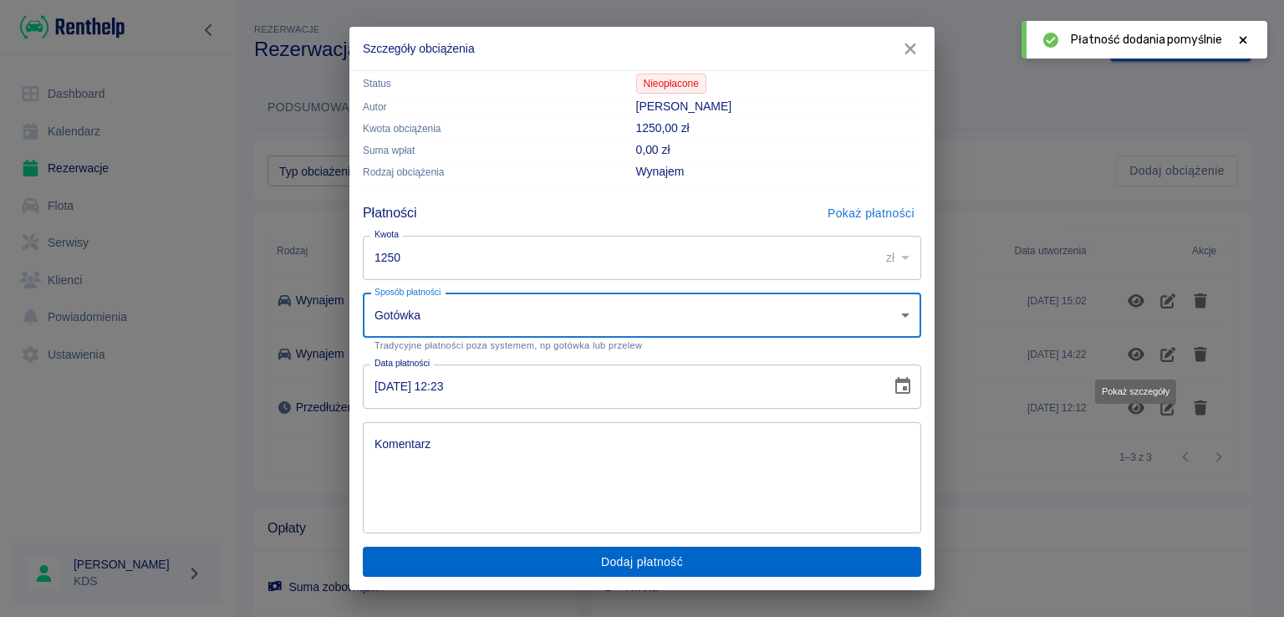
click at [710, 553] on button "Dodaj płatność" at bounding box center [642, 562] width 558 height 31
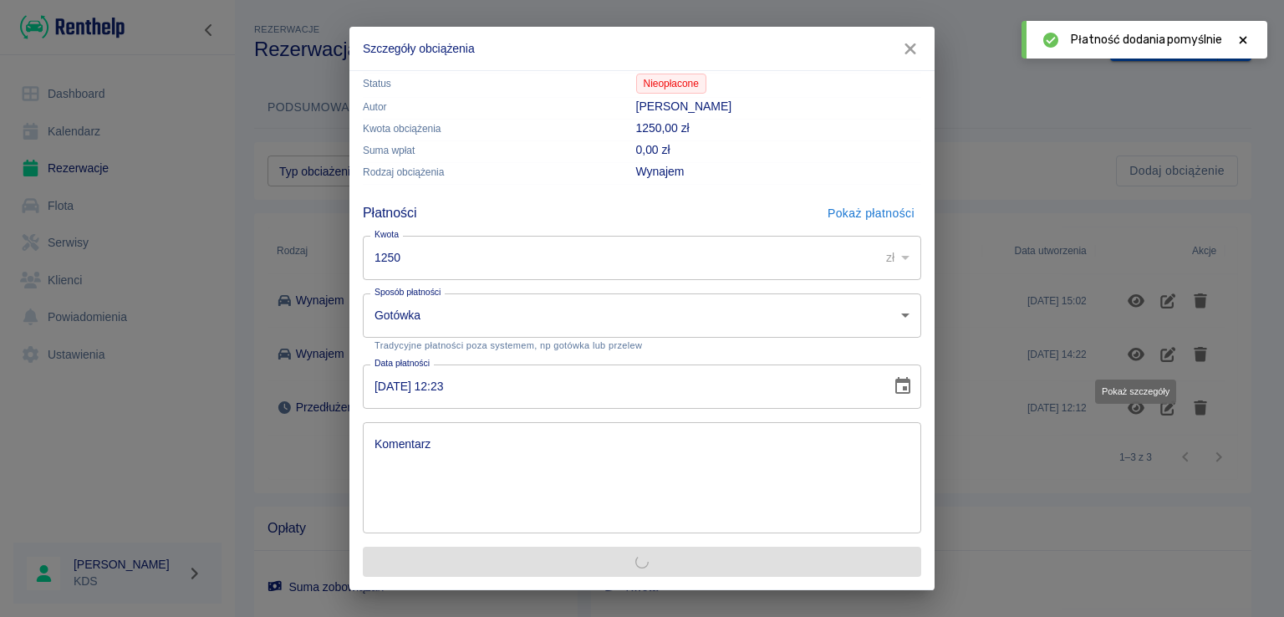
scroll to position [0, 0]
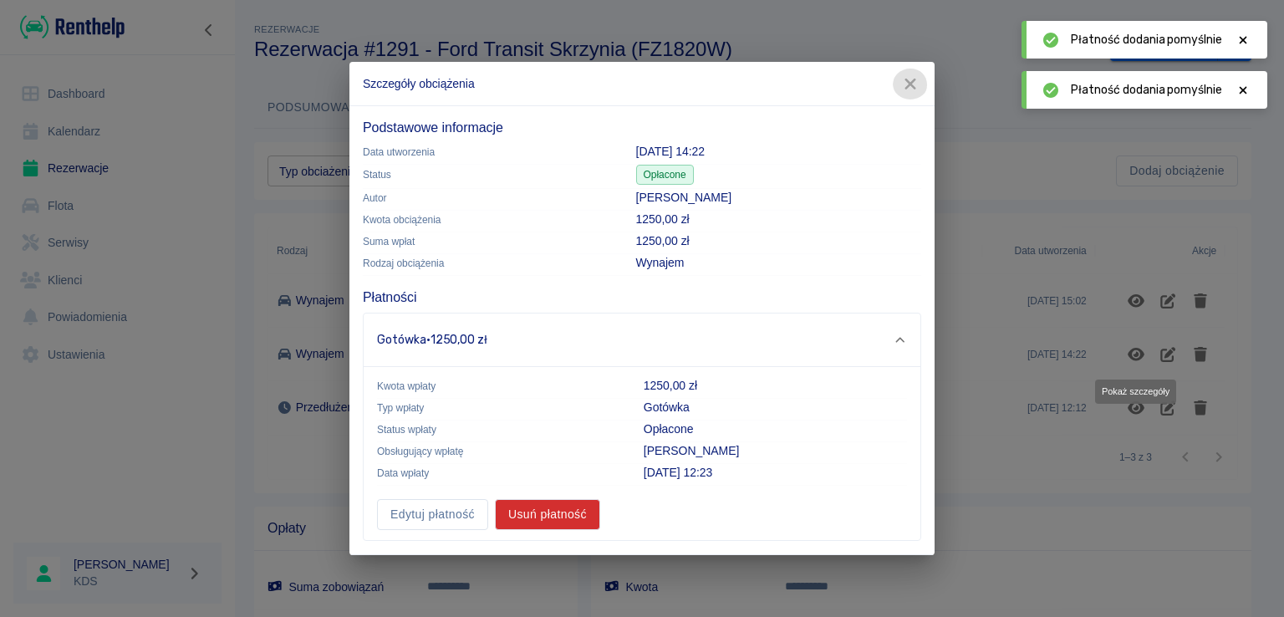
click at [913, 79] on icon "button" at bounding box center [910, 84] width 22 height 18
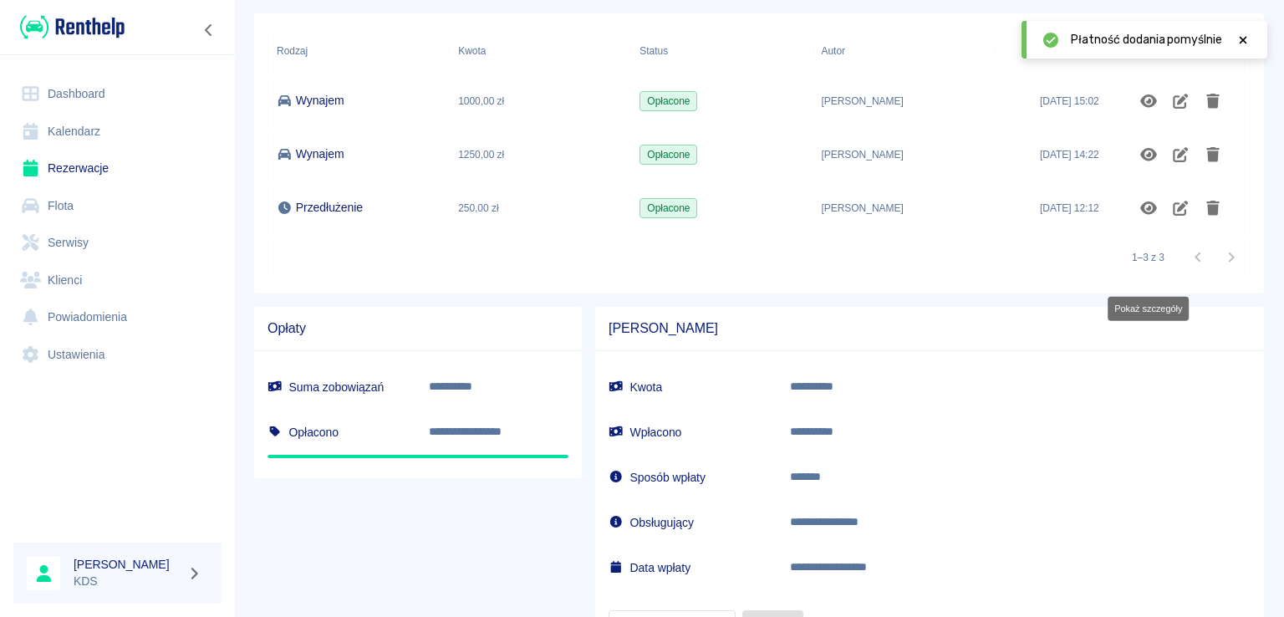
scroll to position [27, 0]
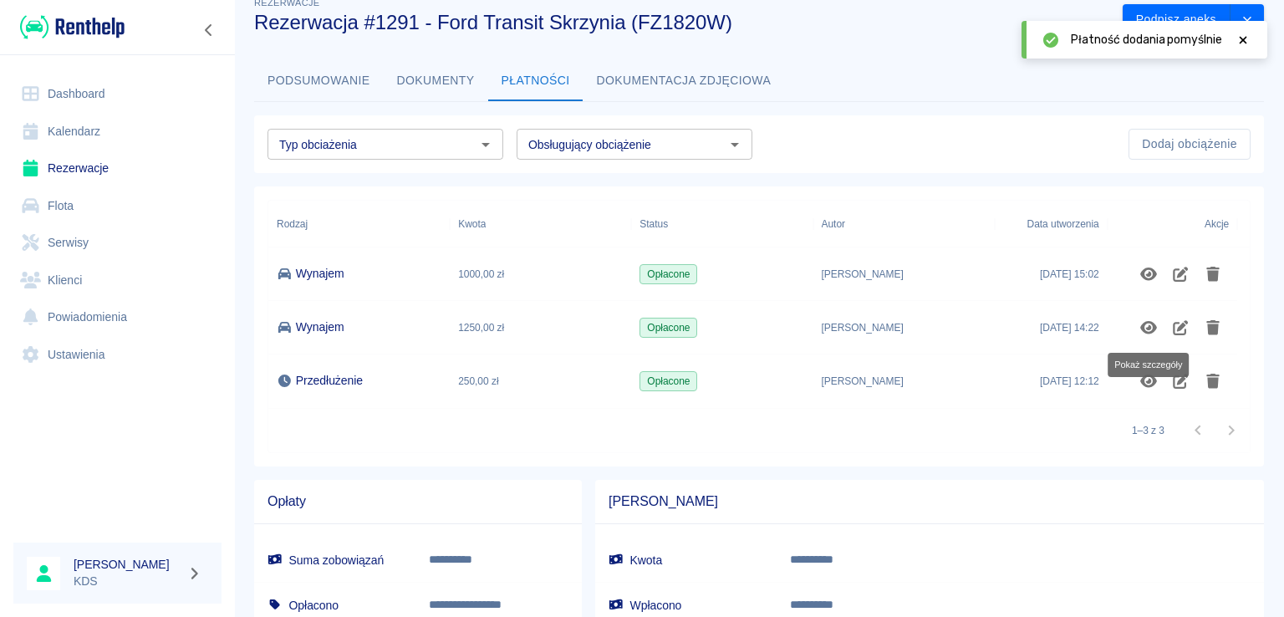
click at [52, 126] on link "Kalendarz" at bounding box center [117, 132] width 208 height 38
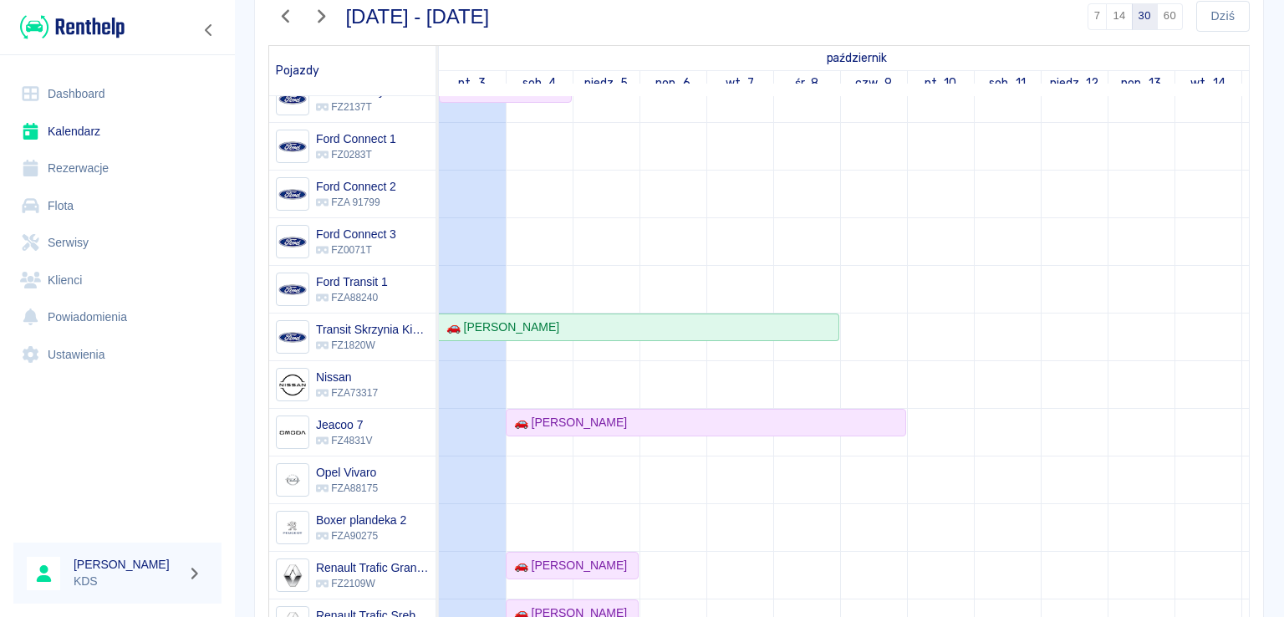
scroll to position [84, 0]
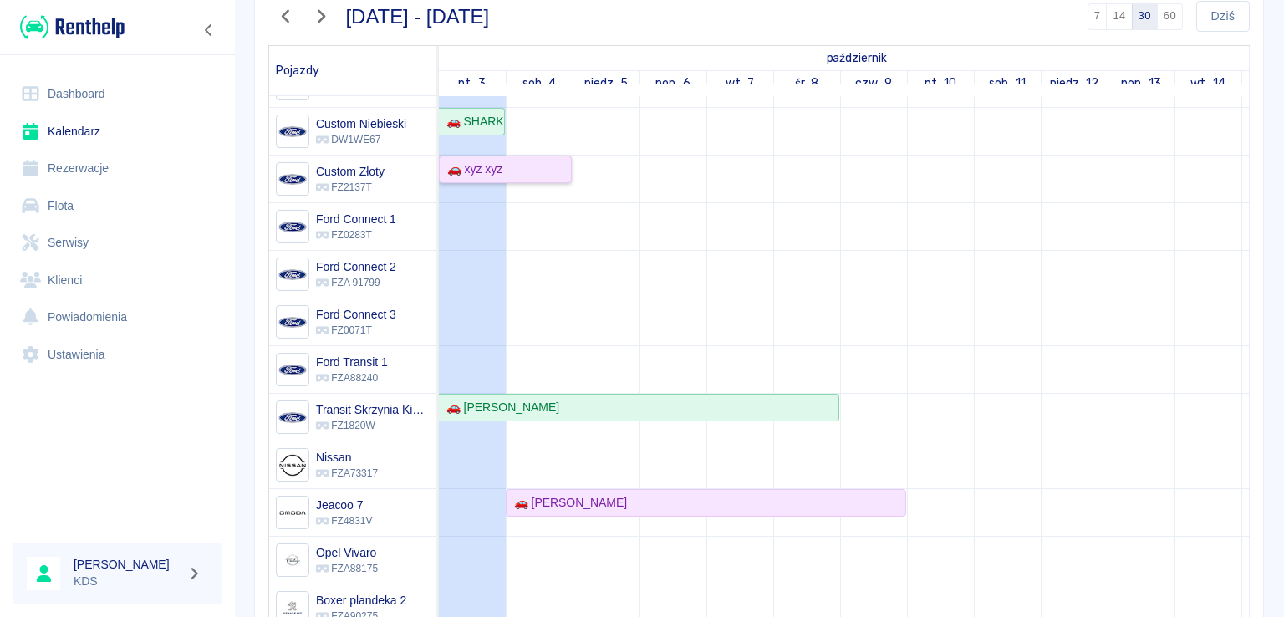
click at [515, 171] on div "🚗 xyz xyz" at bounding box center [505, 169] width 130 height 18
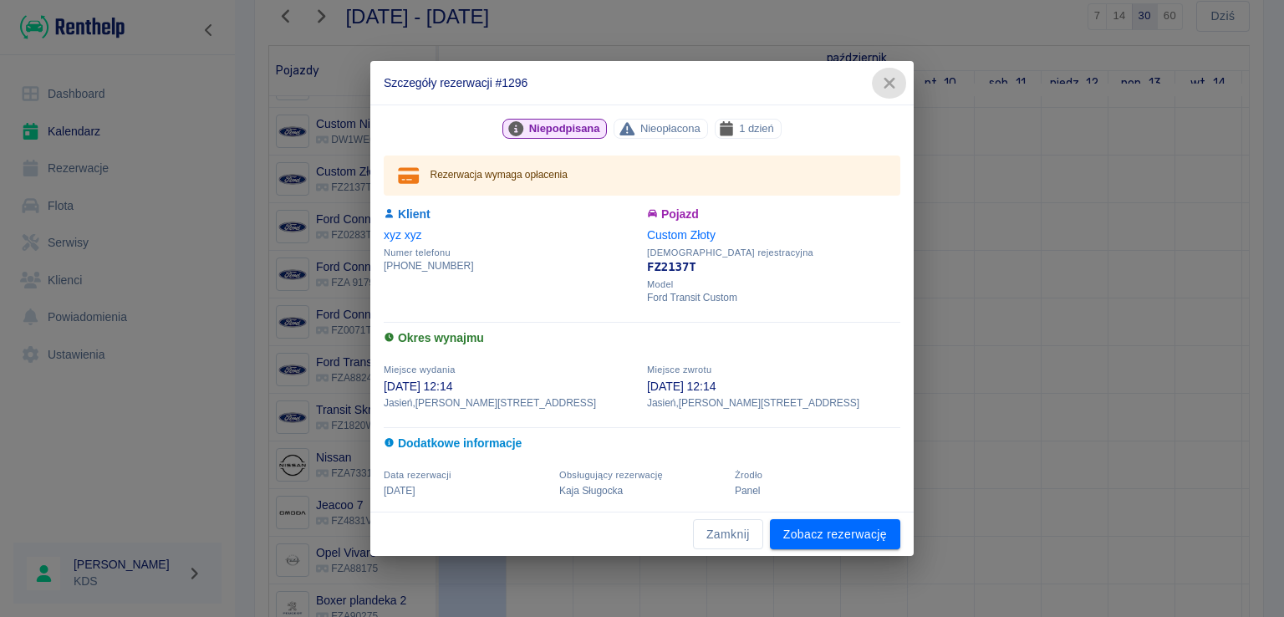
click at [883, 74] on icon "button" at bounding box center [889, 83] width 22 height 18
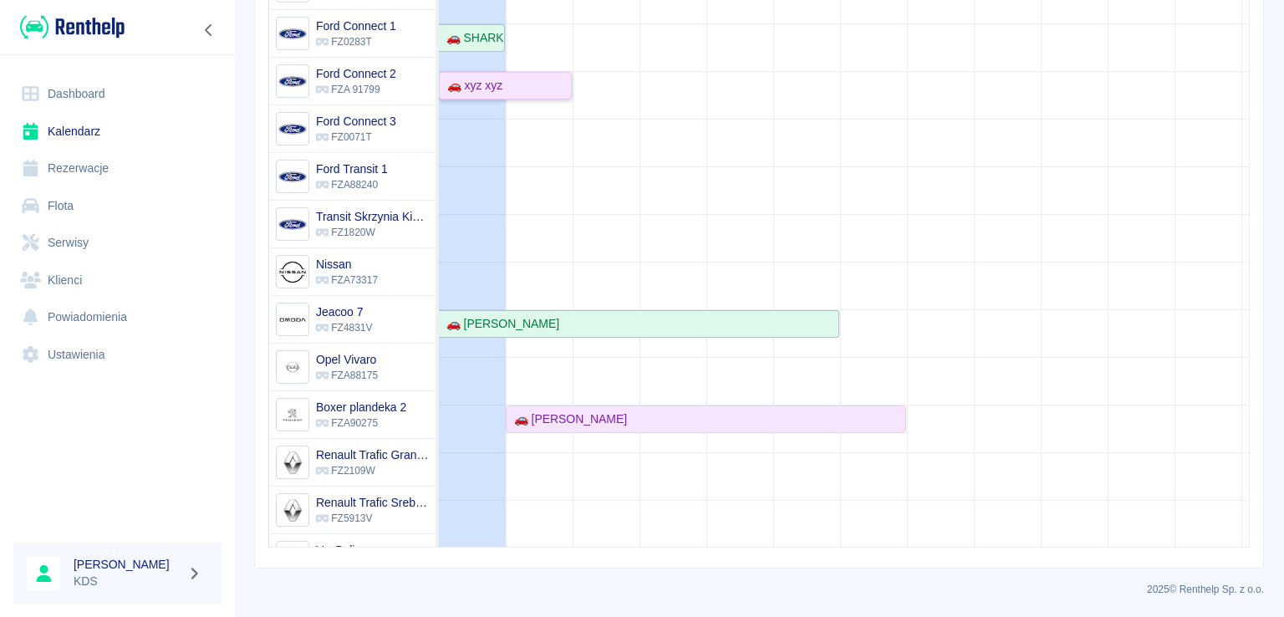
scroll to position [0, 0]
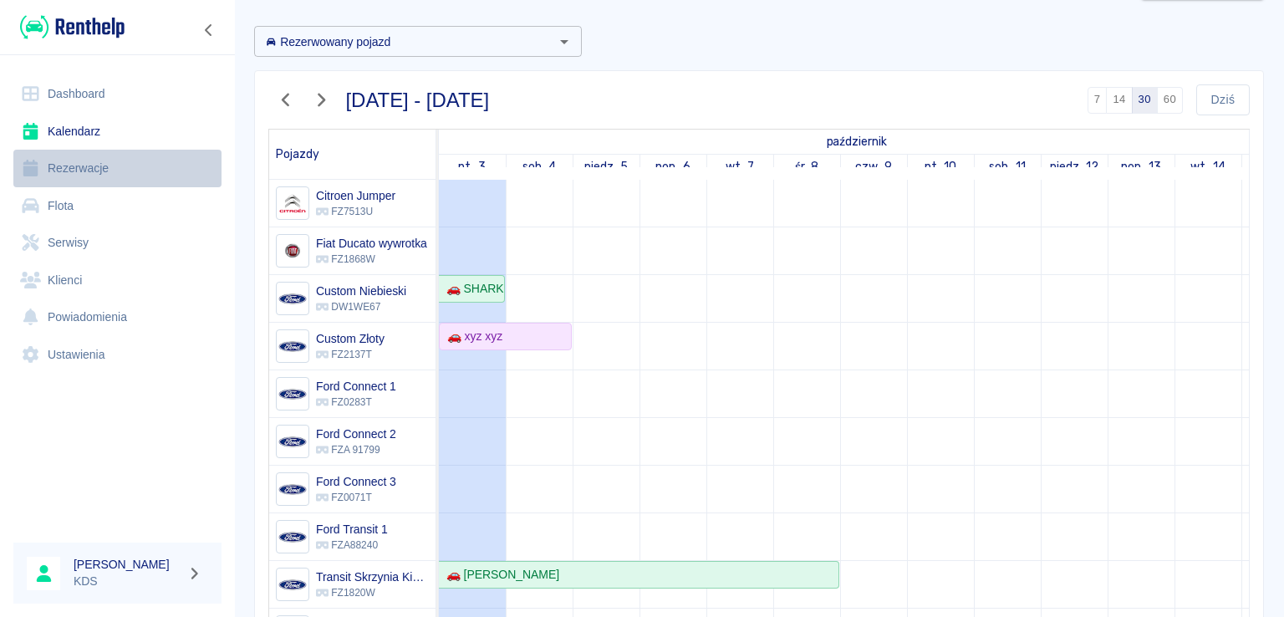
click at [118, 156] on link "Rezerwacje" at bounding box center [117, 169] width 208 height 38
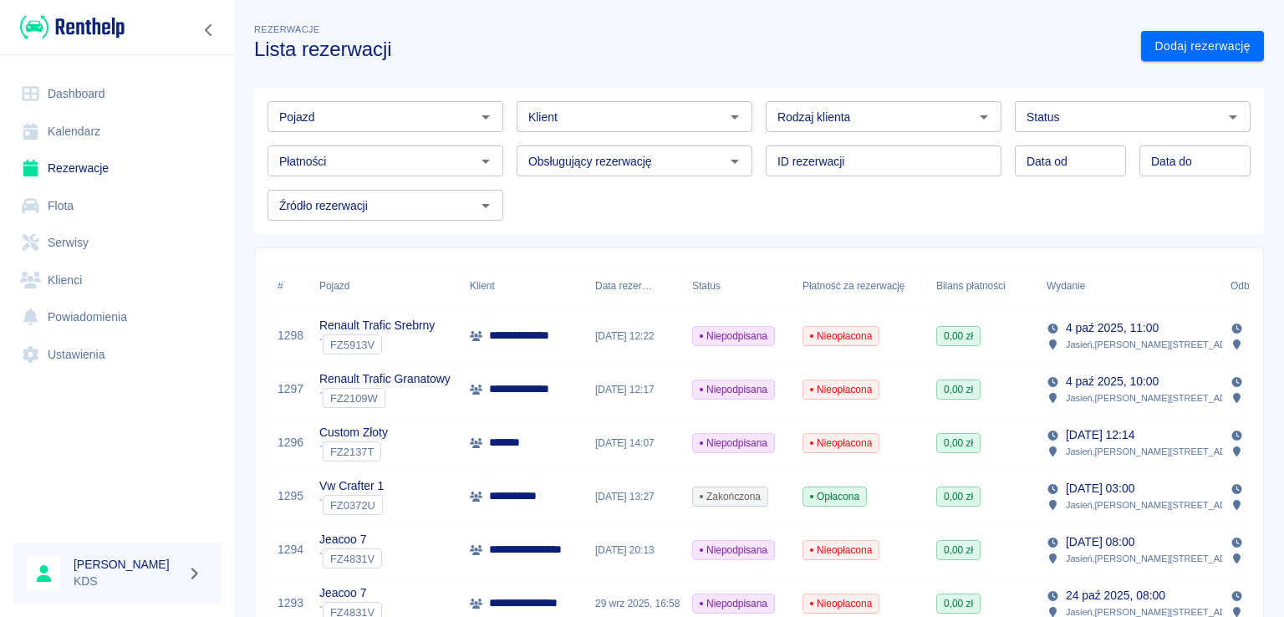
click at [960, 338] on span "0,00 zł" at bounding box center [958, 335] width 43 height 15
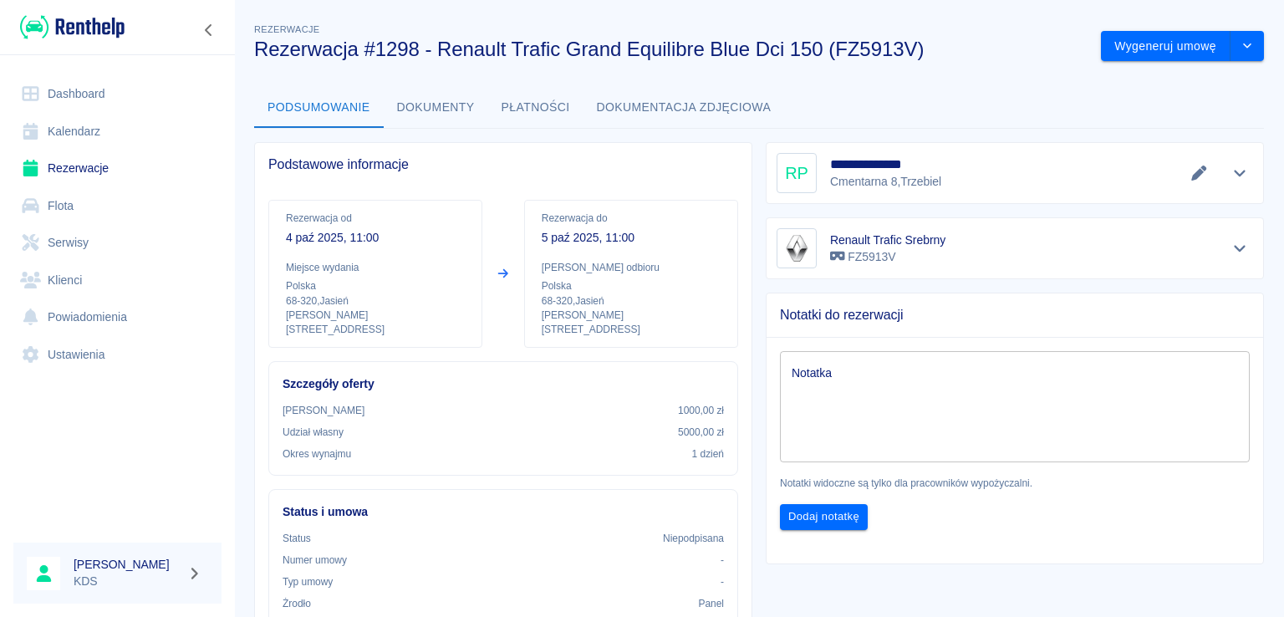
click at [520, 103] on button "Płatności" at bounding box center [535, 108] width 95 height 40
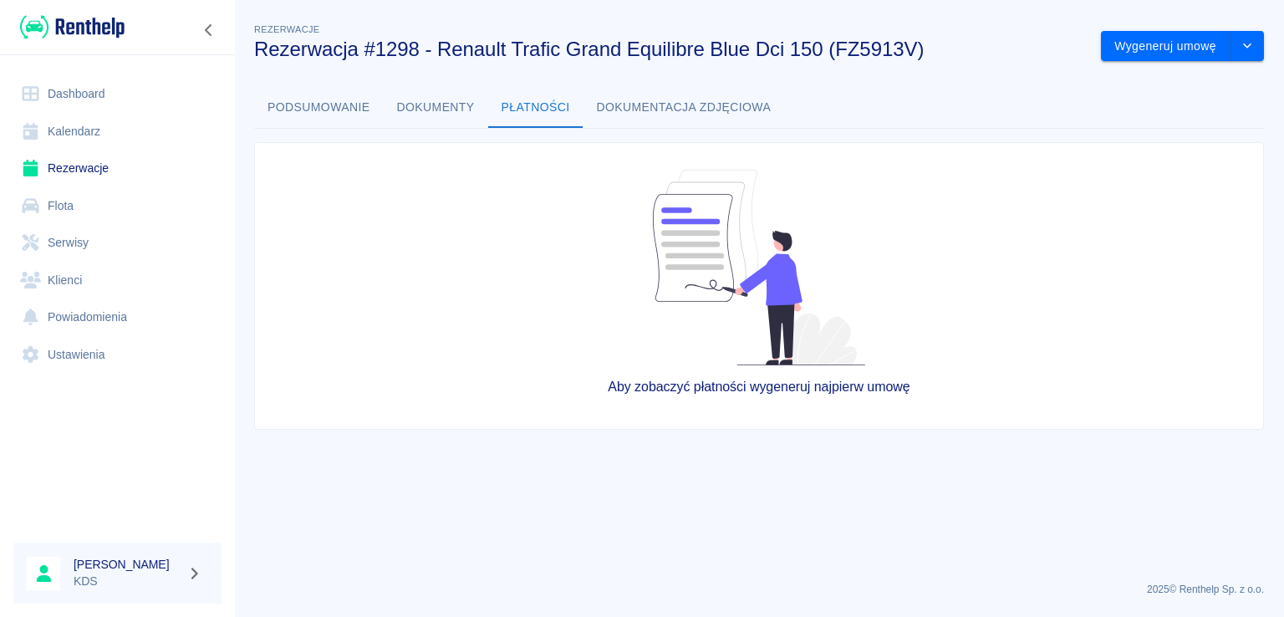
click at [97, 128] on link "Kalendarz" at bounding box center [117, 132] width 208 height 38
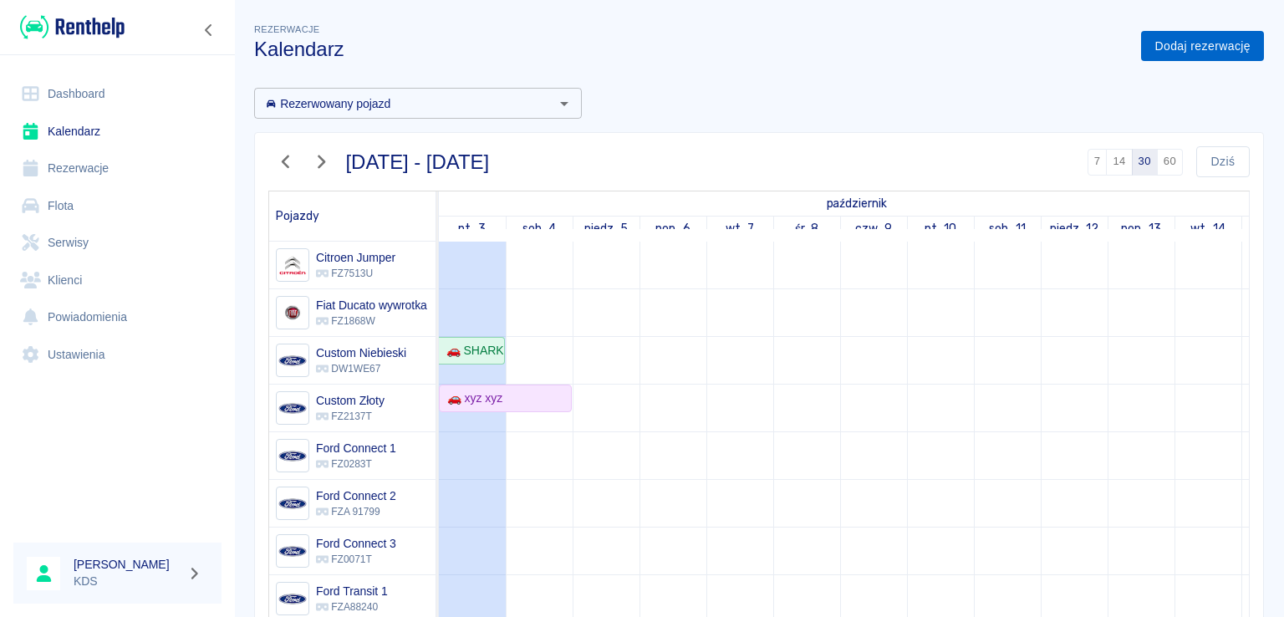
click at [1160, 55] on link "Dodaj rezerwację" at bounding box center [1202, 46] width 123 height 31
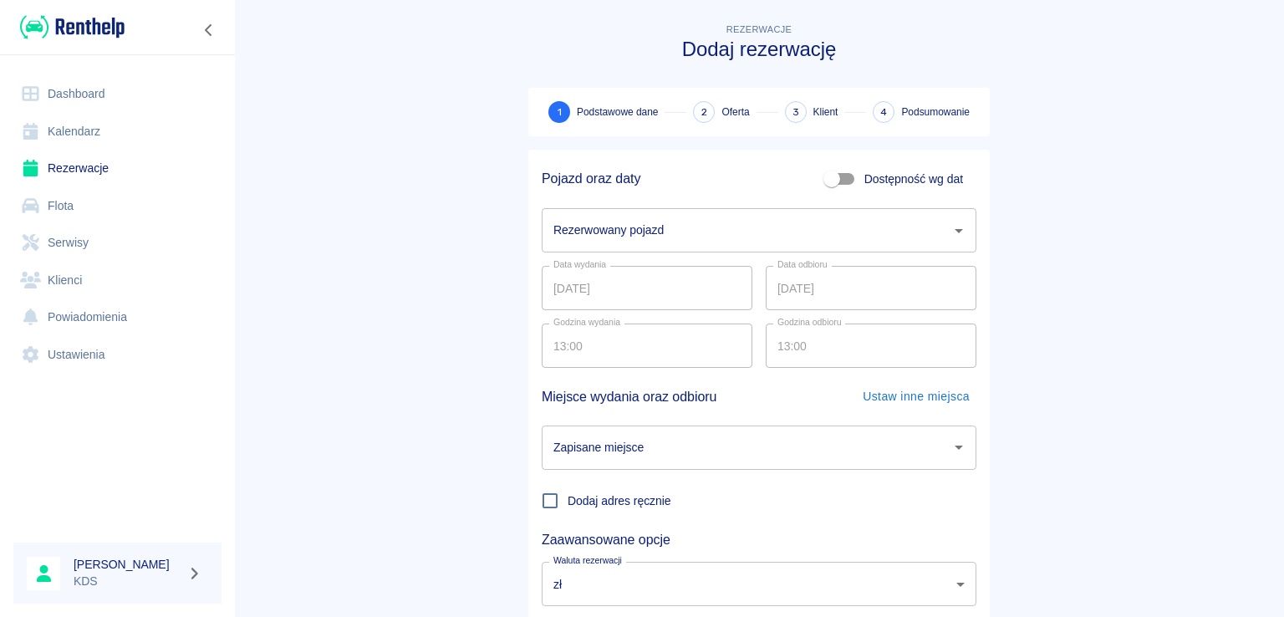
click at [778, 235] on input "Rezerwowany pojazd" at bounding box center [746, 230] width 394 height 29
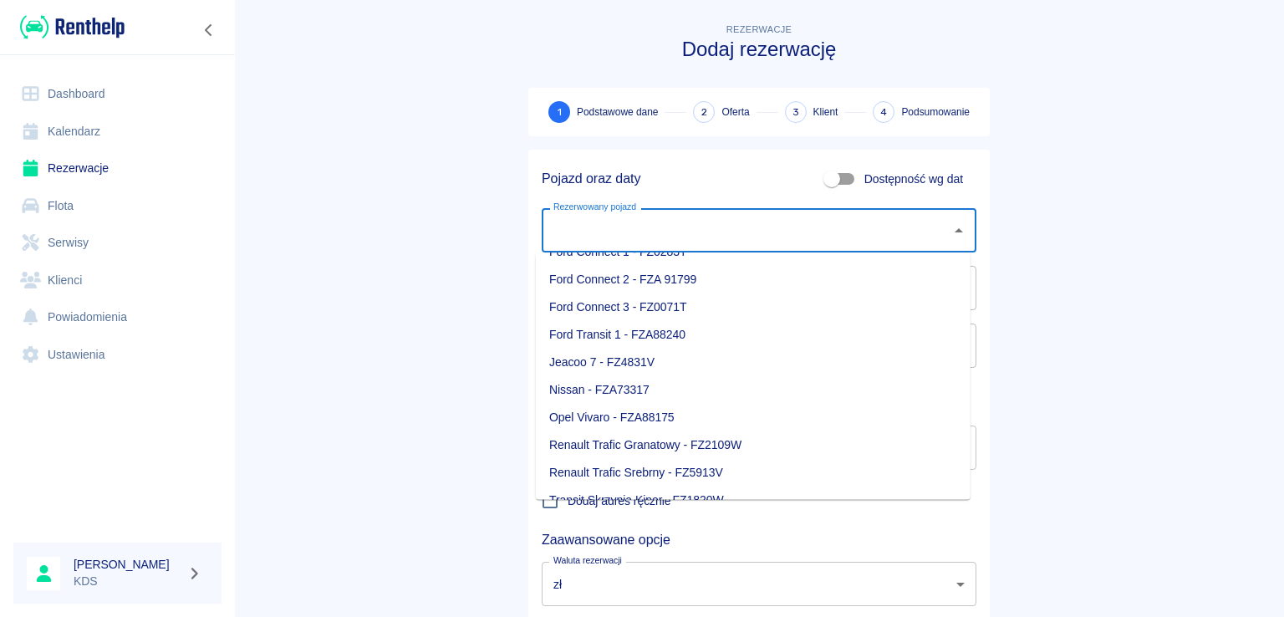
scroll to position [291, 0]
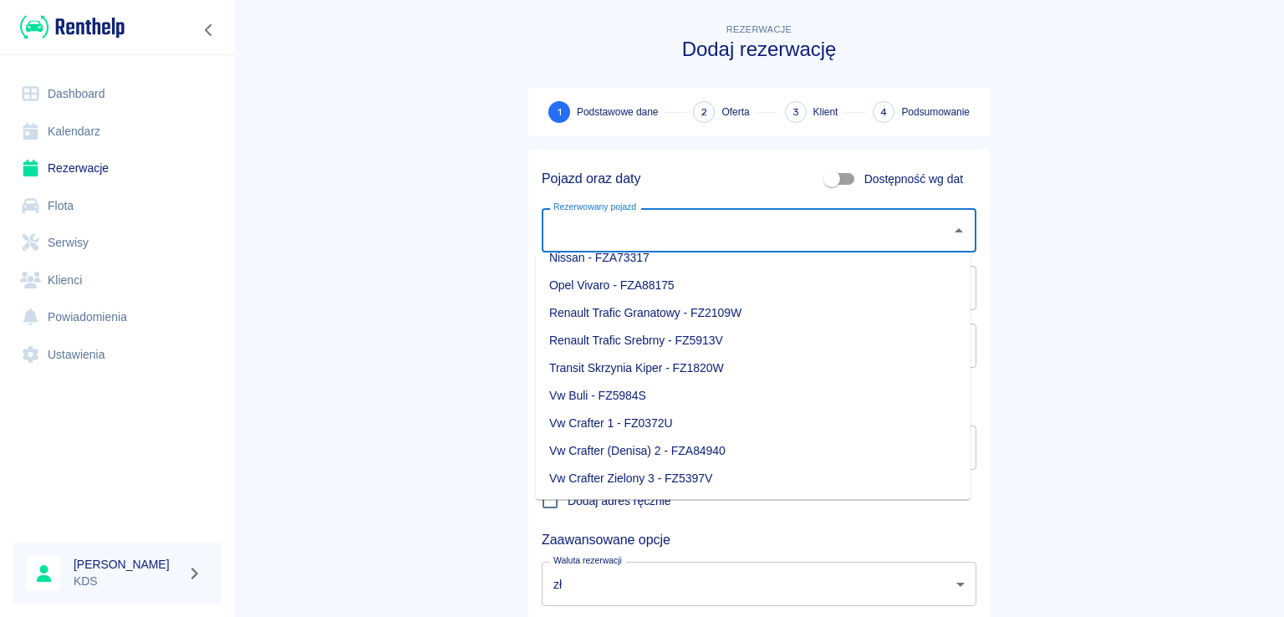
click at [653, 429] on li "Vw Crafter 1 - FZ0372U" at bounding box center [753, 424] width 435 height 28
type input "Vw Crafter 1 - FZ0372U"
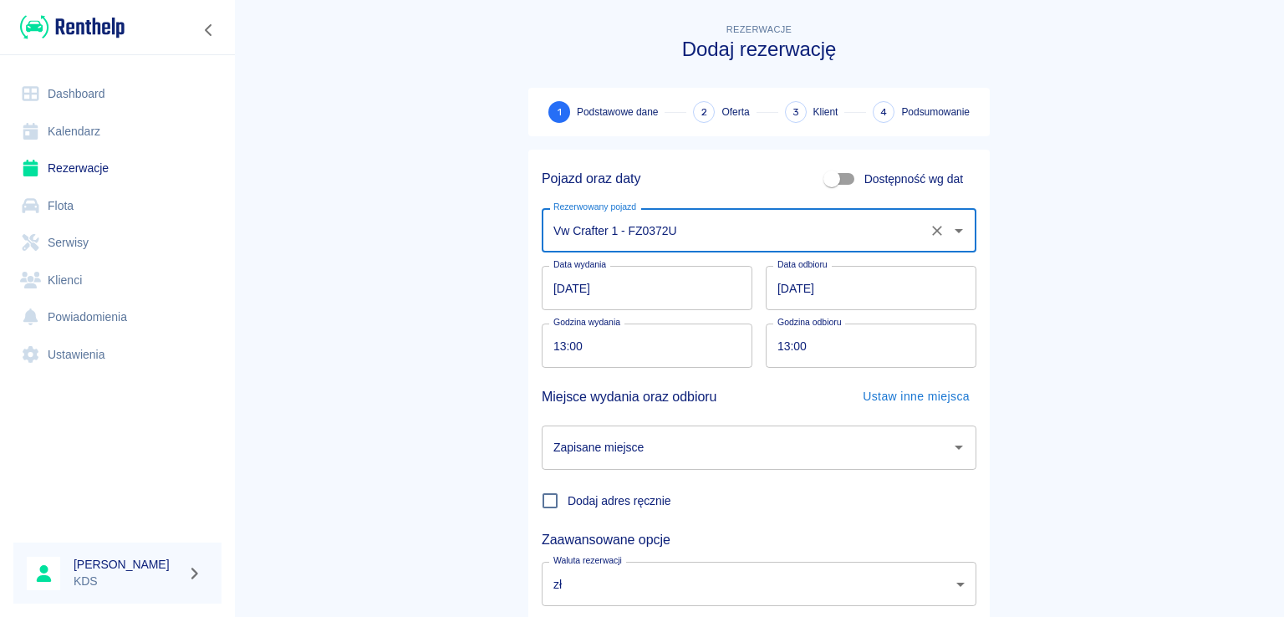
click at [671, 298] on input "[DATE]" at bounding box center [647, 288] width 211 height 44
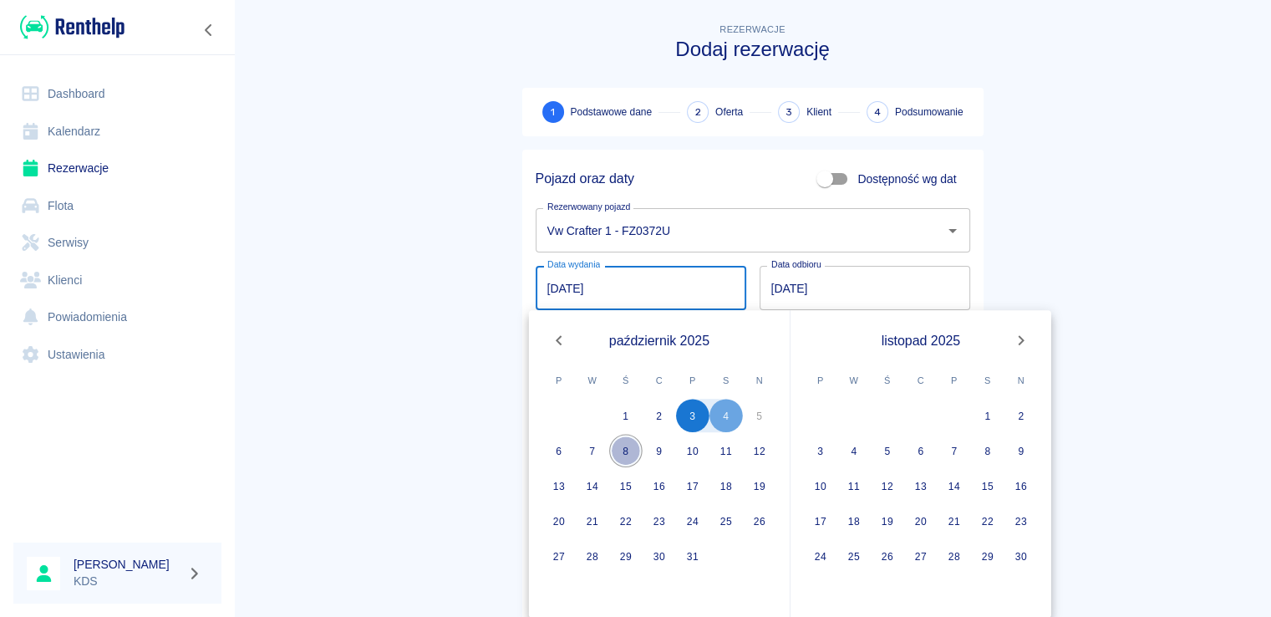
click at [624, 445] on button "8" at bounding box center [625, 450] width 33 height 33
type input "08.10.2025"
type input "DD.MM.YYYY"
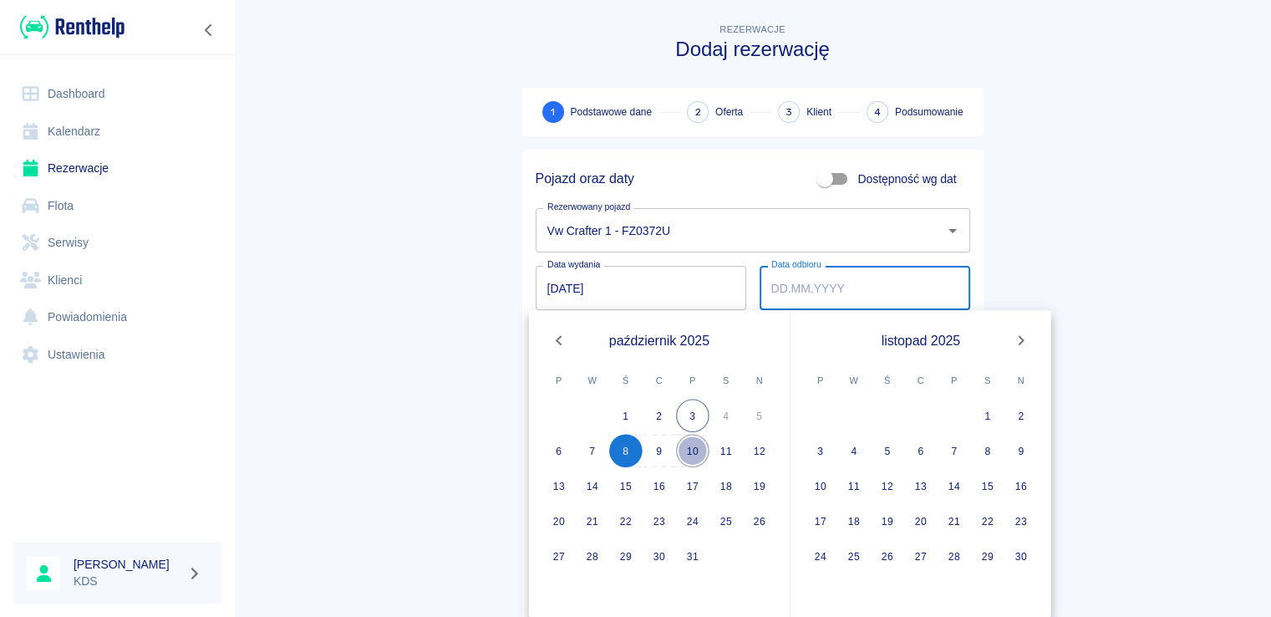
click at [692, 445] on button "10" at bounding box center [692, 450] width 33 height 33
type input "10.10.2025"
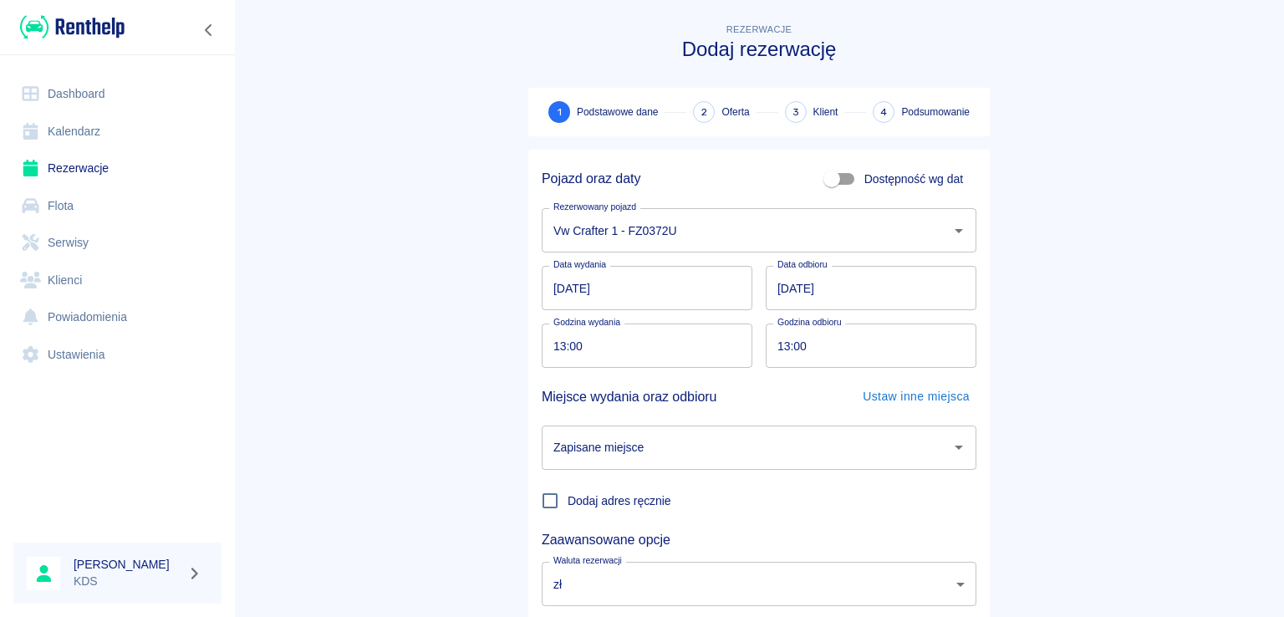
click at [684, 448] on input "Zapisane miejsce" at bounding box center [746, 447] width 394 height 29
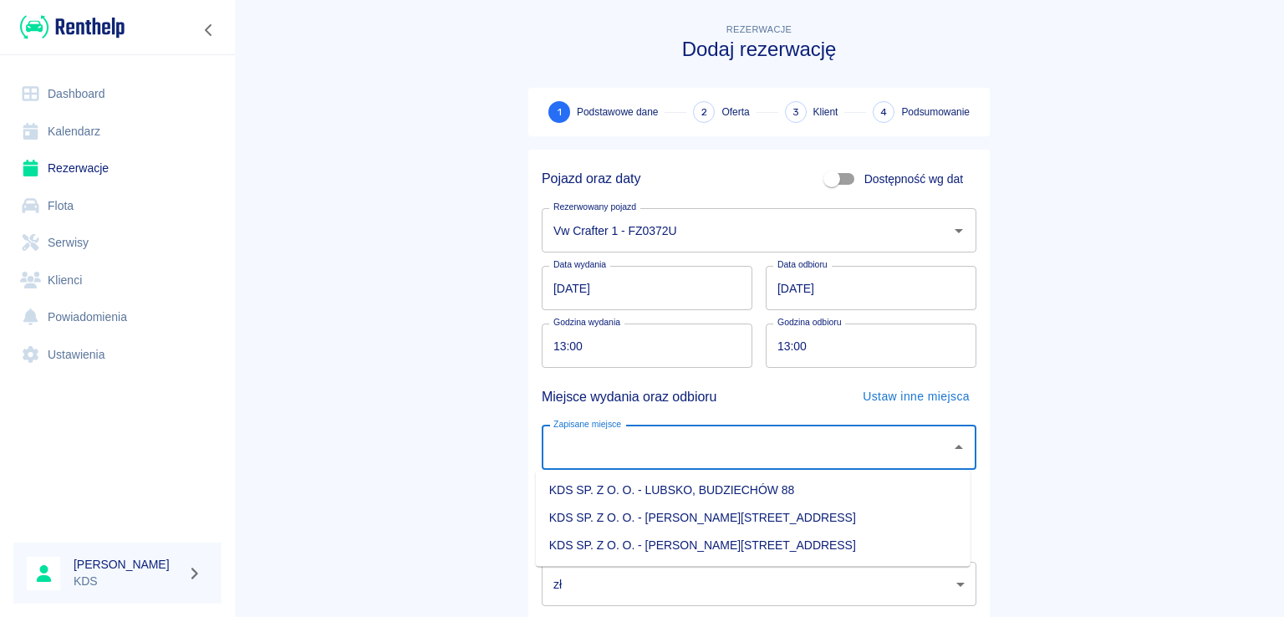
click at [729, 546] on li "KDS SP. Z O. O. - [PERSON_NAME][STREET_ADDRESS]" at bounding box center [753, 546] width 435 height 28
type input "KDS SP. Z O. O. - [PERSON_NAME][STREET_ADDRESS]"
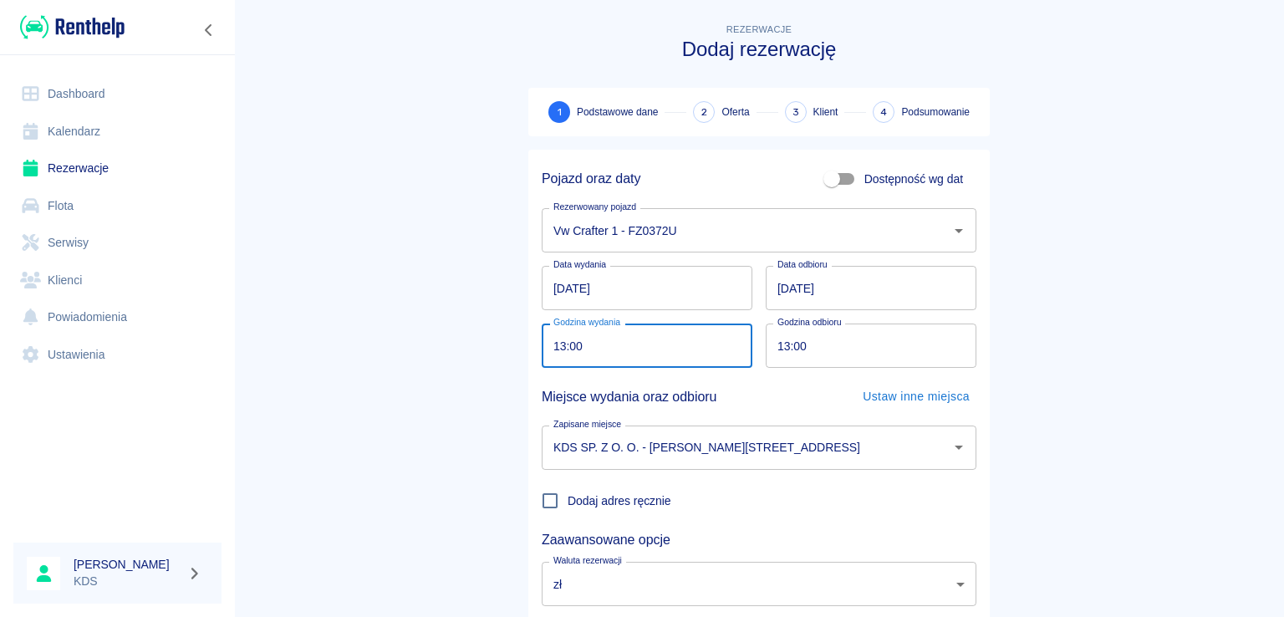
click at [641, 349] on input "13:00" at bounding box center [641, 345] width 199 height 44
type input "11:00"
click at [873, 345] on input "13:00" at bounding box center [865, 345] width 199 height 44
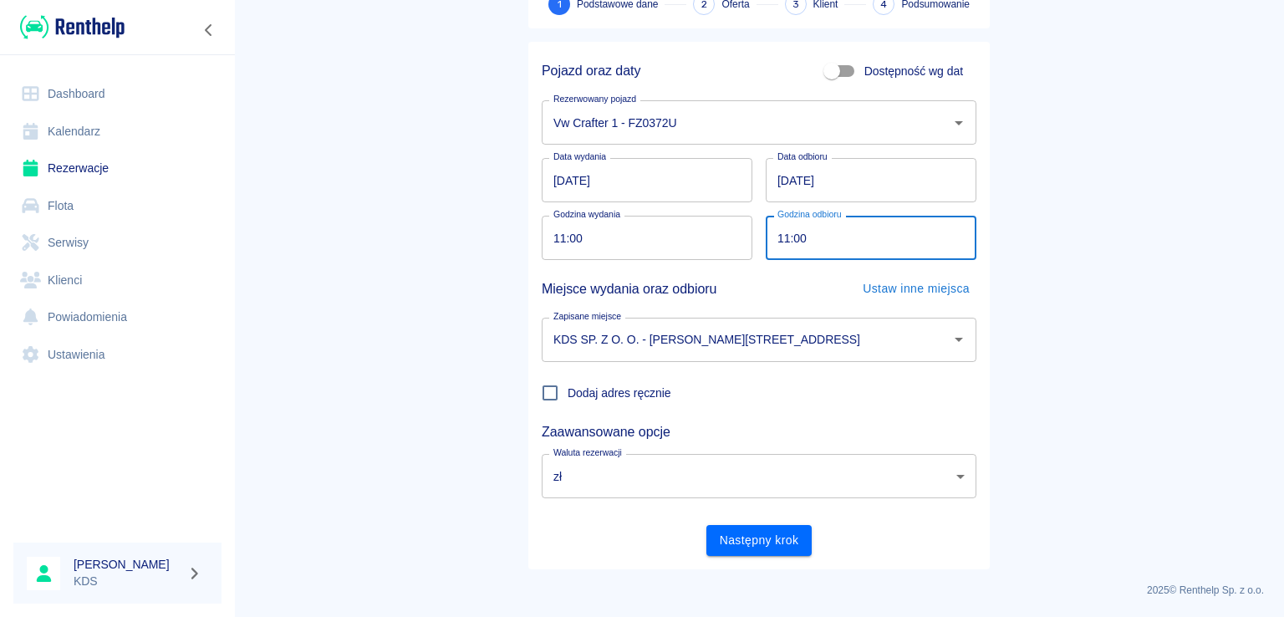
scroll to position [109, 0]
type input "11:00"
click at [757, 536] on button "Następny krok" at bounding box center [759, 539] width 106 height 31
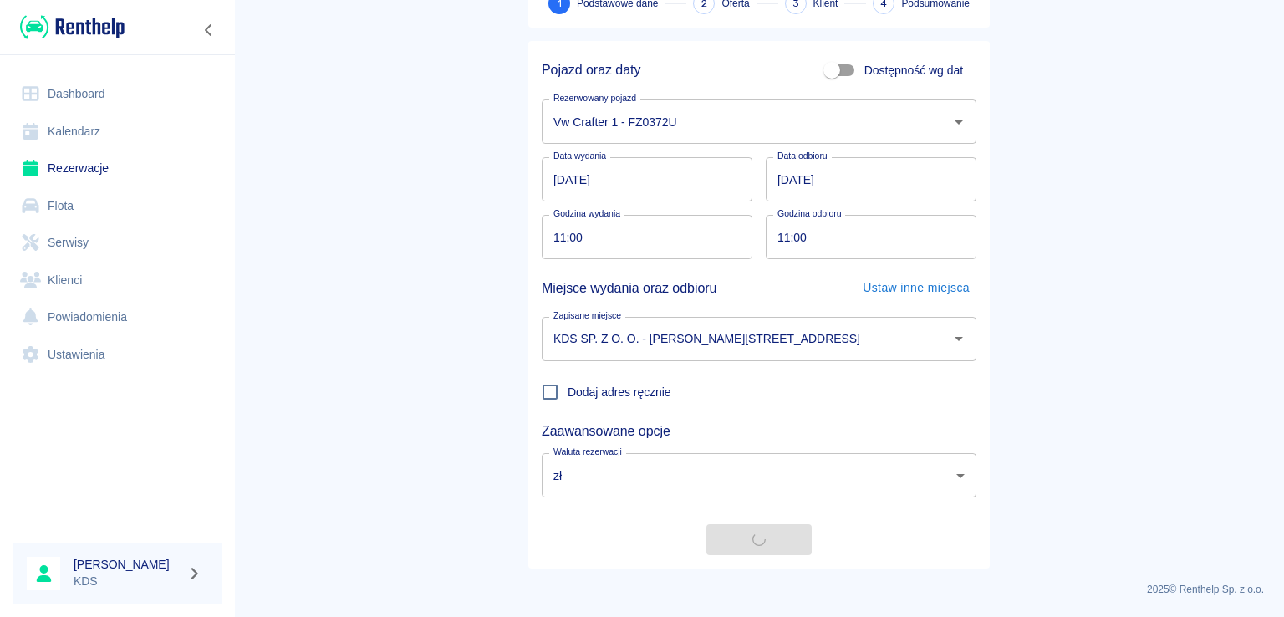
scroll to position [0, 0]
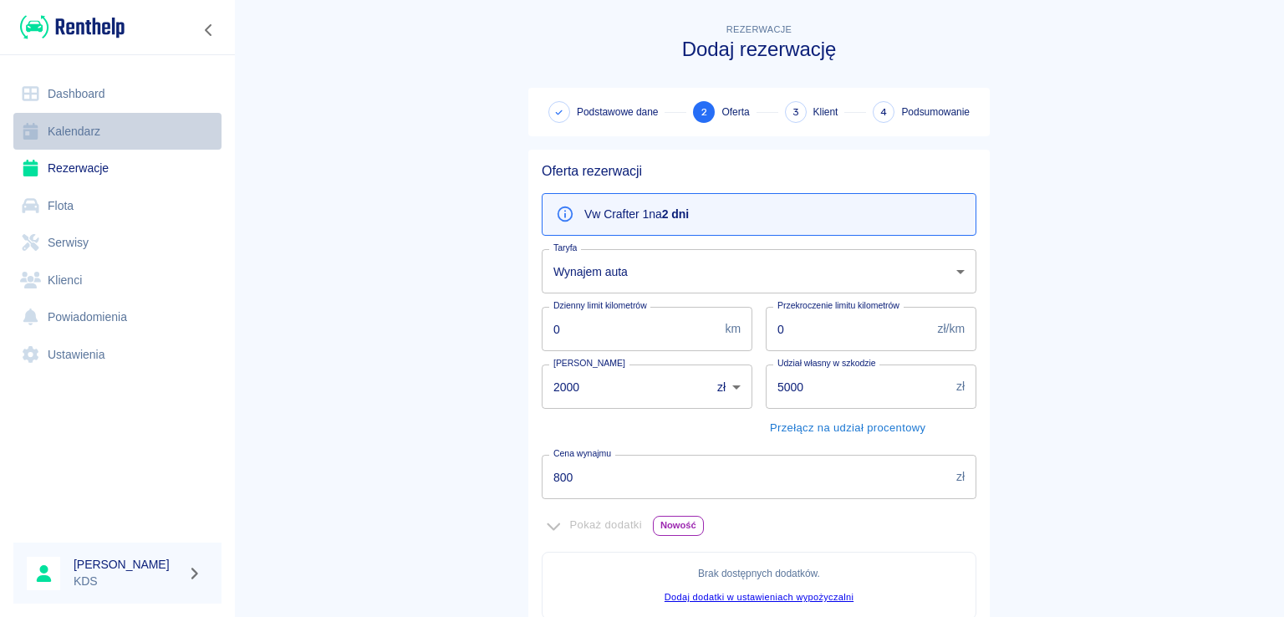
click at [111, 130] on link "Kalendarz" at bounding box center [117, 132] width 208 height 38
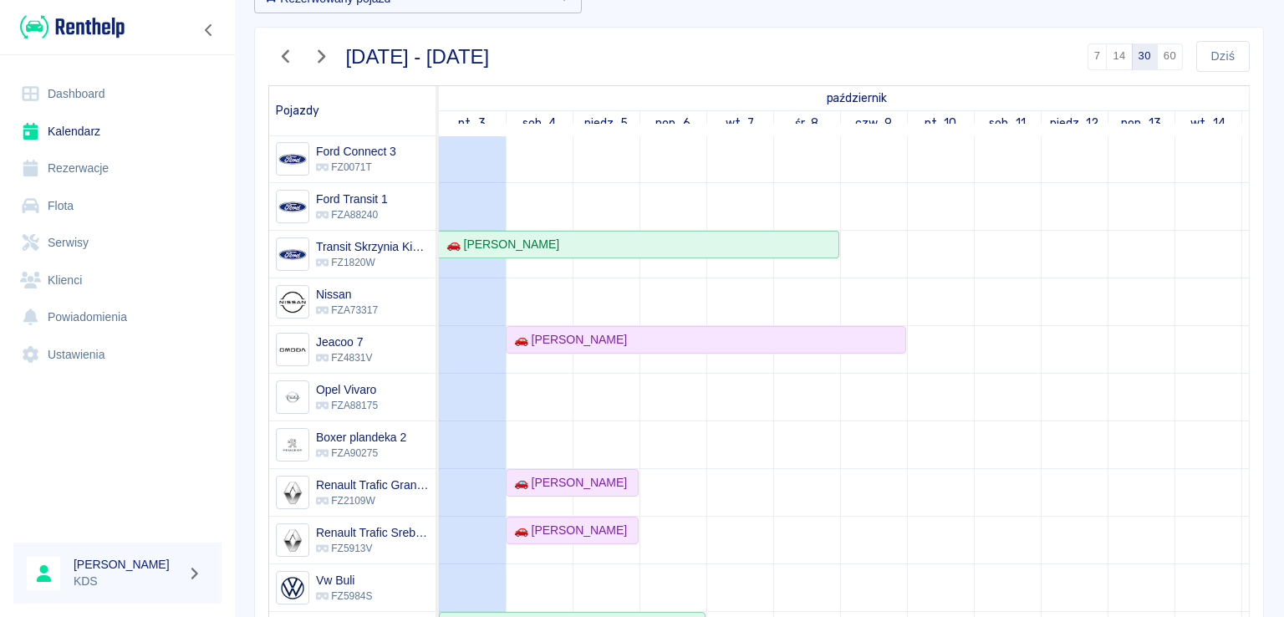
scroll to position [251, 0]
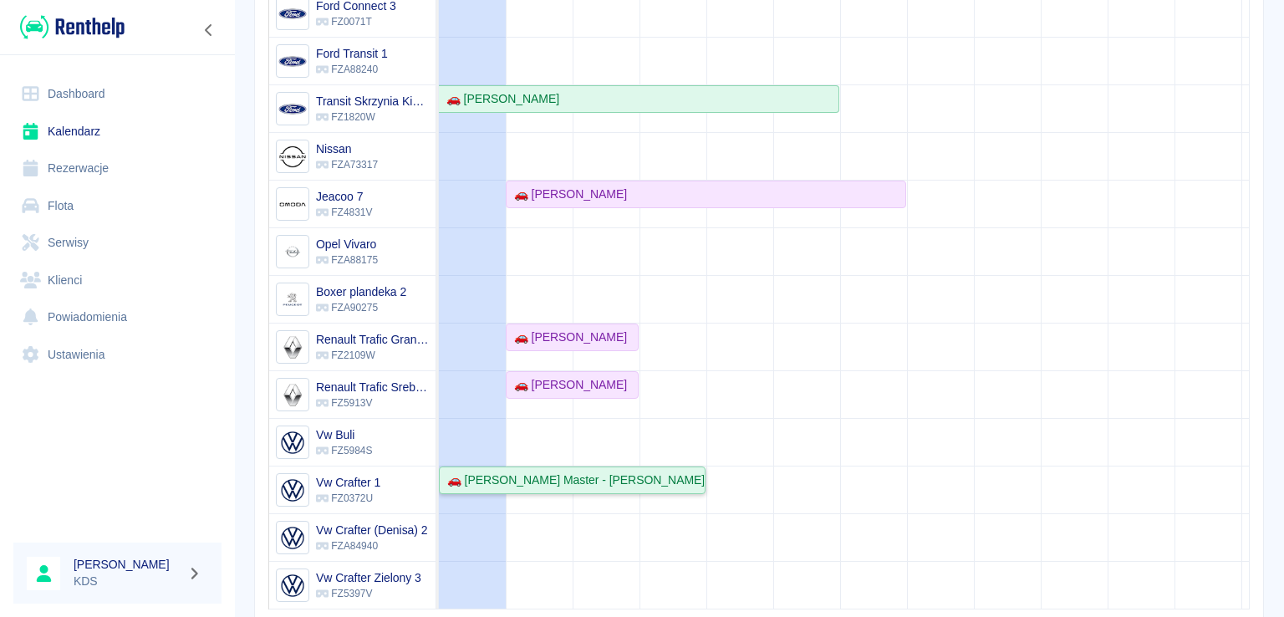
click at [528, 471] on div "🚗 [PERSON_NAME] Master - [PERSON_NAME]" at bounding box center [571, 480] width 263 height 18
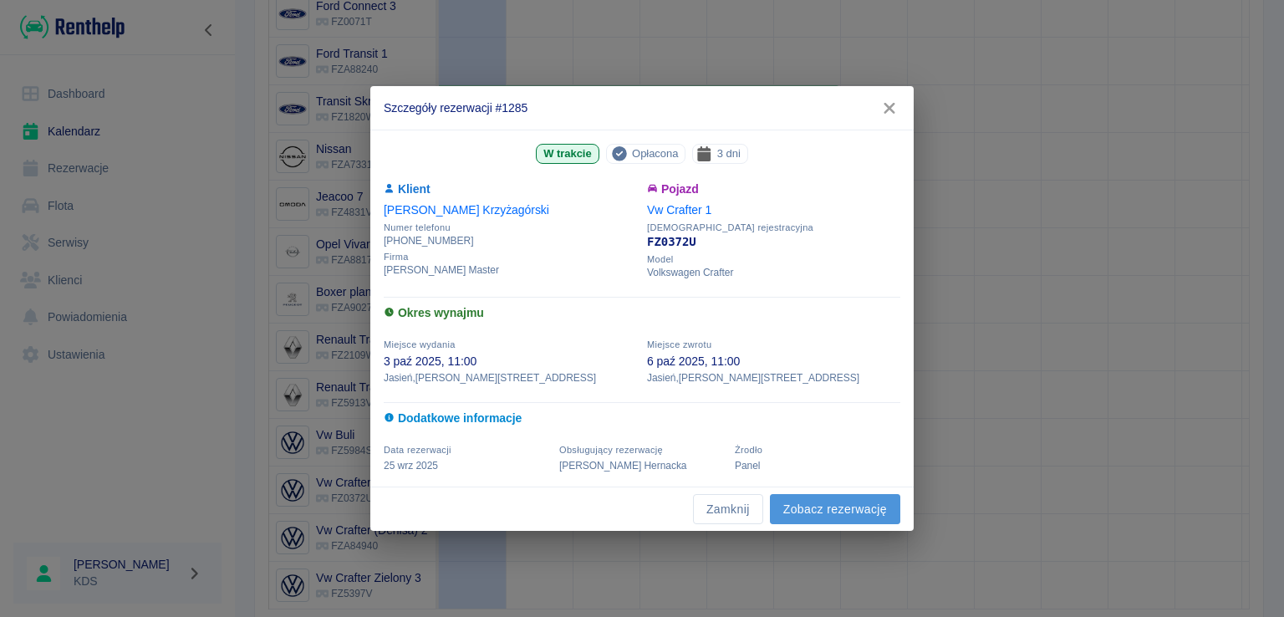
click at [858, 509] on link "Zobacz rezerwację" at bounding box center [835, 509] width 130 height 31
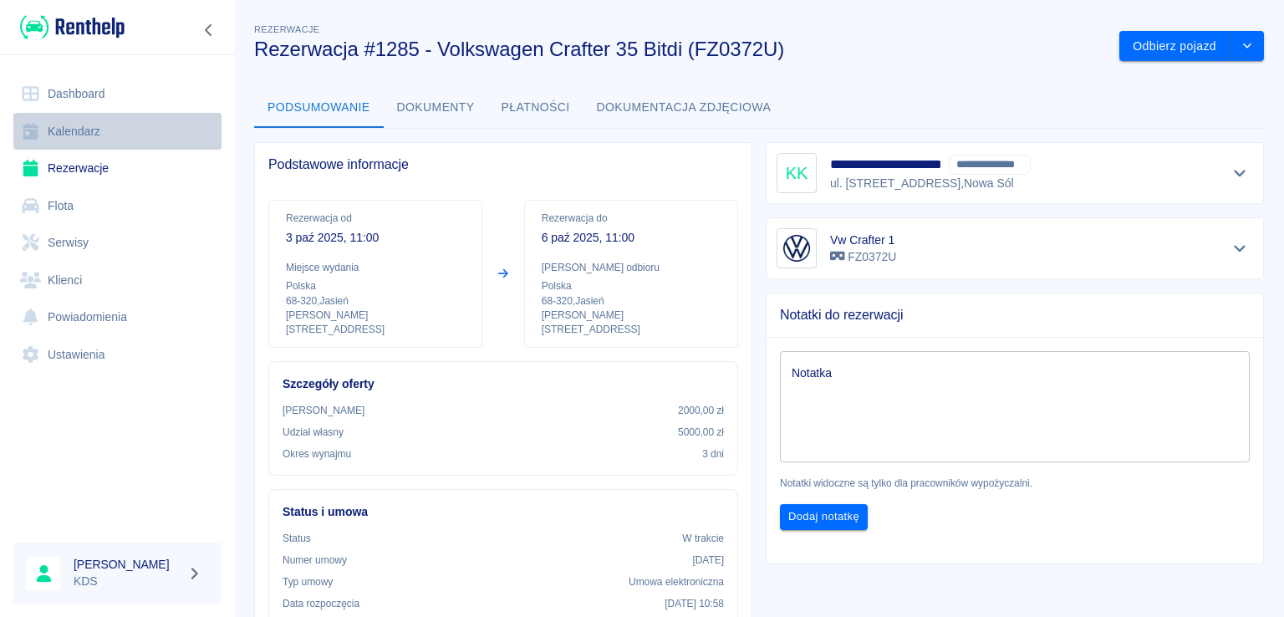
click at [99, 125] on link "Kalendarz" at bounding box center [117, 132] width 208 height 38
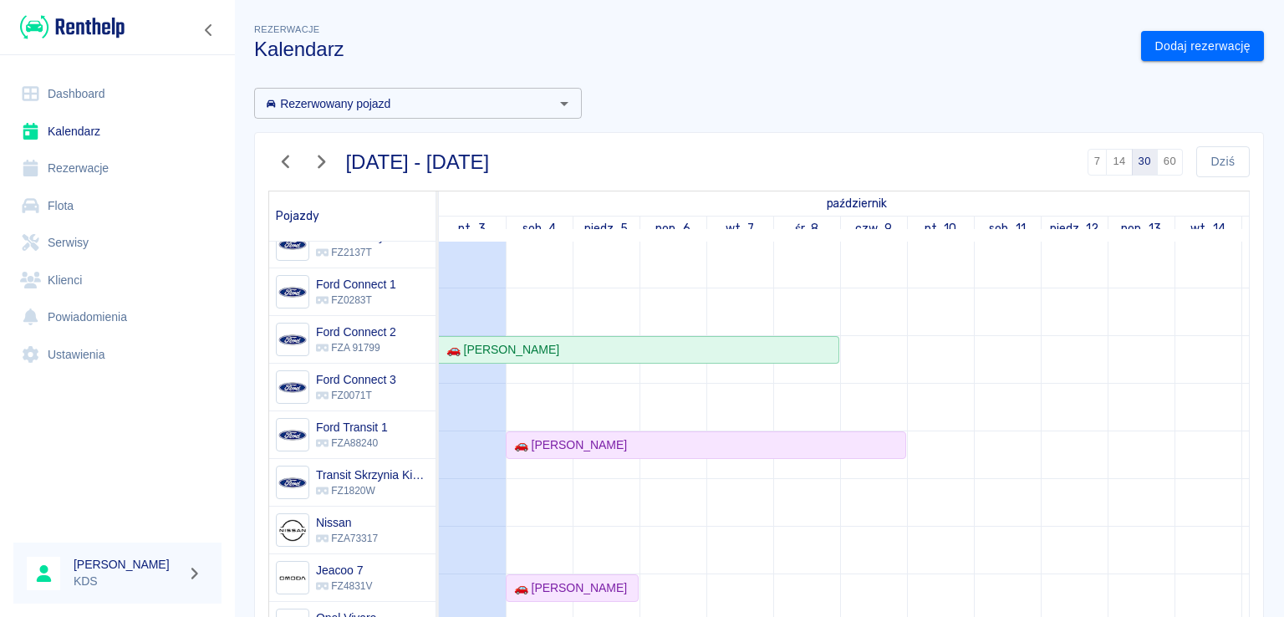
scroll to position [295, 0]
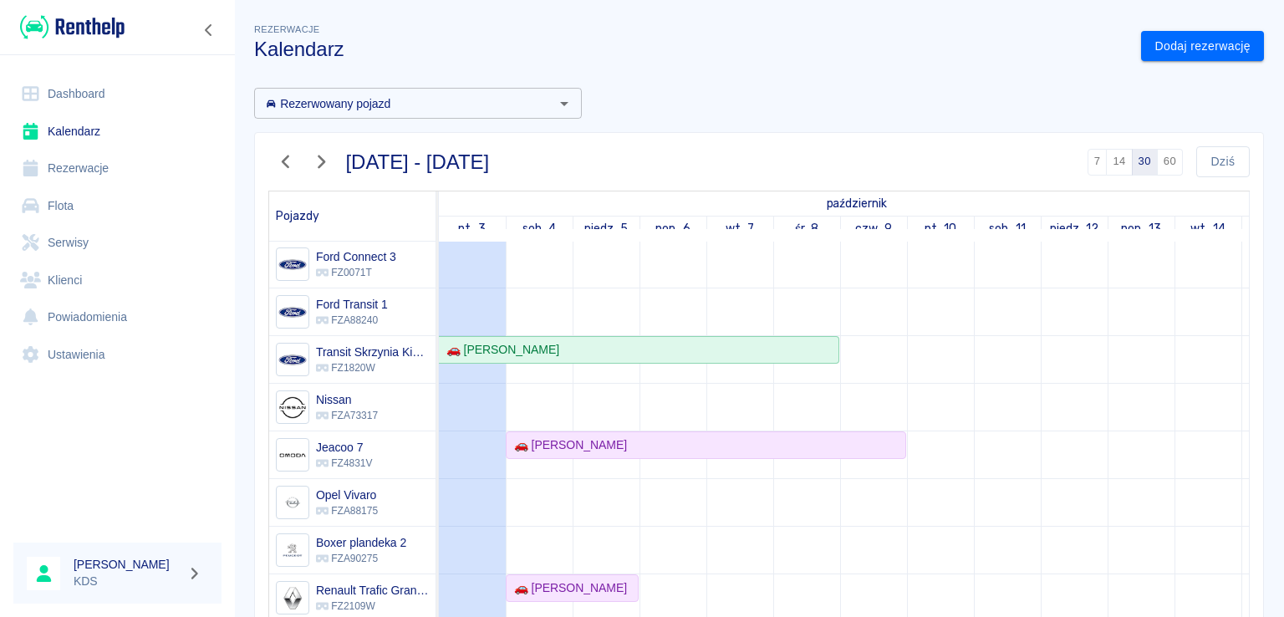
click at [117, 161] on link "Rezerwacje" at bounding box center [117, 169] width 208 height 38
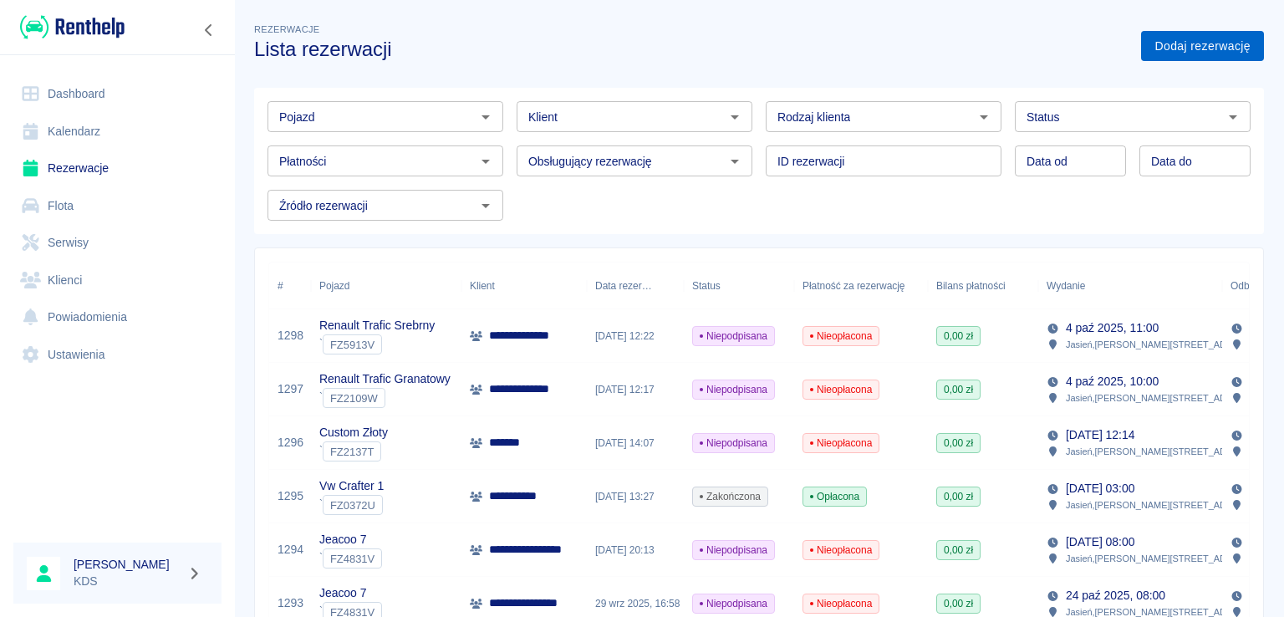
click at [1183, 50] on link "Dodaj rezerwację" at bounding box center [1202, 46] width 123 height 31
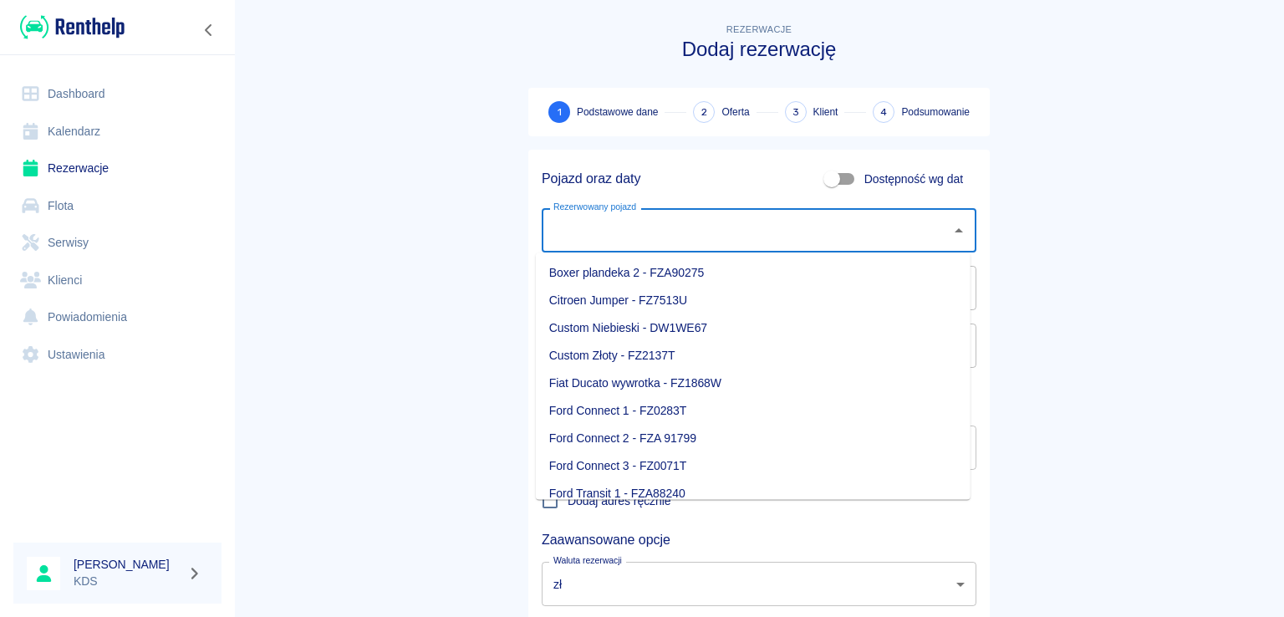
click at [687, 225] on input "Rezerwowany pojazd" at bounding box center [746, 230] width 394 height 29
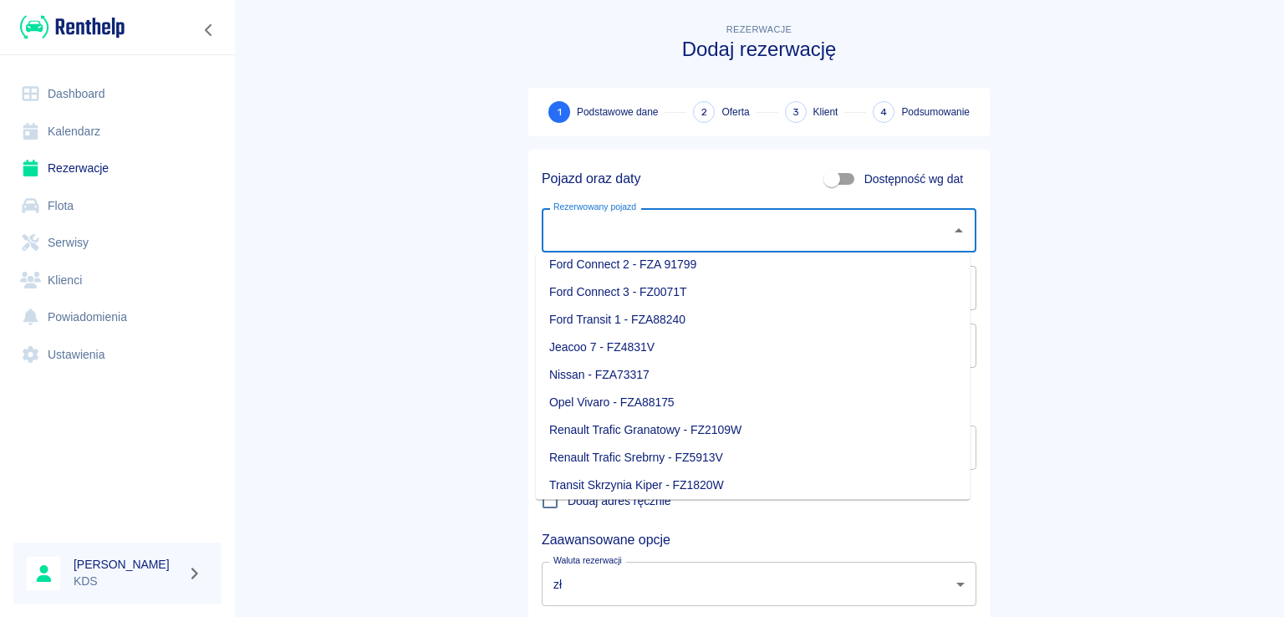
scroll to position [291, 0]
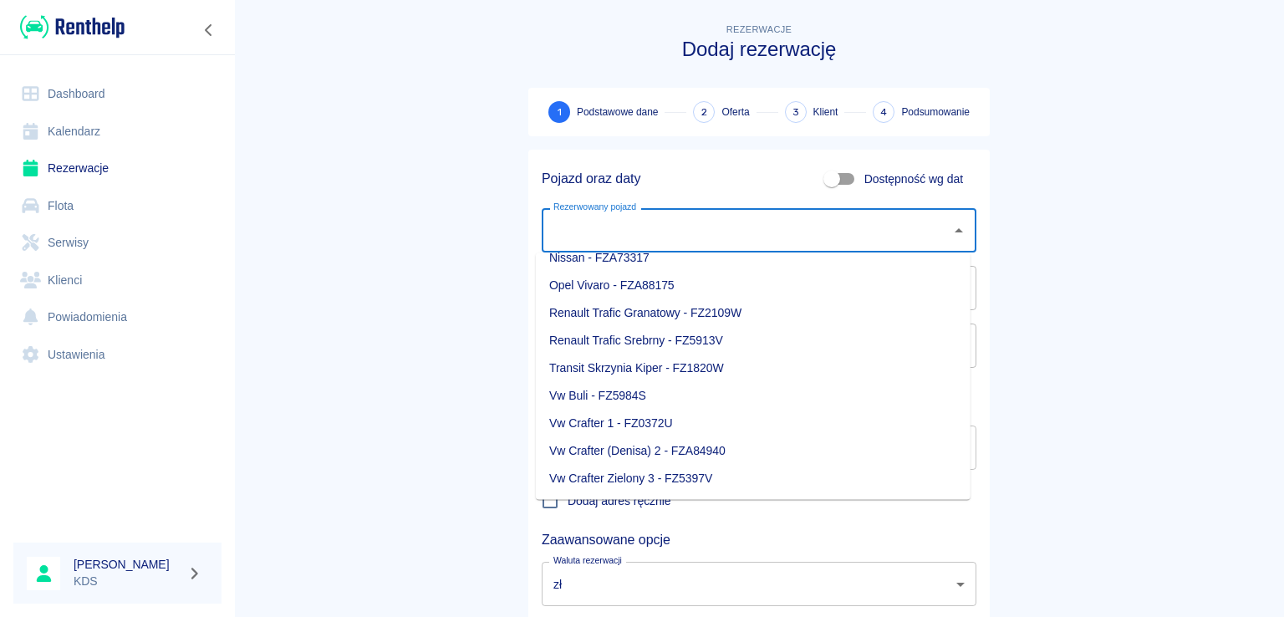
click at [625, 424] on li "Vw Crafter 1 - FZ0372U" at bounding box center [753, 424] width 435 height 28
type input "Vw Crafter 1 - FZ0372U"
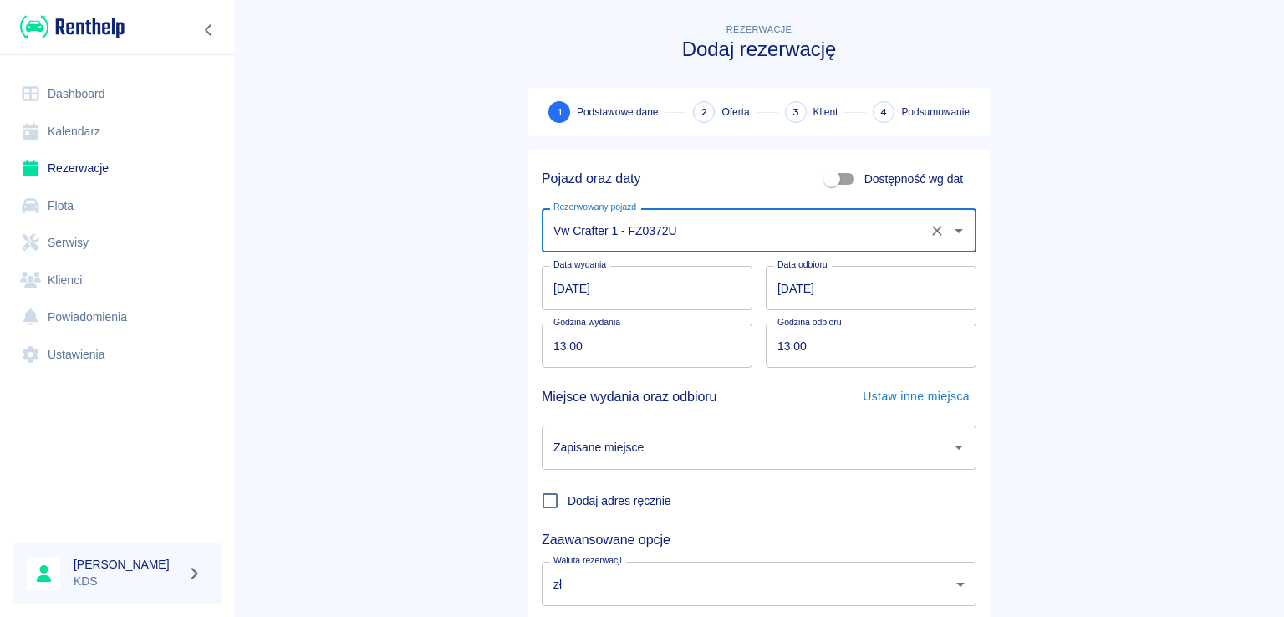
click at [640, 285] on input "[DATE]" at bounding box center [647, 288] width 211 height 44
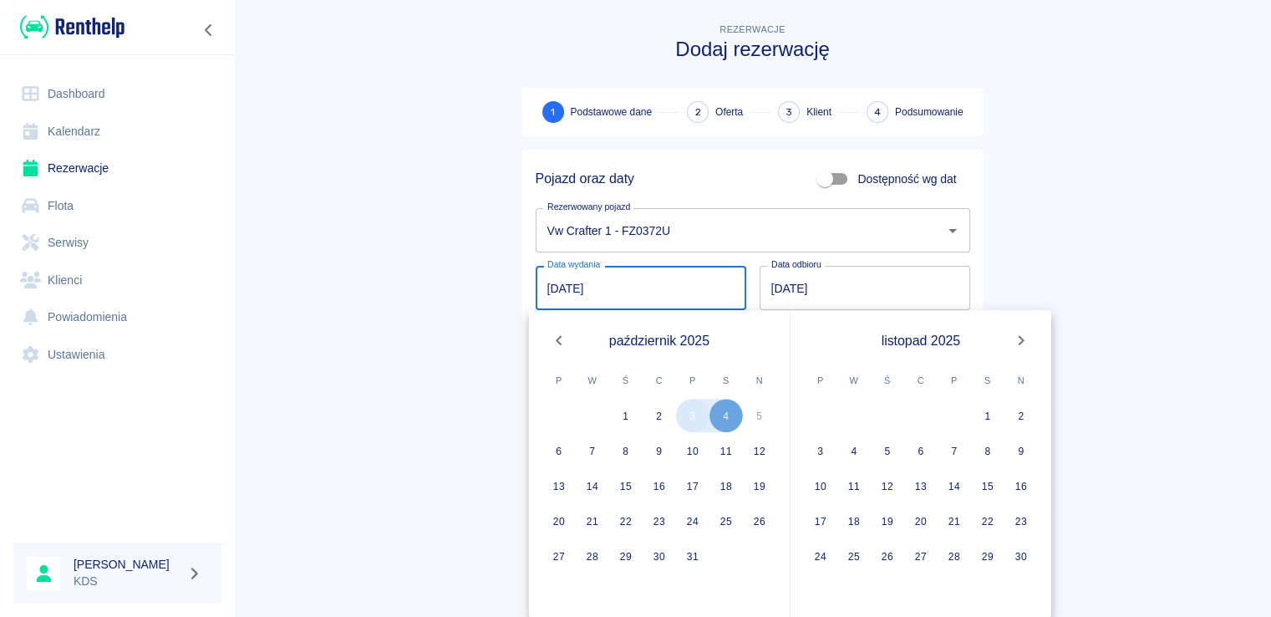
click at [690, 419] on button "3" at bounding box center [692, 415] width 33 height 33
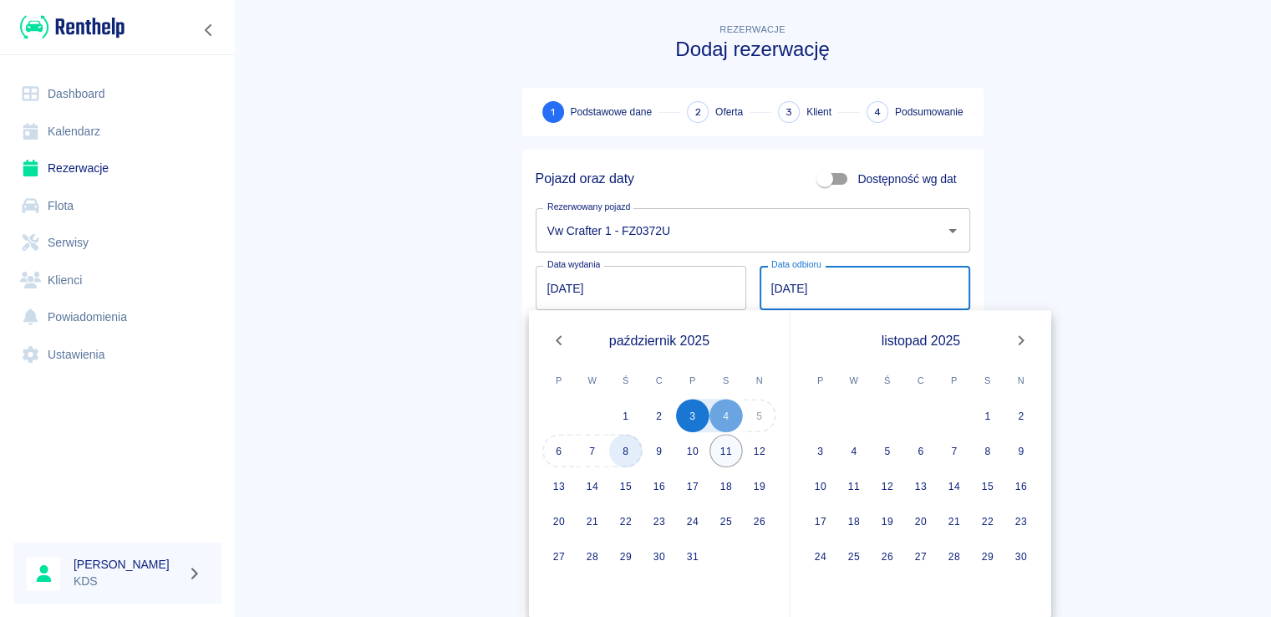
click at [622, 447] on button "8" at bounding box center [625, 450] width 33 height 33
type input "08.10.2025"
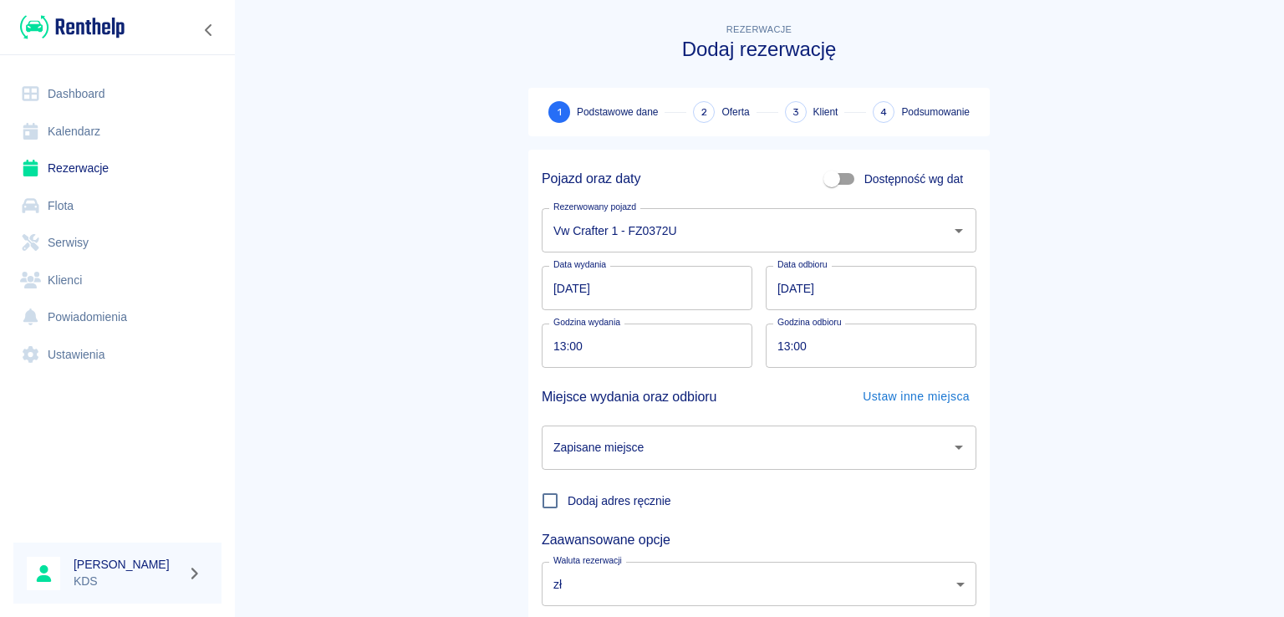
click at [690, 448] on input "Zapisane miejsce" at bounding box center [746, 447] width 394 height 29
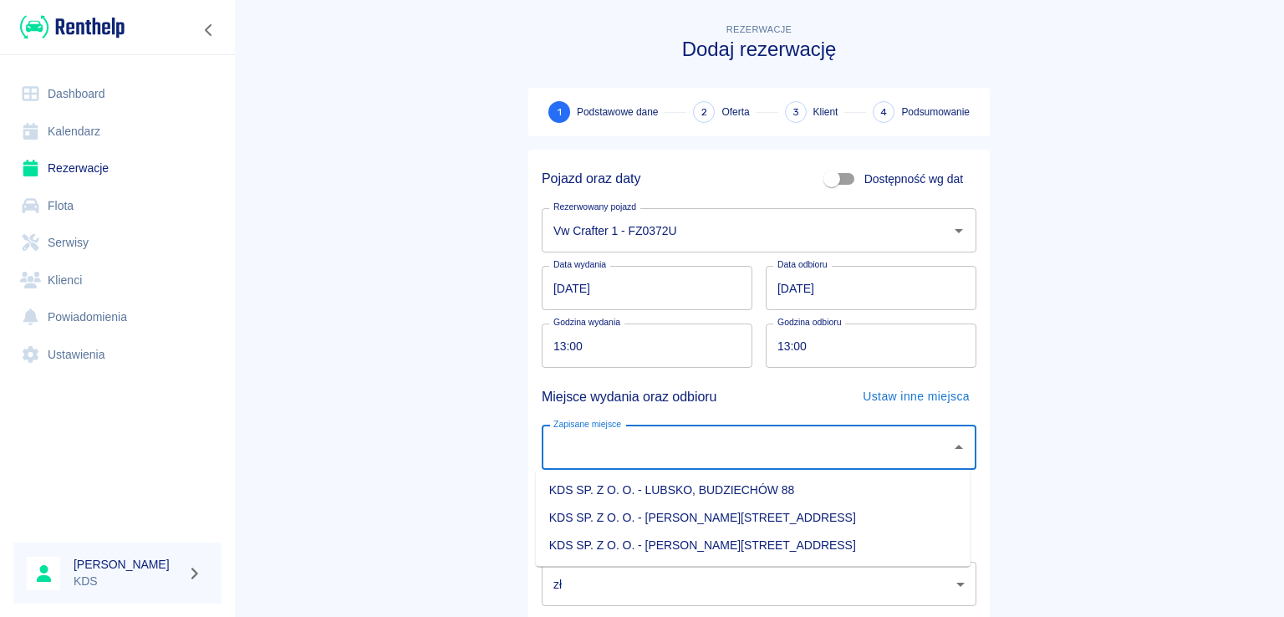
click at [662, 300] on input "[DATE]" at bounding box center [647, 288] width 211 height 44
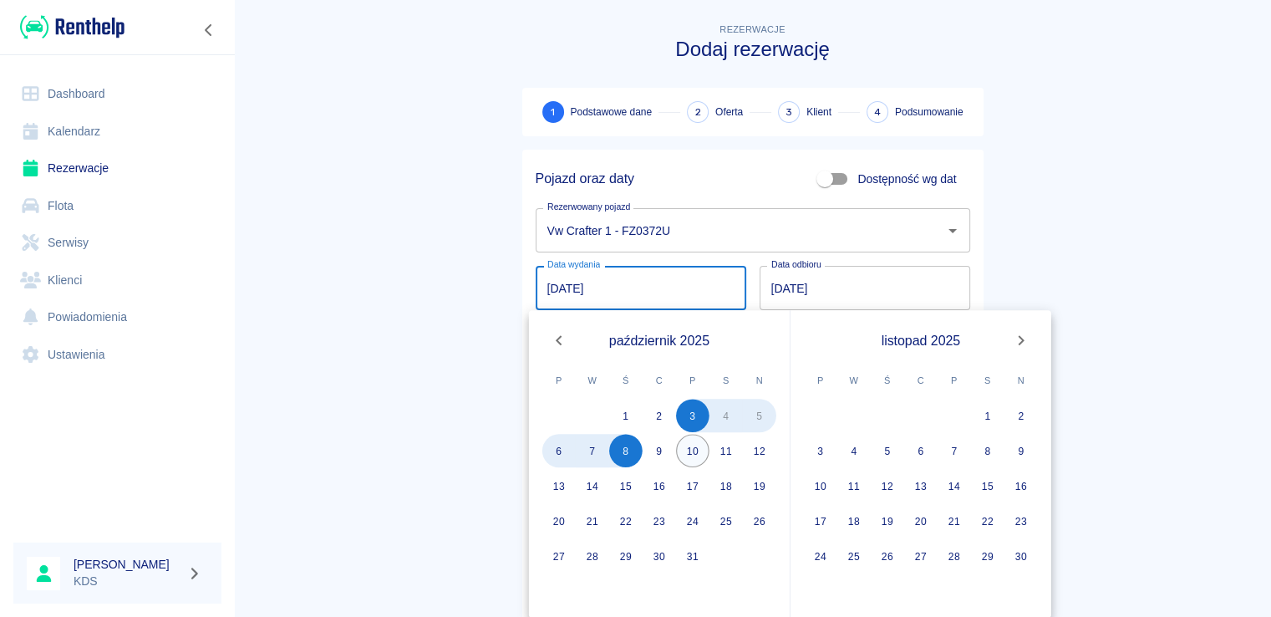
click at [695, 445] on button "10" at bounding box center [692, 450] width 33 height 33
type input "10.10.2025"
type input "DD.MM.YYYY"
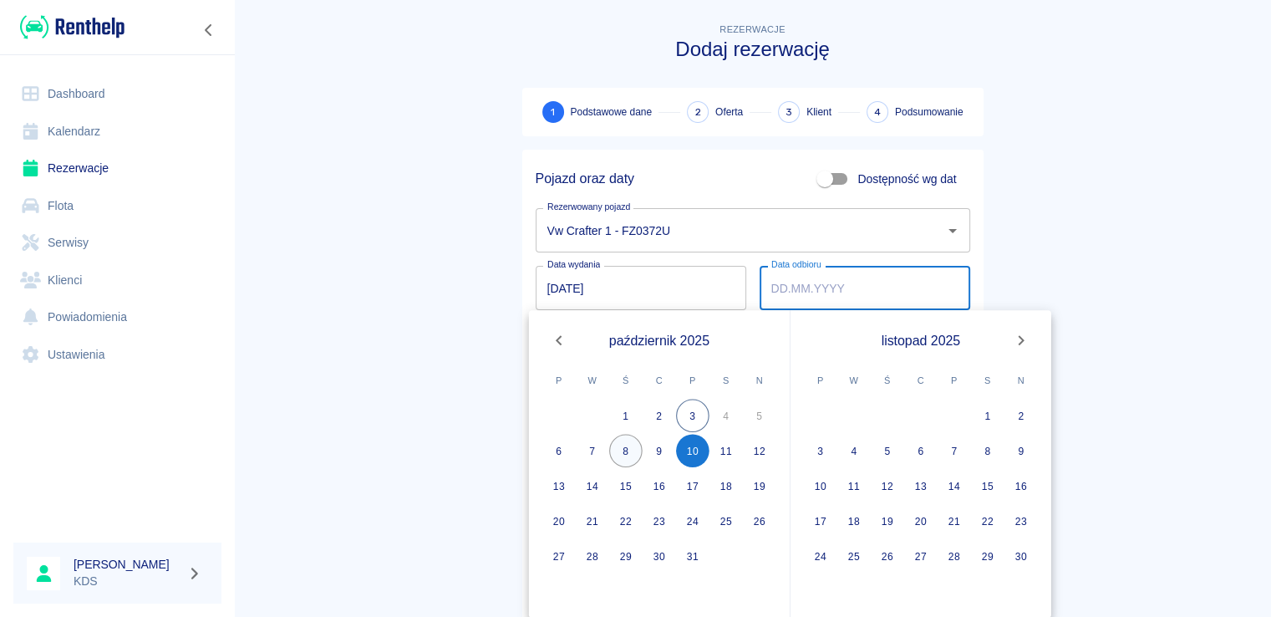
click at [627, 441] on button "8" at bounding box center [625, 450] width 33 height 33
type input "08.10.2025"
click at [690, 449] on button "10" at bounding box center [692, 450] width 33 height 33
type input "10.10.2025"
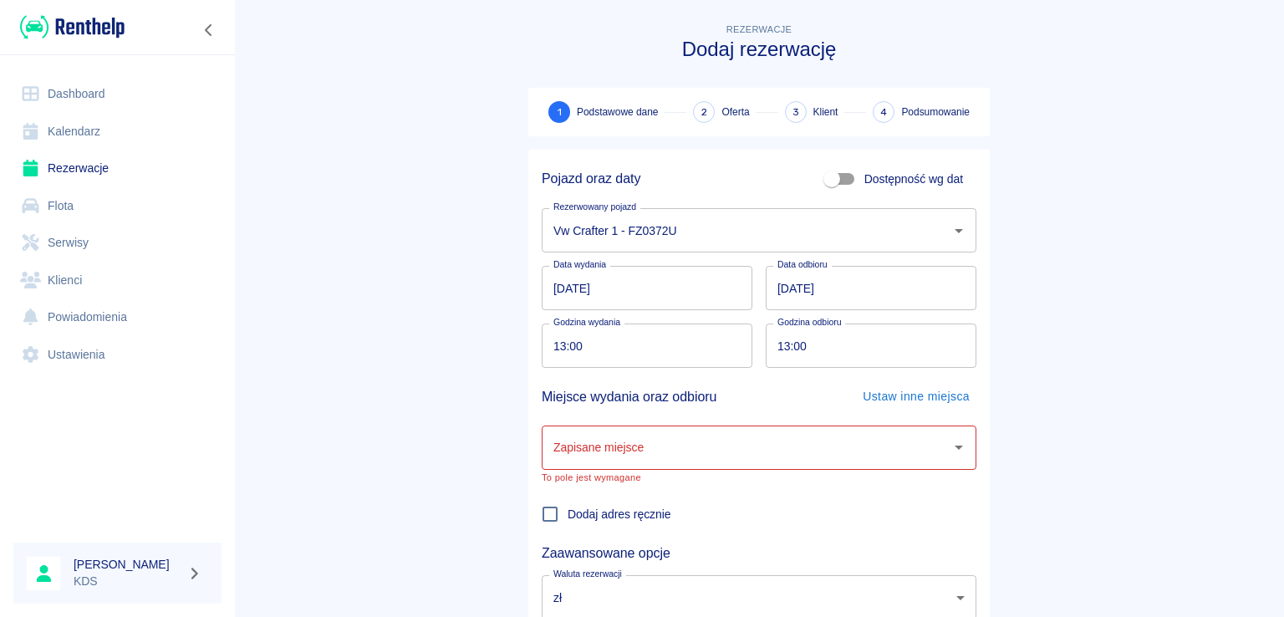
click at [639, 359] on input "13:00" at bounding box center [641, 345] width 199 height 44
type input "11:00"
click at [816, 356] on input "13:00" at bounding box center [865, 345] width 199 height 44
type input "11:00"
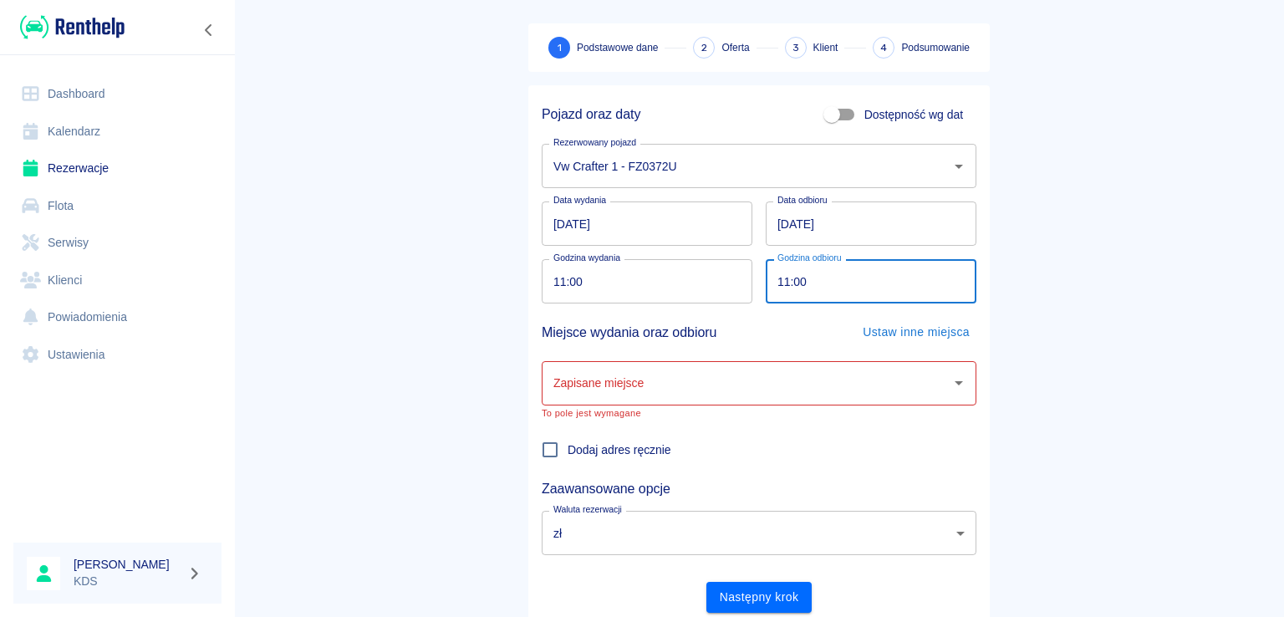
scroll to position [122, 0]
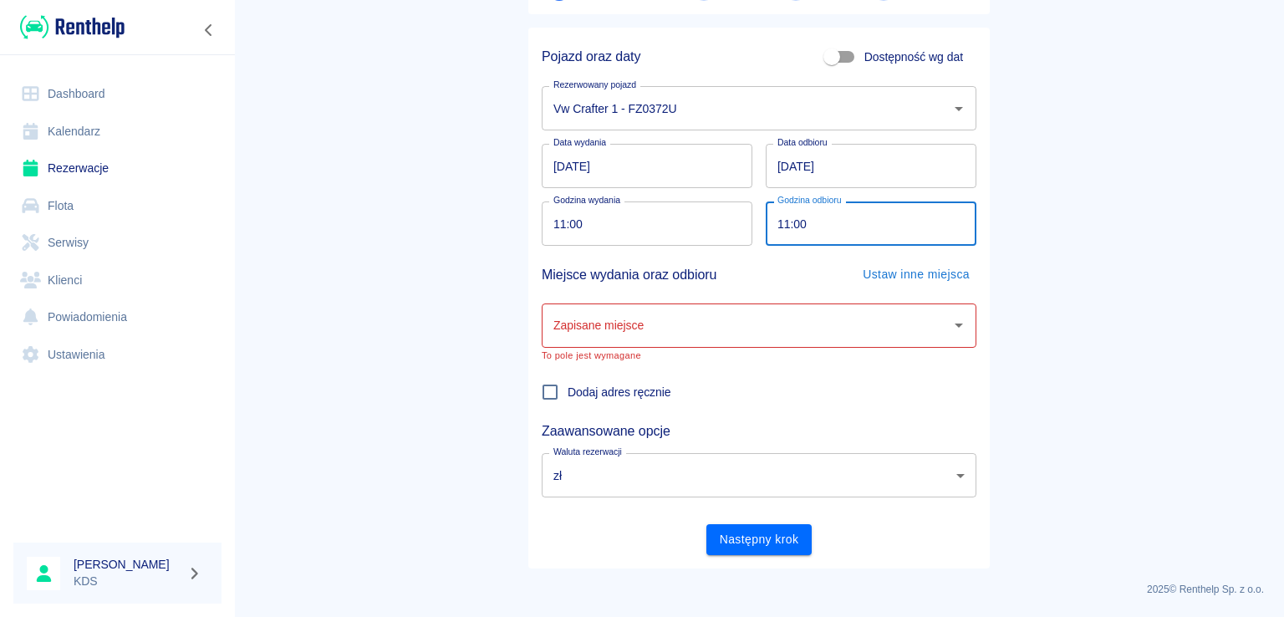
click at [735, 309] on div "Zapisane miejsce" at bounding box center [759, 325] width 435 height 44
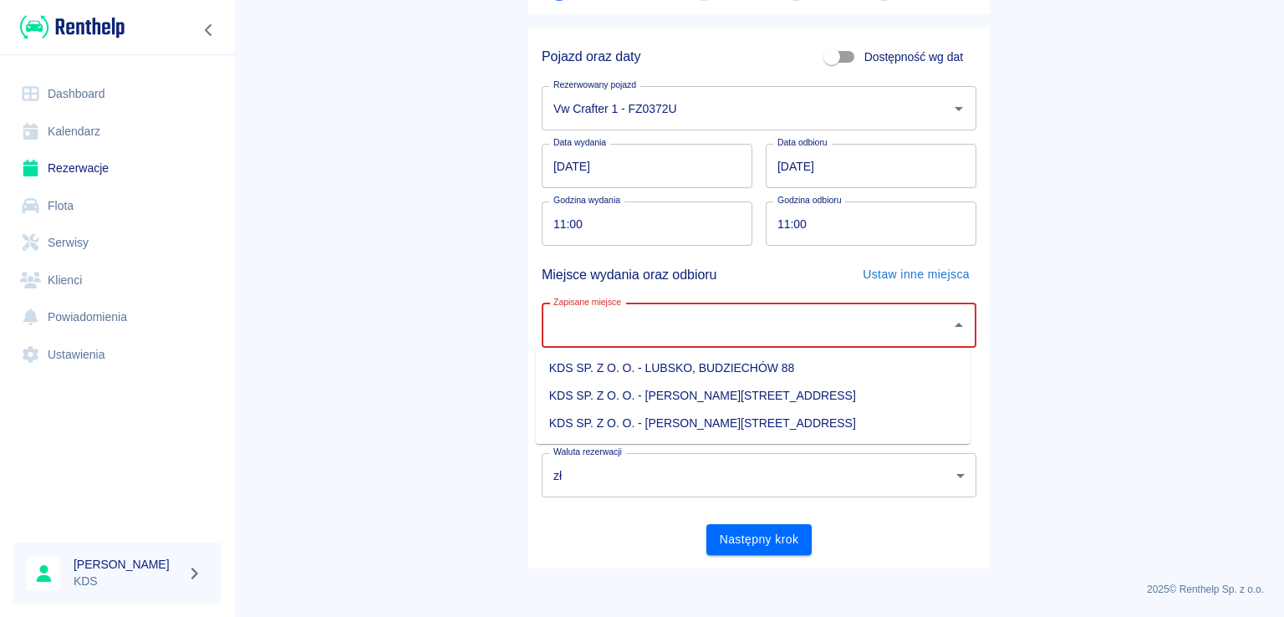
click at [923, 326] on input "Zapisane miejsce" at bounding box center [746, 325] width 394 height 29
click at [742, 427] on li "KDS SP. Z O. O. - [PERSON_NAME][STREET_ADDRESS]" at bounding box center [753, 424] width 435 height 28
type input "KDS SP. Z O. O. - [PERSON_NAME][STREET_ADDRESS]"
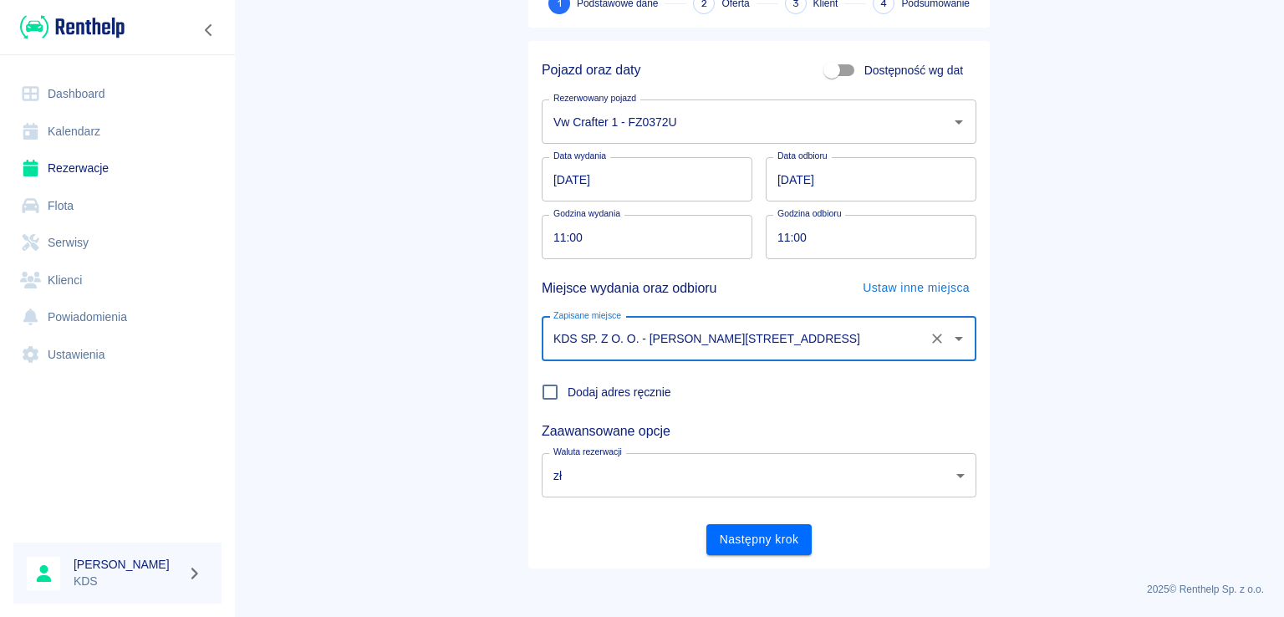
scroll to position [109, 0]
click at [740, 530] on button "Następny krok" at bounding box center [759, 539] width 106 height 31
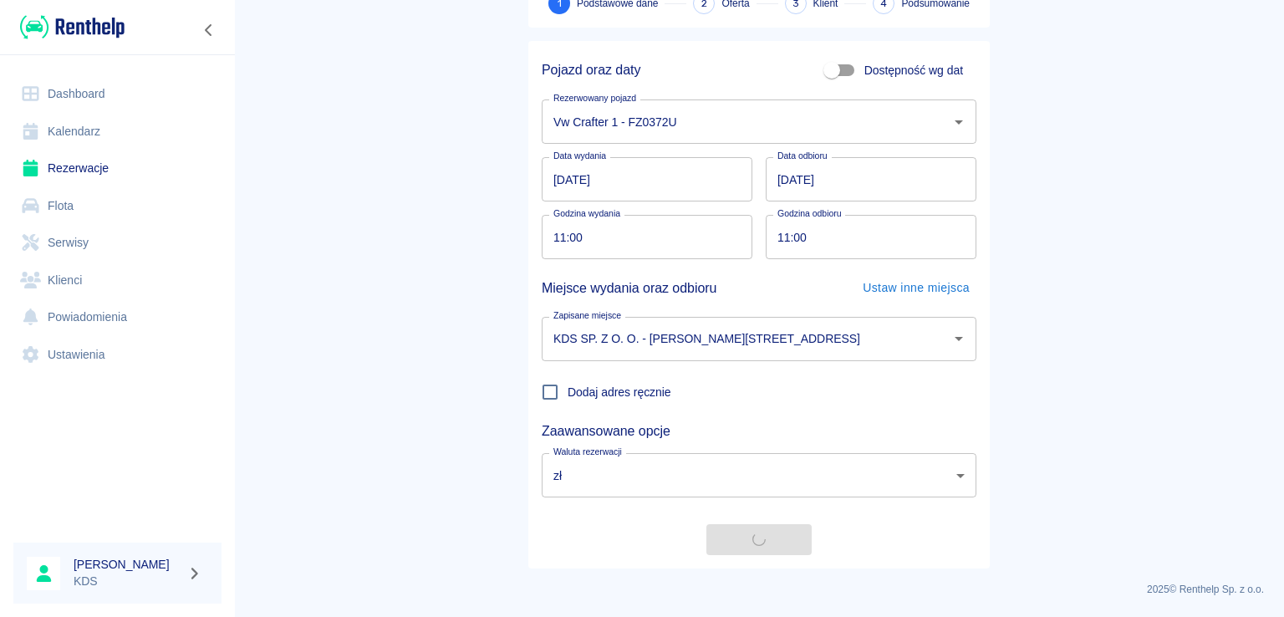
scroll to position [109, 0]
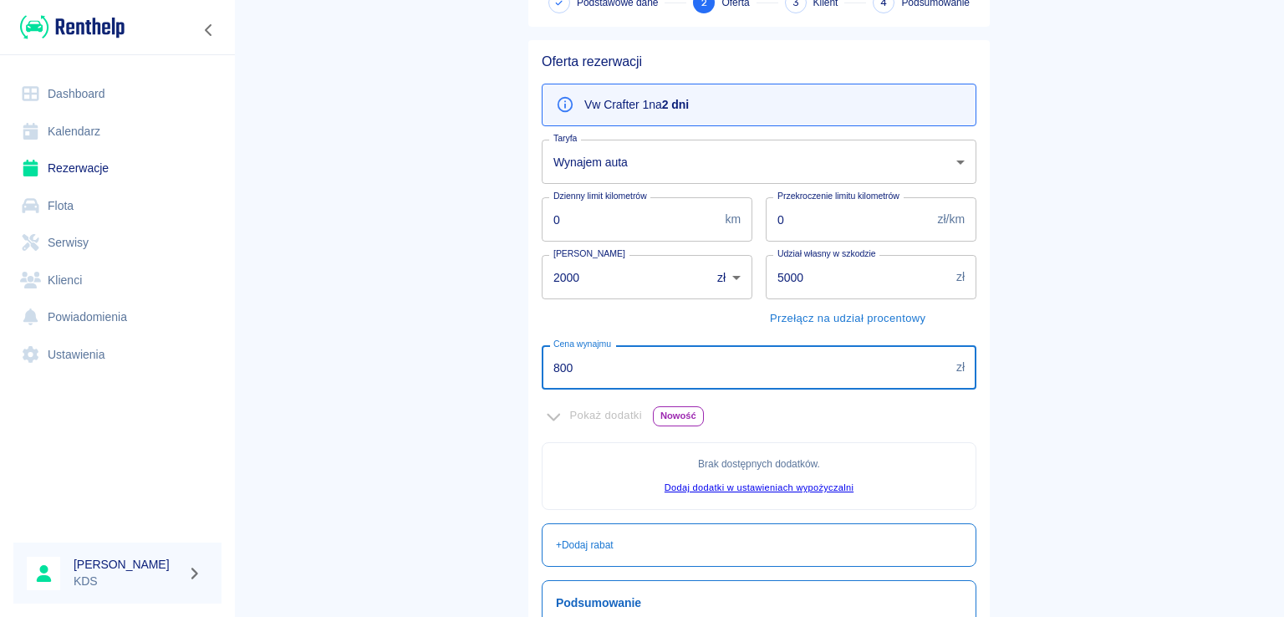
click at [709, 369] on input "800" at bounding box center [746, 367] width 408 height 44
type input "8"
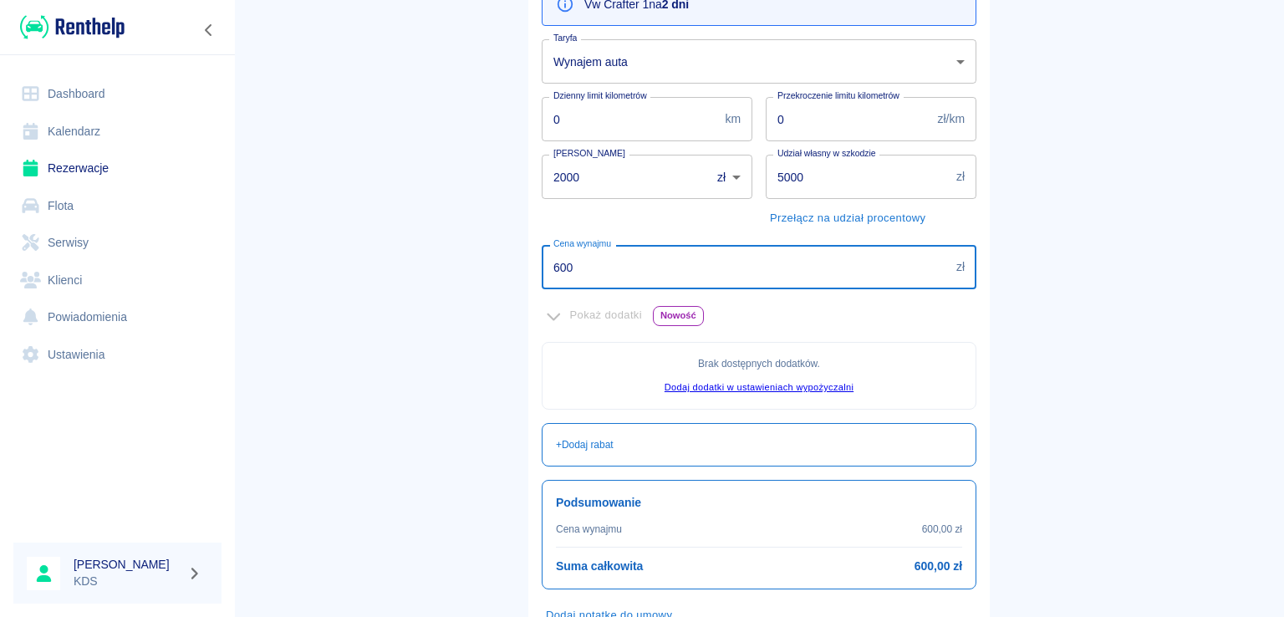
scroll to position [325, 0]
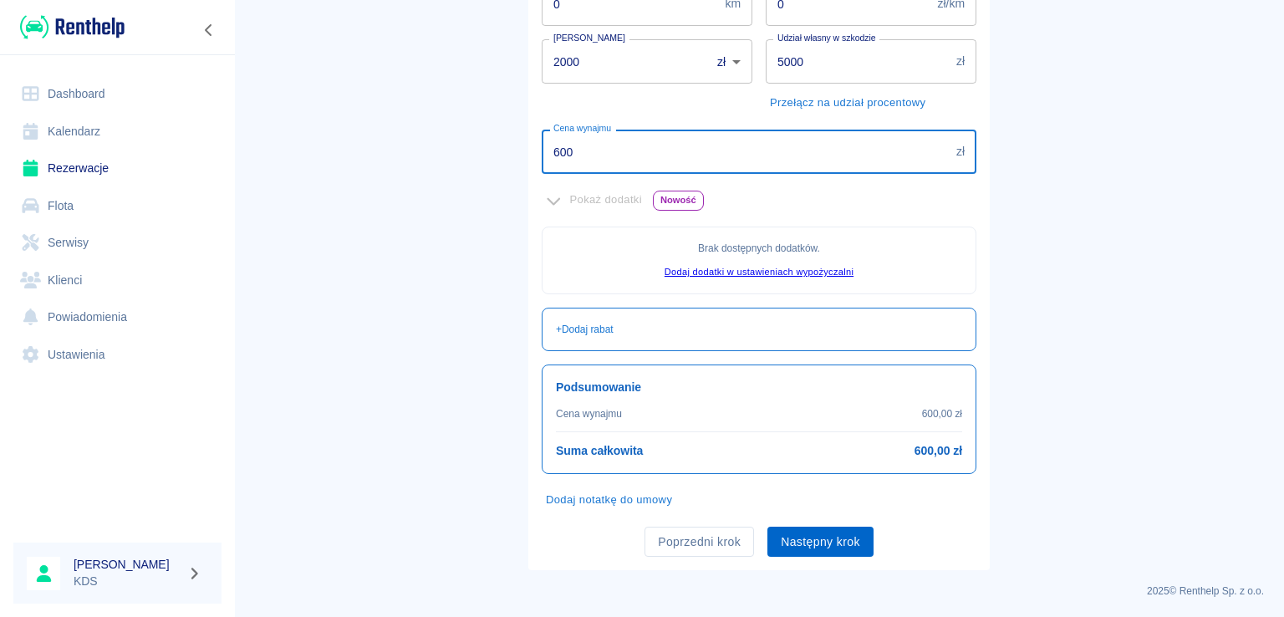
type input "600"
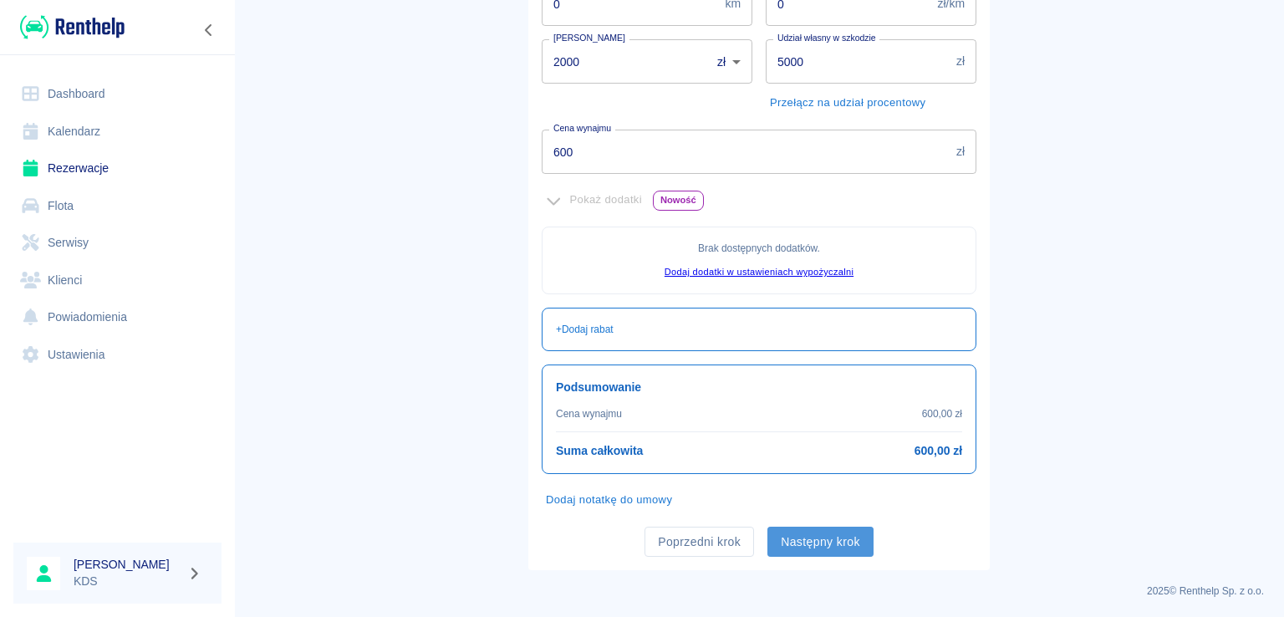
click at [863, 541] on button "Następny krok" at bounding box center [820, 542] width 106 height 31
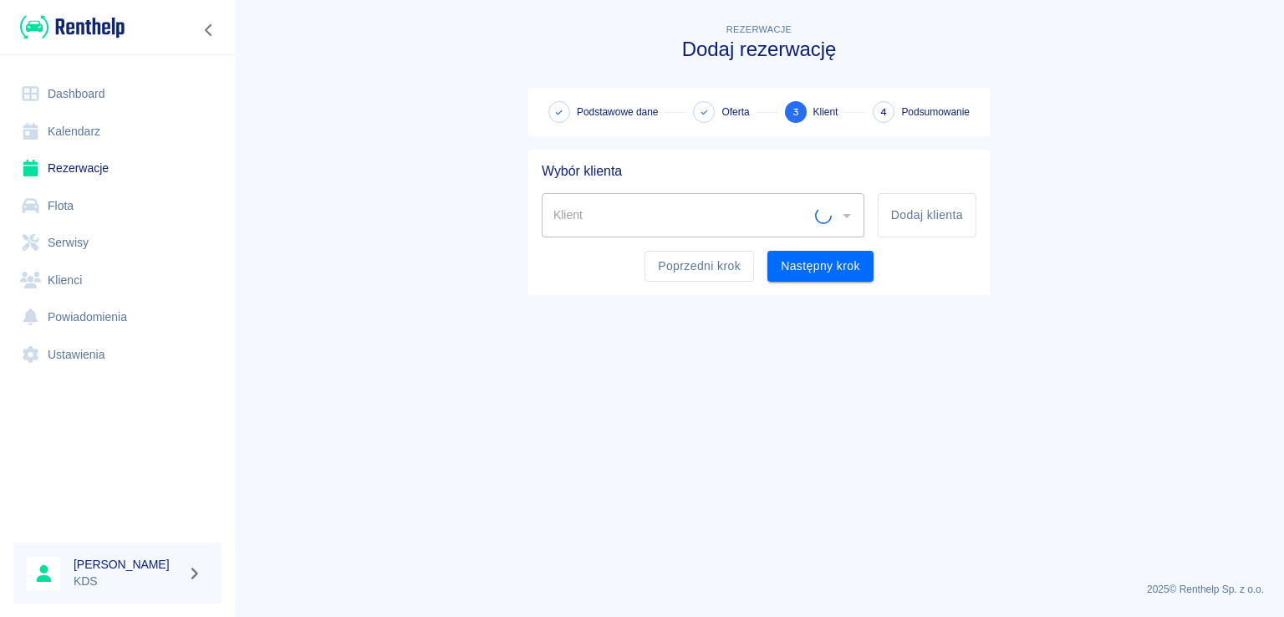
scroll to position [0, 0]
click at [933, 216] on button "Dodaj klienta" at bounding box center [927, 215] width 99 height 44
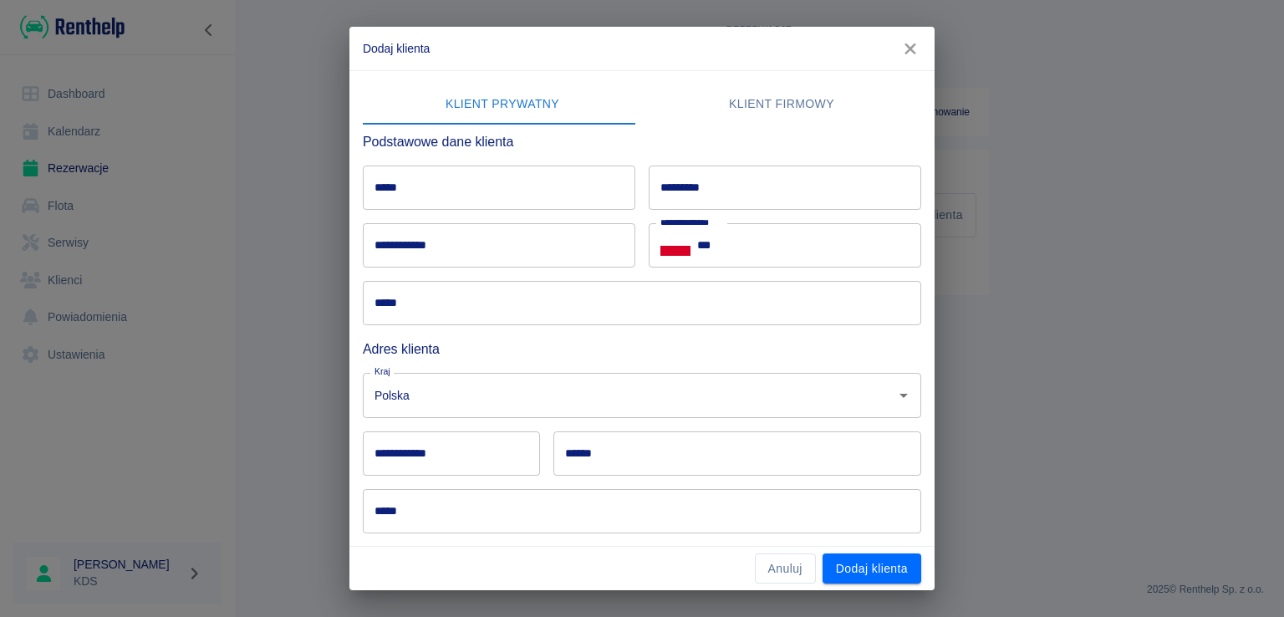
click at [913, 44] on icon "button" at bounding box center [909, 48] width 11 height 11
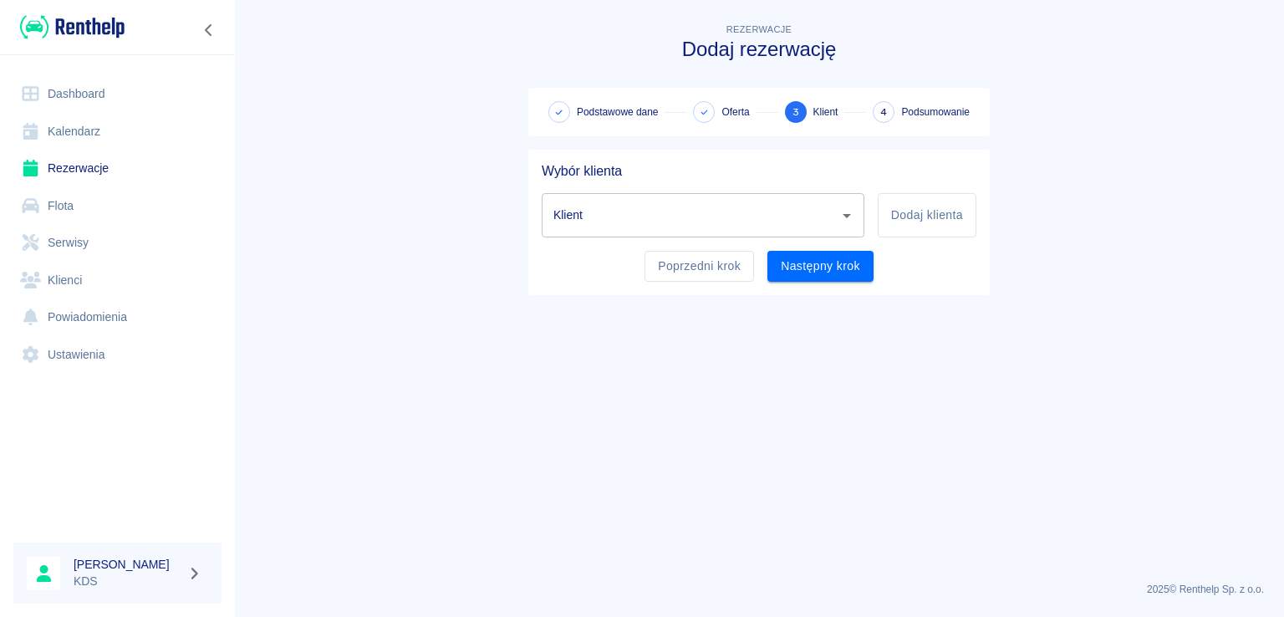
drag, startPoint x: 832, startPoint y: 201, endPoint x: 799, endPoint y: 232, distance: 45.5
click at [832, 201] on div "Klient" at bounding box center [703, 215] width 323 height 44
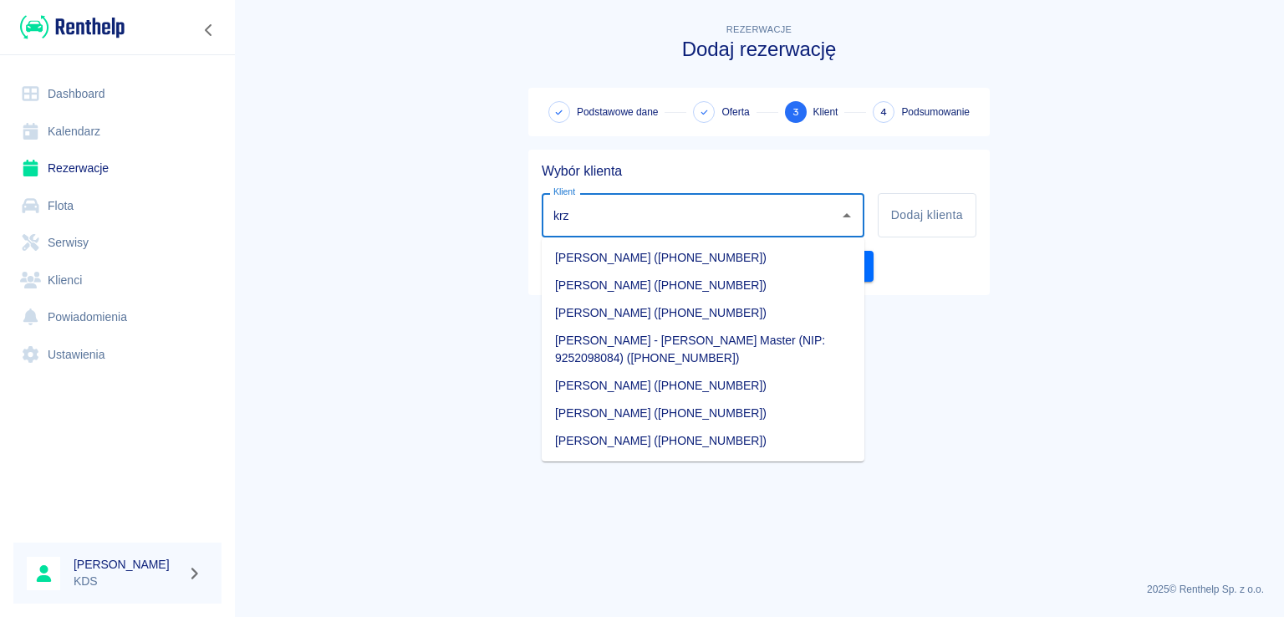
click at [662, 339] on li "[PERSON_NAME] - [PERSON_NAME] Master (NIP: 9252098084) ([PHONE_NUMBER])" at bounding box center [703, 349] width 323 height 45
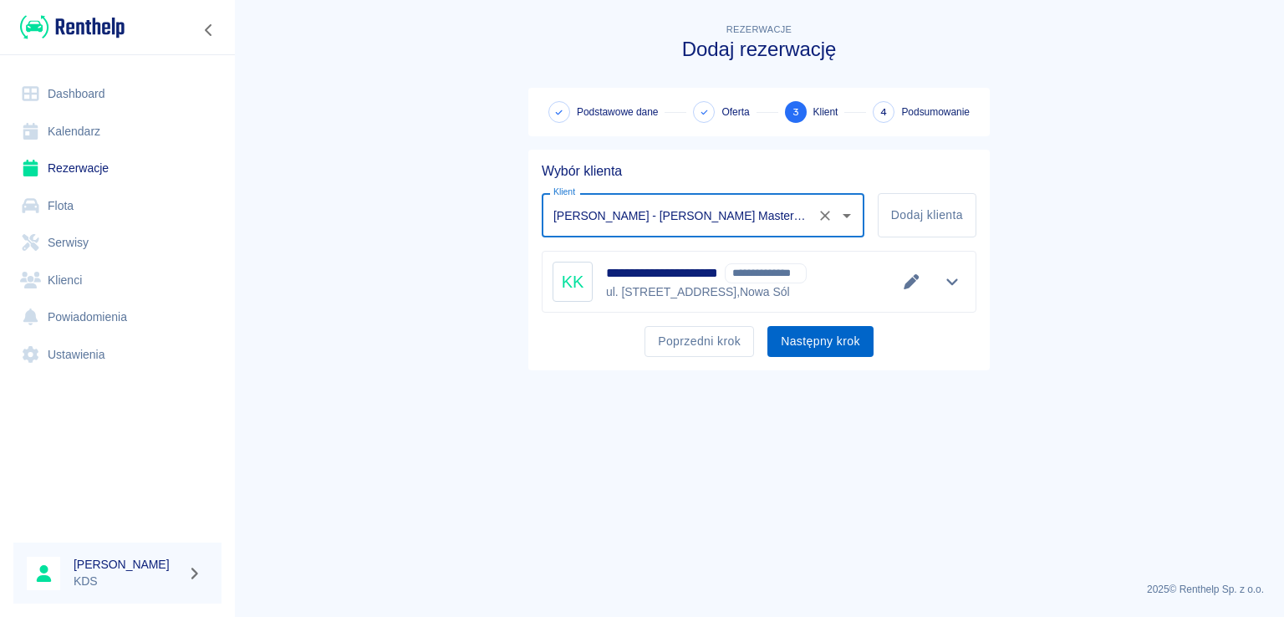
type input "[PERSON_NAME] - [PERSON_NAME] Master (NIP: 9252098084) ([PHONE_NUMBER])"
click at [832, 351] on button "Następny krok" at bounding box center [820, 341] width 106 height 31
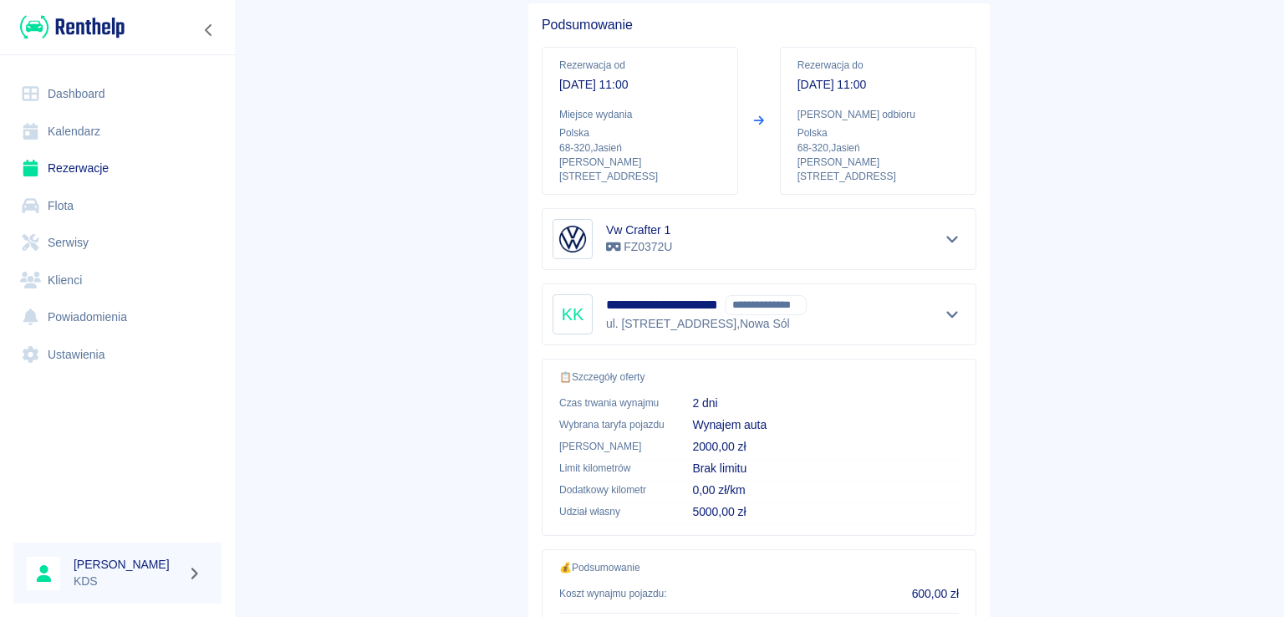
scroll to position [282, 0]
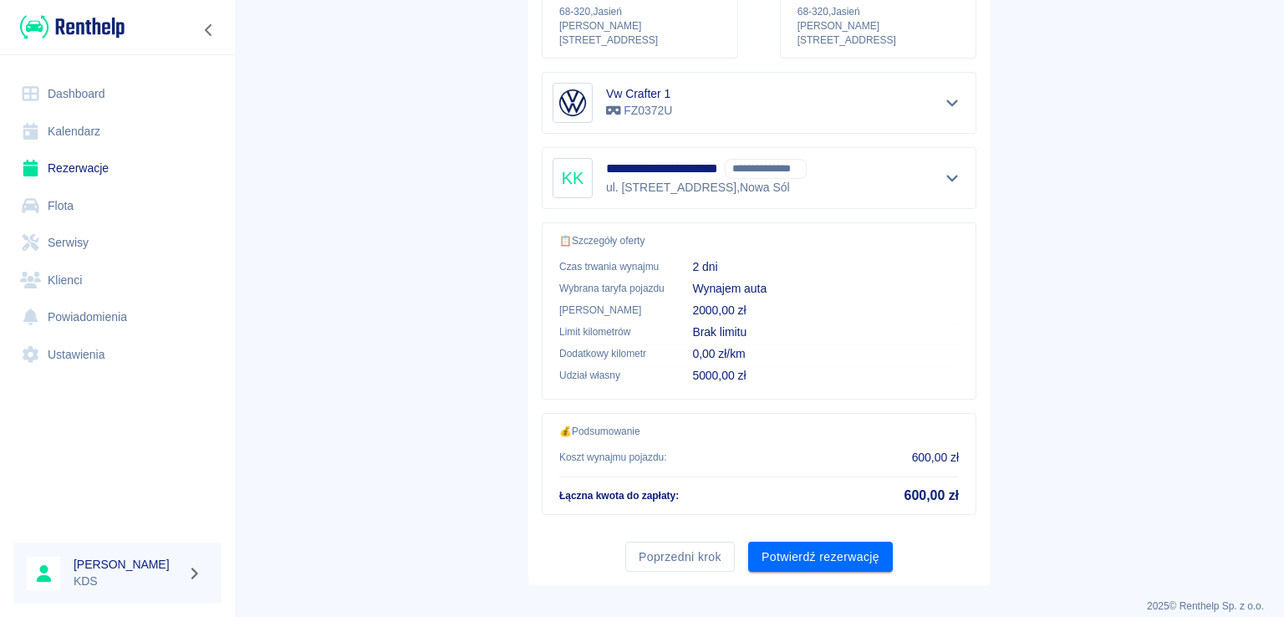
click at [757, 542] on button "Potwierdź rezerwację" at bounding box center [820, 557] width 145 height 31
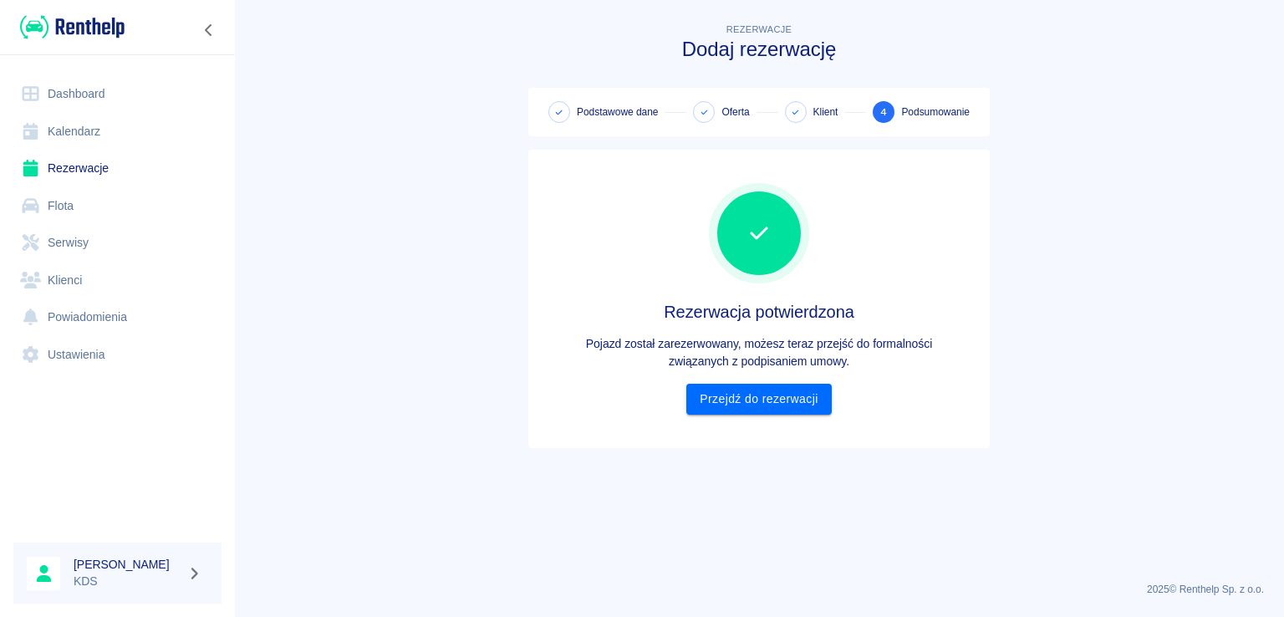
scroll to position [0, 0]
click at [705, 394] on link "Przejdź do rezerwacji" at bounding box center [758, 399] width 145 height 31
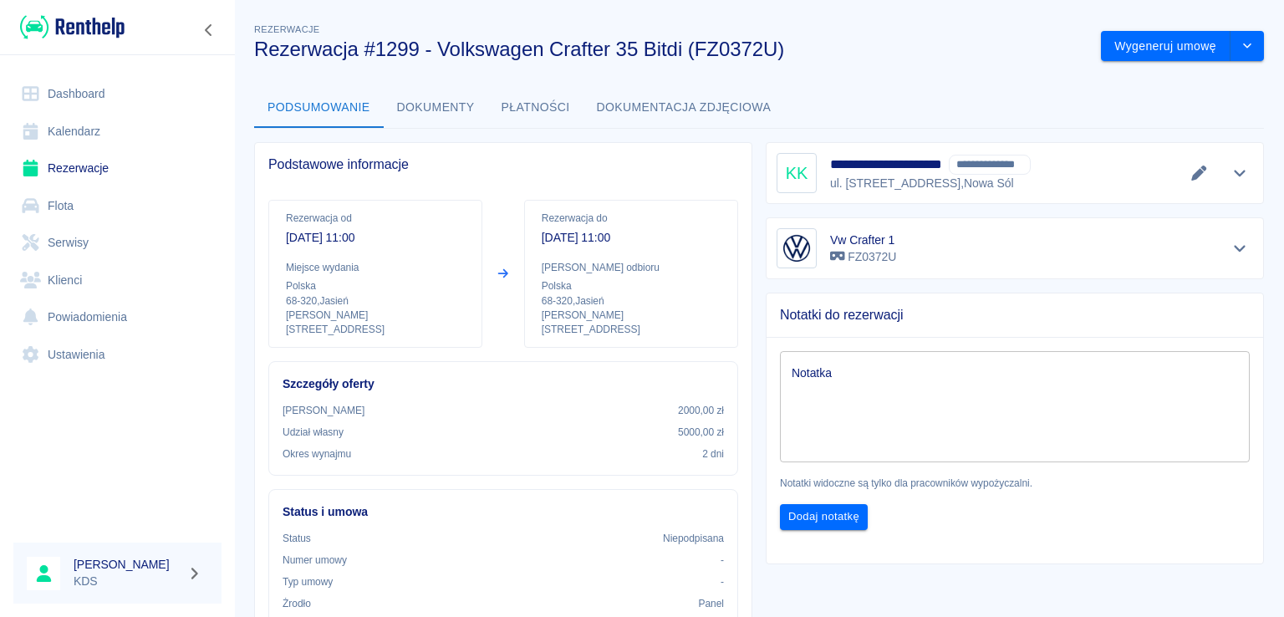
click at [67, 115] on link "Kalendarz" at bounding box center [117, 132] width 208 height 38
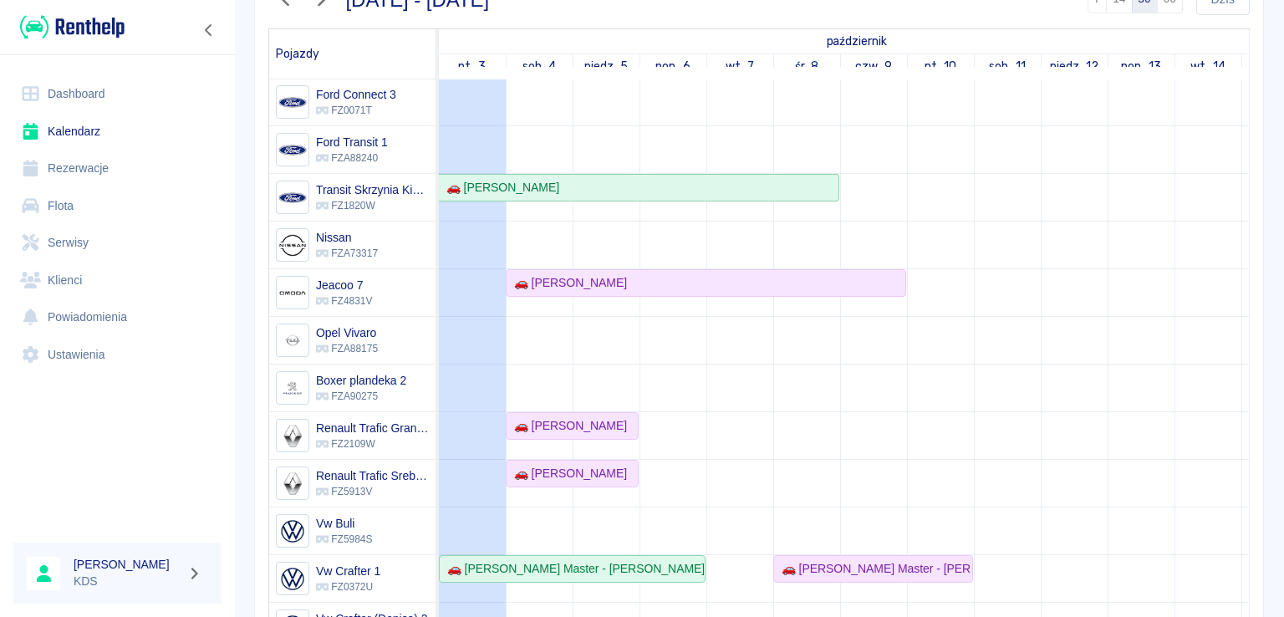
scroll to position [167, 0]
